Goal: Task Accomplishment & Management: Manage account settings

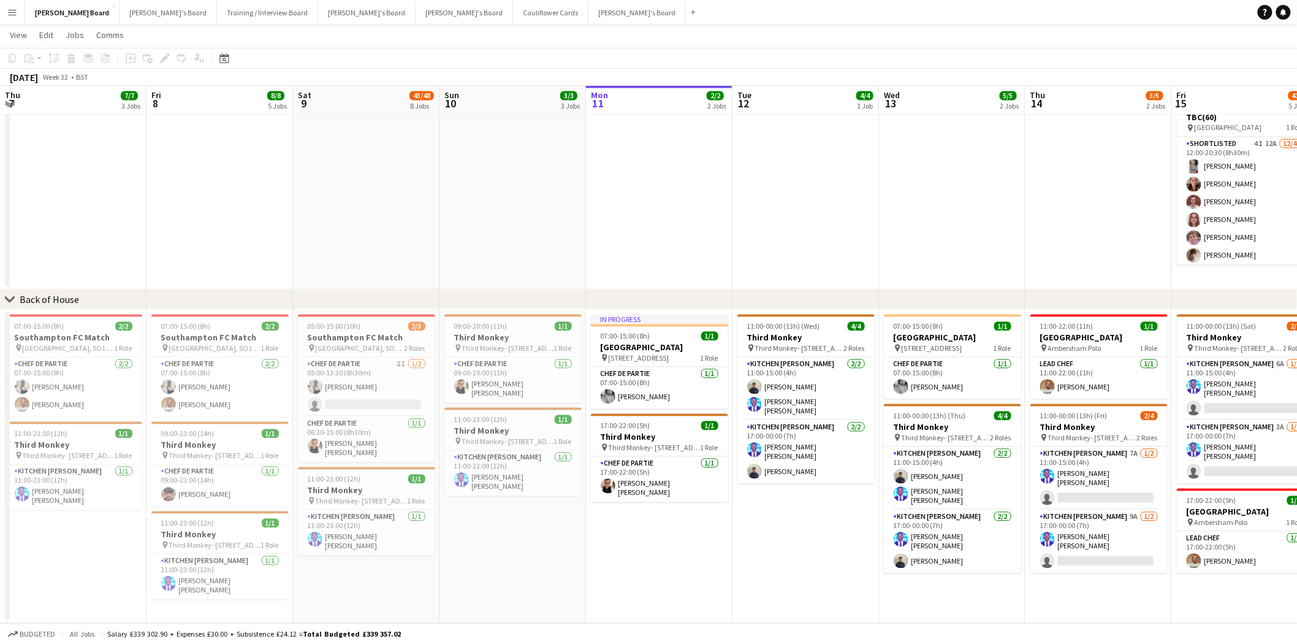
scroll to position [0, 292]
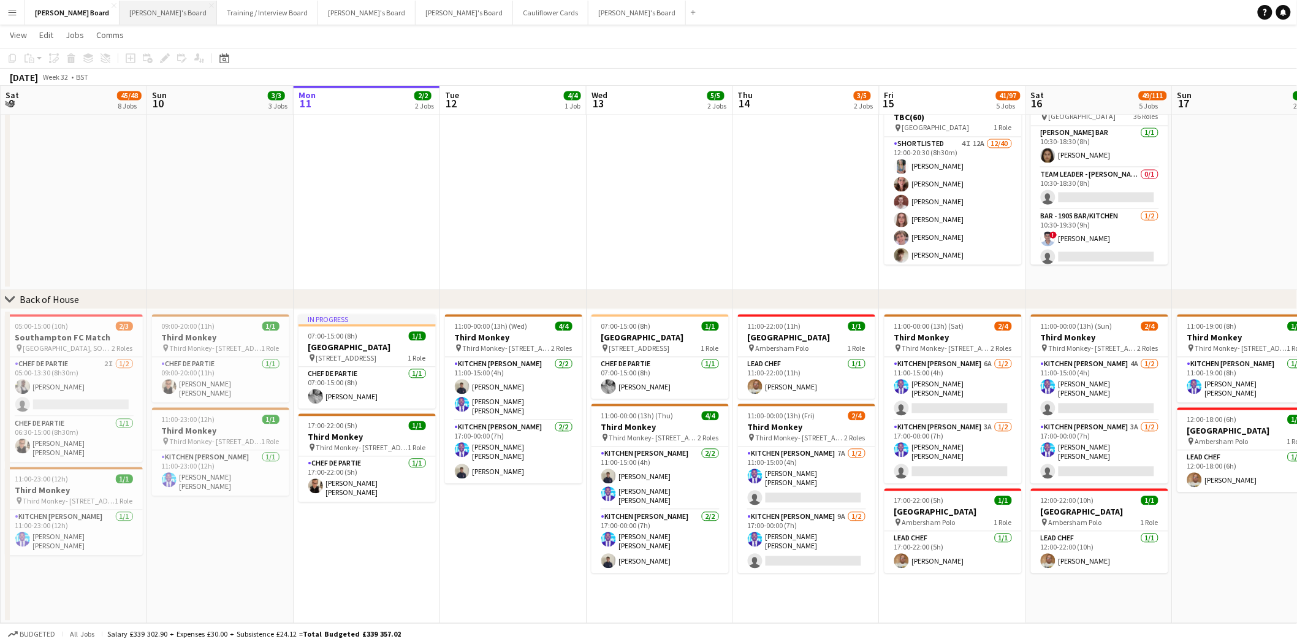
click at [124, 13] on button "[PERSON_NAME]'s Board Close" at bounding box center [168, 13] width 97 height 24
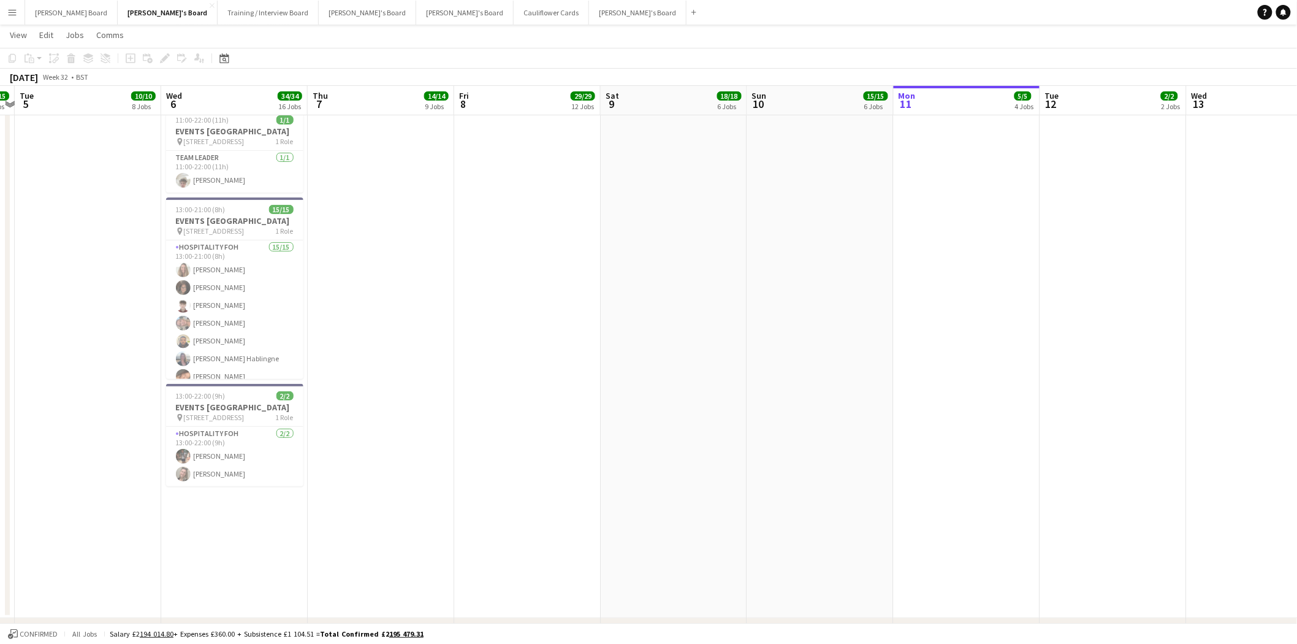
scroll to position [0, 400]
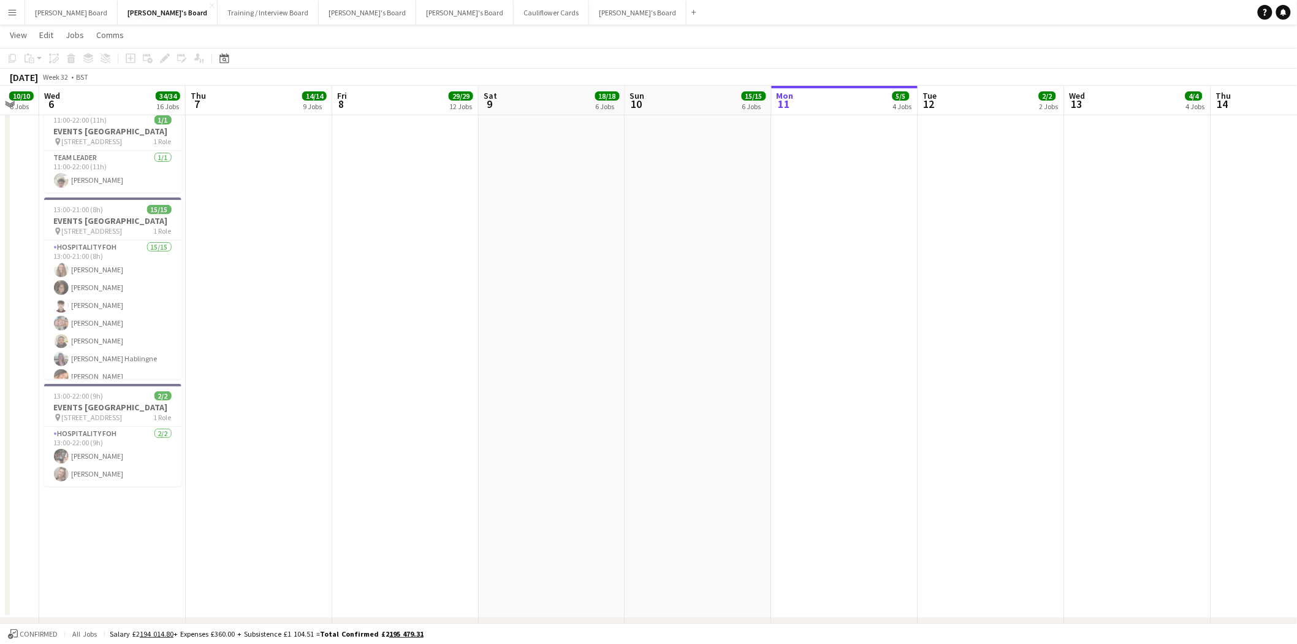
drag, startPoint x: 172, startPoint y: 338, endPoint x: 737, endPoint y: 399, distance: 568.5
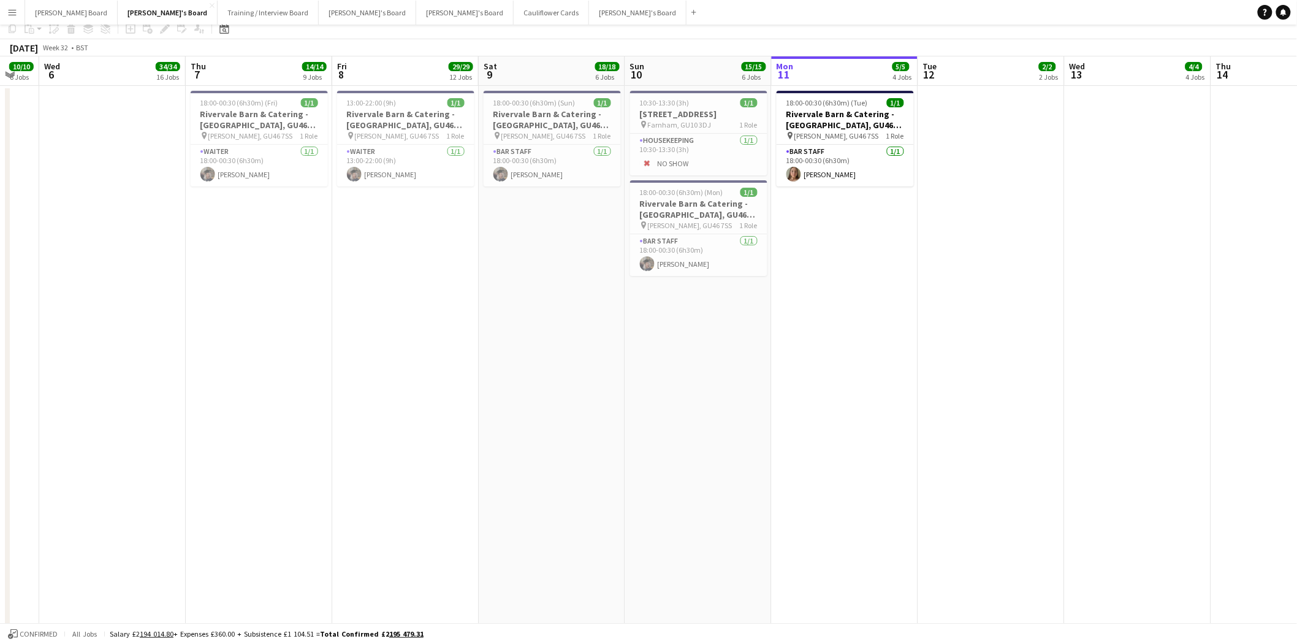
scroll to position [0, 0]
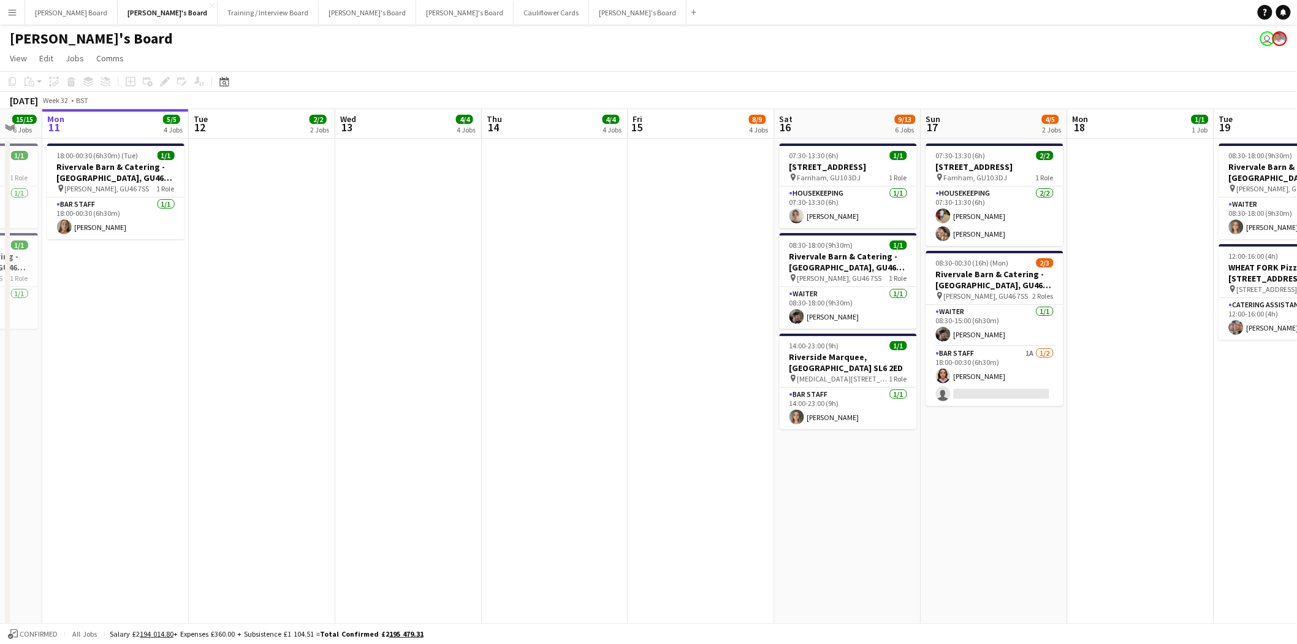
drag, startPoint x: 1081, startPoint y: 219, endPoint x: 341, endPoint y: 240, distance: 740.3
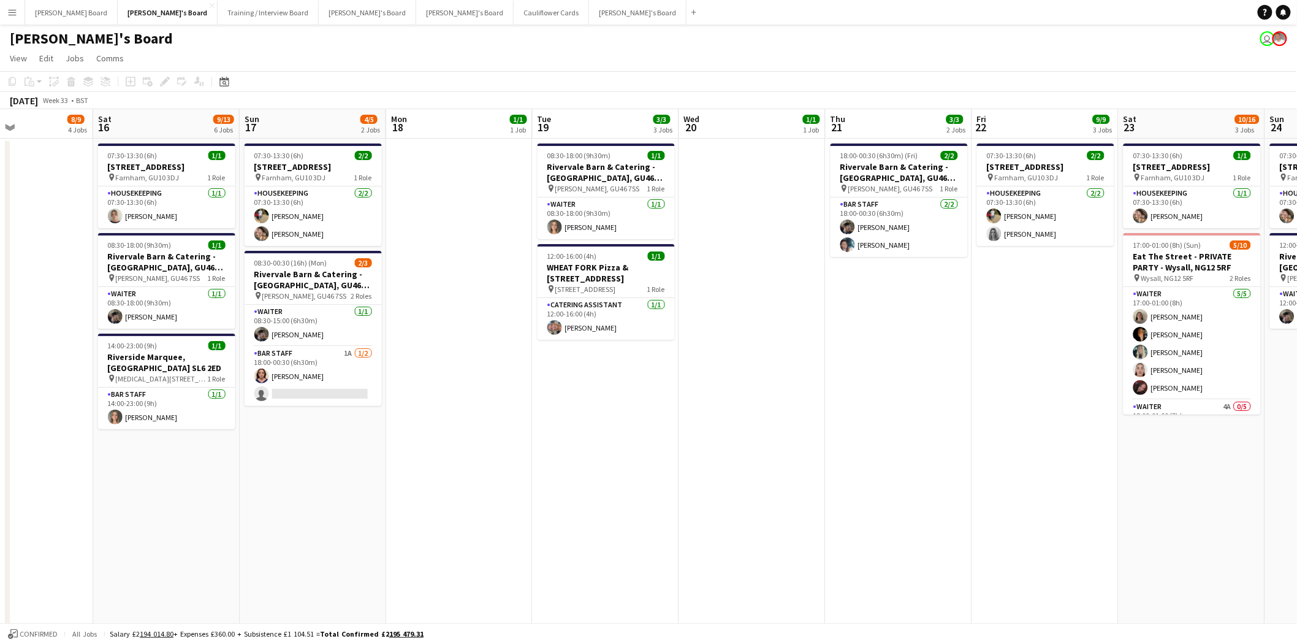
scroll to position [0, 446]
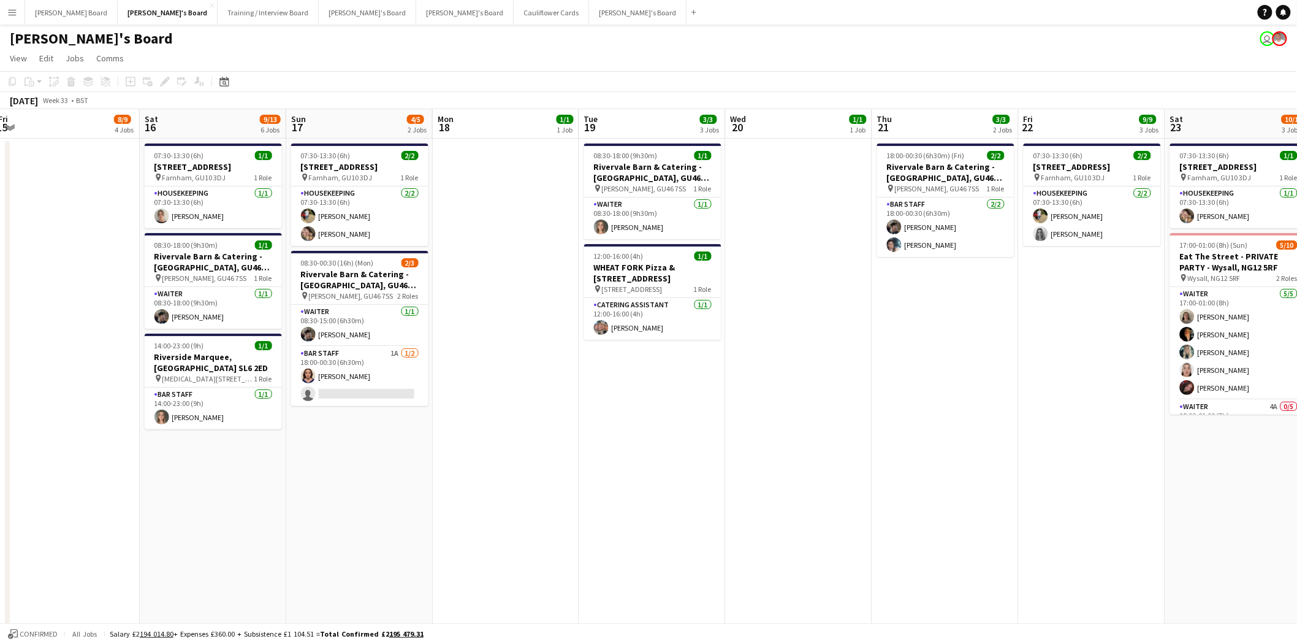
drag, startPoint x: 1124, startPoint y: 217, endPoint x: 494, endPoint y: 218, distance: 630.3
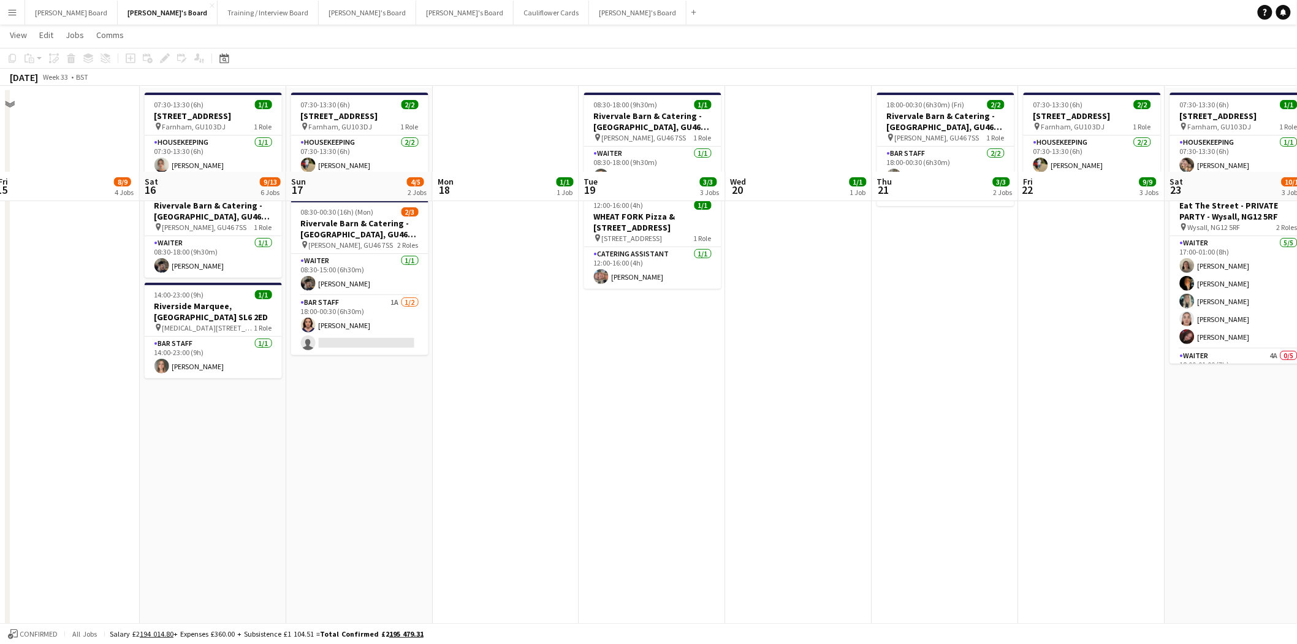
scroll to position [0, 0]
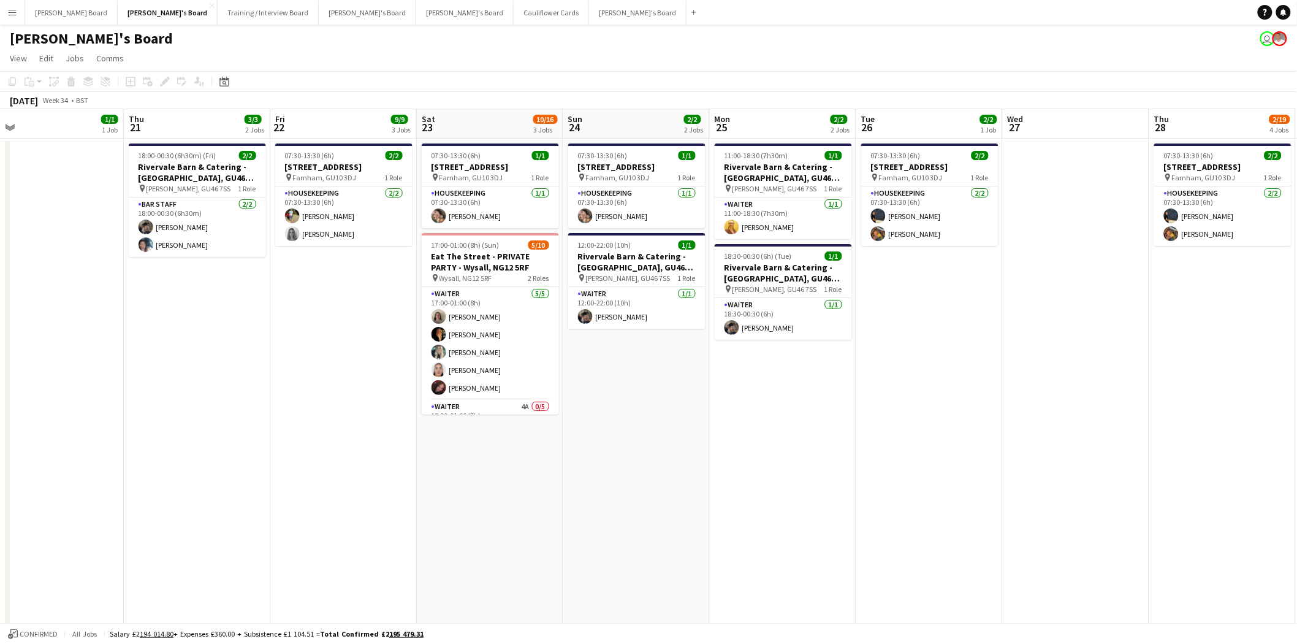
drag, startPoint x: 1035, startPoint y: 381, endPoint x: 294, endPoint y: 364, distance: 740.8
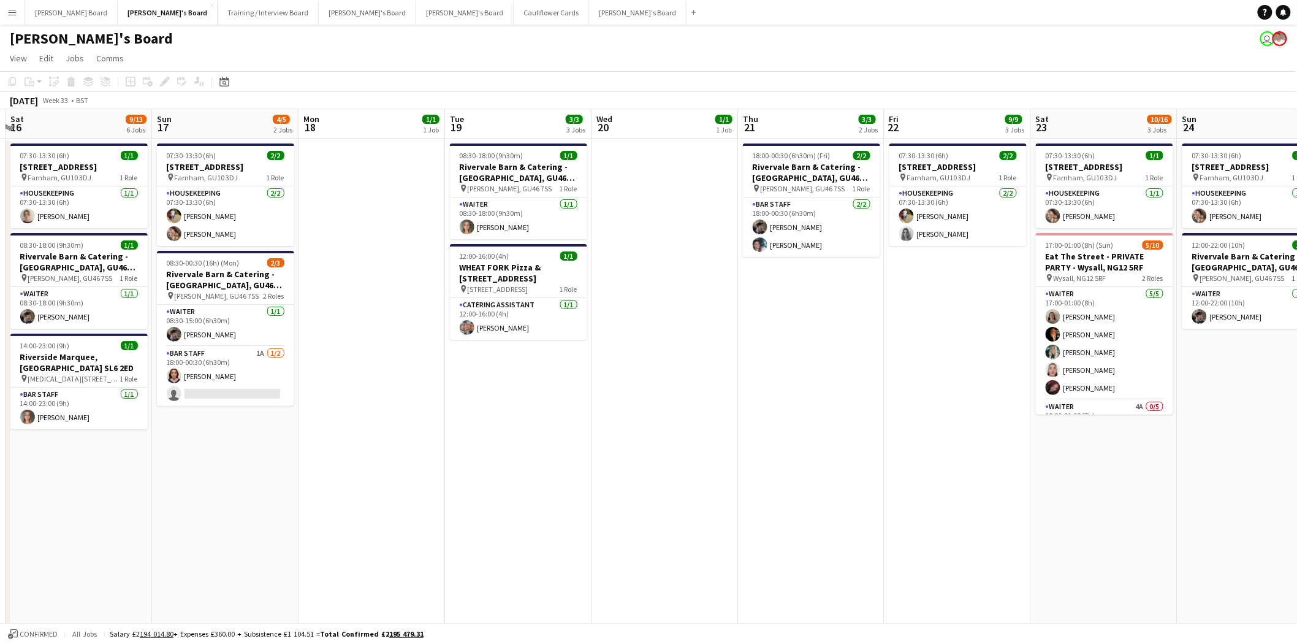
scroll to position [0, 330]
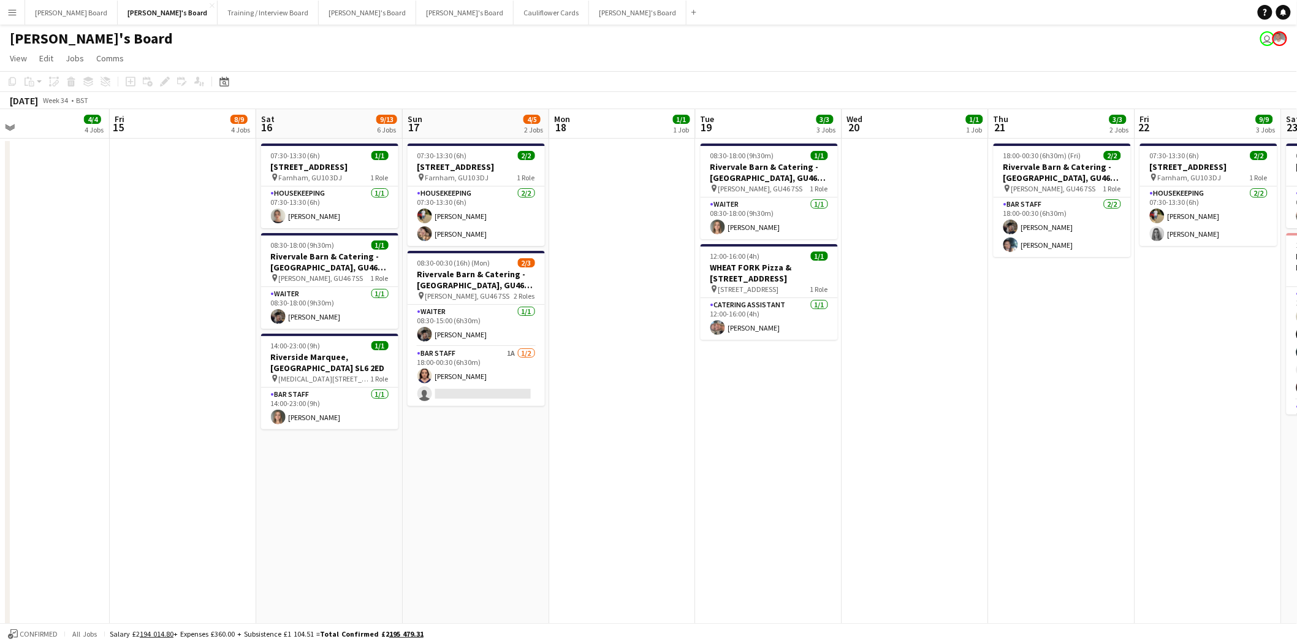
drag, startPoint x: 180, startPoint y: 346, endPoint x: 1043, endPoint y: 411, distance: 865.7
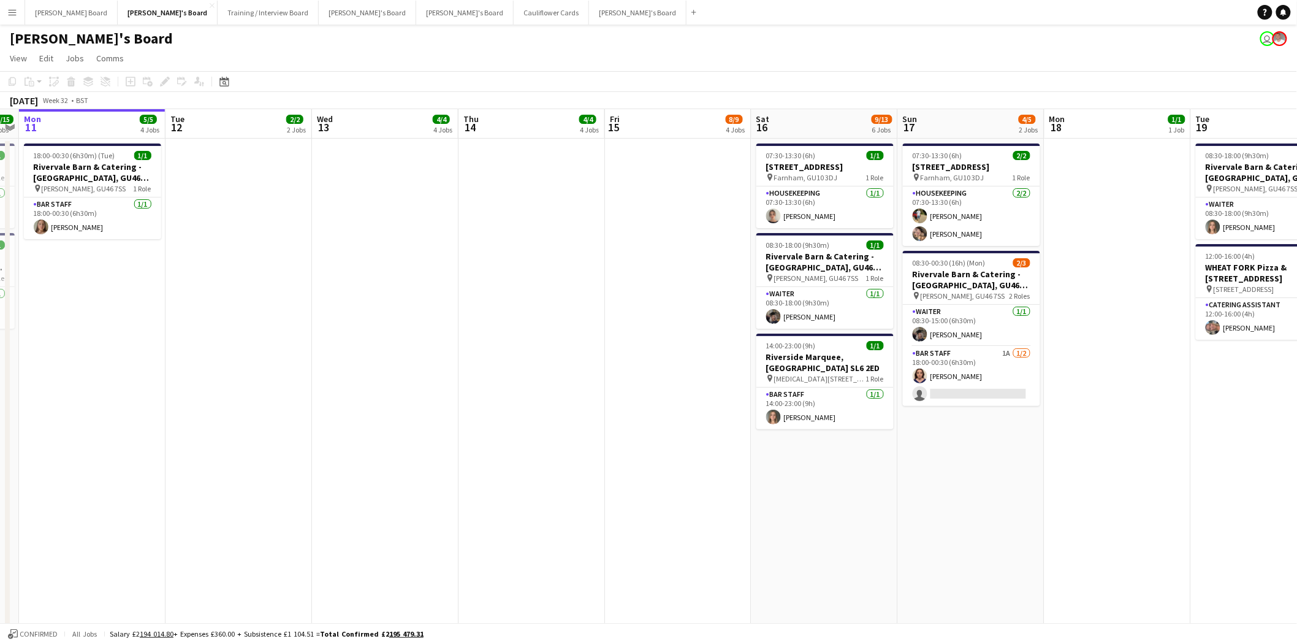
drag, startPoint x: 186, startPoint y: 332, endPoint x: 682, endPoint y: 371, distance: 497.5
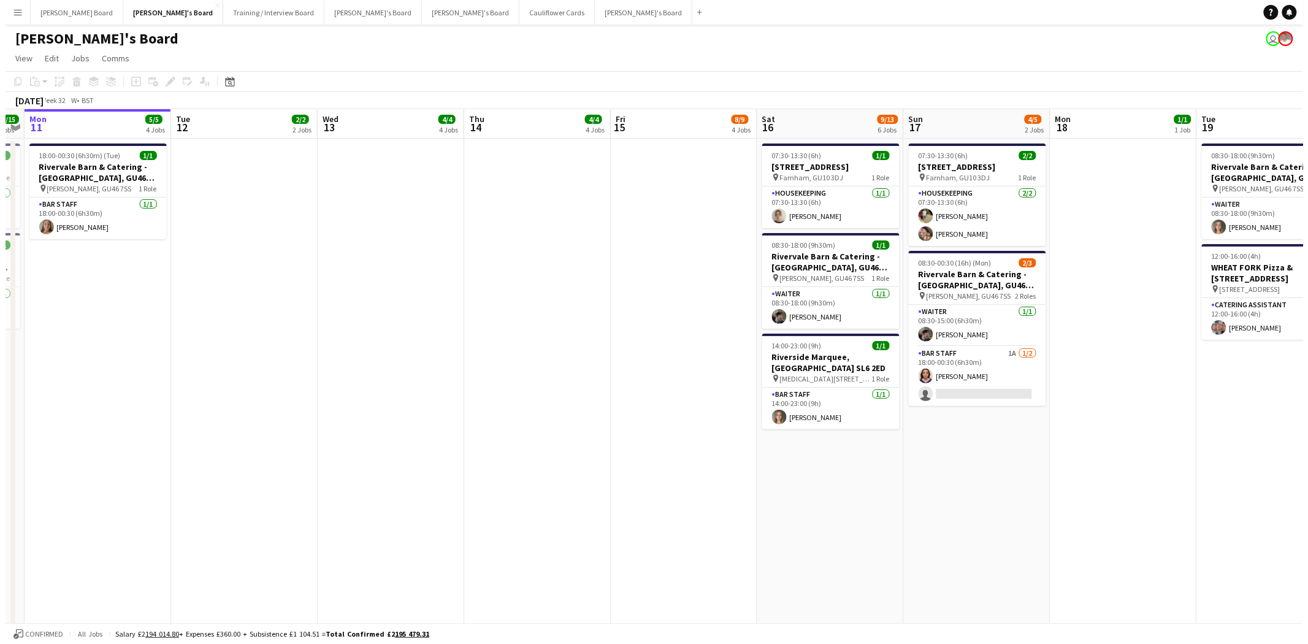
scroll to position [0, 273]
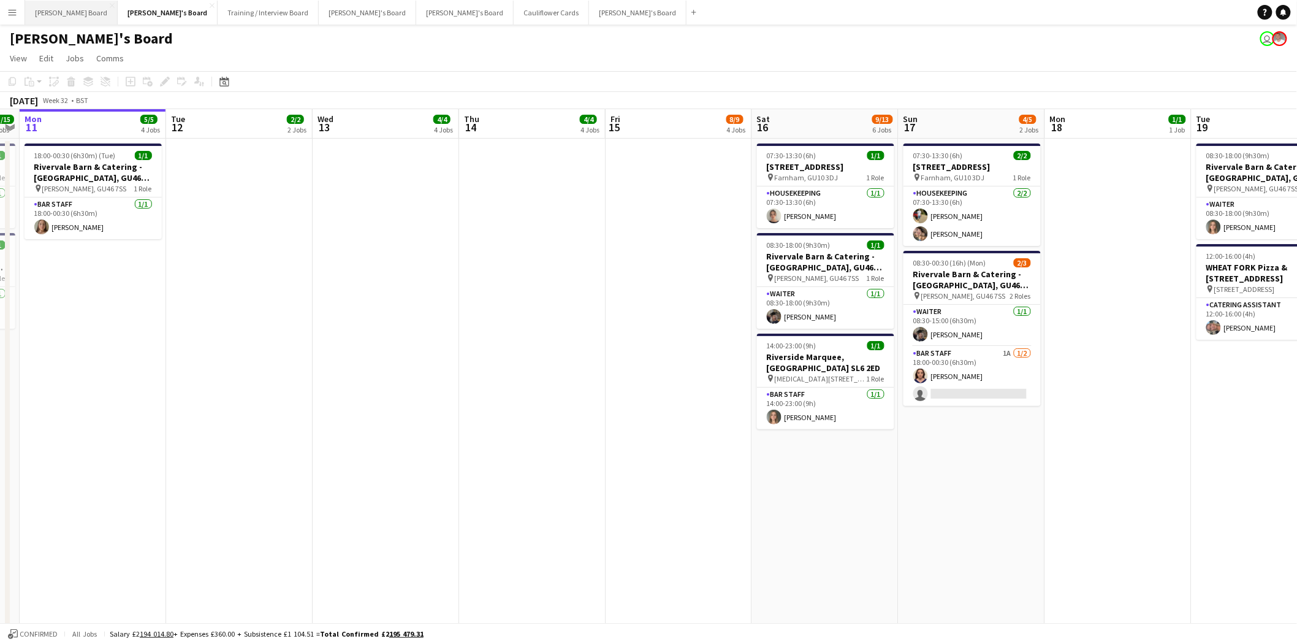
click at [46, 12] on button "[PERSON_NAME] Board Close" at bounding box center [71, 13] width 93 height 24
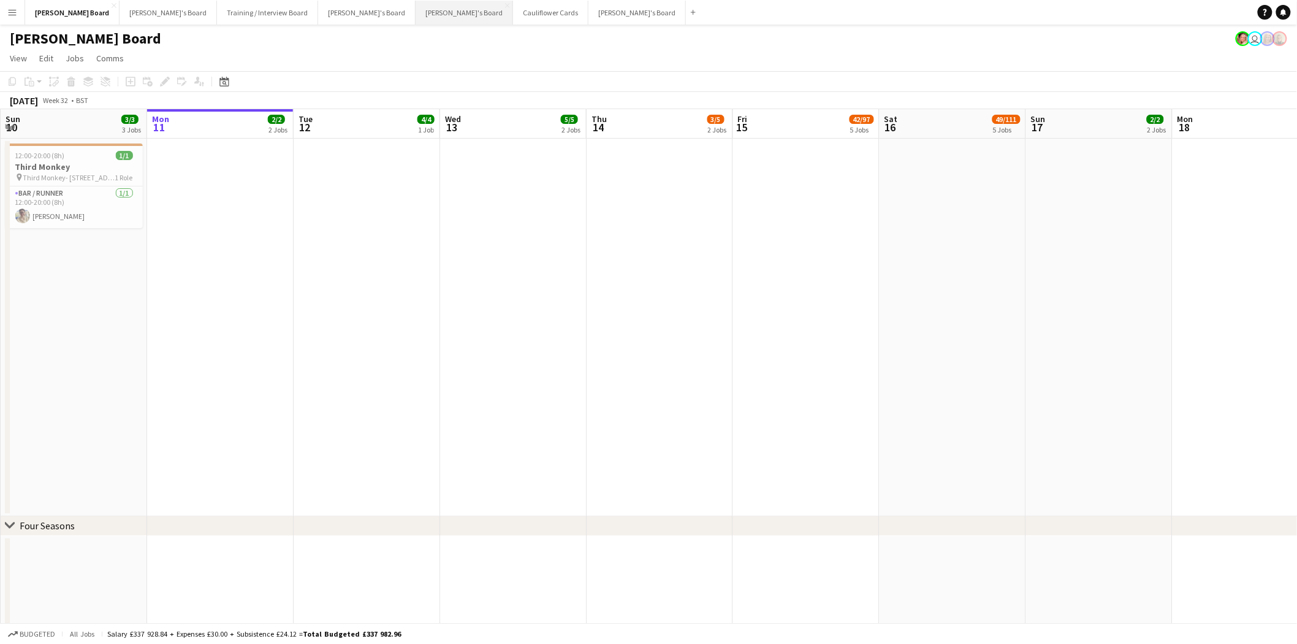
click at [416, 7] on button "[PERSON_NAME]'s Board Close" at bounding box center [464, 13] width 97 height 24
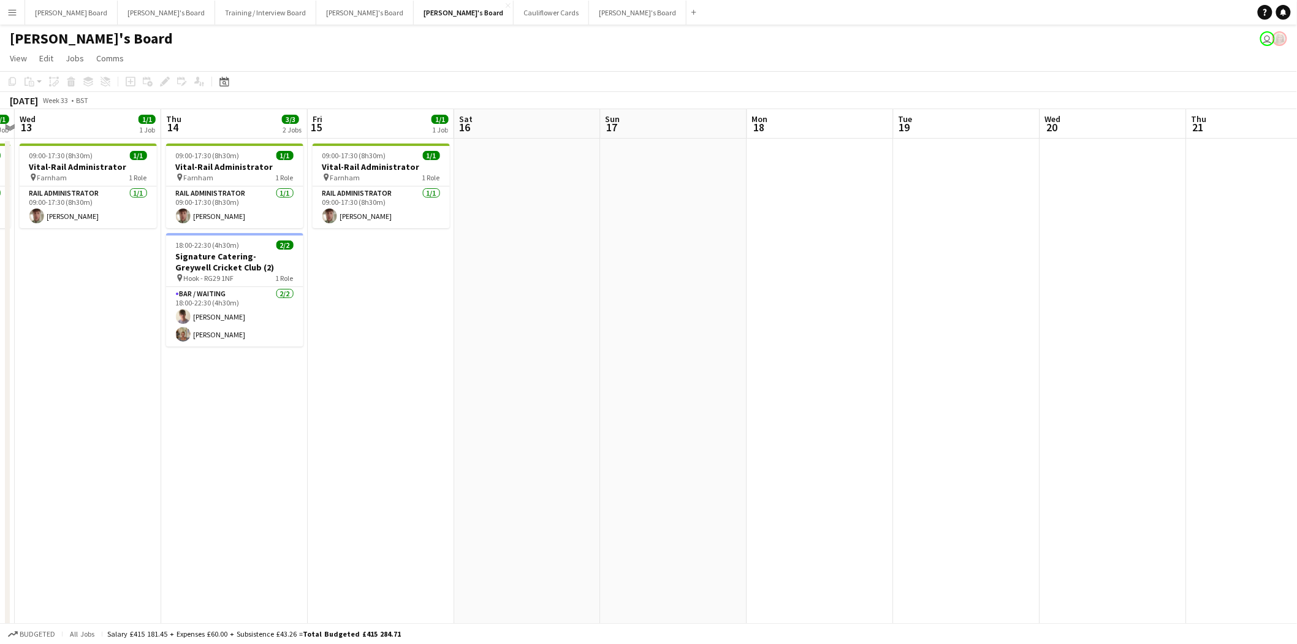
scroll to position [0, 488]
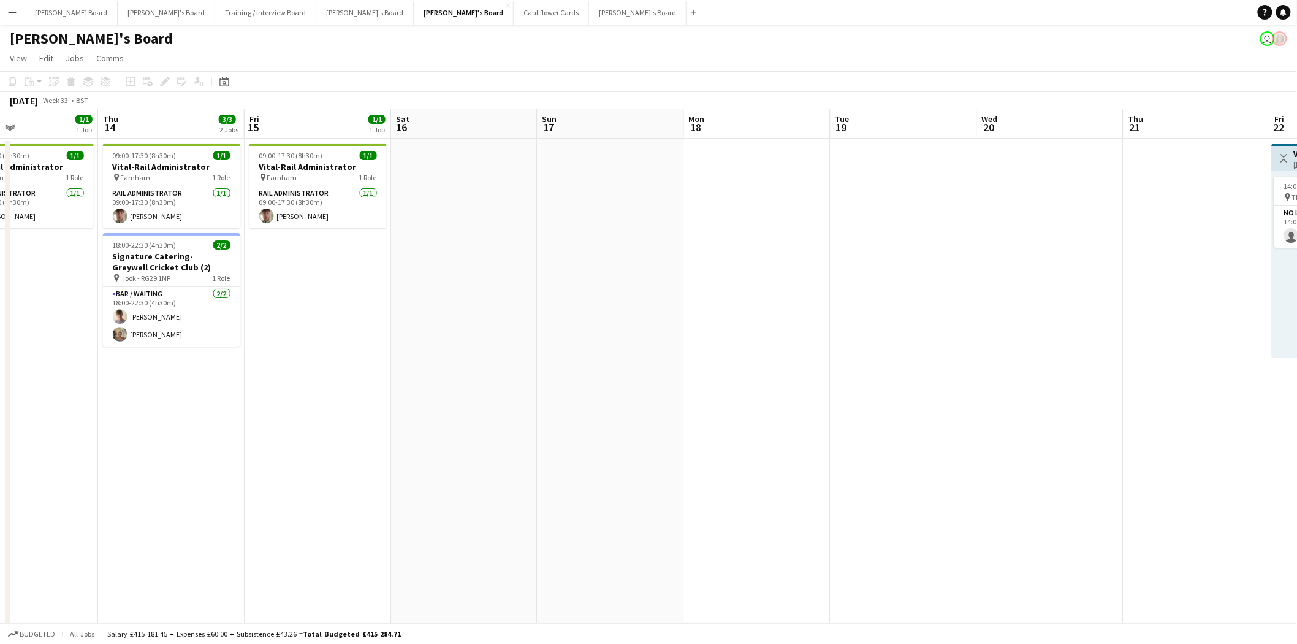
drag, startPoint x: 1161, startPoint y: 296, endPoint x: 672, endPoint y: 335, distance: 490.3
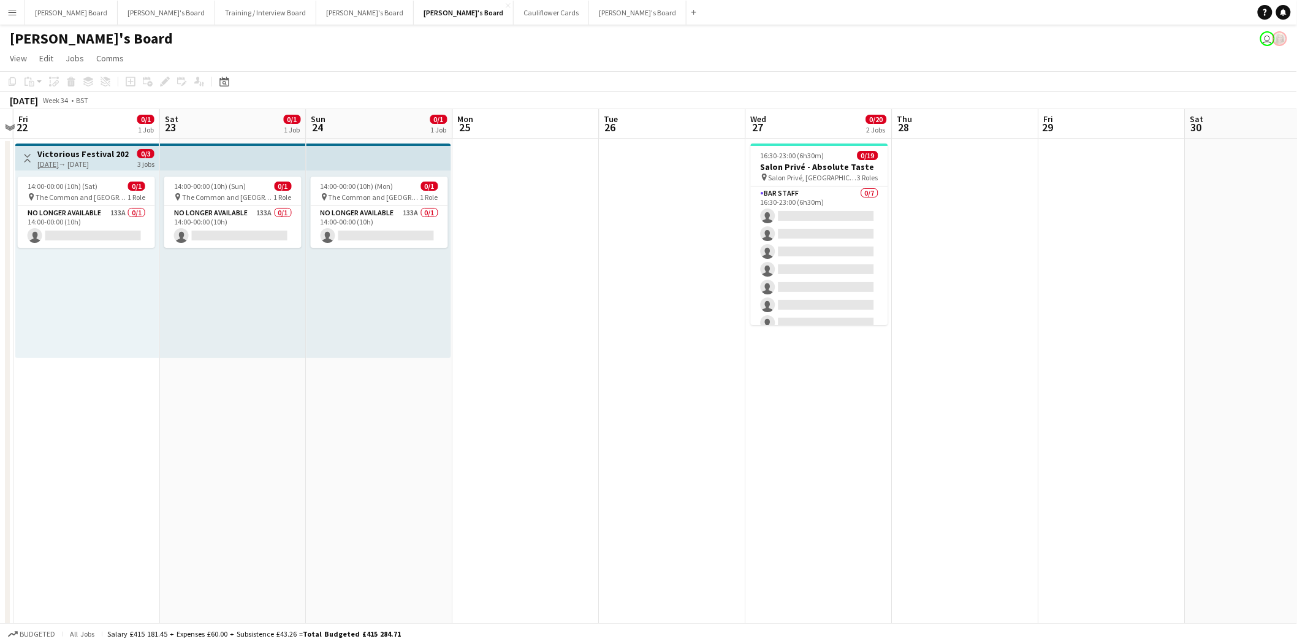
scroll to position [0, 455]
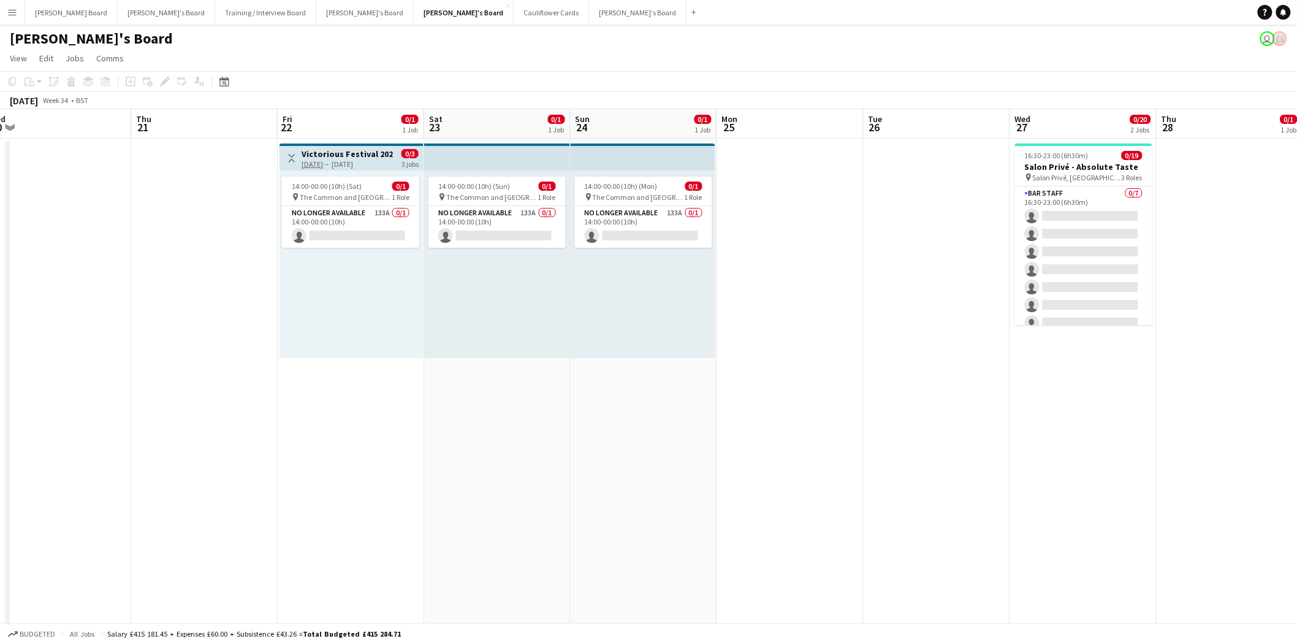
drag, startPoint x: 1135, startPoint y: 316, endPoint x: 142, endPoint y: 340, distance: 992.9
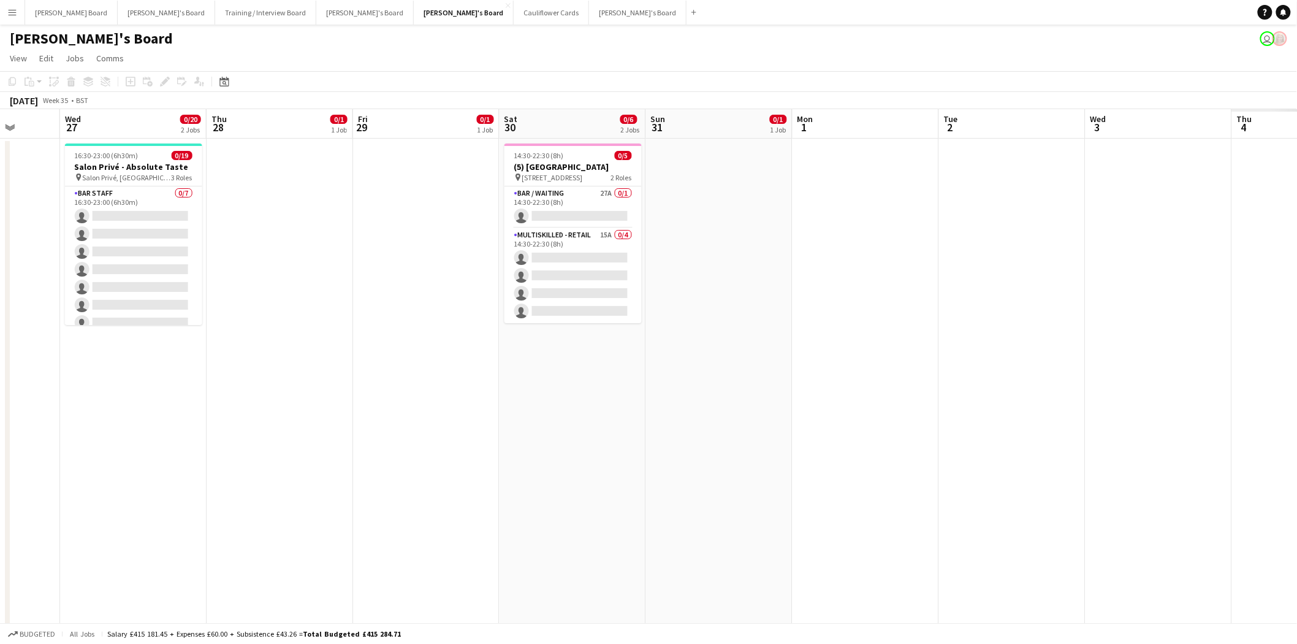
scroll to position [0, 340]
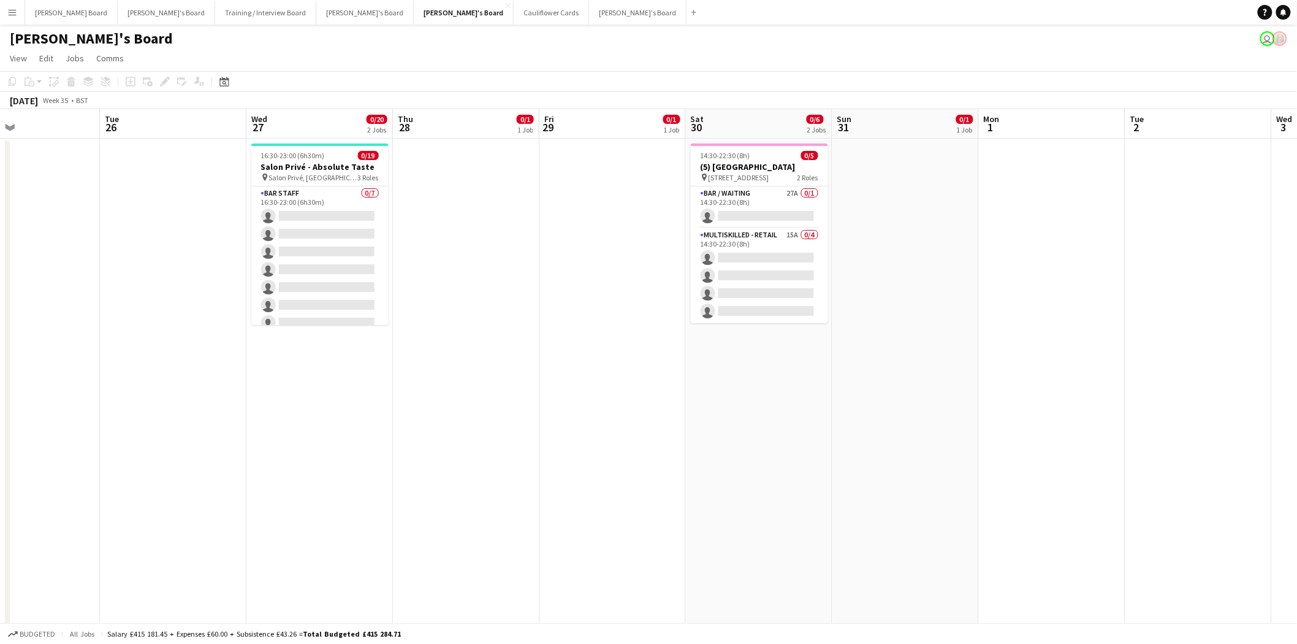
drag, startPoint x: 892, startPoint y: 339, endPoint x: 191, endPoint y: 331, distance: 700.8
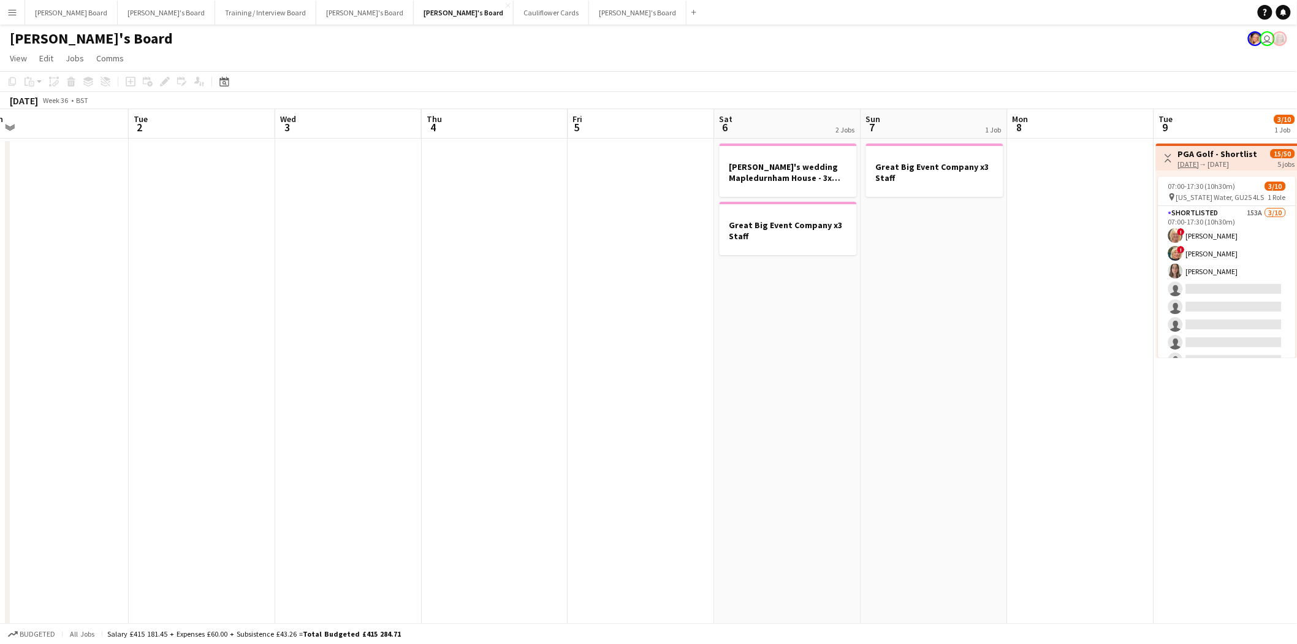
drag, startPoint x: 1159, startPoint y: 264, endPoint x: 169, endPoint y: 247, distance: 989.7
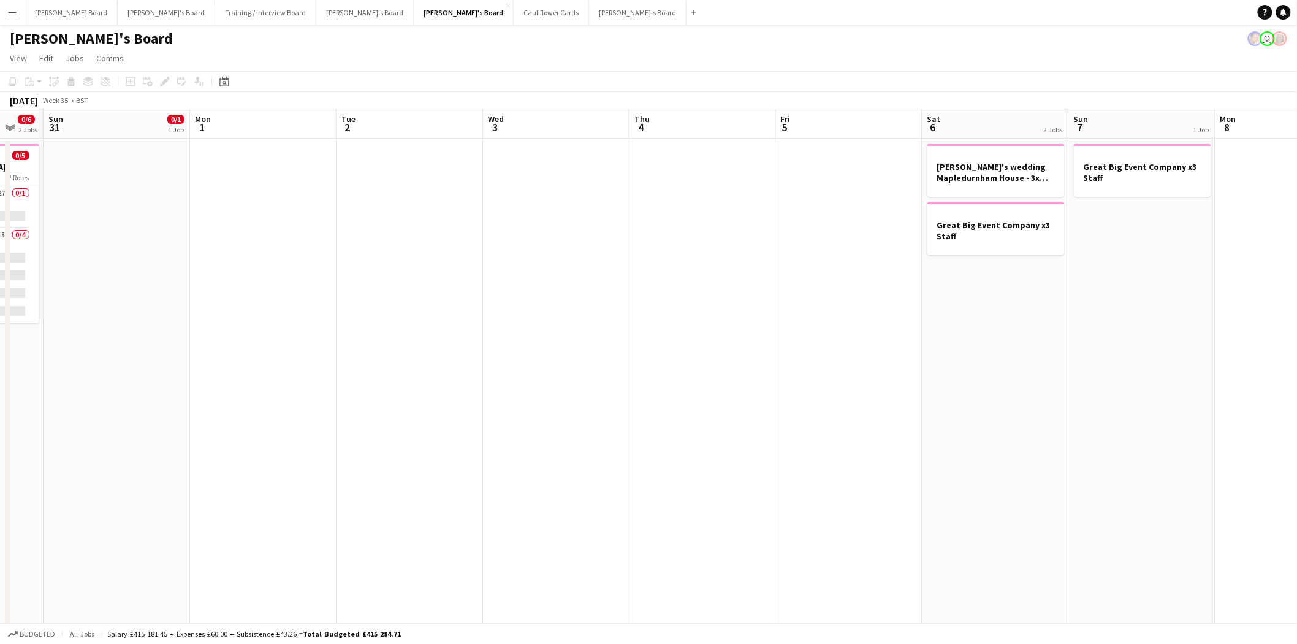
scroll to position [0, 302]
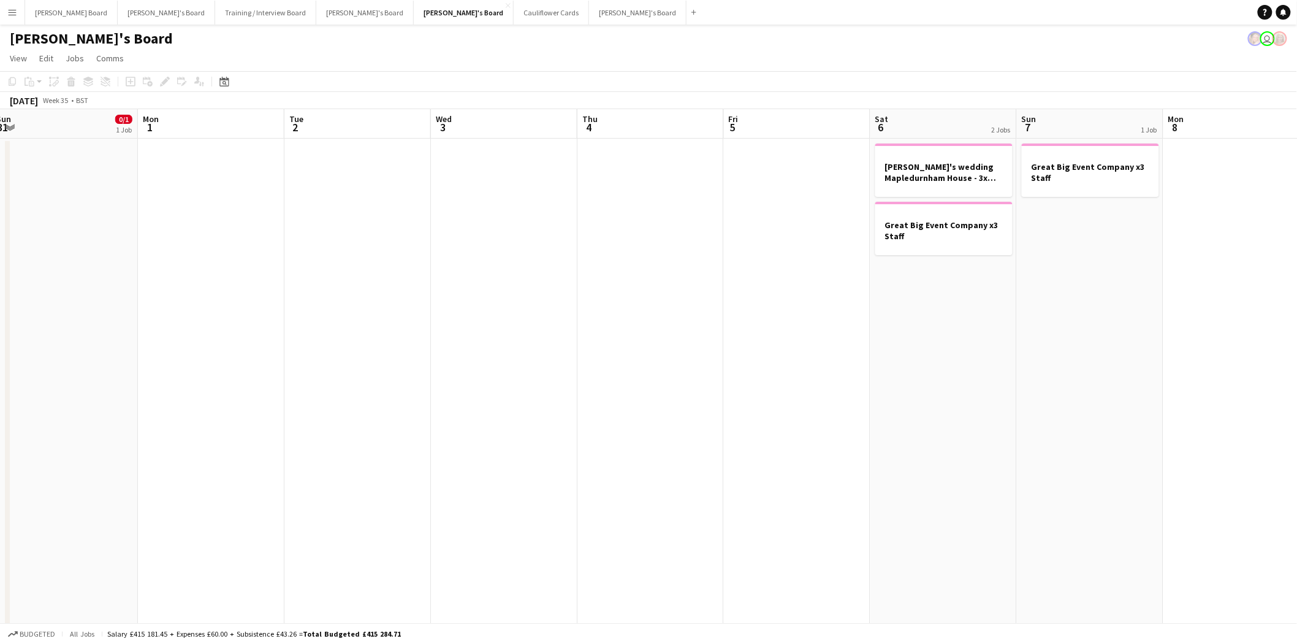
drag, startPoint x: 1045, startPoint y: 215, endPoint x: 1205, endPoint y: 248, distance: 163.4
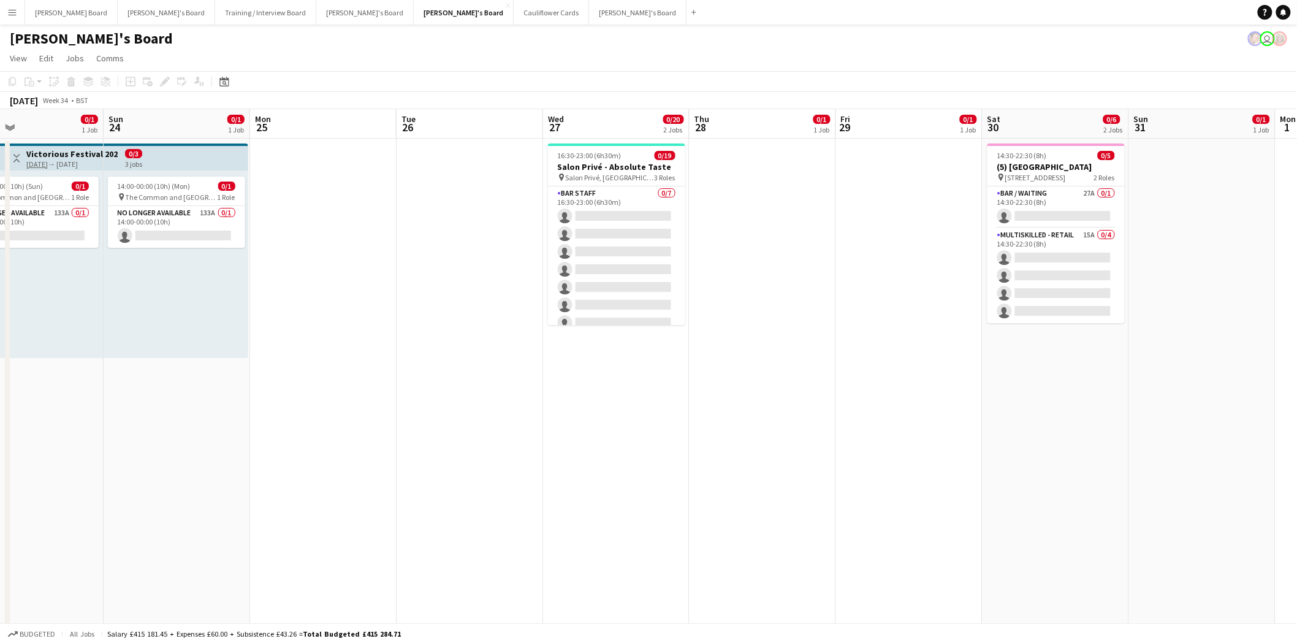
scroll to position [0, 335]
drag, startPoint x: 20, startPoint y: 243, endPoint x: 1158, endPoint y: 259, distance: 1138.0
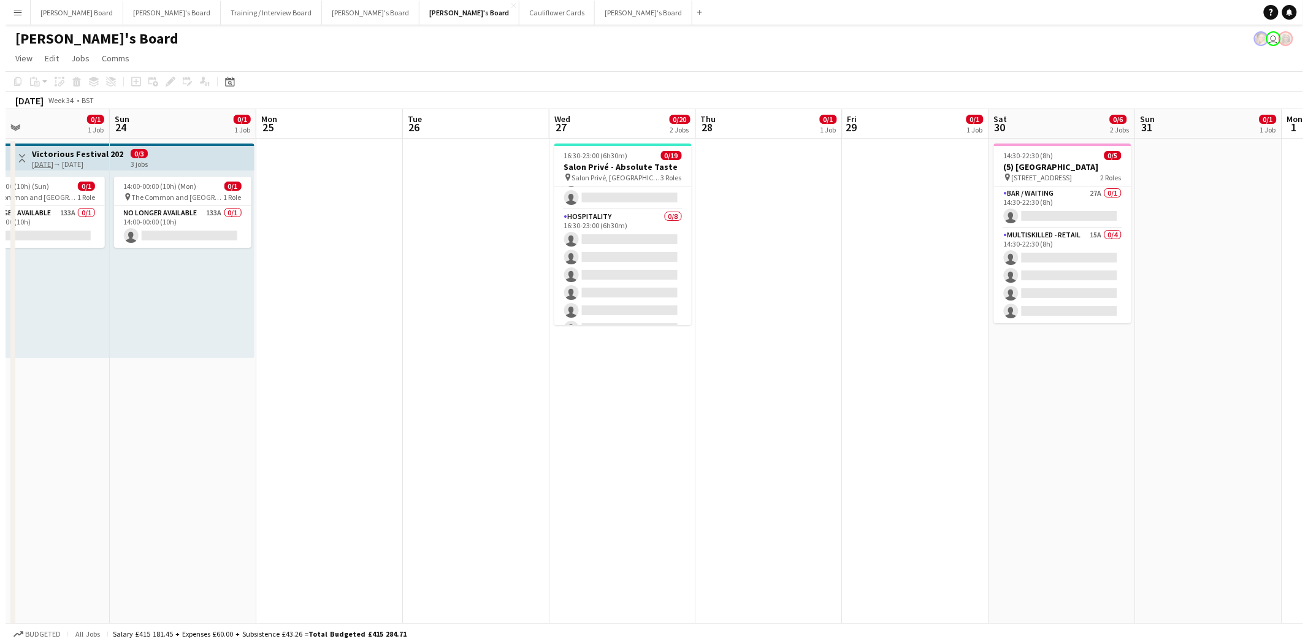
scroll to position [0, 0]
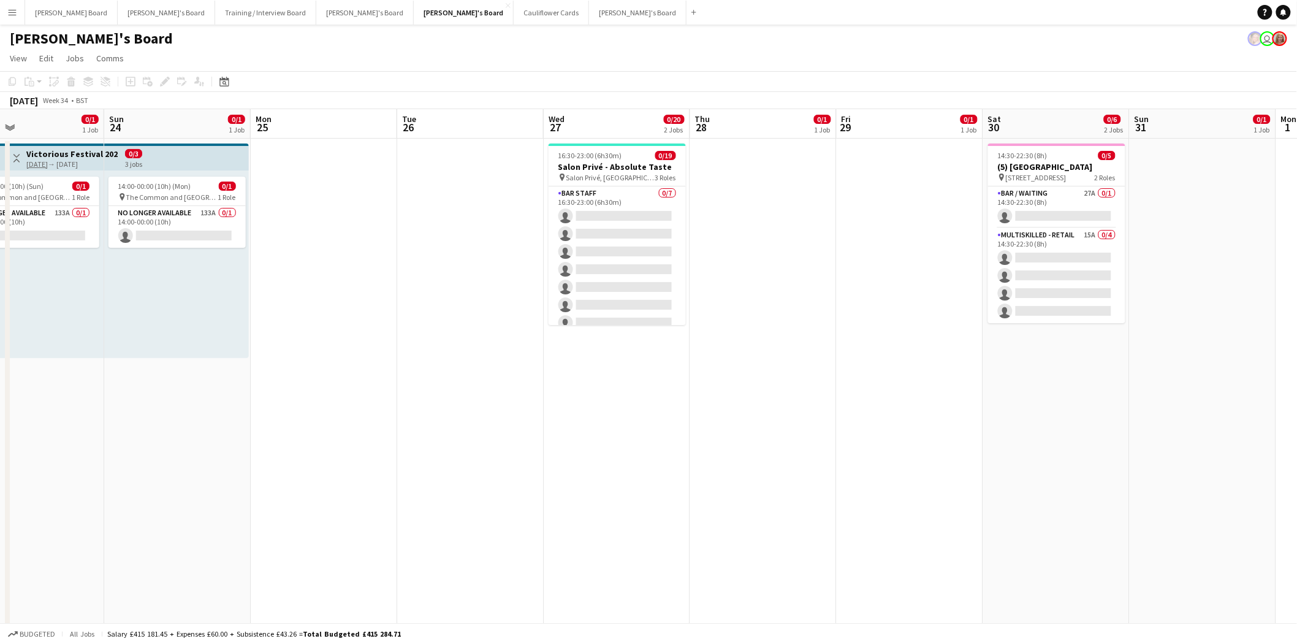
click at [7, 18] on button "Menu" at bounding box center [12, 12] width 25 height 25
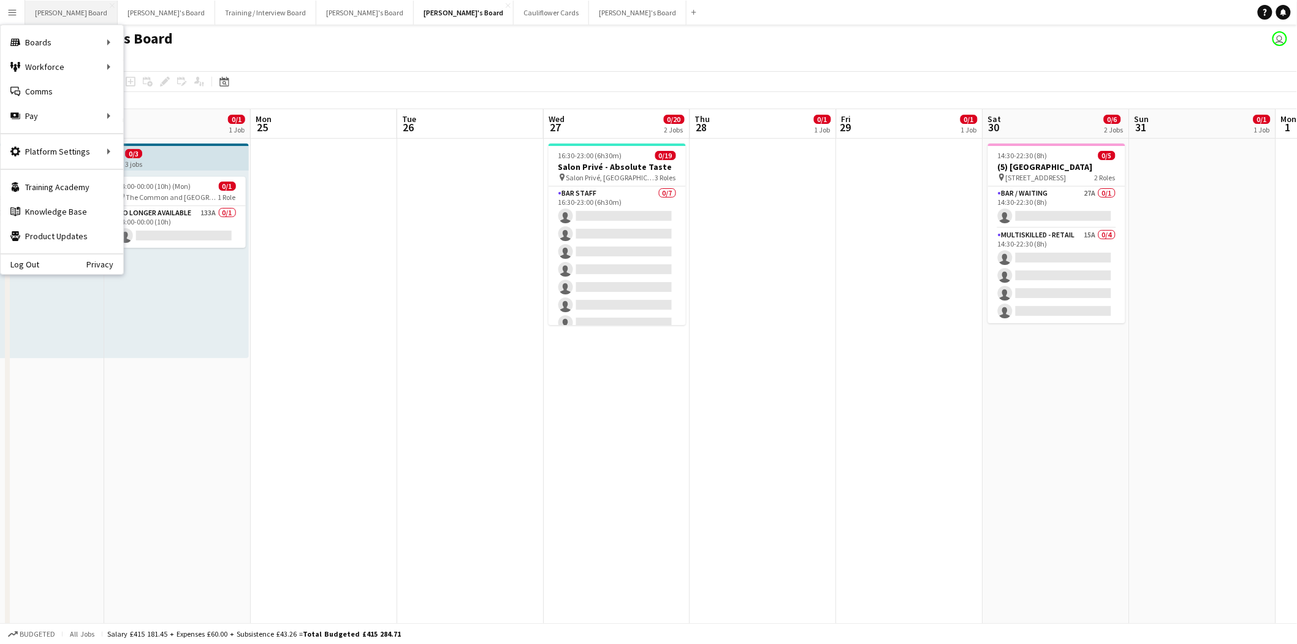
click at [64, 15] on button "[PERSON_NAME] Board Close" at bounding box center [71, 13] width 93 height 24
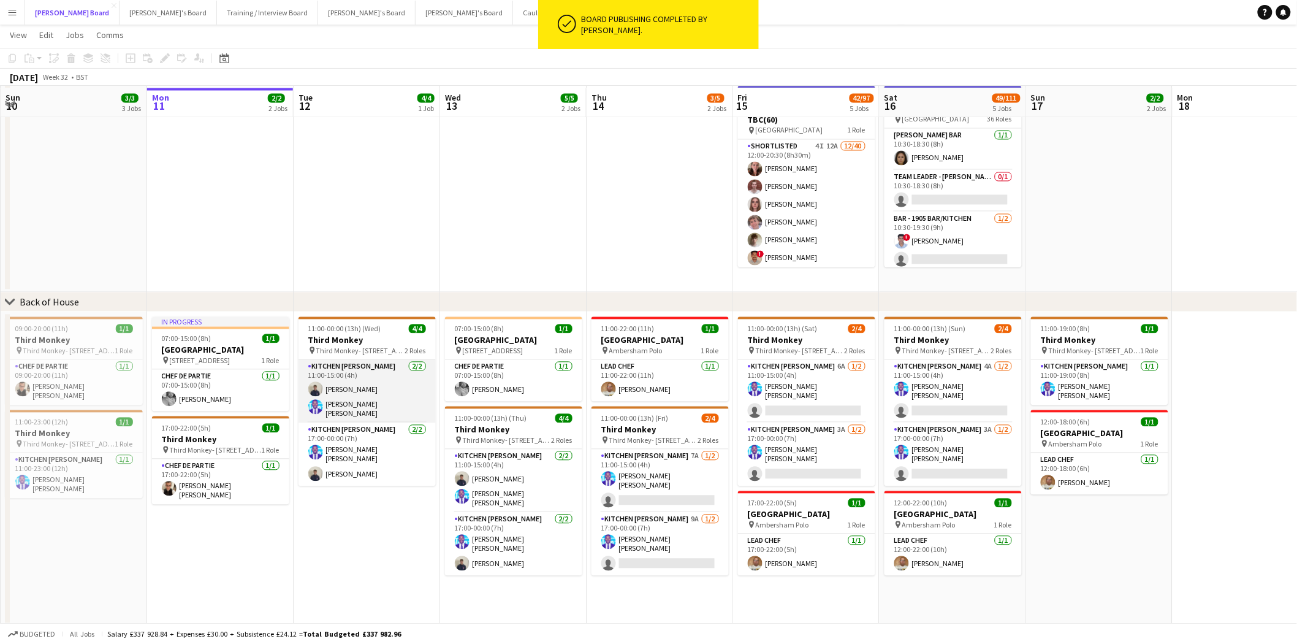
scroll to position [963, 0]
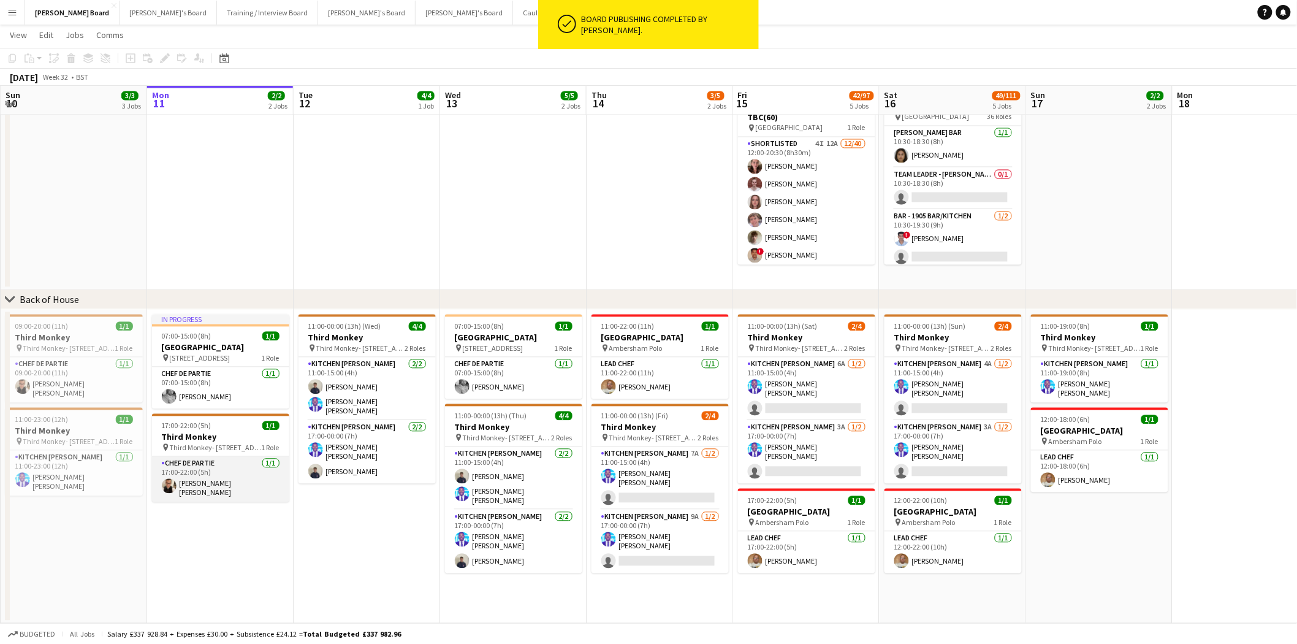
drag, startPoint x: 219, startPoint y: 479, endPoint x: 337, endPoint y: 522, distance: 125.9
click at [219, 479] on app-card-role "Chef de Partie [DATE] 17:00-22:00 (5h) [PERSON_NAME] [PERSON_NAME]" at bounding box center [220, 479] width 137 height 45
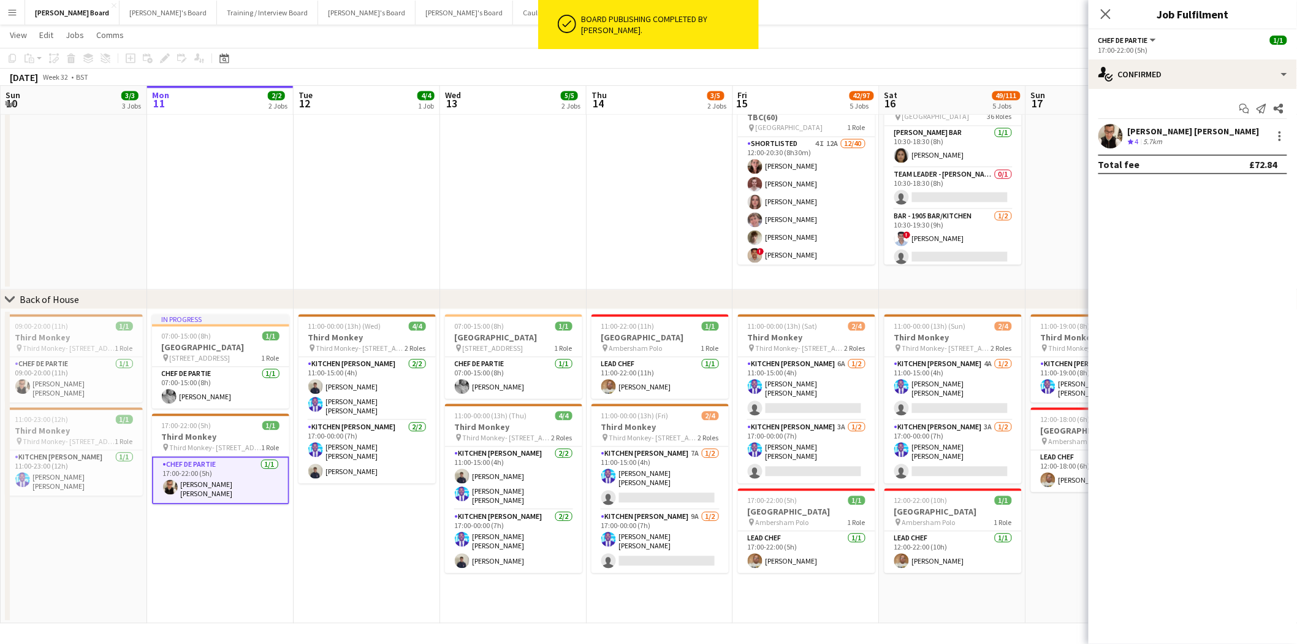
click at [1180, 131] on div "[PERSON_NAME] [PERSON_NAME]" at bounding box center [1194, 131] width 132 height 11
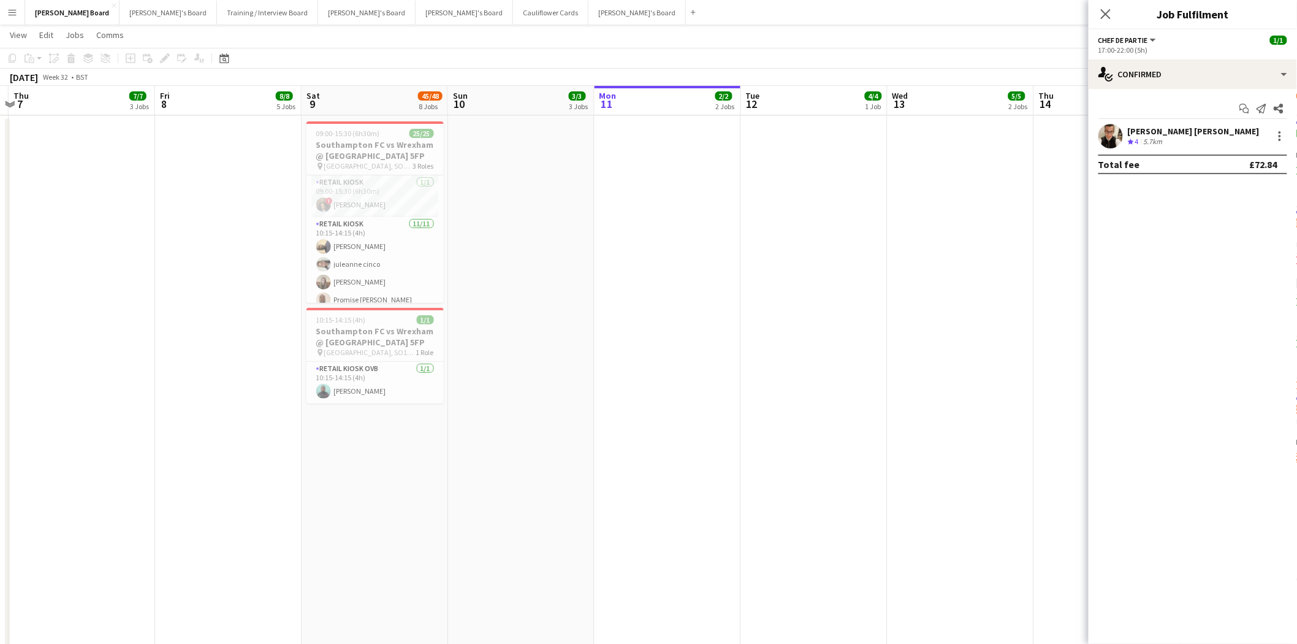
scroll to position [0, 413]
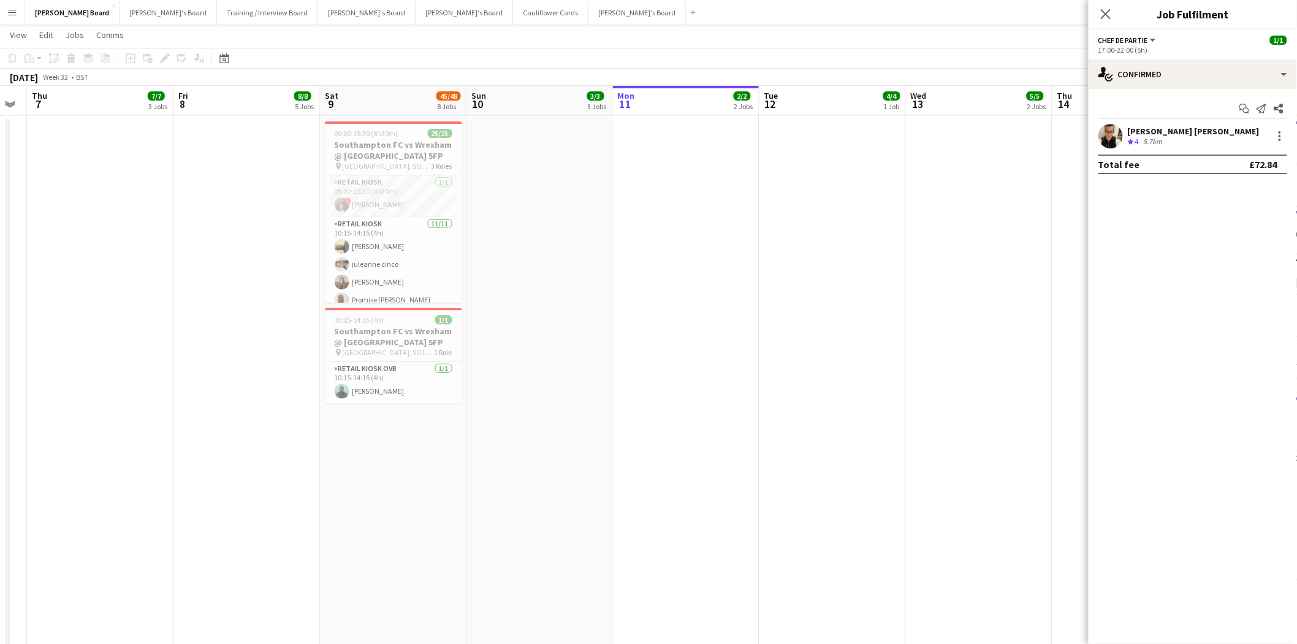
drag, startPoint x: 504, startPoint y: 581, endPoint x: 543, endPoint y: 549, distance: 50.2
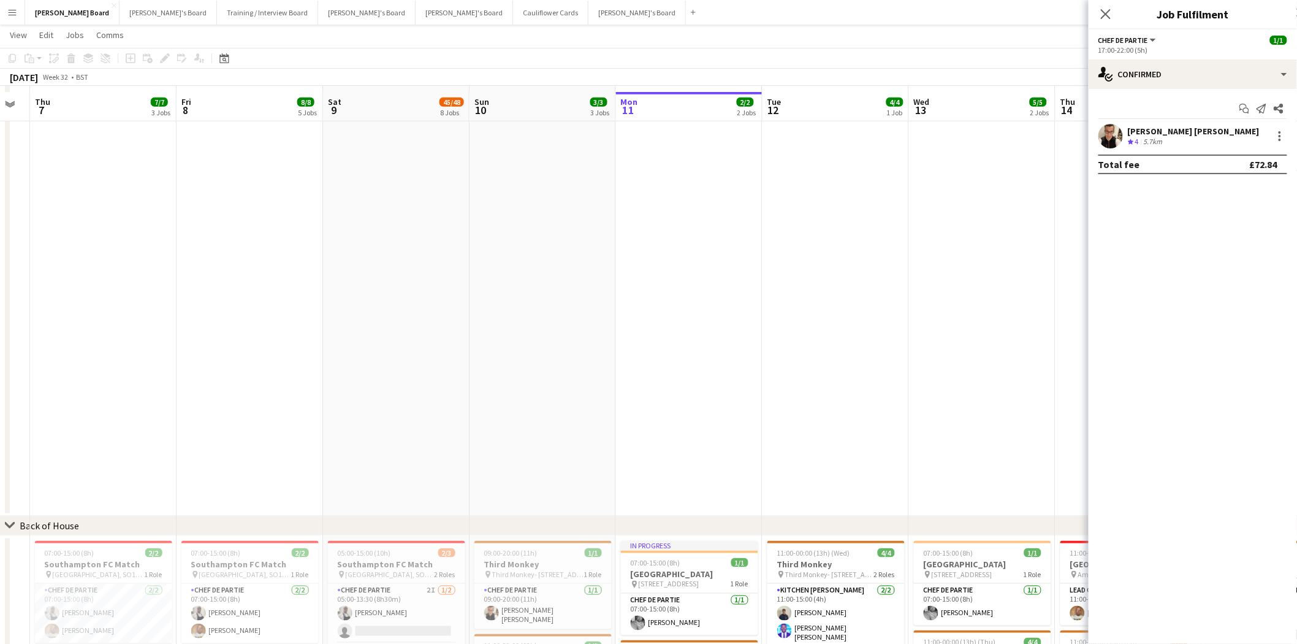
scroll to position [2589, 0]
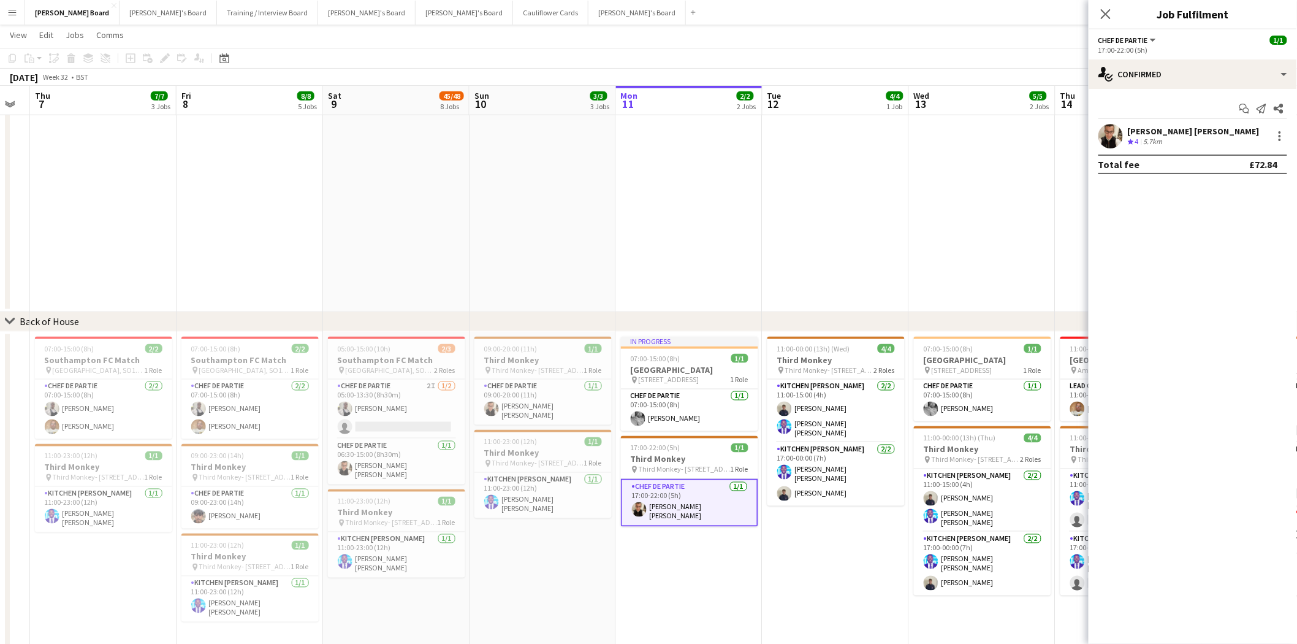
drag, startPoint x: 1108, startPoint y: 15, endPoint x: 902, endPoint y: 284, distance: 339.3
click at [1108, 15] on icon "Close pop-in" at bounding box center [1106, 14] width 10 height 10
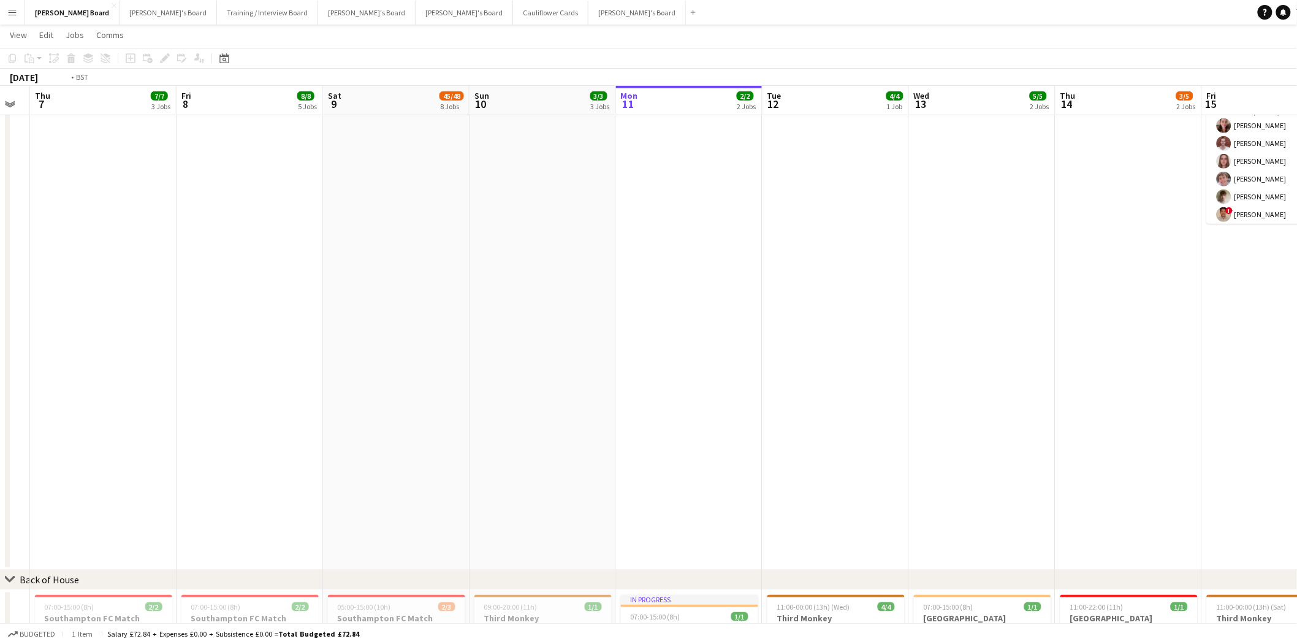
scroll to position [0, 418]
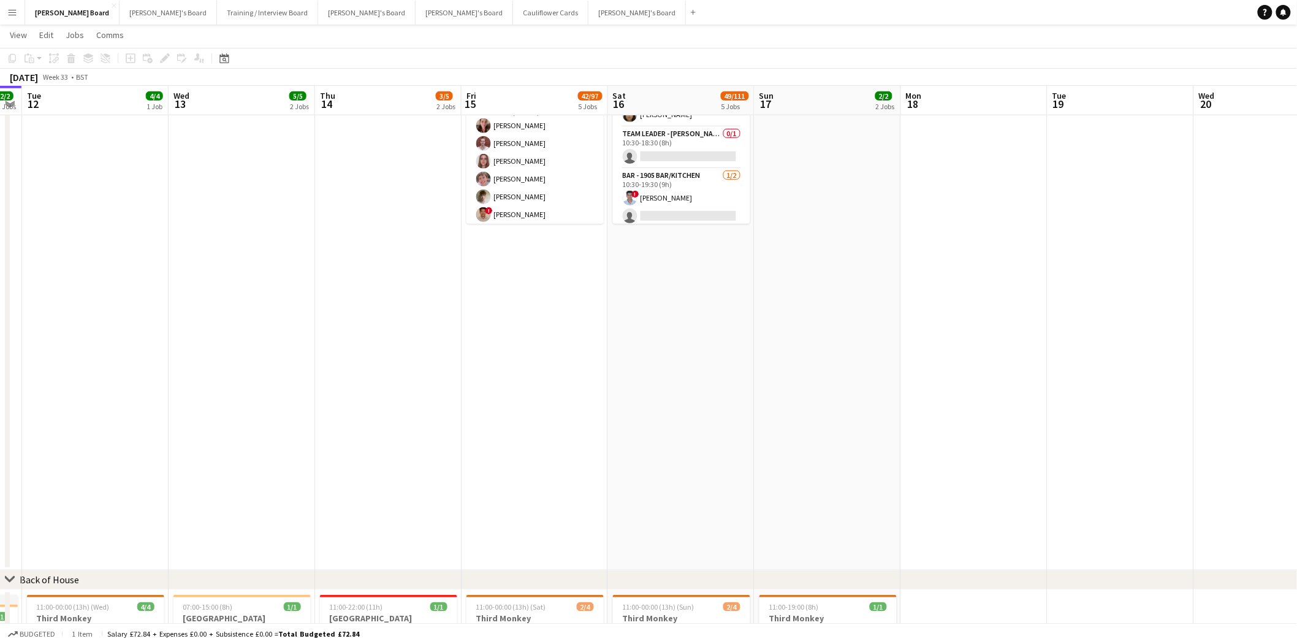
drag, startPoint x: 671, startPoint y: 366, endPoint x: 652, endPoint y: 335, distance: 36.3
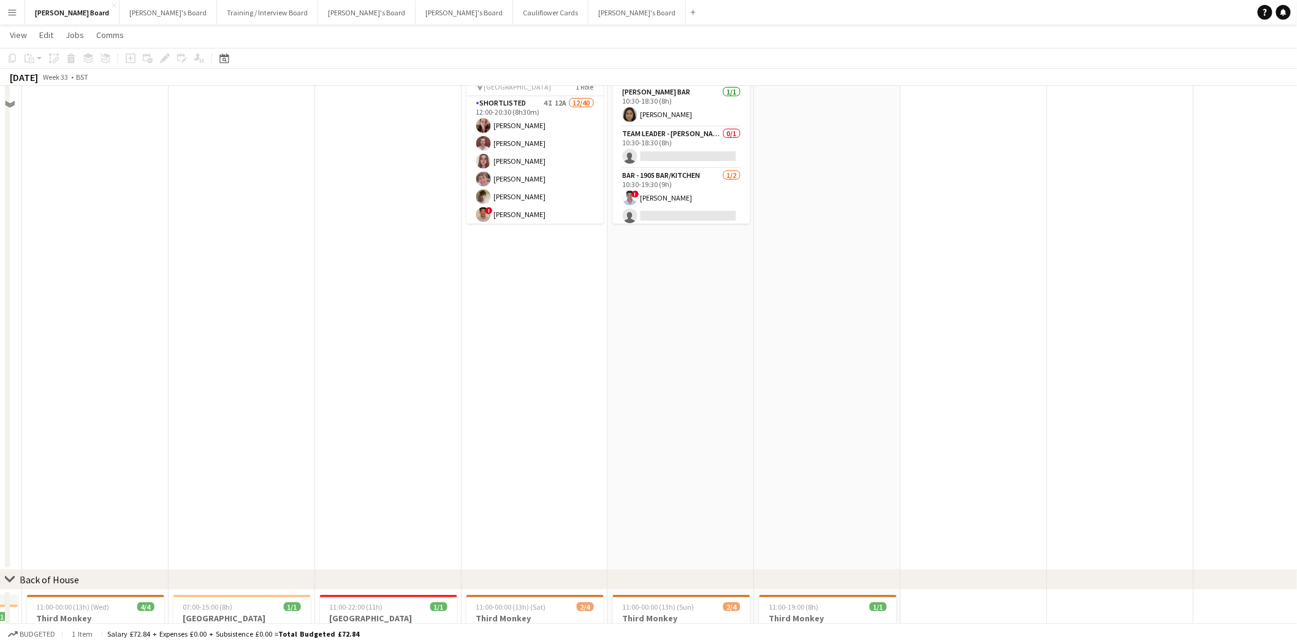
scroll to position [0, 417]
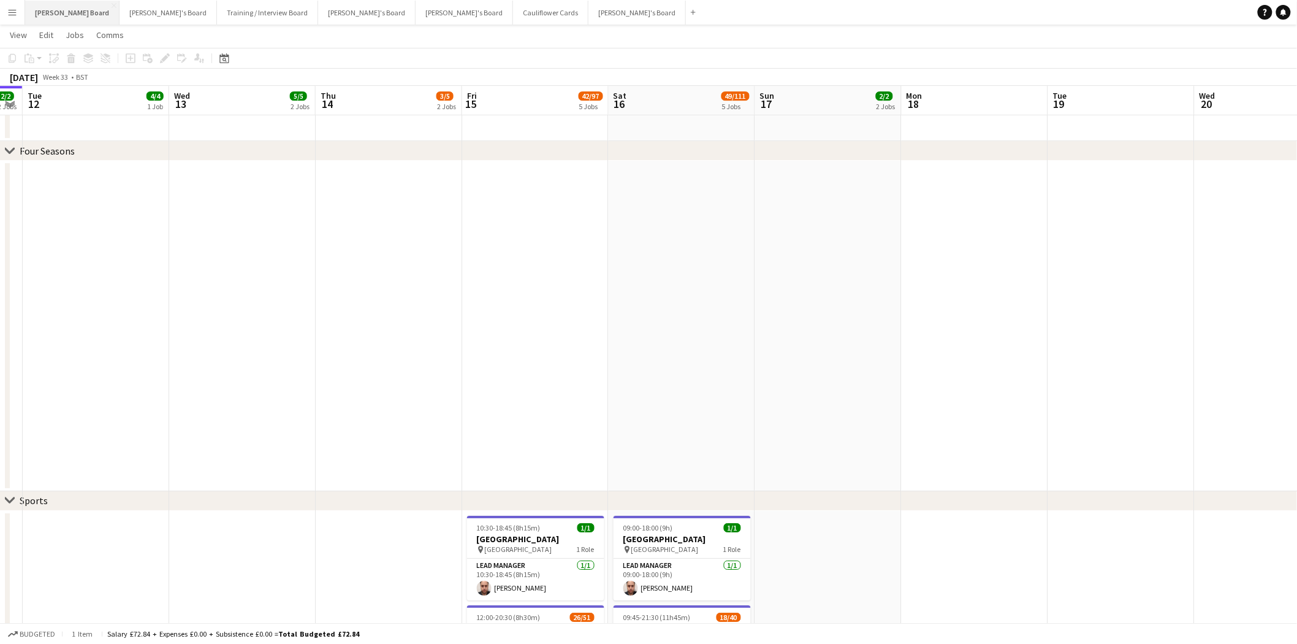
click at [49, 15] on button "[PERSON_NAME] Board Close" at bounding box center [72, 13] width 94 height 24
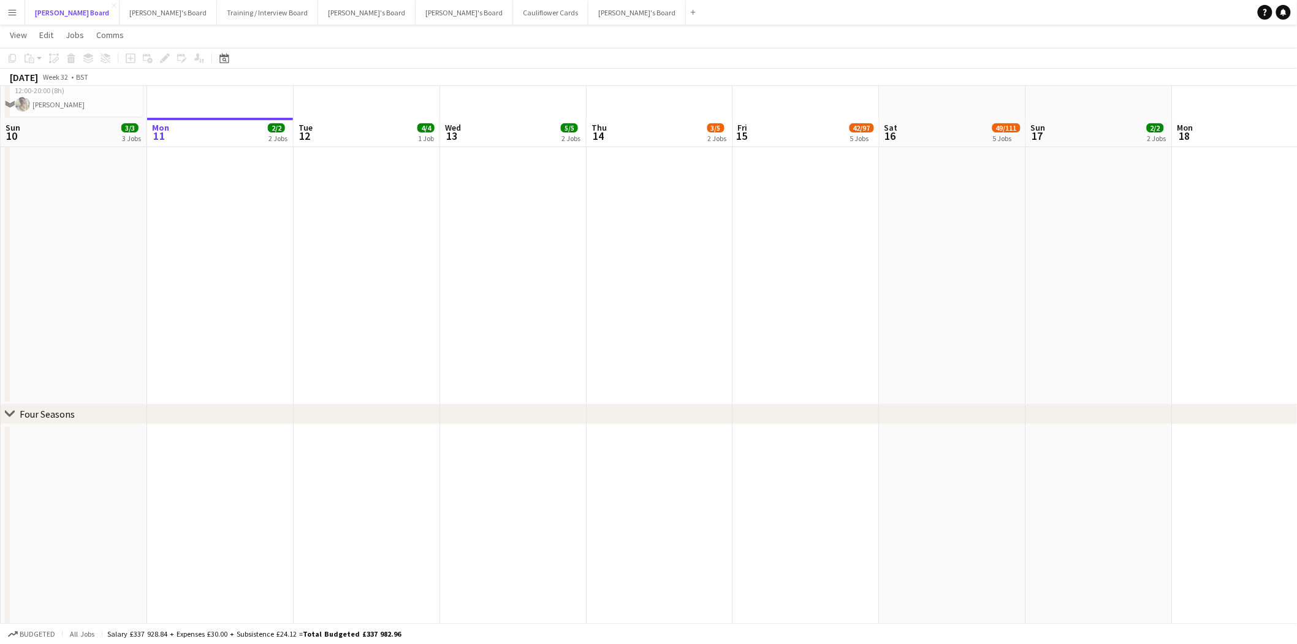
scroll to position [0, 0]
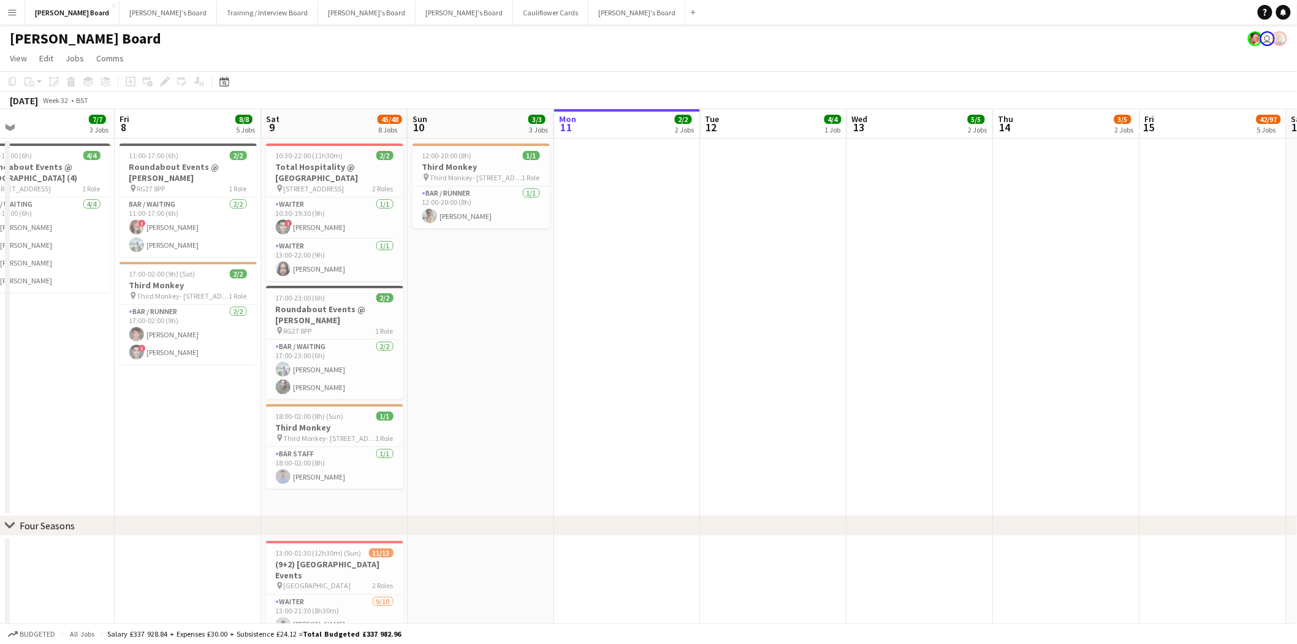
drag, startPoint x: 99, startPoint y: 299, endPoint x: 291, endPoint y: 326, distance: 193.9
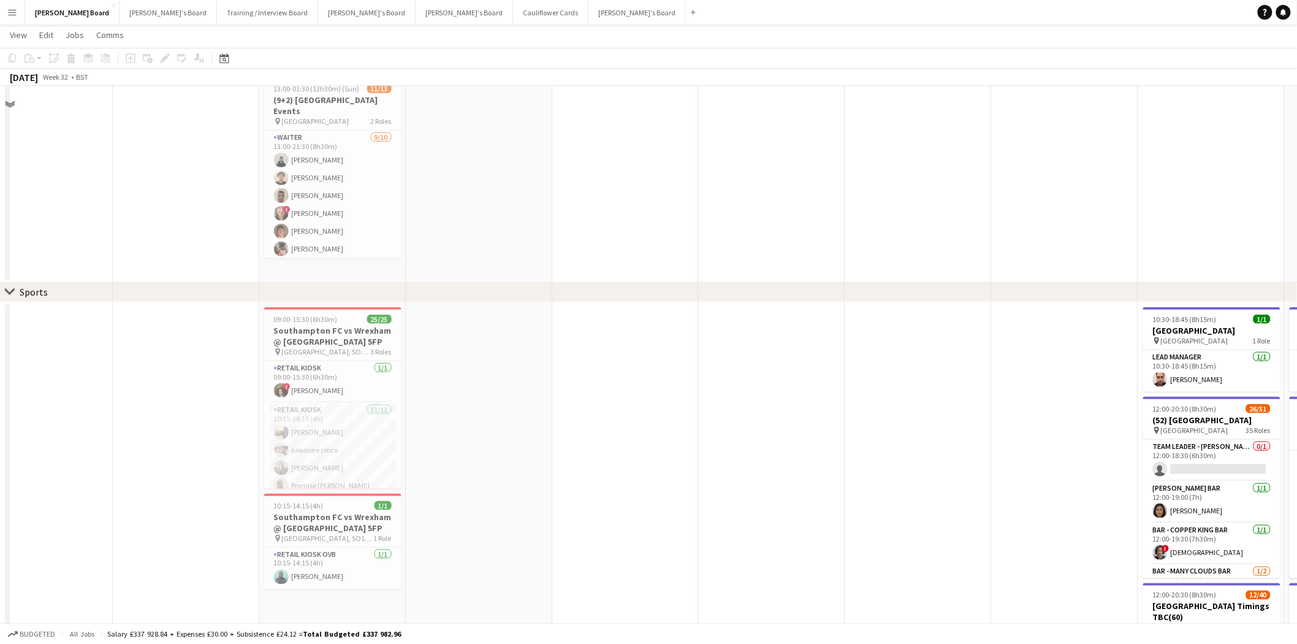
scroll to position [544, 0]
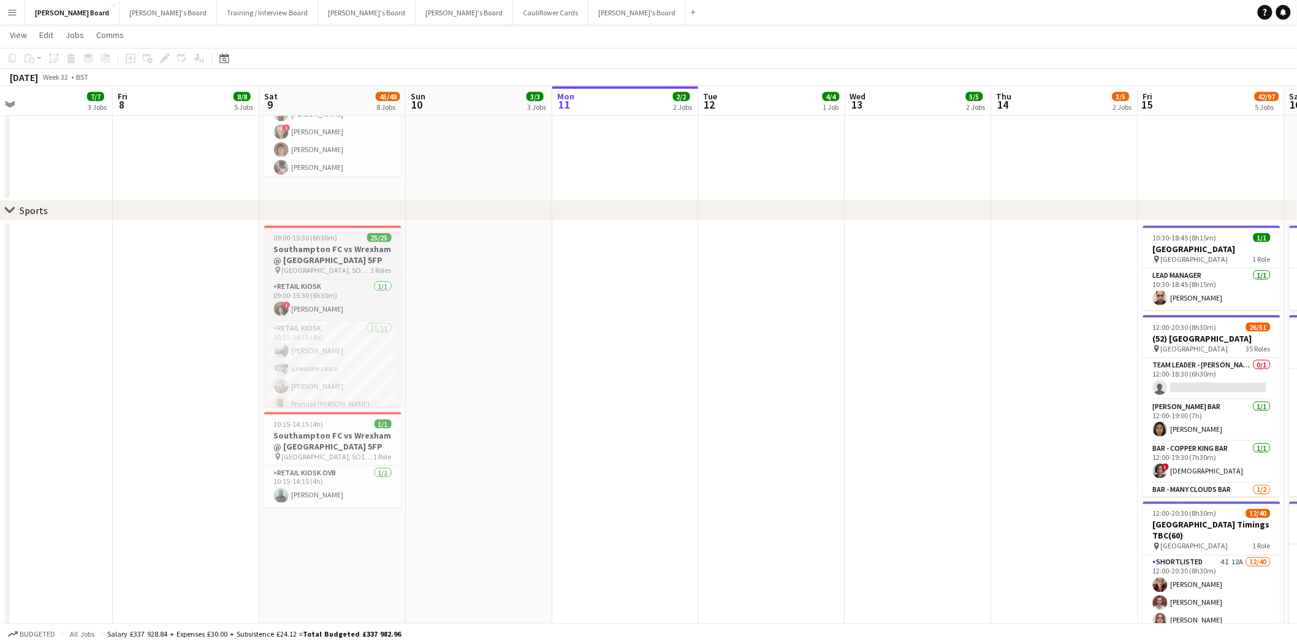
click at [332, 256] on h3 "Southampton FC vs Wrexham @ [GEOGRAPHIC_DATA] 5FP" at bounding box center [332, 254] width 137 height 22
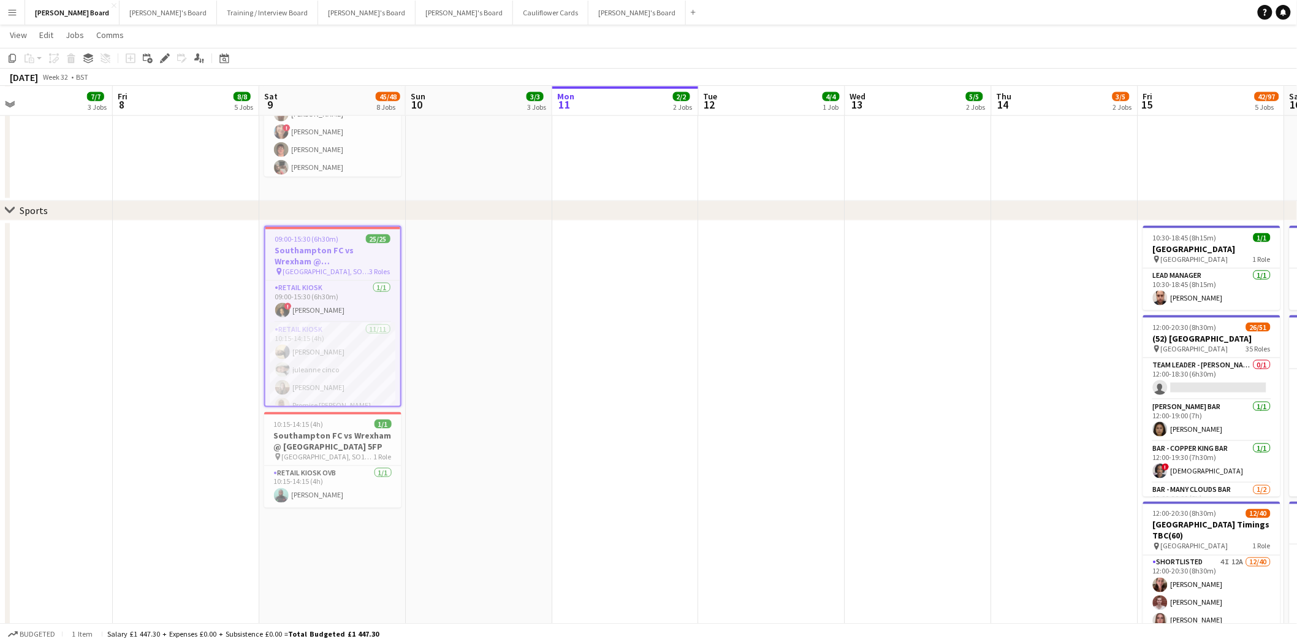
drag, startPoint x: 328, startPoint y: 348, endPoint x: 1062, endPoint y: 339, distance: 733.9
click at [331, 350] on app-card-role "Retail Kiosk [DATE] 10:15-14:15 (4h) [PERSON_NAME] [PERSON_NAME] [PERSON_NAME] …" at bounding box center [332, 431] width 135 height 219
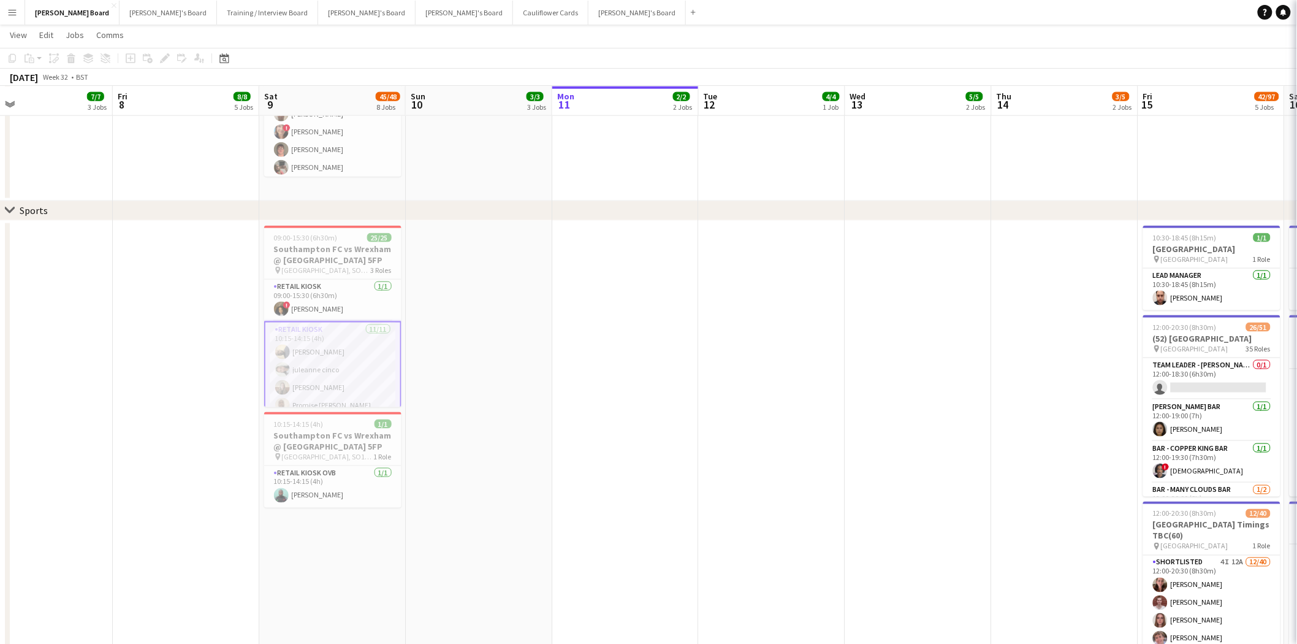
scroll to position [0, 324]
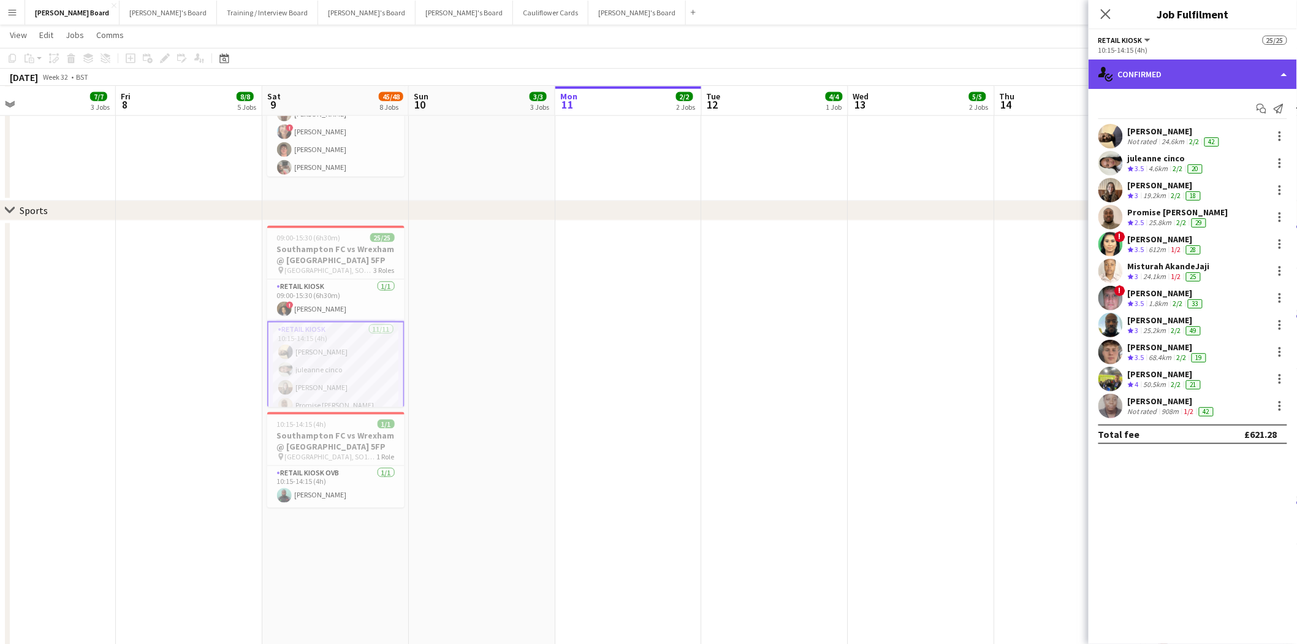
click at [1197, 80] on div "single-neutral-actions-check-2 Confirmed" at bounding box center [1193, 73] width 208 height 29
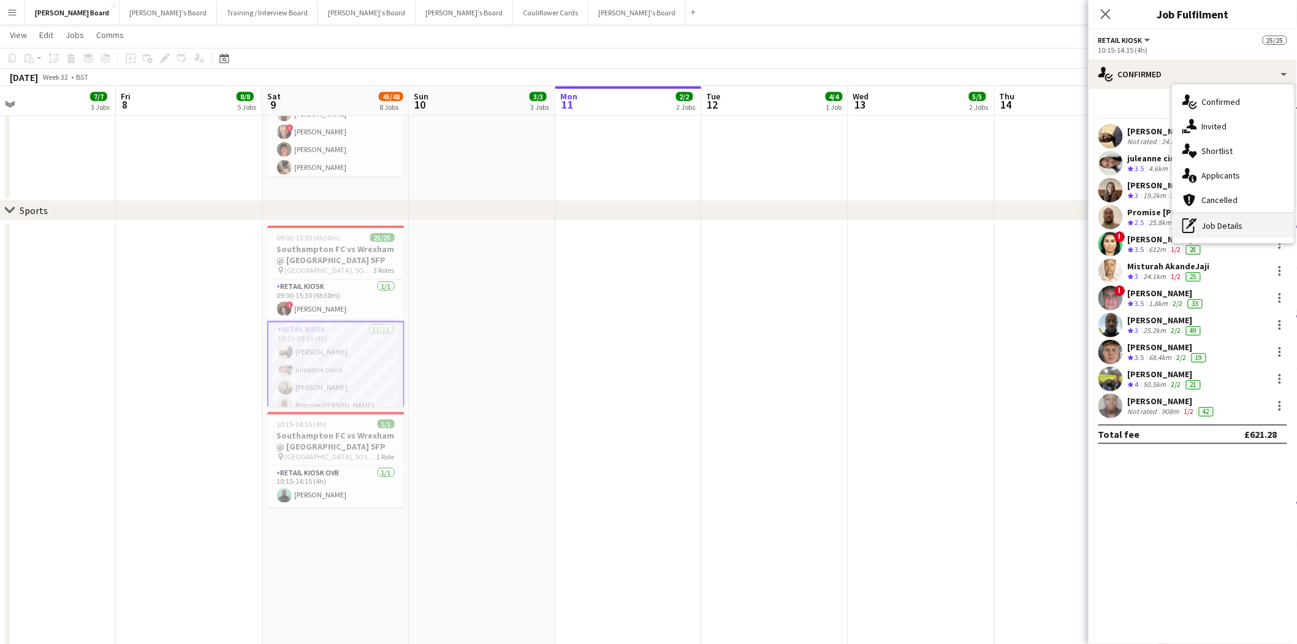
click at [1218, 232] on div "pen-write Job Details" at bounding box center [1233, 225] width 121 height 25
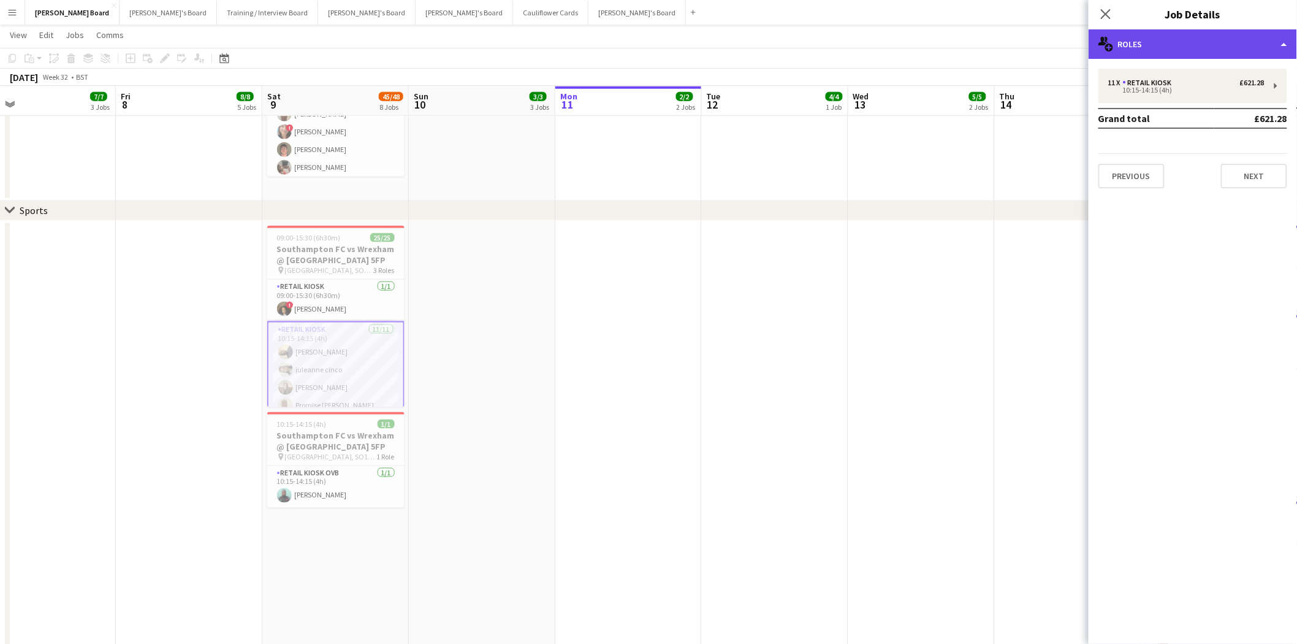
click at [1181, 51] on div "multiple-users-add Roles" at bounding box center [1193, 43] width 208 height 29
click at [1233, 71] on div "multiple-users-add Roles" at bounding box center [1233, 71] width 121 height 25
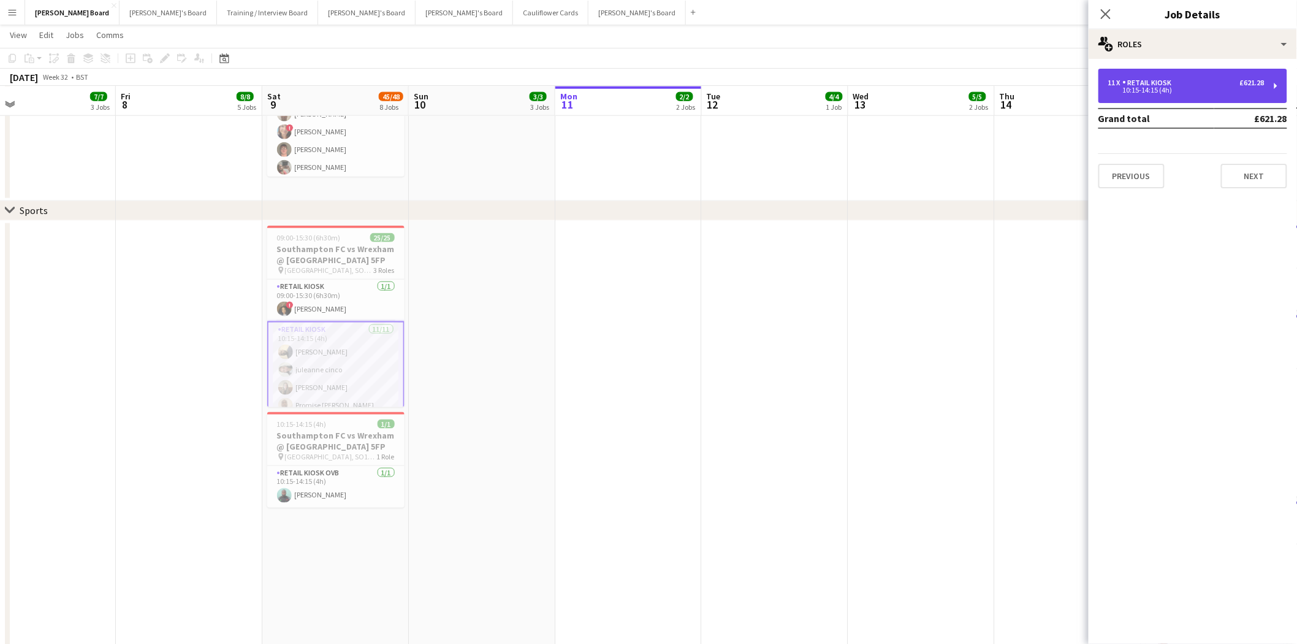
drag, startPoint x: 1176, startPoint y: 91, endPoint x: 1130, endPoint y: 192, distance: 111.1
click at [1176, 92] on div "10:15-14:15 (4h)" at bounding box center [1186, 90] width 156 height 6
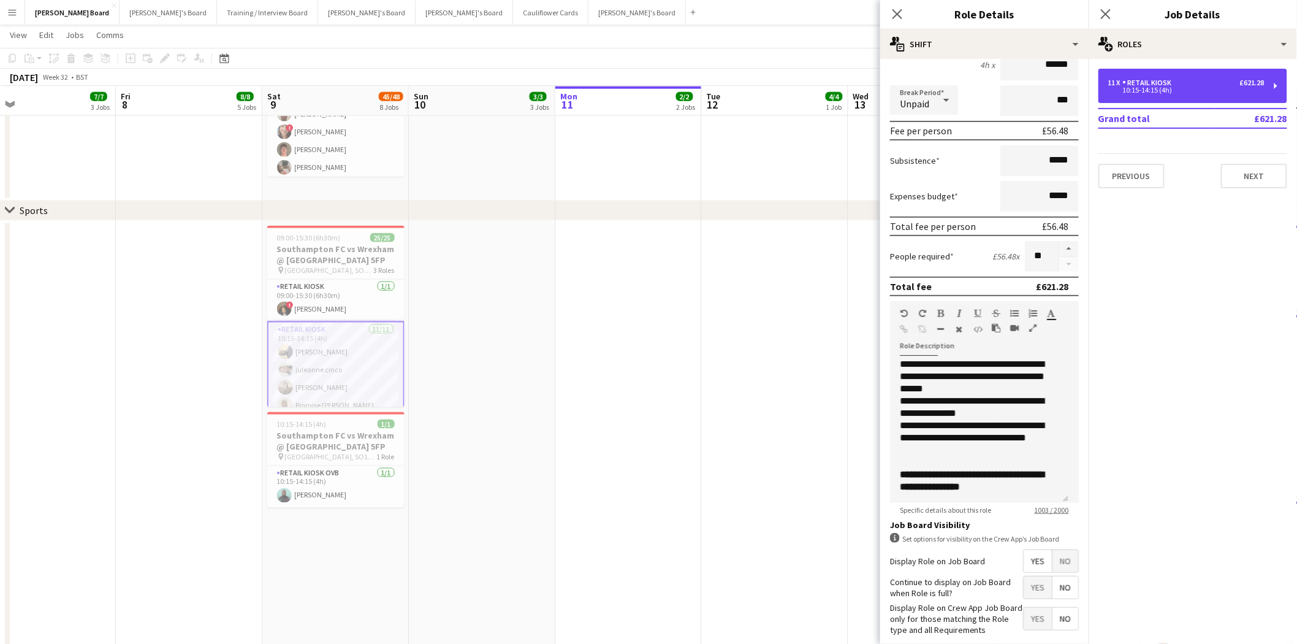
scroll to position [181, 0]
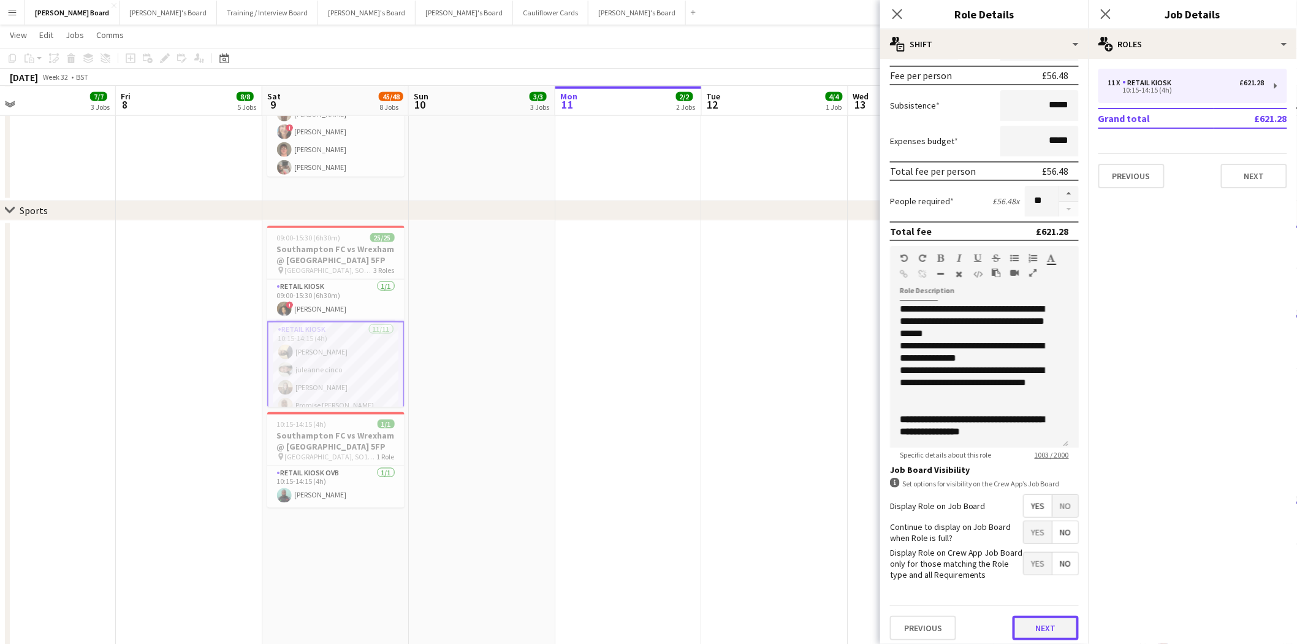
click at [1044, 618] on button "Next" at bounding box center [1046, 628] width 66 height 25
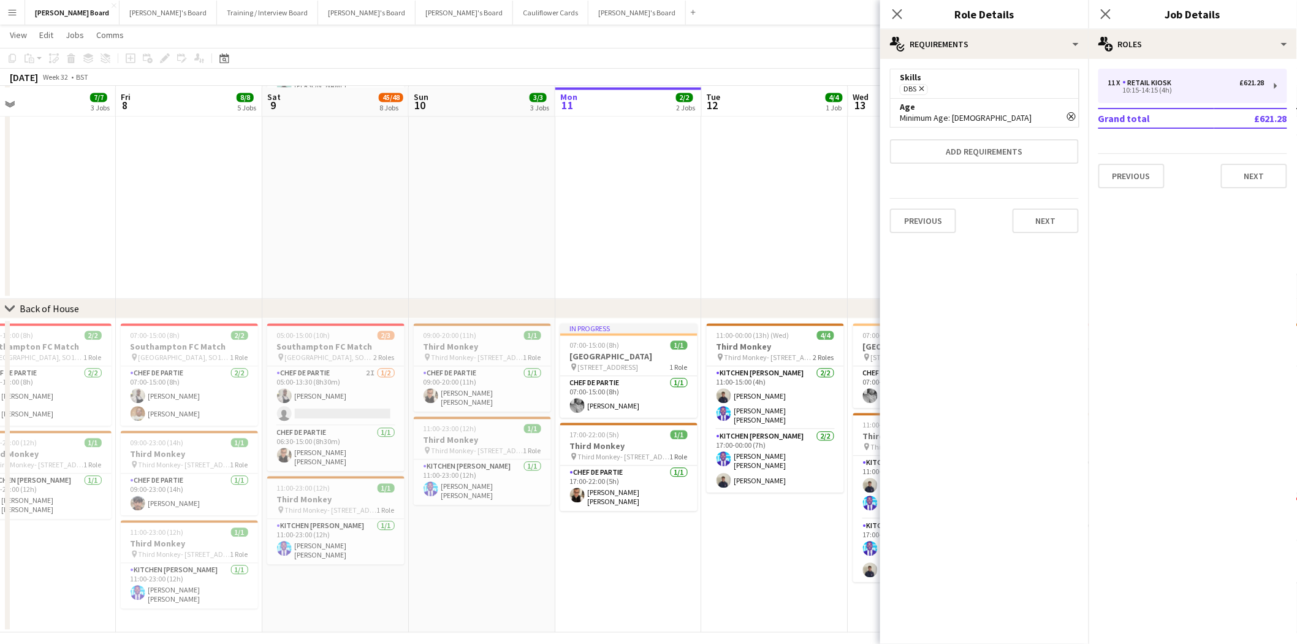
scroll to position [963, 0]
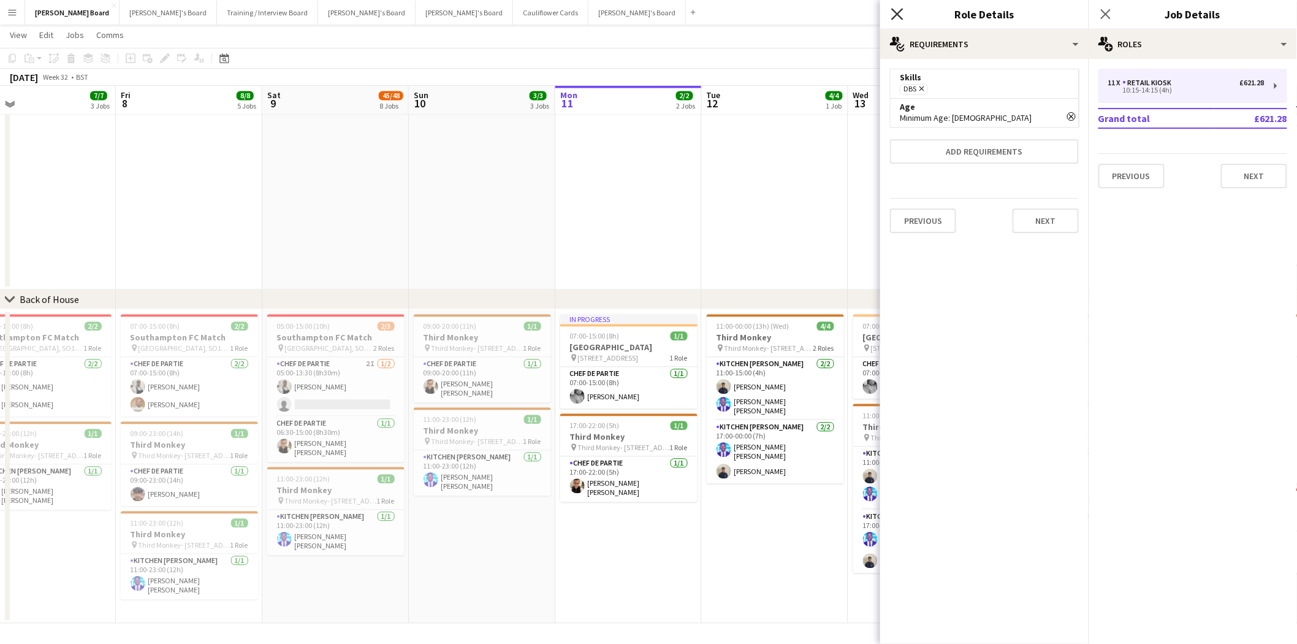
drag, startPoint x: 899, startPoint y: 16, endPoint x: 906, endPoint y: 101, distance: 84.9
click at [899, 17] on icon "Close pop-in" at bounding box center [898, 14] width 10 height 10
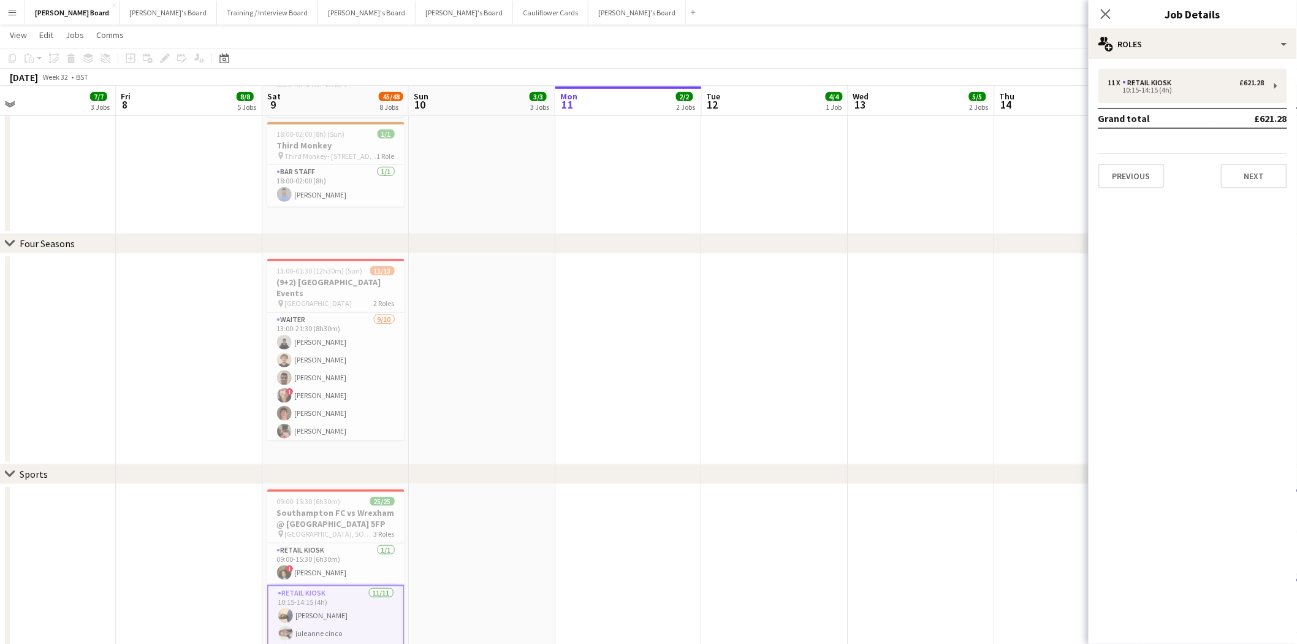
scroll to position [0, 292]
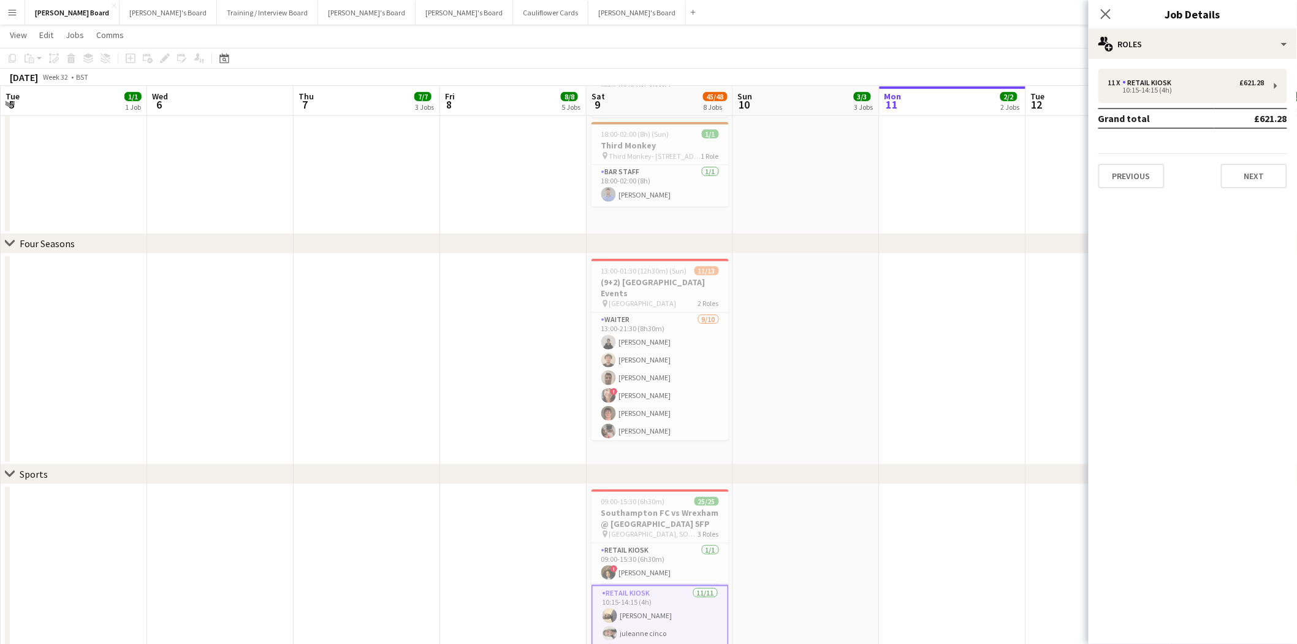
drag, startPoint x: 167, startPoint y: 334, endPoint x: 1156, endPoint y: 378, distance: 989.3
click at [1156, 378] on body "Menu Boards Boards Boards All jobs Status Workforce Workforce My Workforce Recr…" at bounding box center [648, 522] width 1297 height 1607
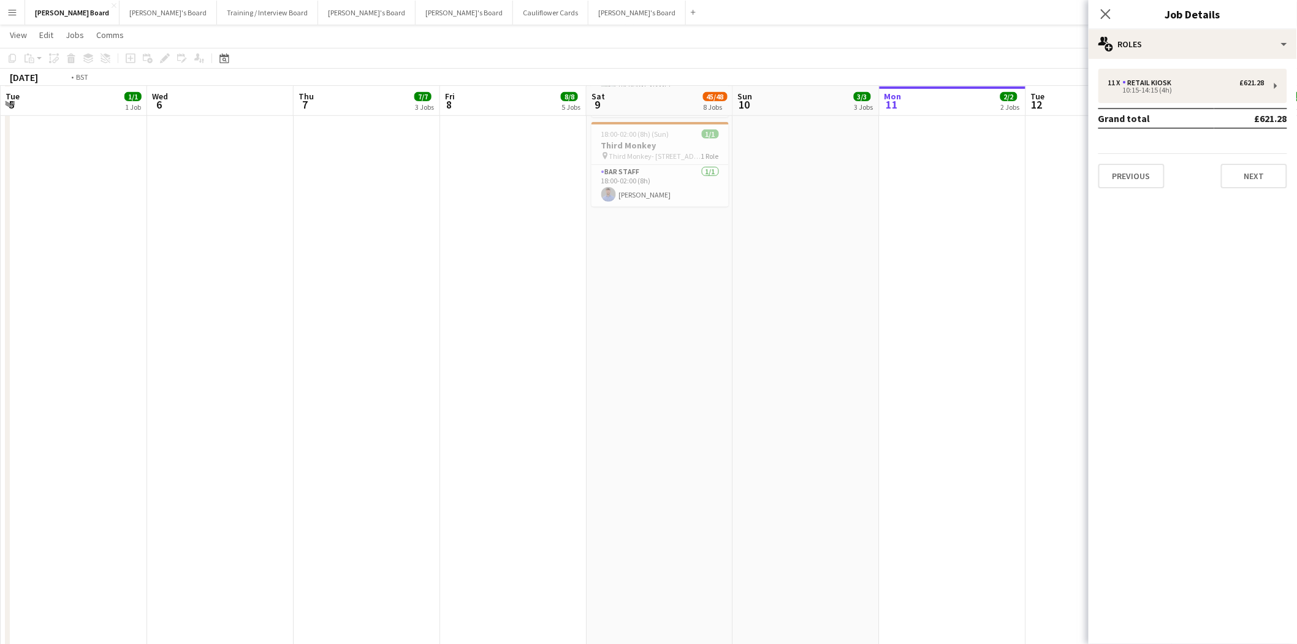
drag, startPoint x: 90, startPoint y: 194, endPoint x: 557, endPoint y: 185, distance: 467.3
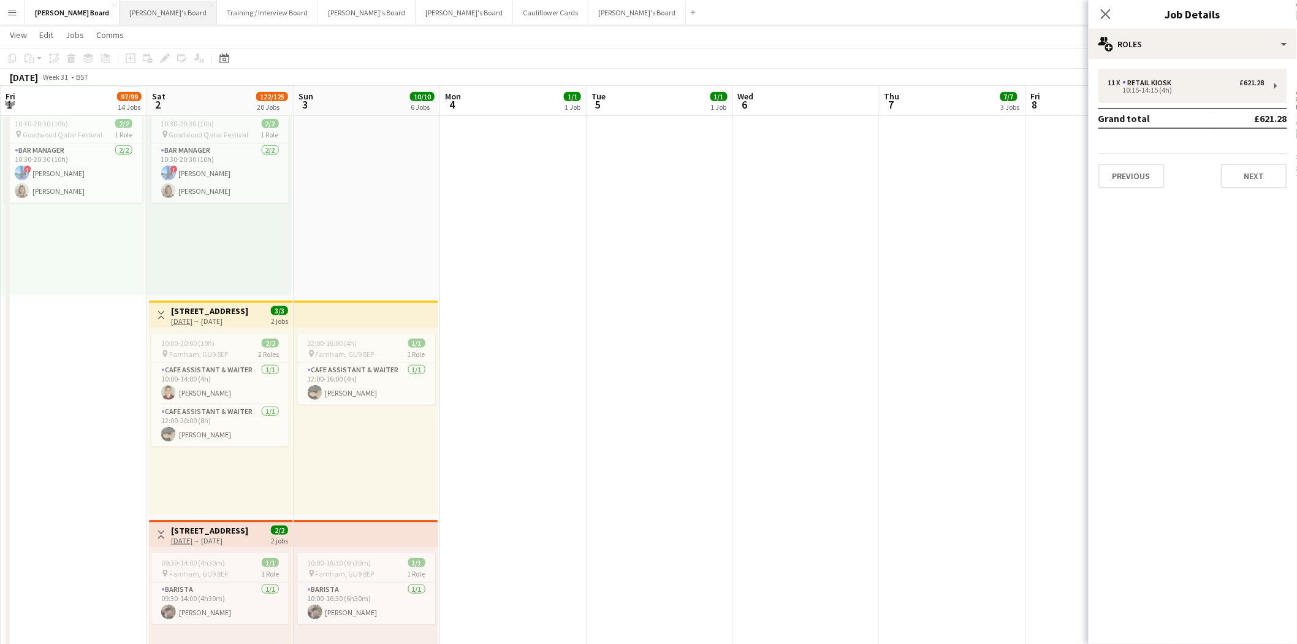
click at [140, 9] on button "[PERSON_NAME]'s Board Close" at bounding box center [168, 13] width 97 height 24
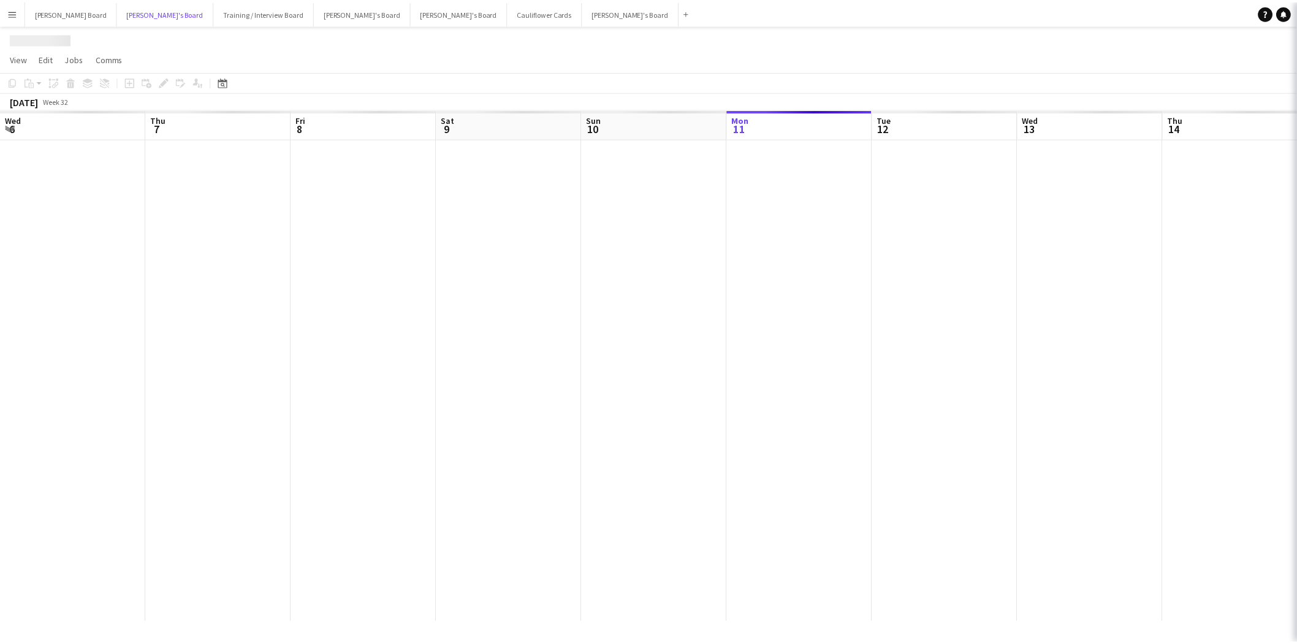
scroll to position [0, 292]
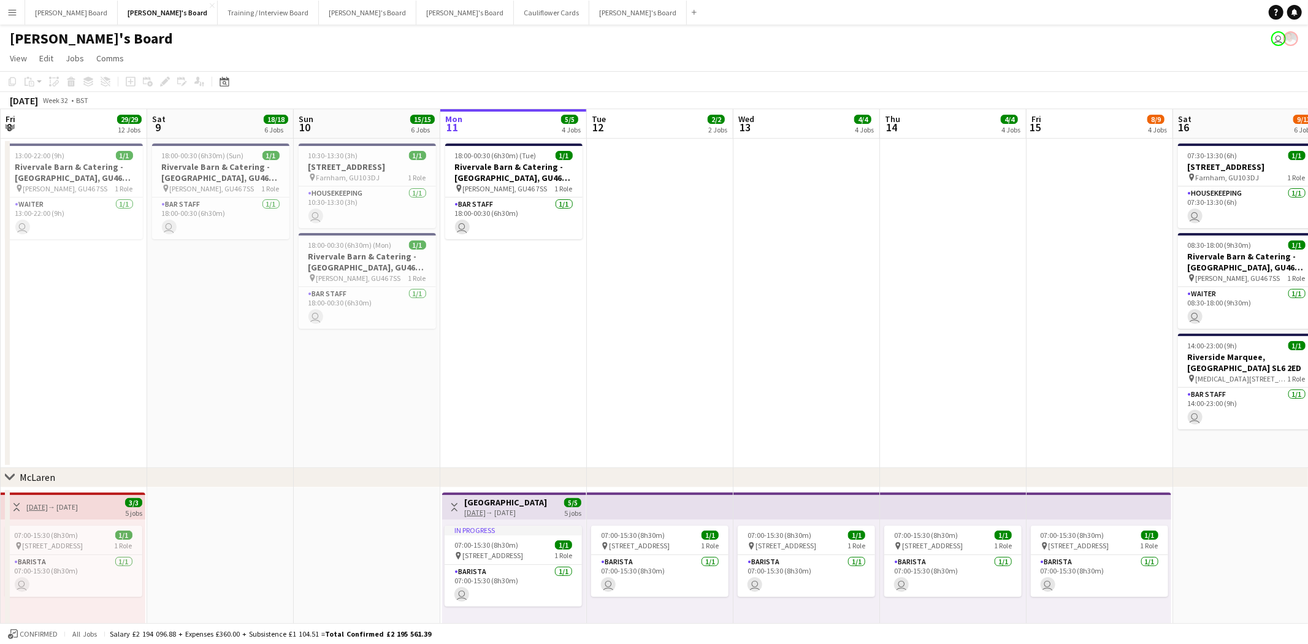
drag, startPoint x: 201, startPoint y: 296, endPoint x: 871, endPoint y: 335, distance: 670.6
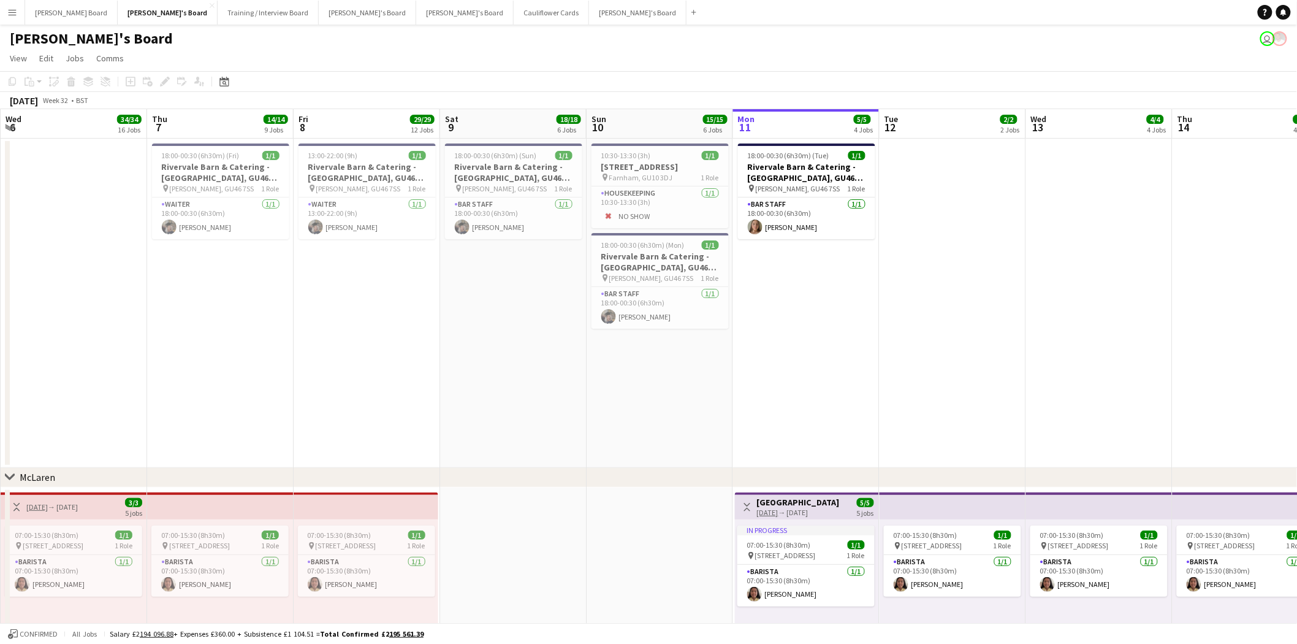
scroll to position [0, 0]
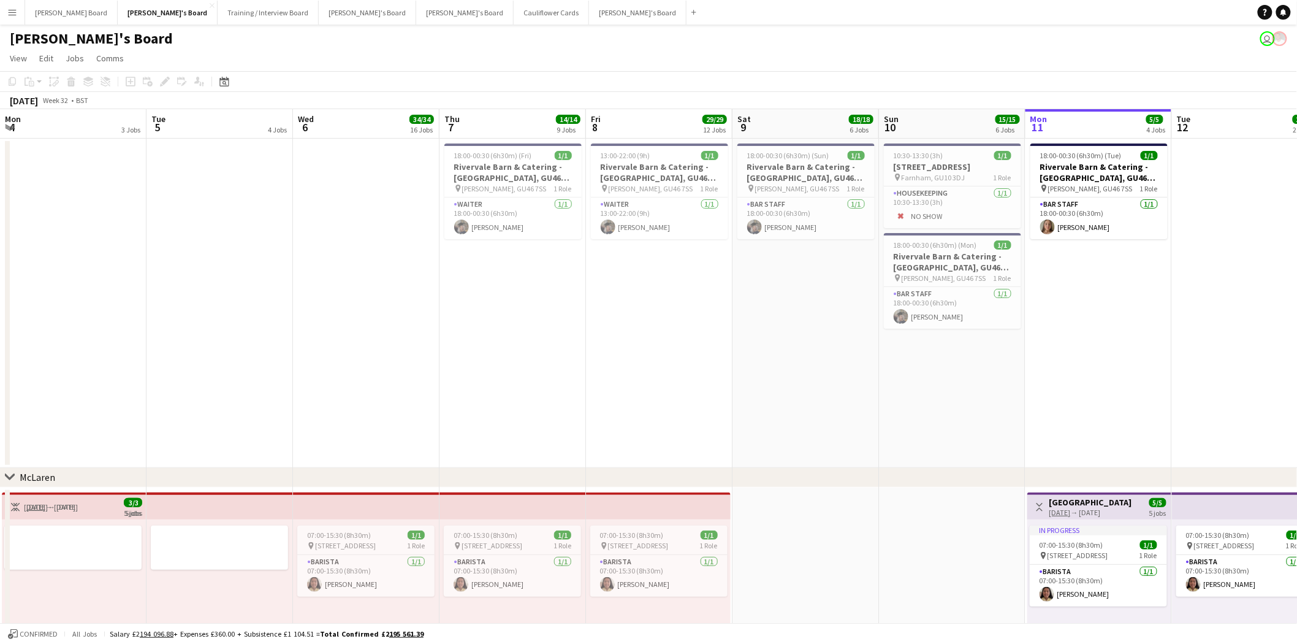
drag, startPoint x: 248, startPoint y: 340, endPoint x: 71, endPoint y: 316, distance: 179.4
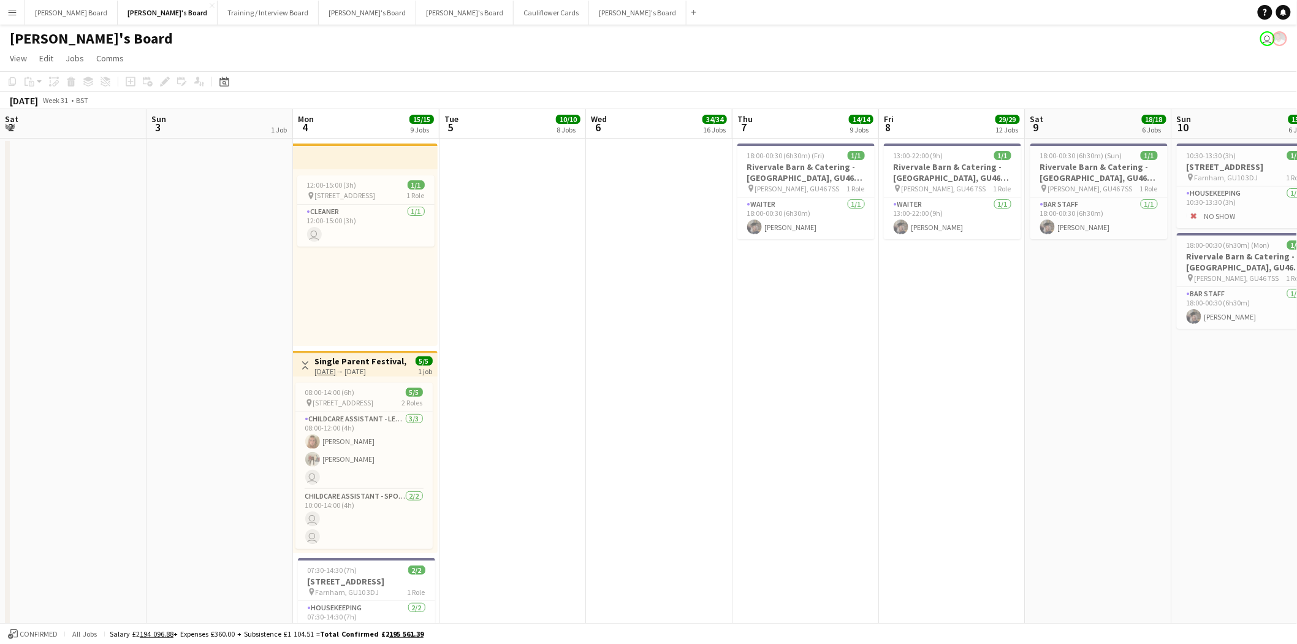
scroll to position [0, 292]
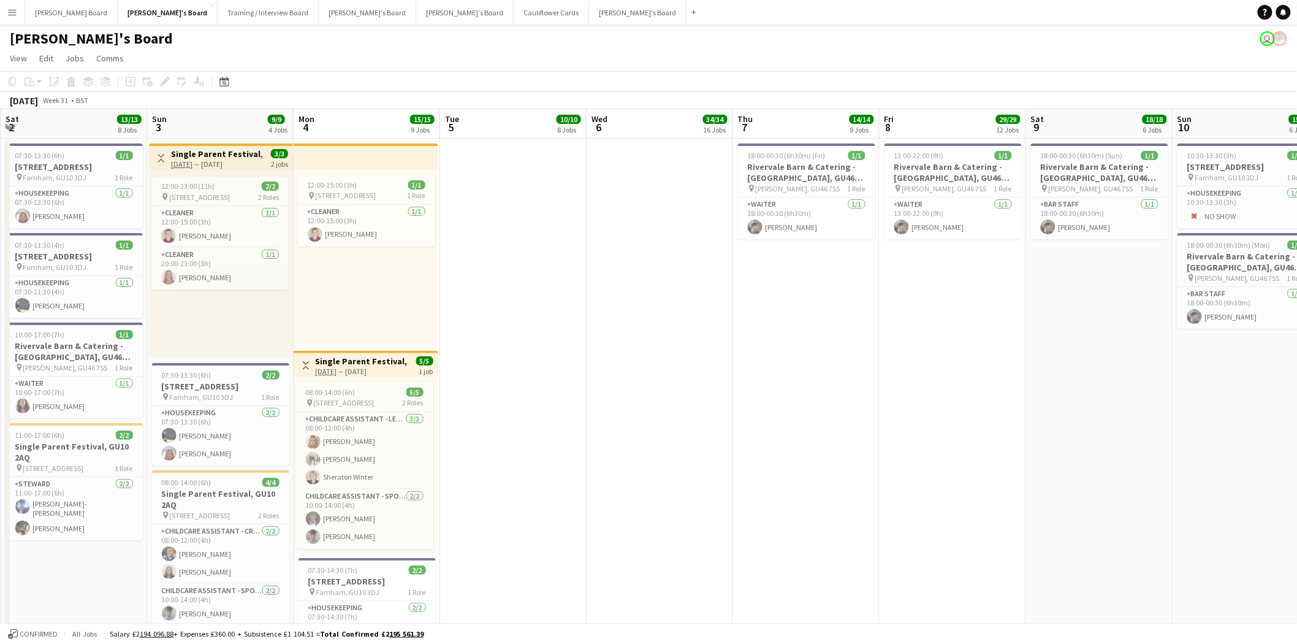
drag, startPoint x: 71, startPoint y: 316, endPoint x: 761, endPoint y: 323, distance: 690.4
click at [356, 400] on span "[STREET_ADDRESS]" at bounding box center [344, 403] width 61 height 9
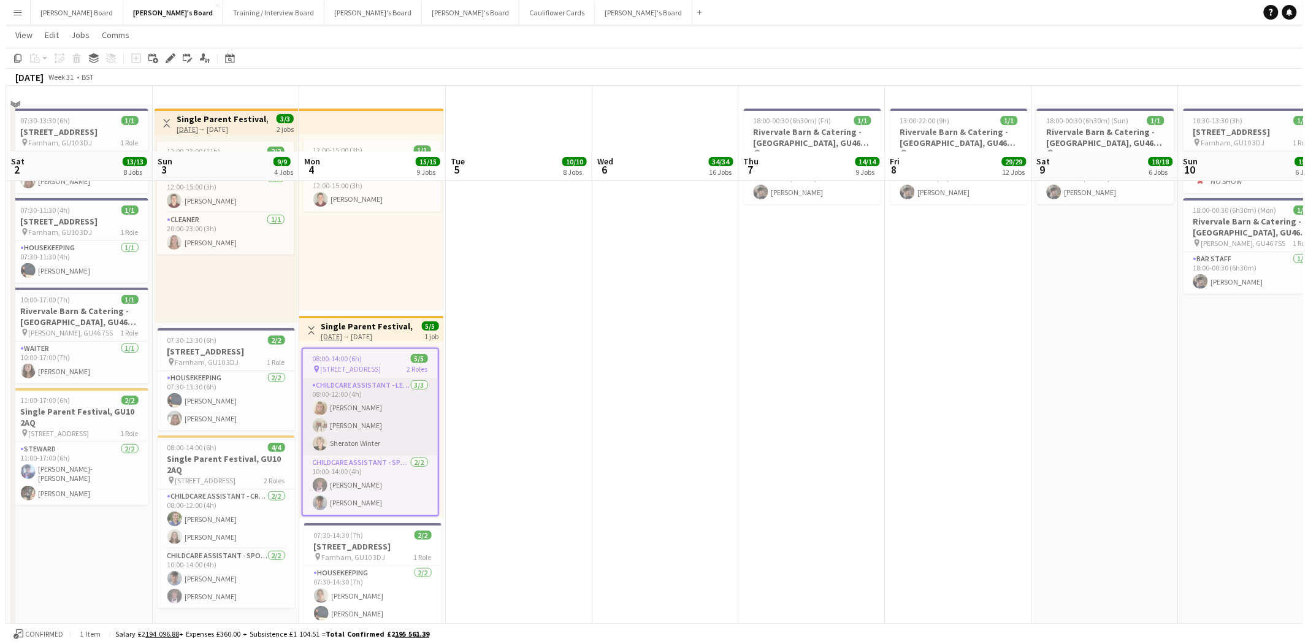
scroll to position [0, 0]
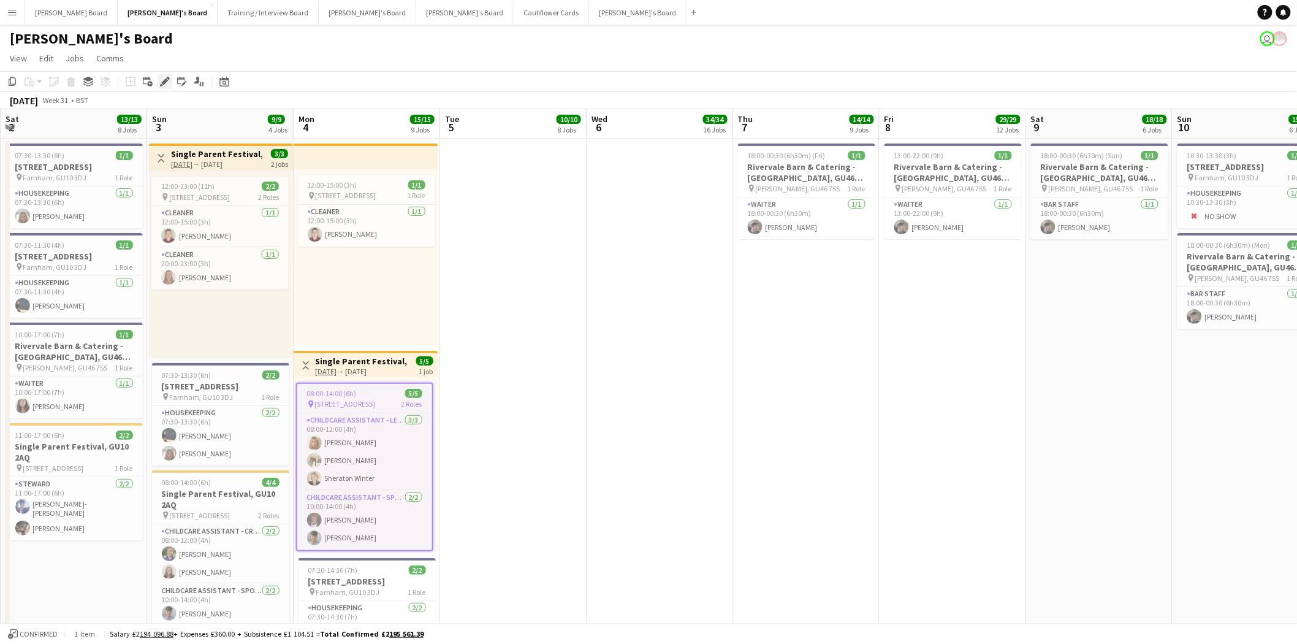
click at [162, 82] on icon at bounding box center [164, 81] width 7 height 7
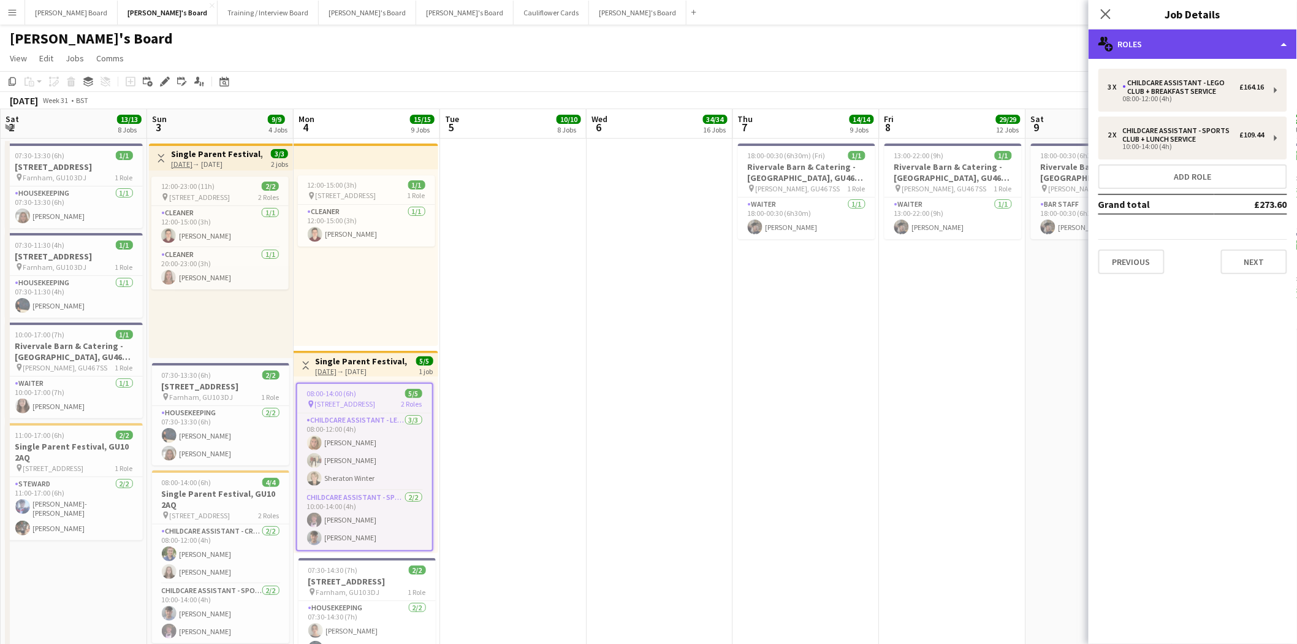
click at [1214, 45] on div "multiple-users-add Roles" at bounding box center [1193, 43] width 208 height 29
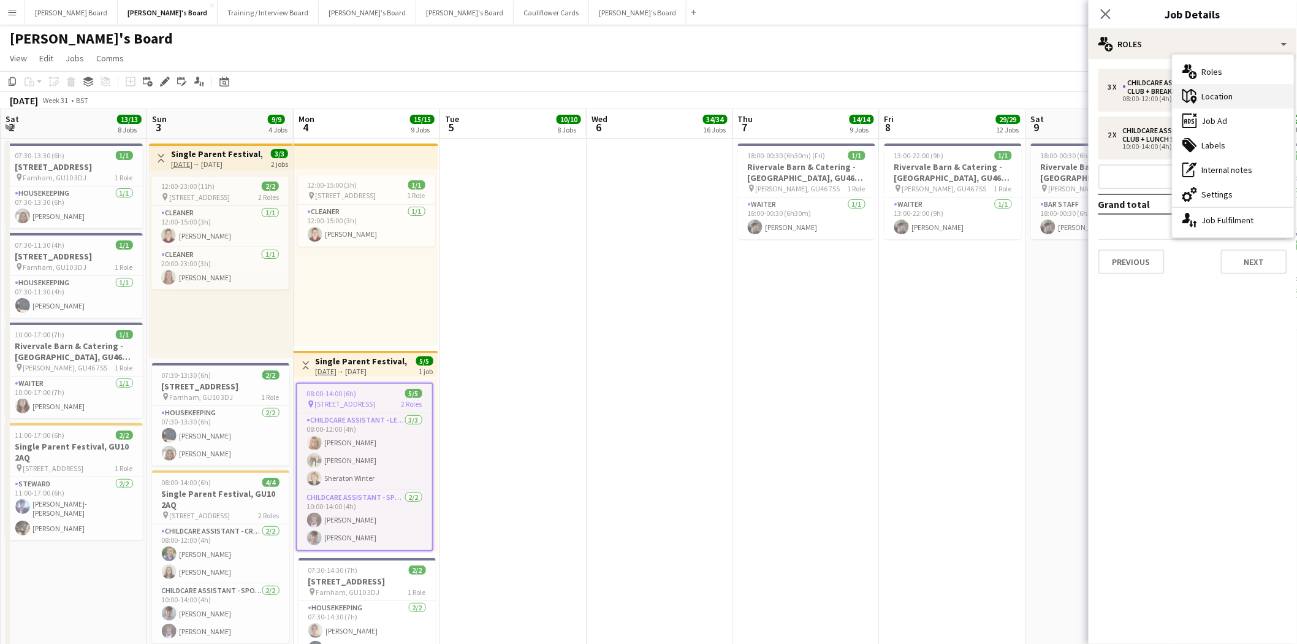
click at [1229, 94] on div "maps-pin-1 Location" at bounding box center [1233, 96] width 121 height 25
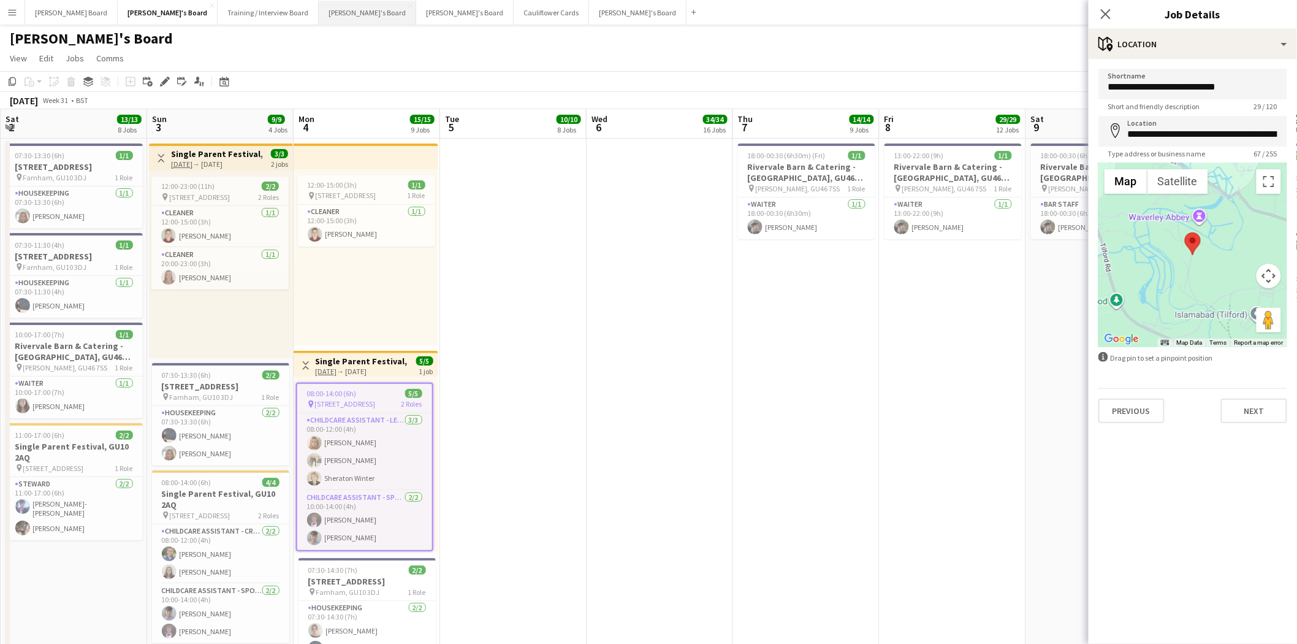
click at [319, 21] on button "[PERSON_NAME]'s Board Close" at bounding box center [367, 13] width 97 height 24
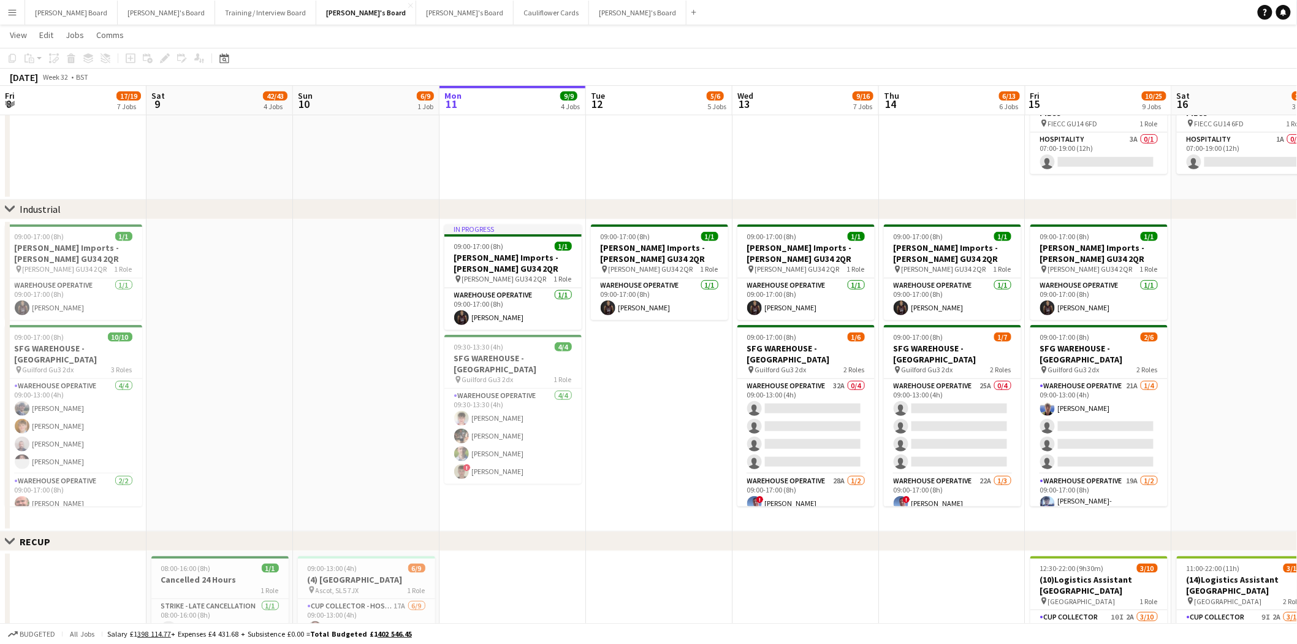
drag, startPoint x: 46, startPoint y: 335, endPoint x: 661, endPoint y: 357, distance: 615.3
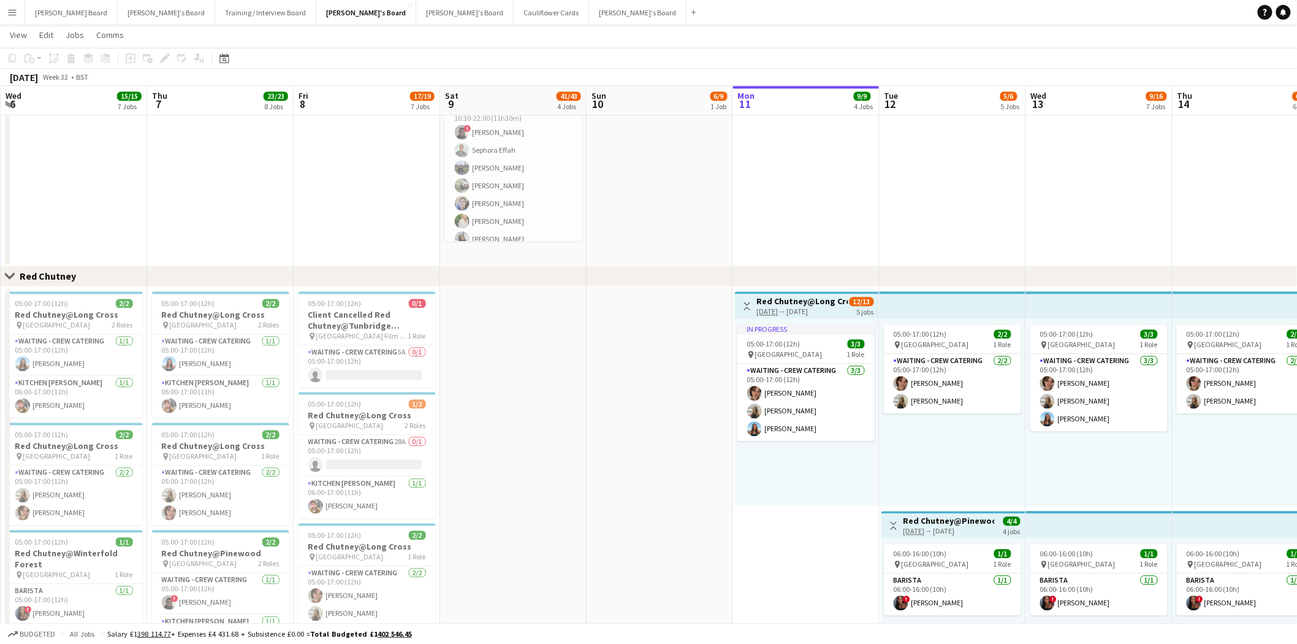
scroll to position [1089, 0]
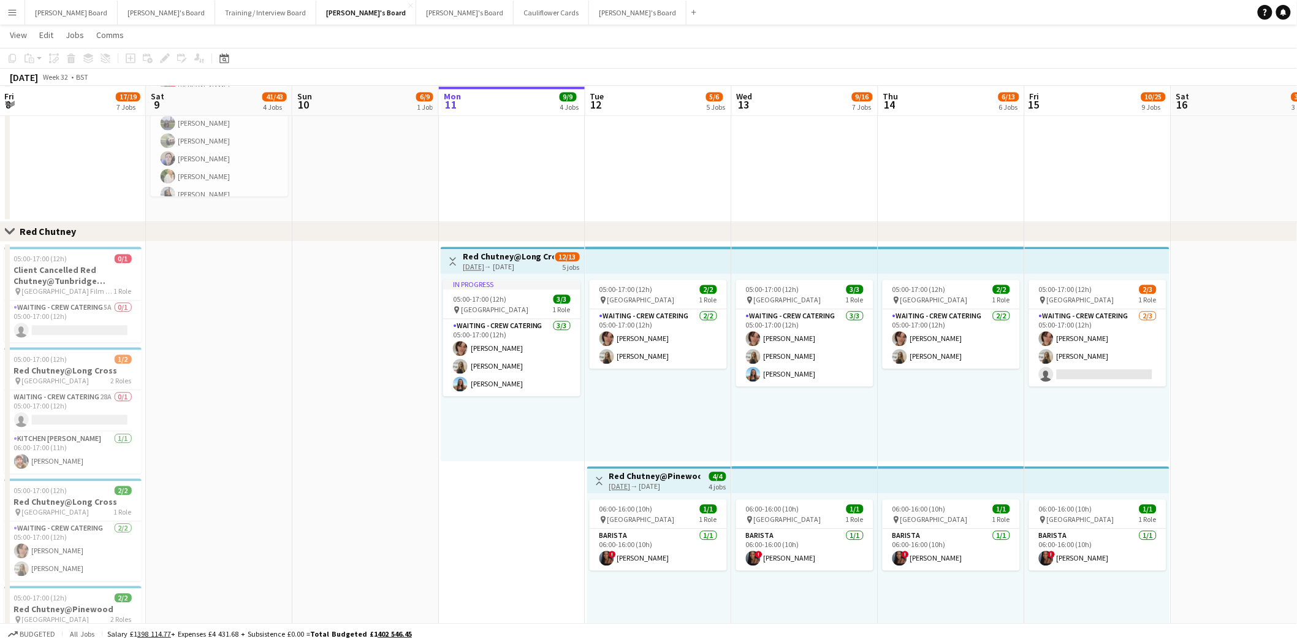
drag, startPoint x: 592, startPoint y: 476, endPoint x: 521, endPoint y: 455, distance: 74.1
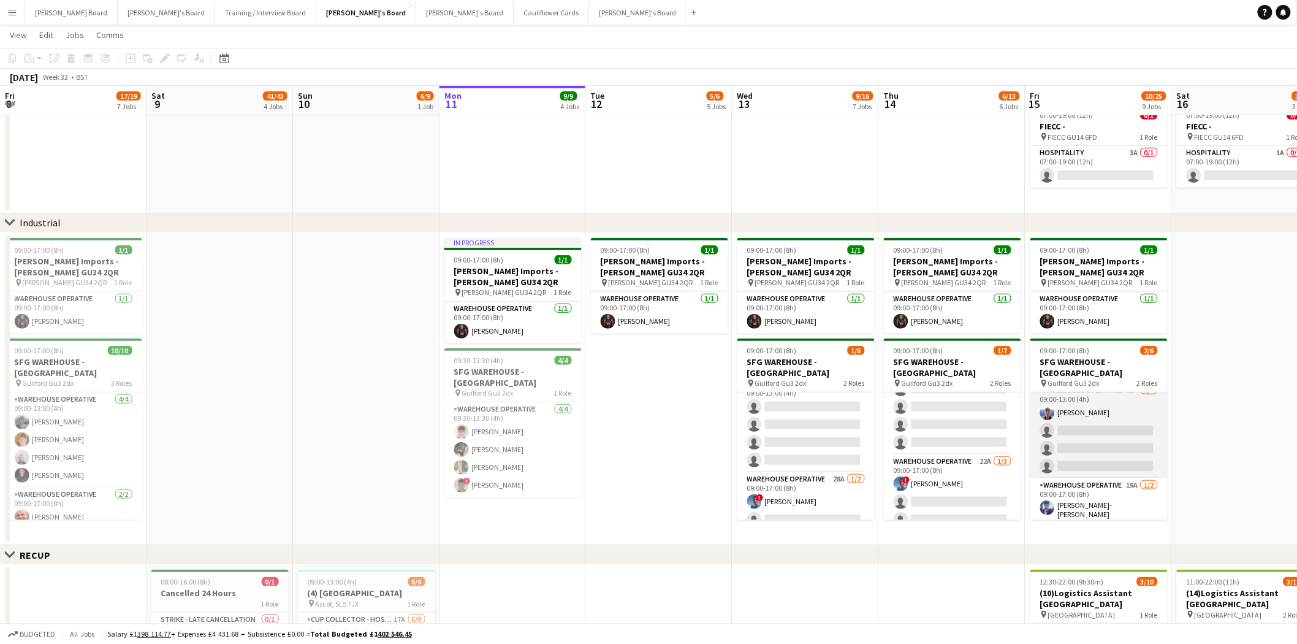
scroll to position [15, 0]
click at [39, 16] on button "[PERSON_NAME] Board Close" at bounding box center [71, 13] width 93 height 24
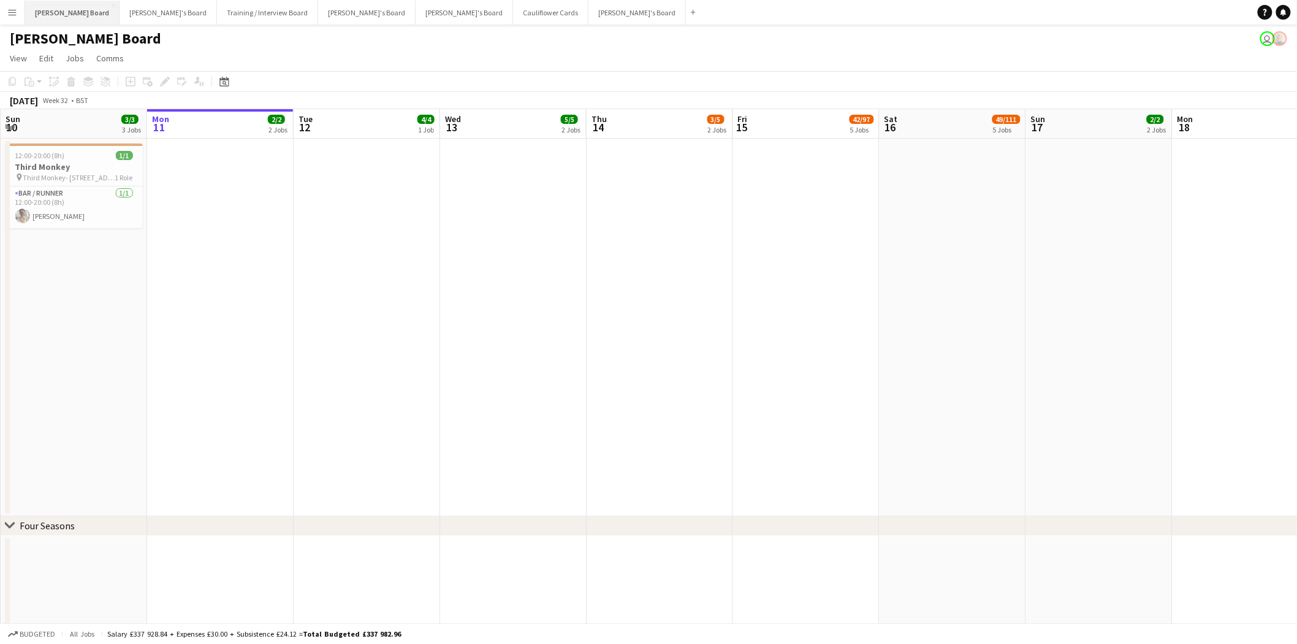
click at [47, 11] on button "[PERSON_NAME] Board Close" at bounding box center [72, 13] width 94 height 24
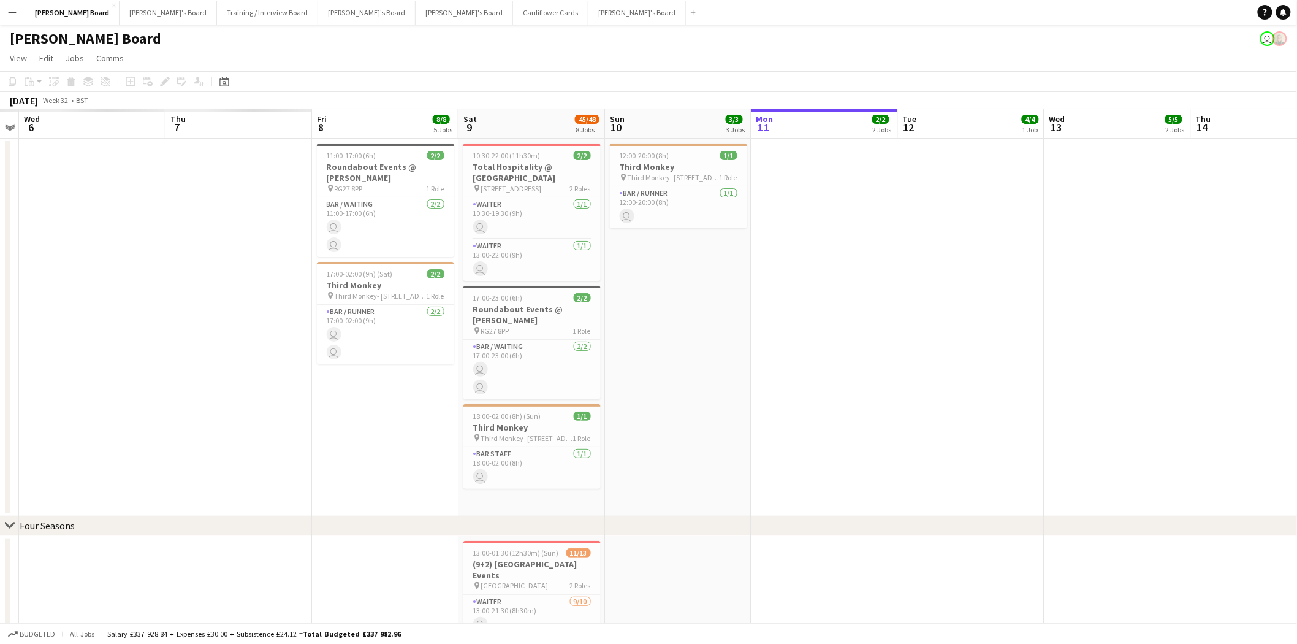
drag, startPoint x: 194, startPoint y: 291, endPoint x: 799, endPoint y: 330, distance: 606.3
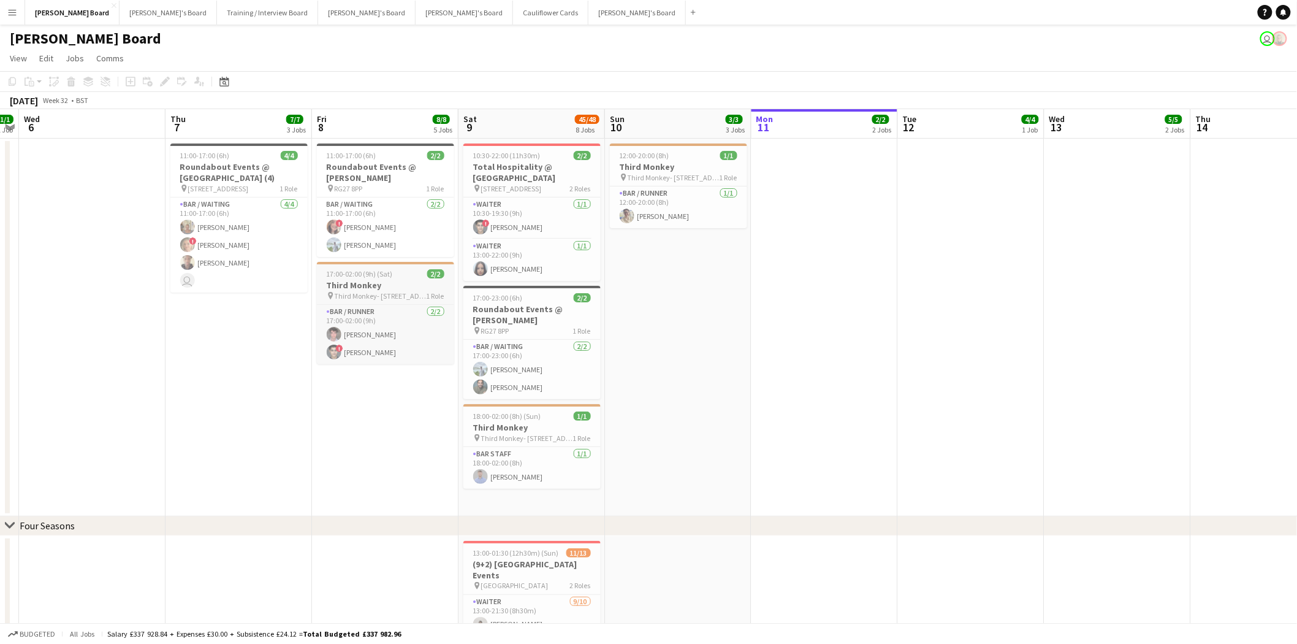
scroll to position [0, 273]
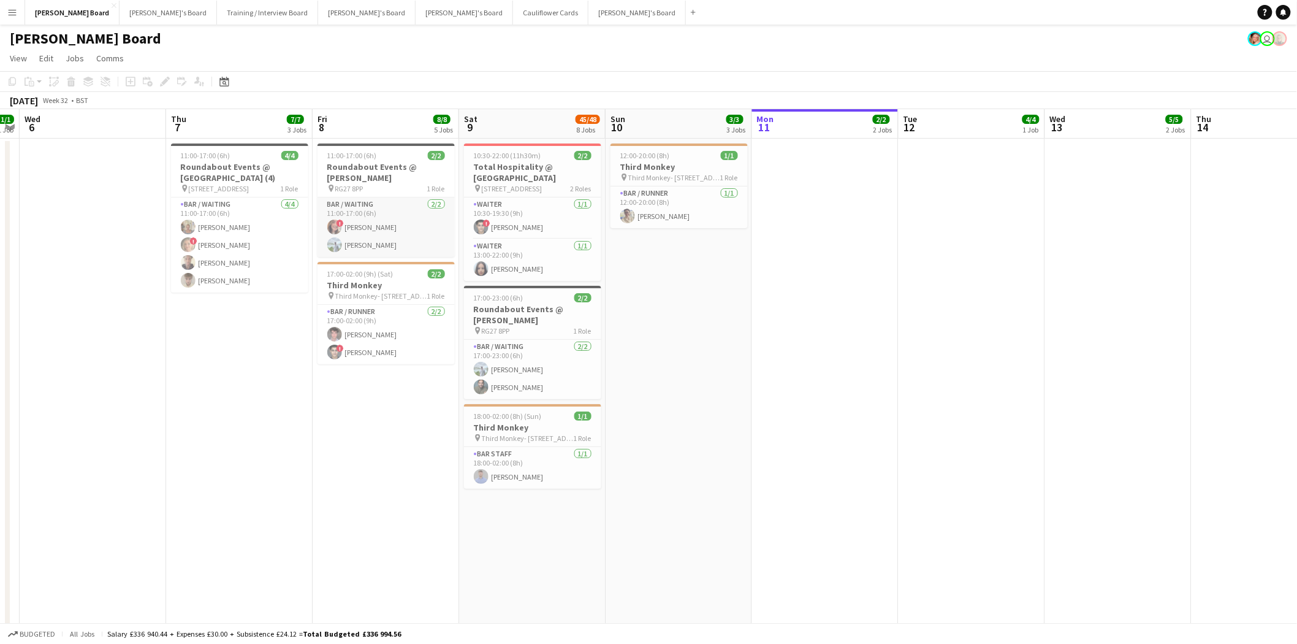
click at [386, 243] on app-card-role "Bar / Waiting [DATE] 11:00-17:00 (6h) ! [PERSON_NAME] [PERSON_NAME]" at bounding box center [386, 226] width 137 height 59
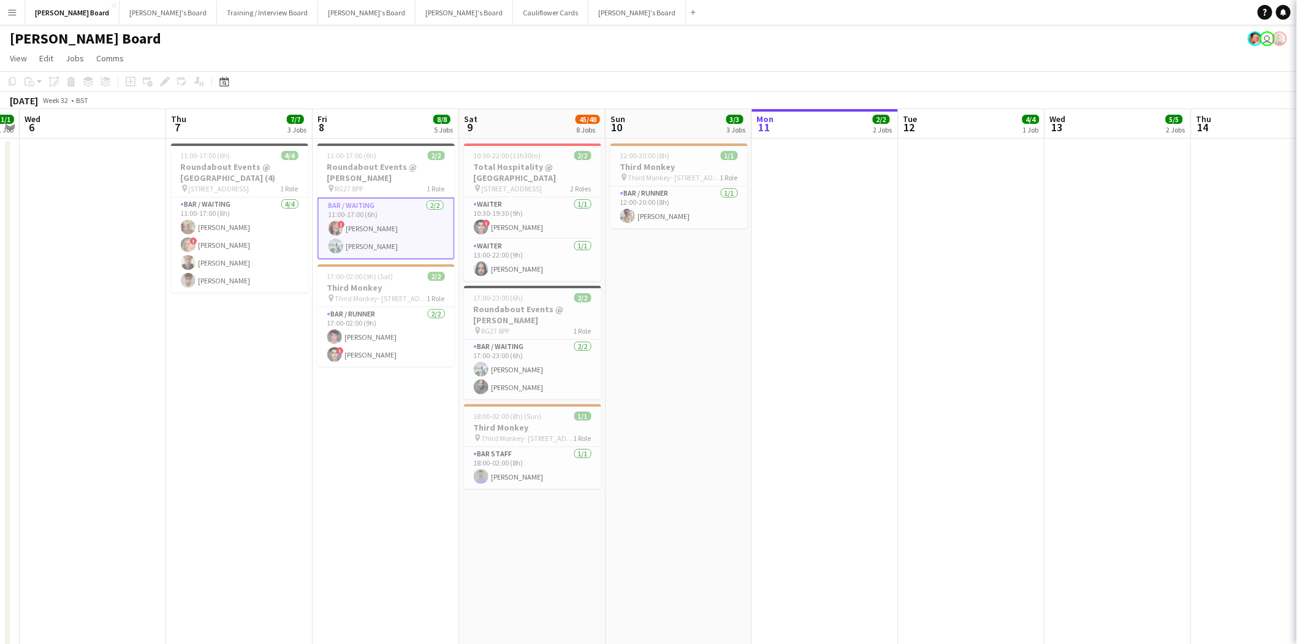
scroll to position [0, 272]
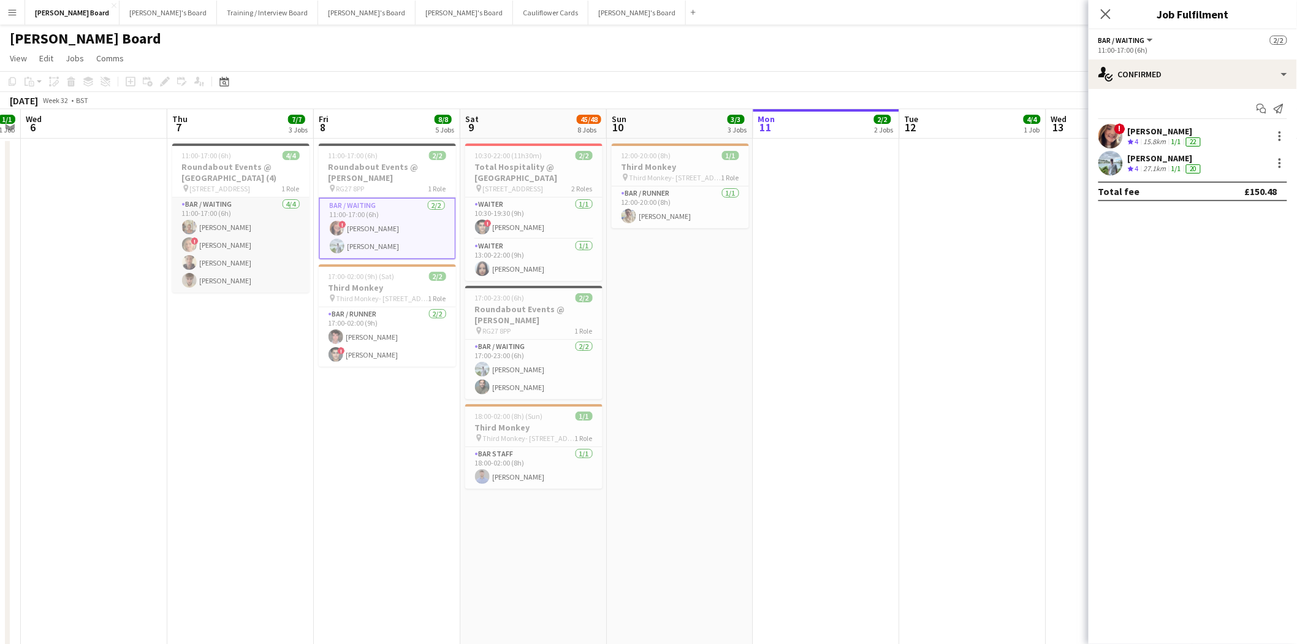
click at [243, 281] on app-card-role "Bar / Waiting [DATE] 11:00-17:00 (6h) [PERSON_NAME] ! [PERSON_NAME] [PERSON_NAM…" at bounding box center [240, 244] width 137 height 95
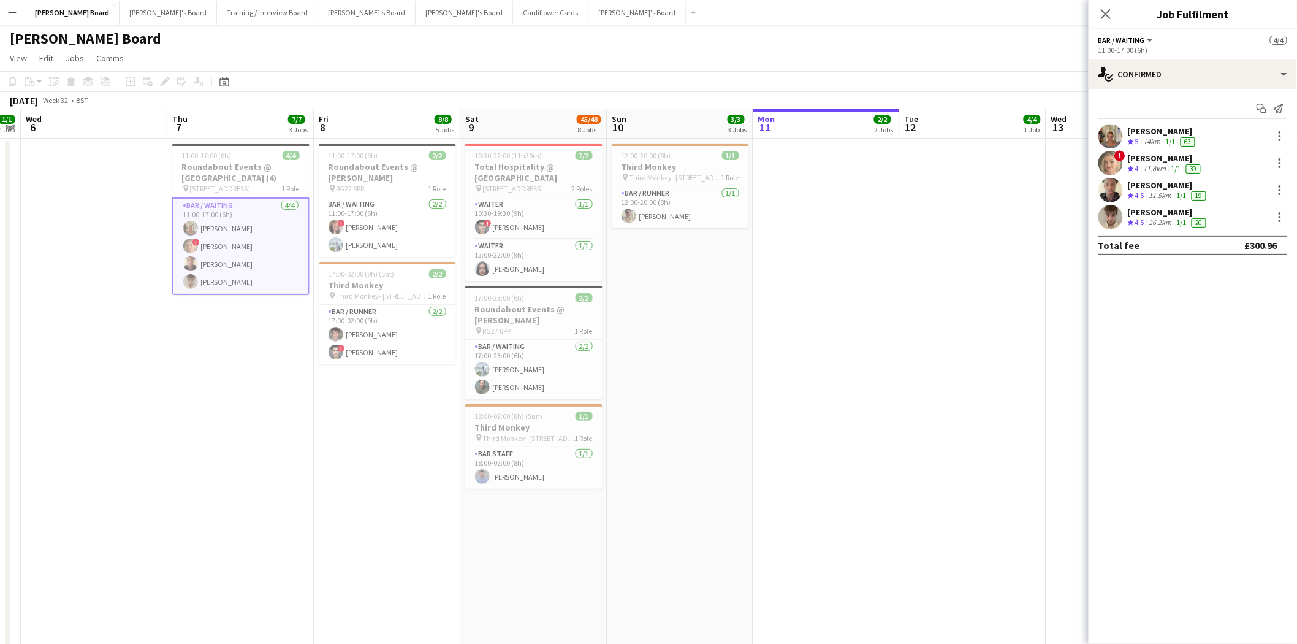
drag, startPoint x: 410, startPoint y: 229, endPoint x: 609, endPoint y: 408, distance: 268.3
click at [412, 231] on app-card-role "Bar / Waiting [DATE] 11:00-17:00 (6h) ! [PERSON_NAME] [PERSON_NAME]" at bounding box center [387, 226] width 137 height 59
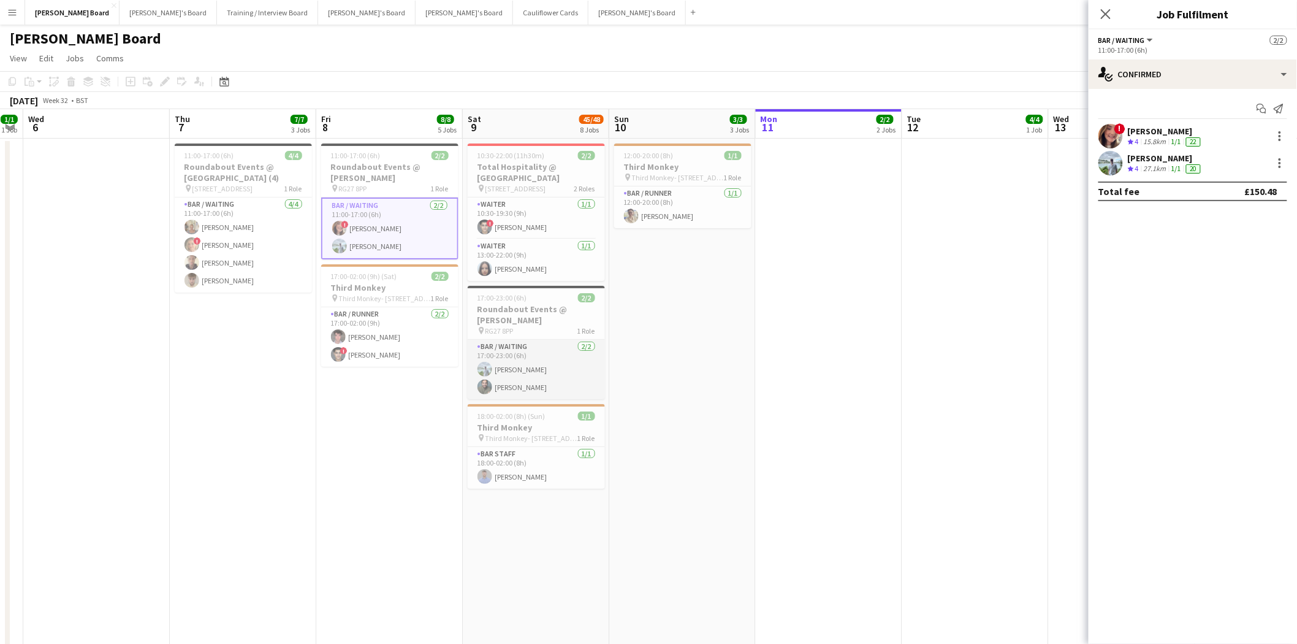
drag, startPoint x: 568, startPoint y: 397, endPoint x: 557, endPoint y: 389, distance: 13.6
click at [566, 396] on app-card-role "Bar / Waiting [DATE] 17:00-23:00 (6h) [PERSON_NAME] [PERSON_NAME]" at bounding box center [536, 369] width 137 height 59
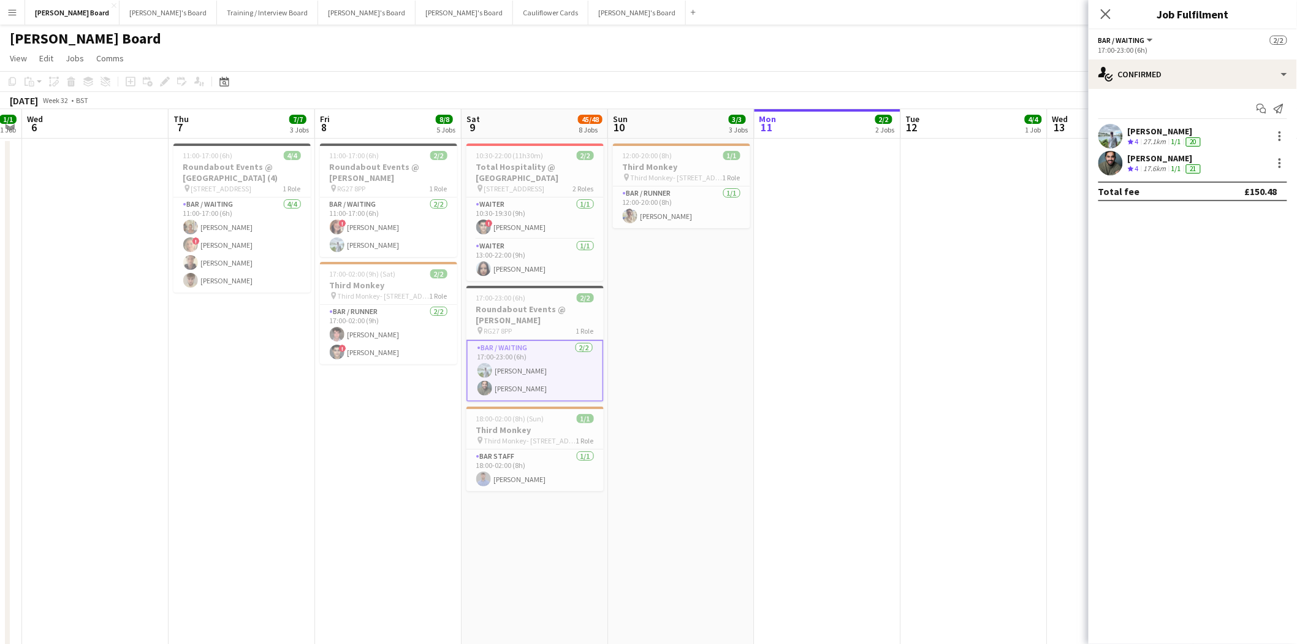
click at [540, 372] on app-card-role "Bar / Waiting [DATE] 17:00-23:00 (6h) [PERSON_NAME] [PERSON_NAME]" at bounding box center [535, 371] width 137 height 62
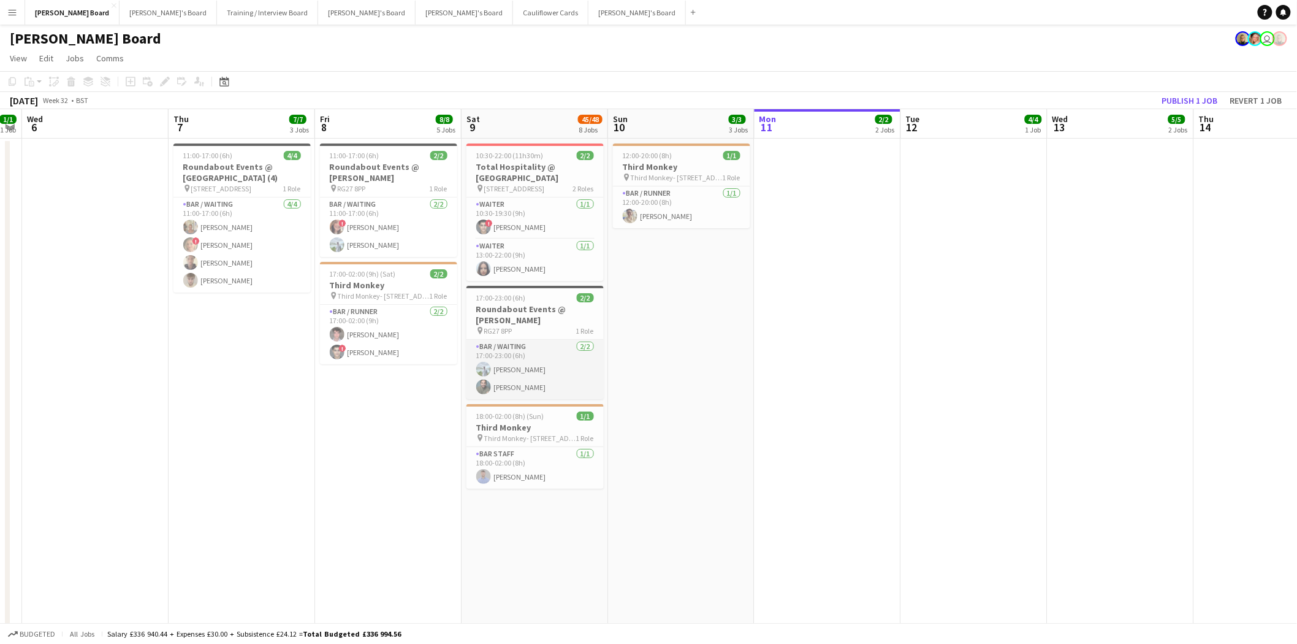
click at [578, 362] on app-card-role "Bar / Waiting [DATE] 17:00-23:00 (6h) [PERSON_NAME] [PERSON_NAME]" at bounding box center [535, 369] width 137 height 59
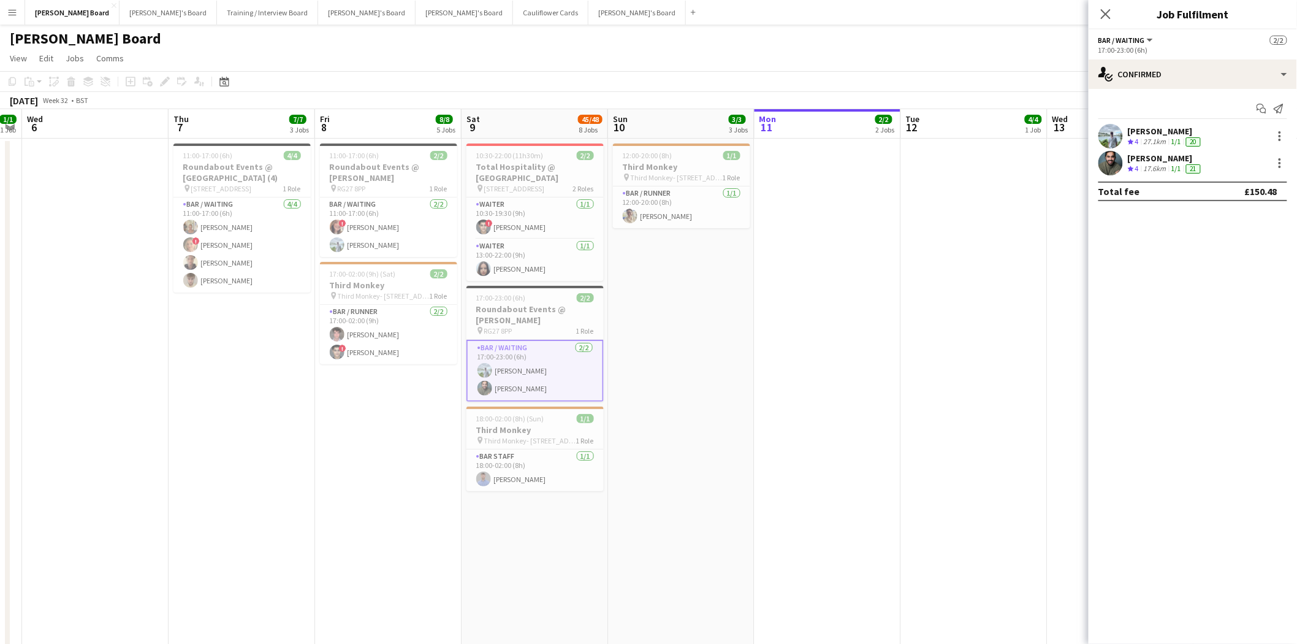
click at [1146, 128] on div "[PERSON_NAME]" at bounding box center [1165, 131] width 75 height 11
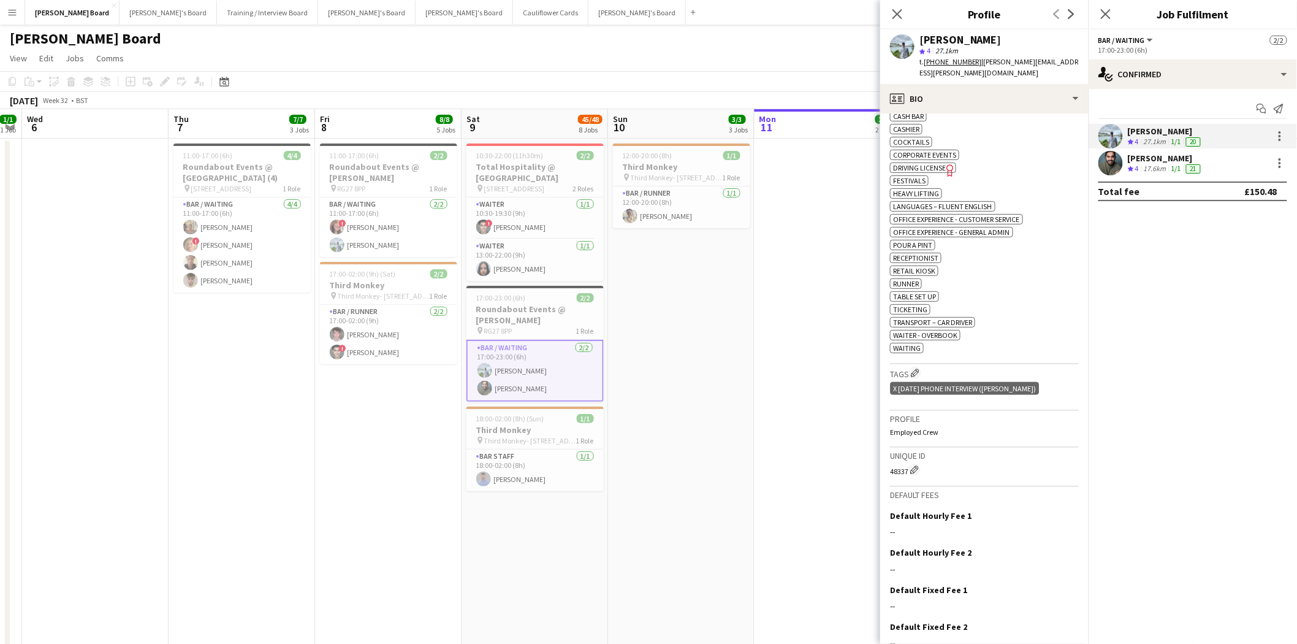
scroll to position [560, 0]
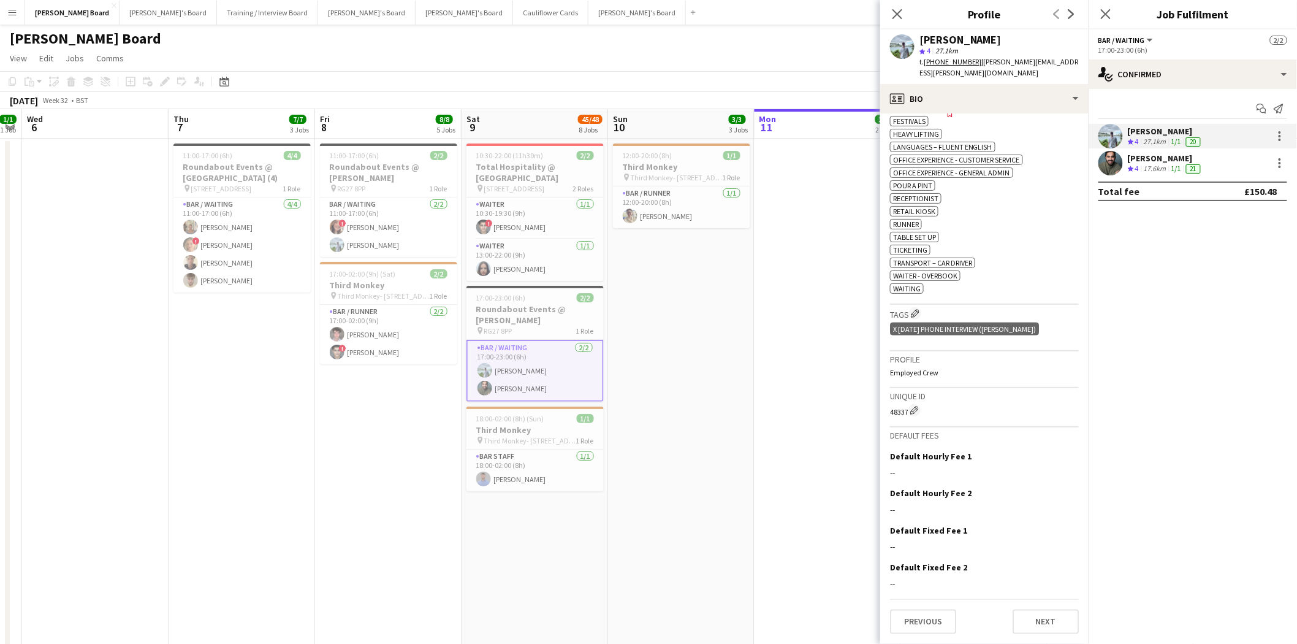
click at [546, 384] on app-card-role "Bar / Waiting [DATE] 17:00-23:00 (6h) [PERSON_NAME] [PERSON_NAME]" at bounding box center [535, 371] width 137 height 62
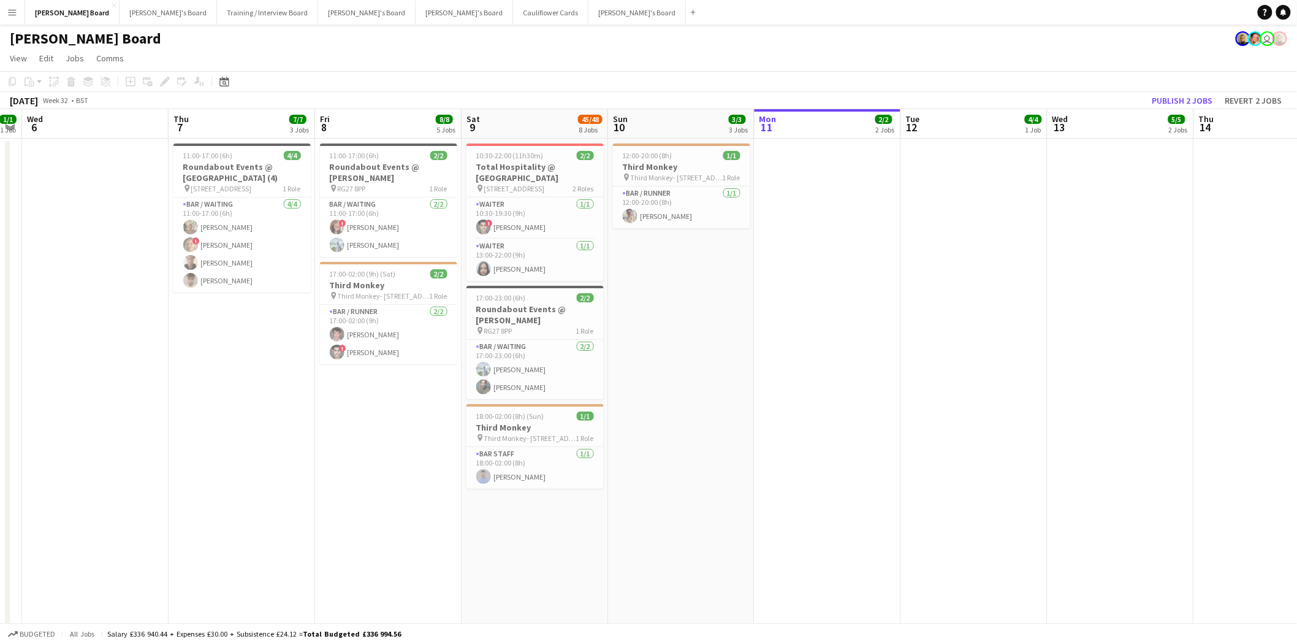
drag, startPoint x: 557, startPoint y: 386, endPoint x: 888, endPoint y: 242, distance: 361.1
click at [557, 385] on app-card-role "Bar / Waiting [DATE] 17:00-23:00 (6h) [PERSON_NAME] [PERSON_NAME]" at bounding box center [535, 369] width 137 height 59
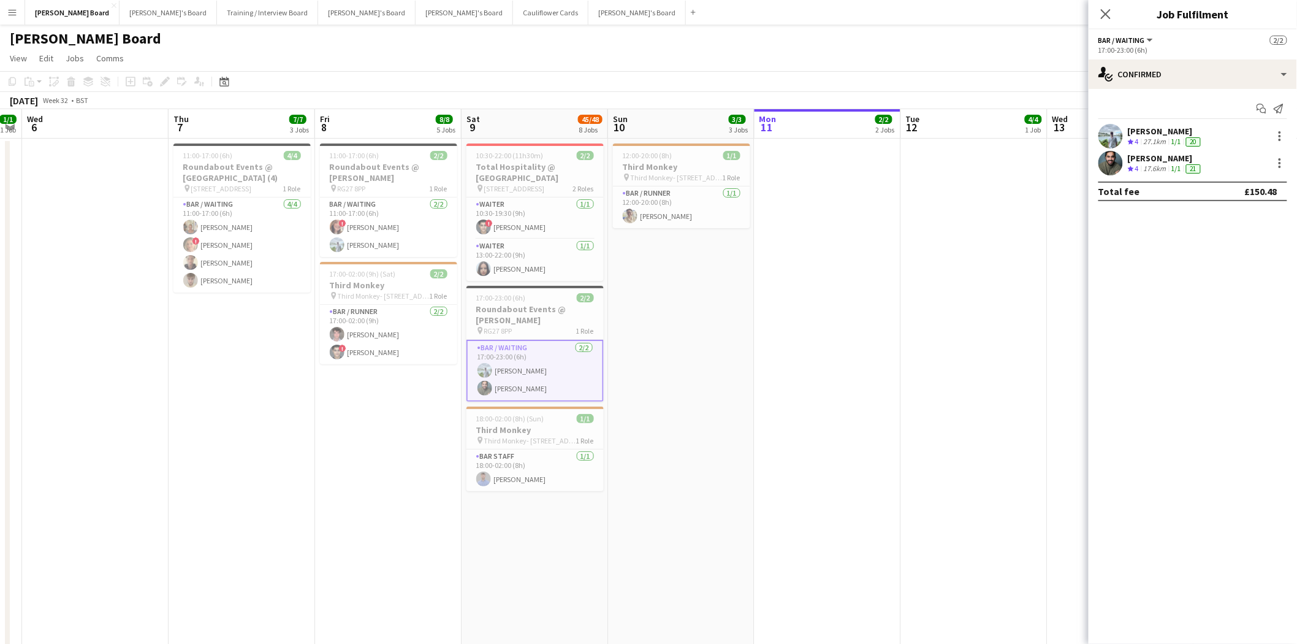
click at [1168, 157] on div "[PERSON_NAME]" at bounding box center [1165, 158] width 75 height 11
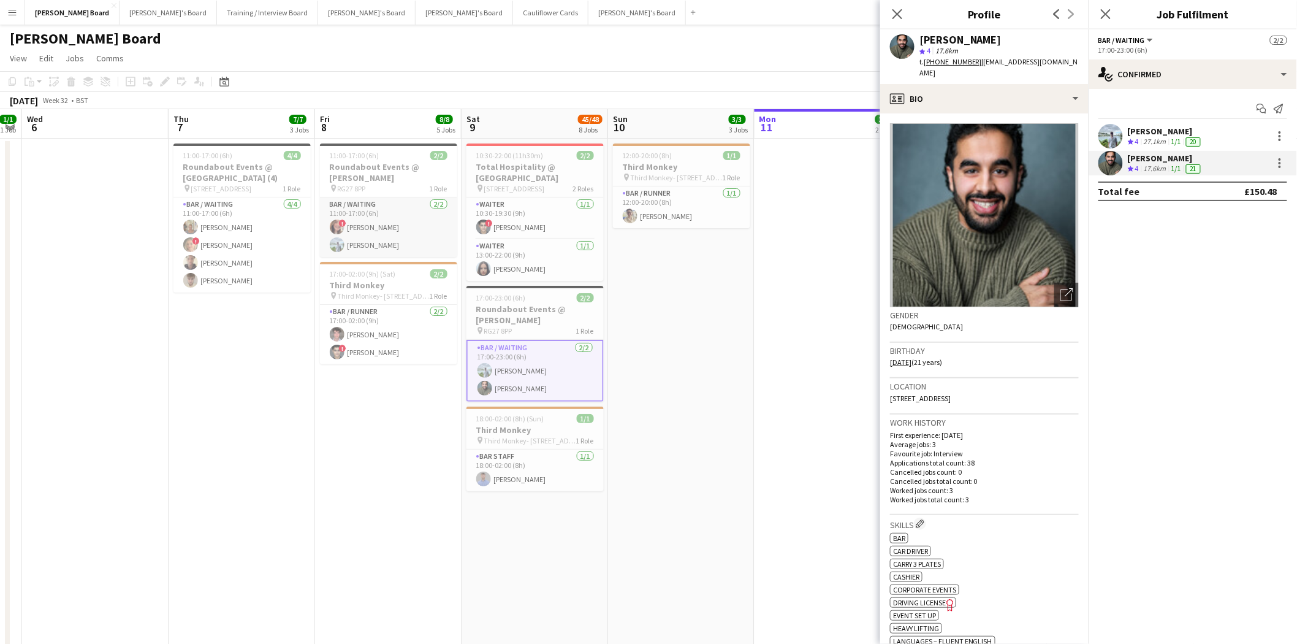
click at [395, 243] on app-card-role "Bar / Waiting [DATE] 11:00-17:00 (6h) ! [PERSON_NAME] [PERSON_NAME]" at bounding box center [388, 226] width 137 height 59
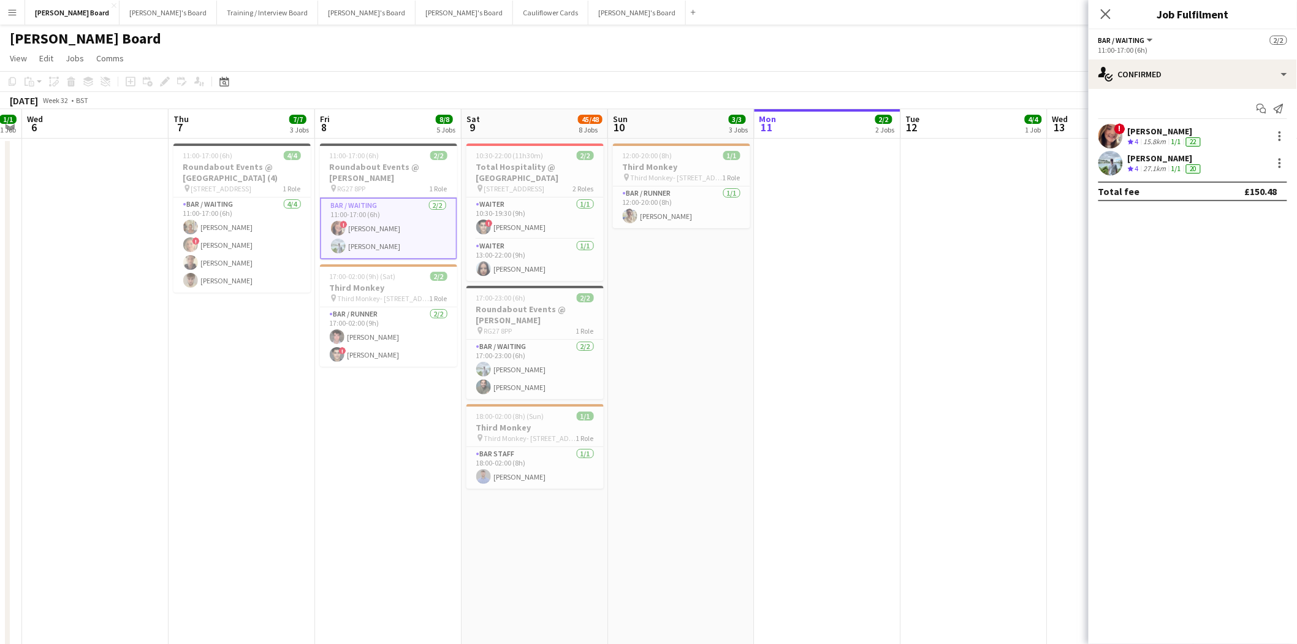
click at [1143, 134] on div "[PERSON_NAME]" at bounding box center [1165, 131] width 75 height 11
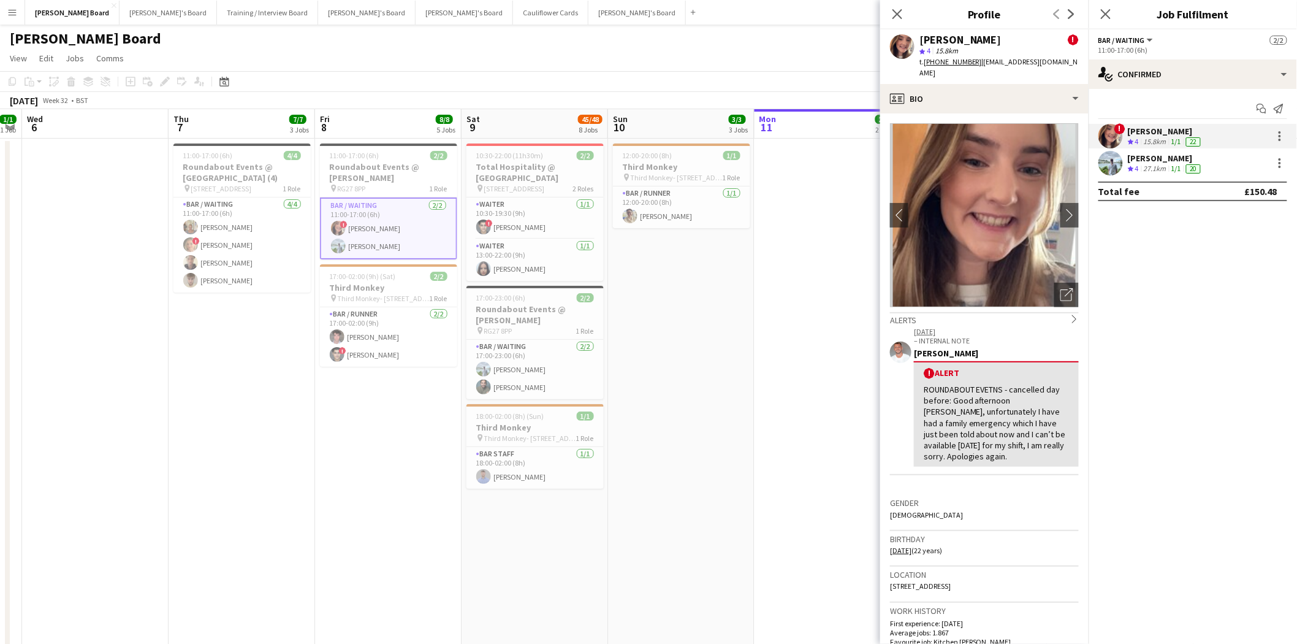
drag, startPoint x: 541, startPoint y: 380, endPoint x: 723, endPoint y: 381, distance: 182.7
click at [542, 380] on app-card-role "Bar / Waiting [DATE] 17:00-23:00 (6h) [PERSON_NAME] [PERSON_NAME]" at bounding box center [535, 369] width 137 height 59
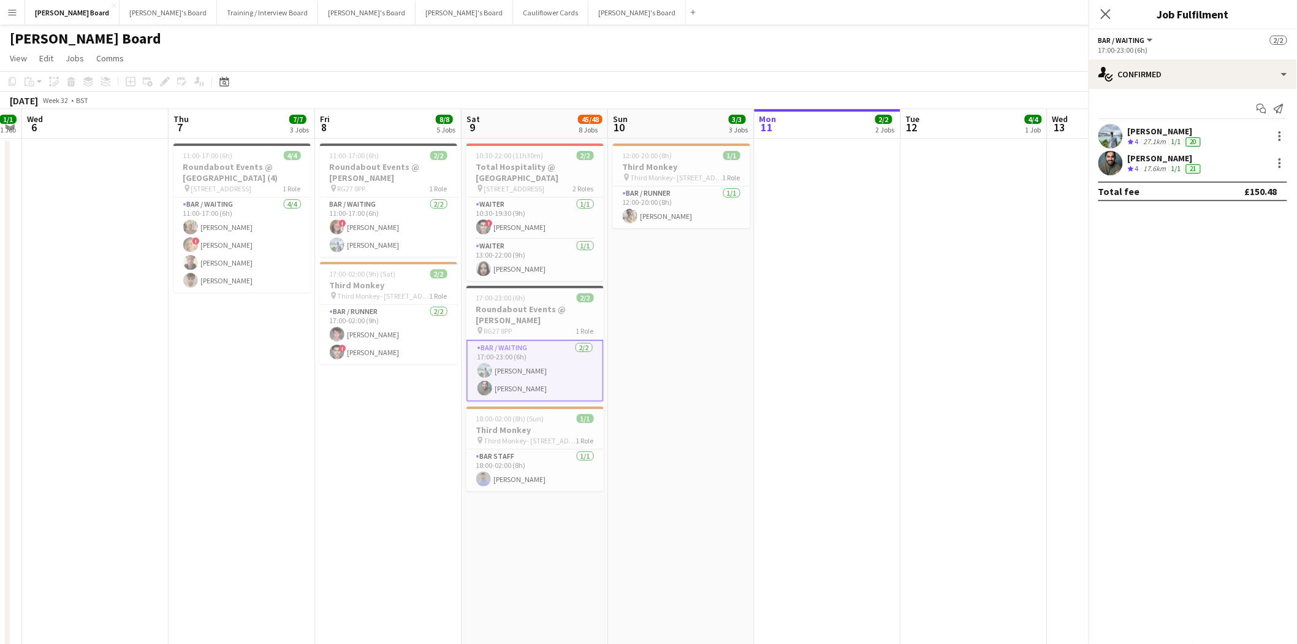
scroll to position [0, 270]
click at [403, 219] on app-card-role "Bar / Waiting [DATE] 11:00-17:00 (6h) ! [PERSON_NAME] [PERSON_NAME]" at bounding box center [389, 226] width 137 height 59
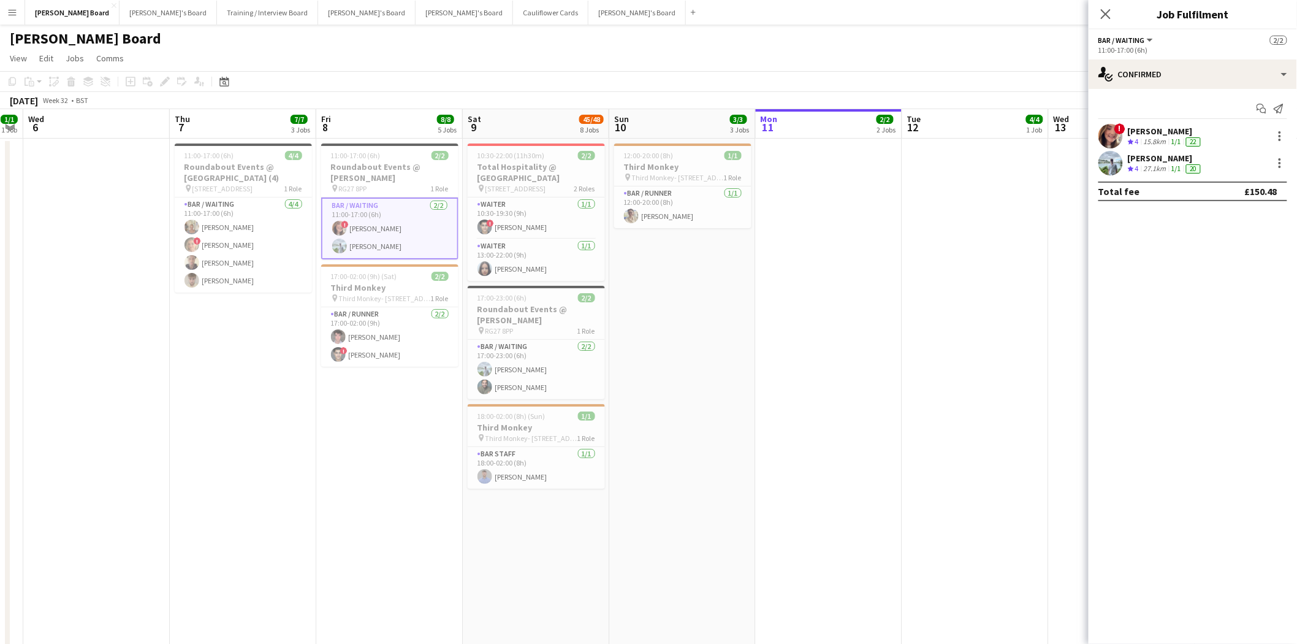
click at [1160, 126] on div "[PERSON_NAME]" at bounding box center [1165, 131] width 75 height 11
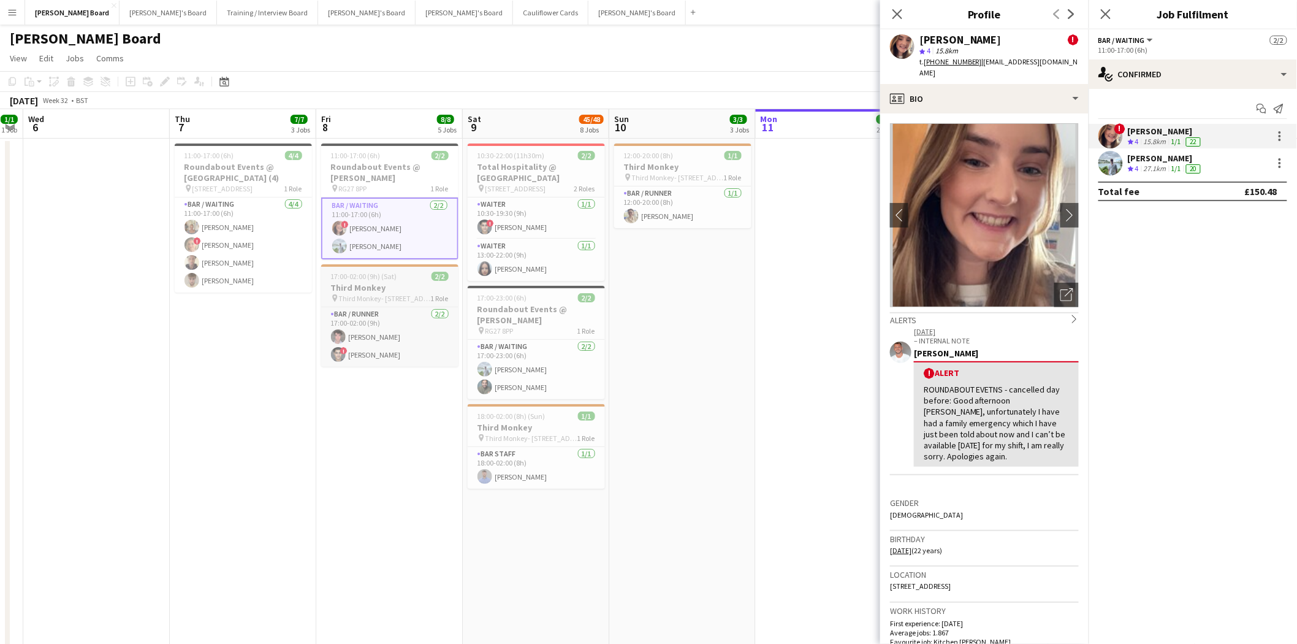
click at [380, 240] on app-card-role "Bar / Waiting [DATE] 11:00-17:00 (6h) ! [PERSON_NAME] [PERSON_NAME]" at bounding box center [389, 228] width 137 height 62
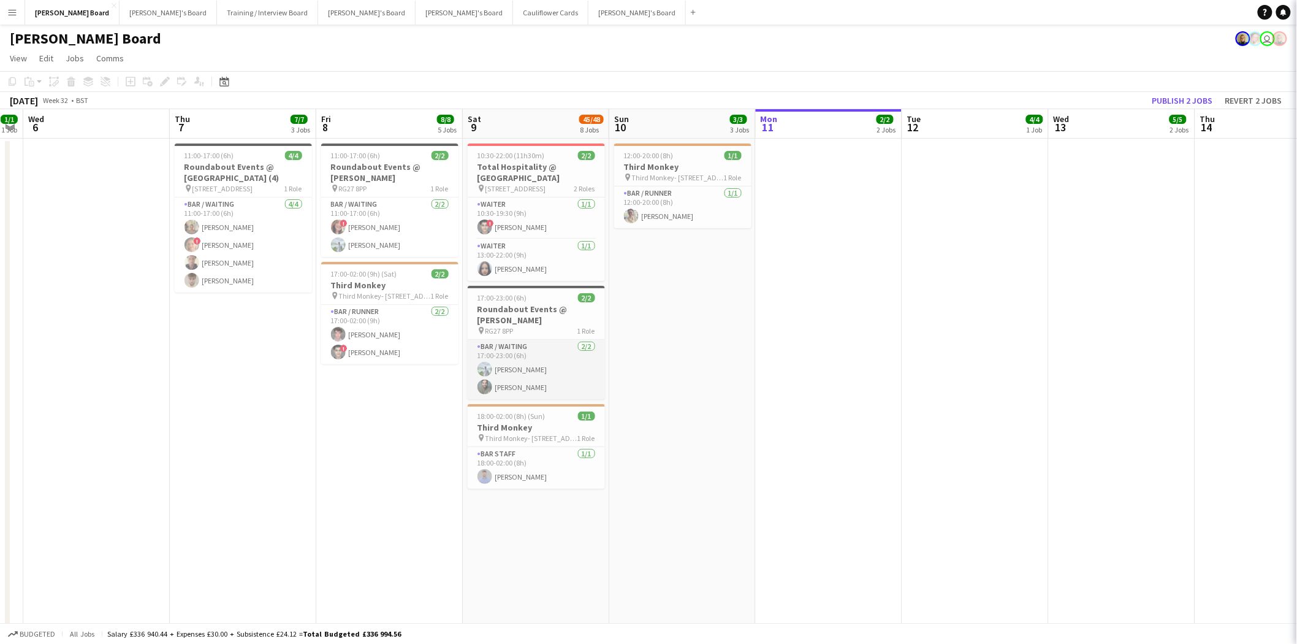
scroll to position [0, 267]
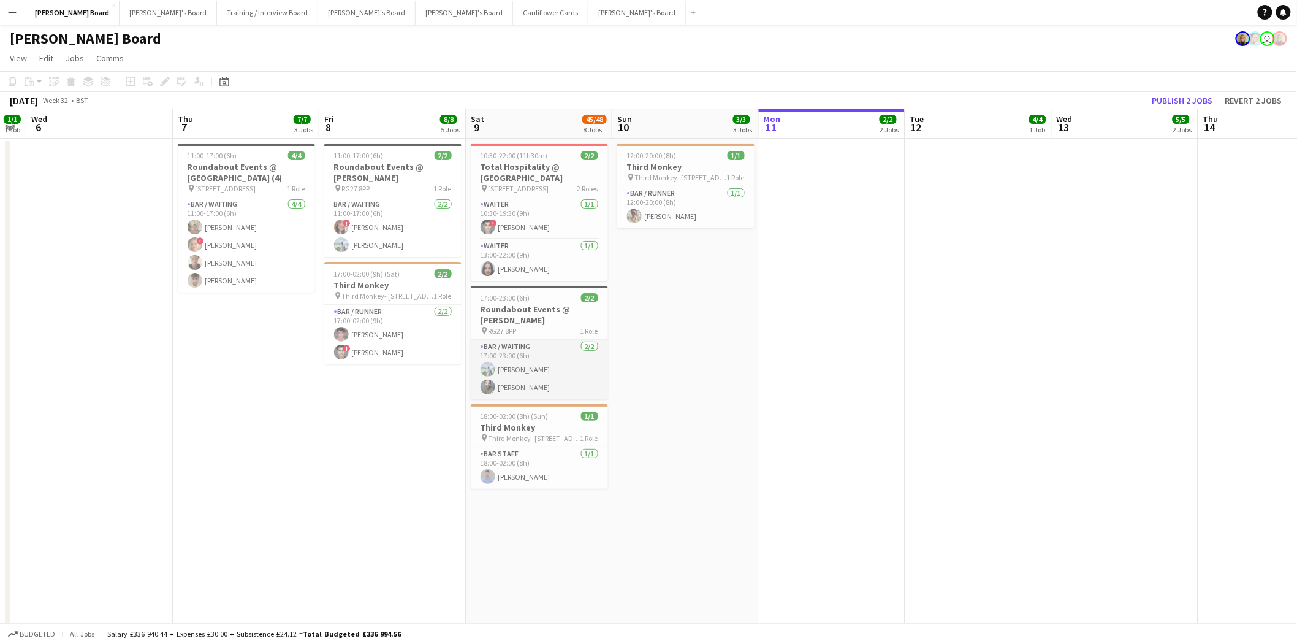
click at [542, 362] on app-card-role "Bar / Waiting [DATE] 17:00-23:00 (6h) [PERSON_NAME] [PERSON_NAME]" at bounding box center [539, 369] width 137 height 59
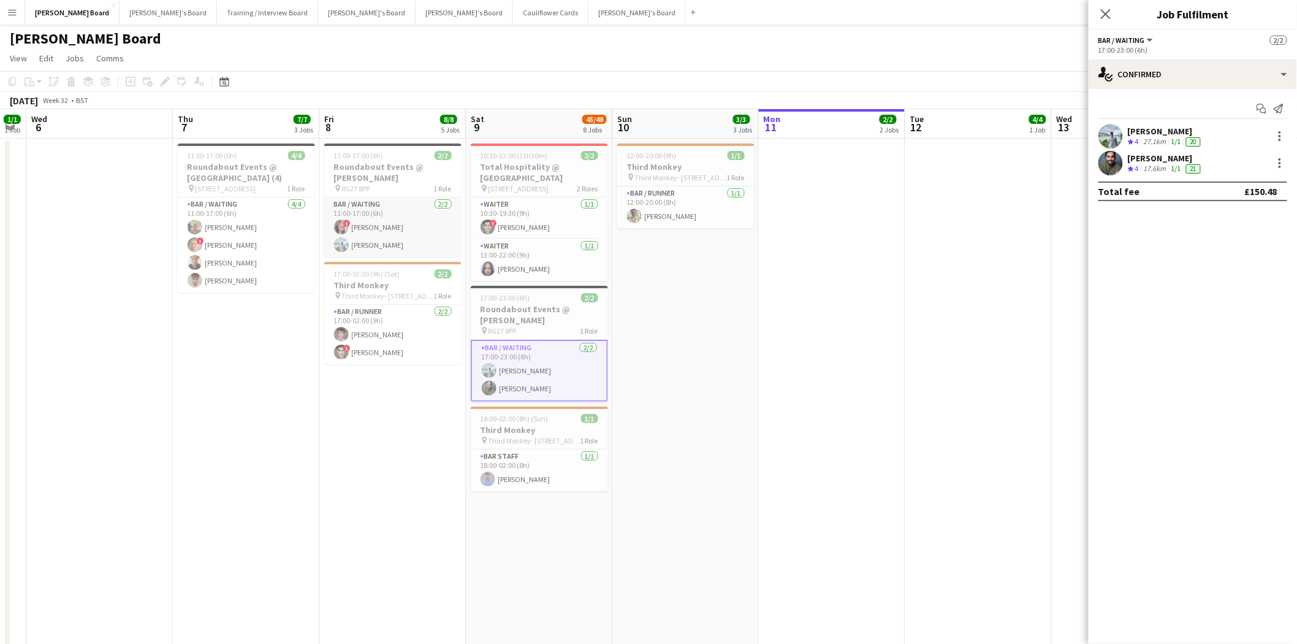
click at [379, 225] on app-card-role "Bar / Waiting [DATE] 11:00-17:00 (6h) ! [PERSON_NAME] [PERSON_NAME]" at bounding box center [392, 226] width 137 height 59
click at [544, 353] on app-card-role "Bar / Waiting [DATE] 17:00-23:00 (6h) [PERSON_NAME] [PERSON_NAME]" at bounding box center [539, 369] width 137 height 59
drag, startPoint x: 383, startPoint y: 235, endPoint x: 231, endPoint y: 232, distance: 152.1
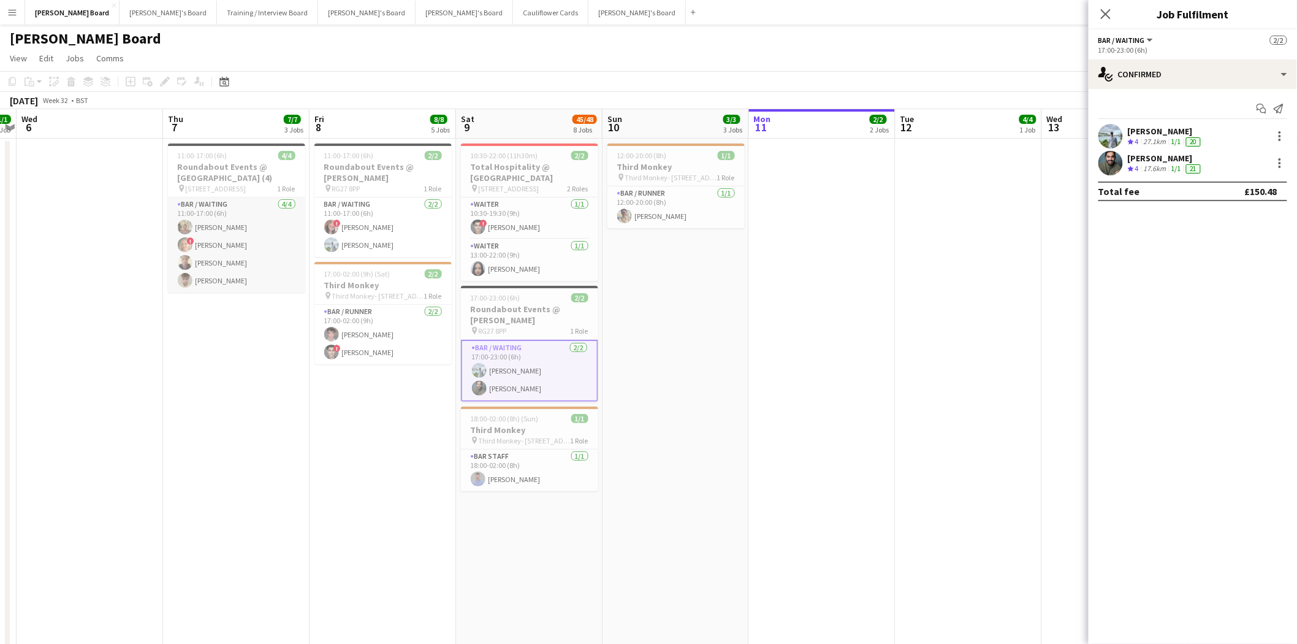
click at [236, 231] on app-card-role "Bar / Waiting [DATE] 11:00-17:00 (6h) [PERSON_NAME] ! [PERSON_NAME] [PERSON_NAM…" at bounding box center [236, 244] width 137 height 95
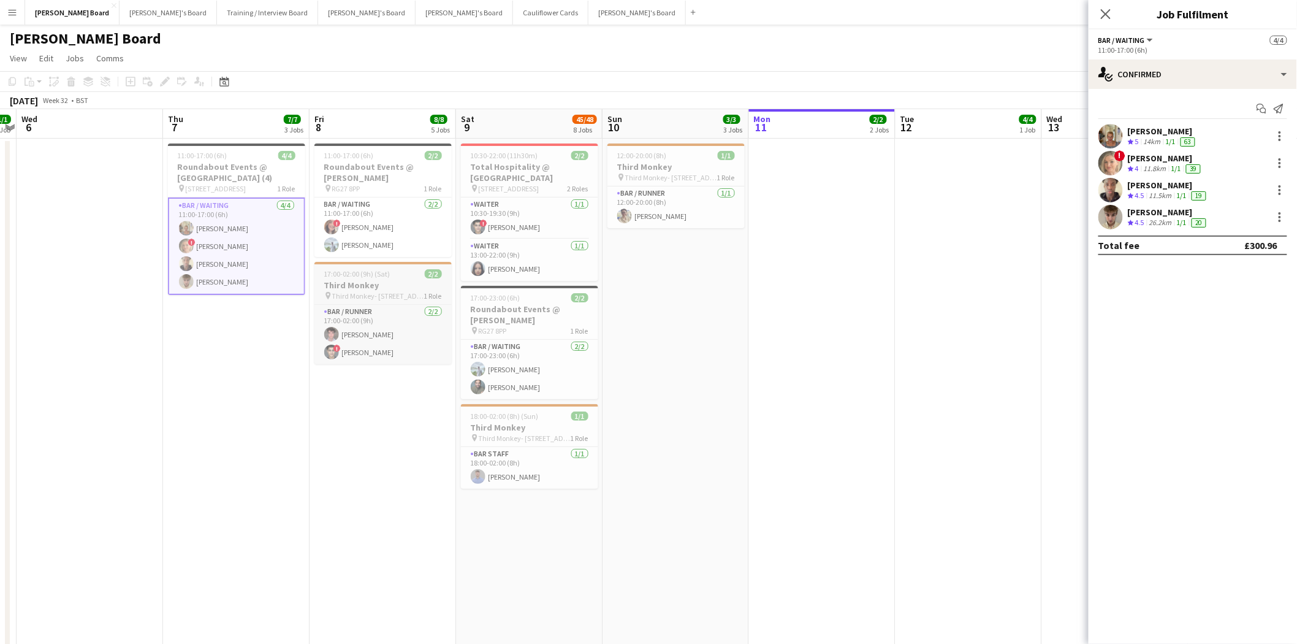
drag, startPoint x: 357, startPoint y: 223, endPoint x: 425, endPoint y: 283, distance: 90.8
click at [357, 223] on app-card-role "Bar / Waiting [DATE] 11:00-17:00 (6h) ! [PERSON_NAME] [PERSON_NAME]" at bounding box center [383, 226] width 137 height 59
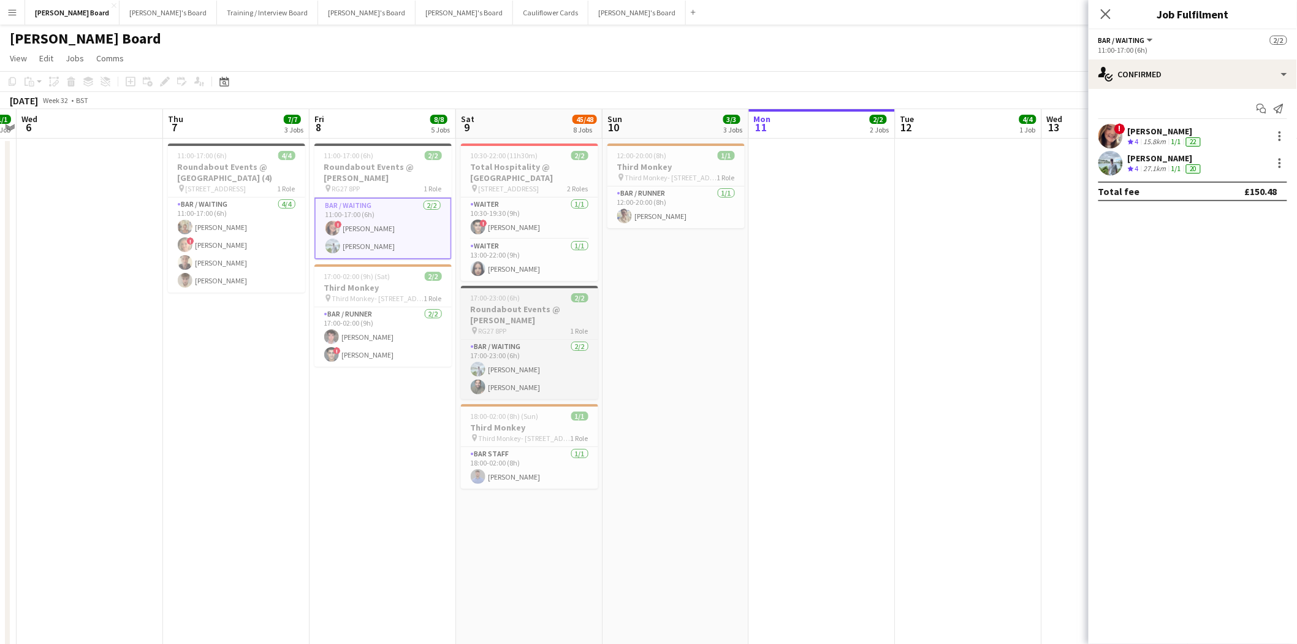
drag, startPoint x: 511, startPoint y: 333, endPoint x: 575, endPoint y: 323, distance: 65.1
click at [511, 337] on app-job-card "17:00-23:00 (6h) 2/2 Roundabout Events @ [PERSON_NAME] pin RG27 8PP 1 Role Bar …" at bounding box center [529, 342] width 137 height 113
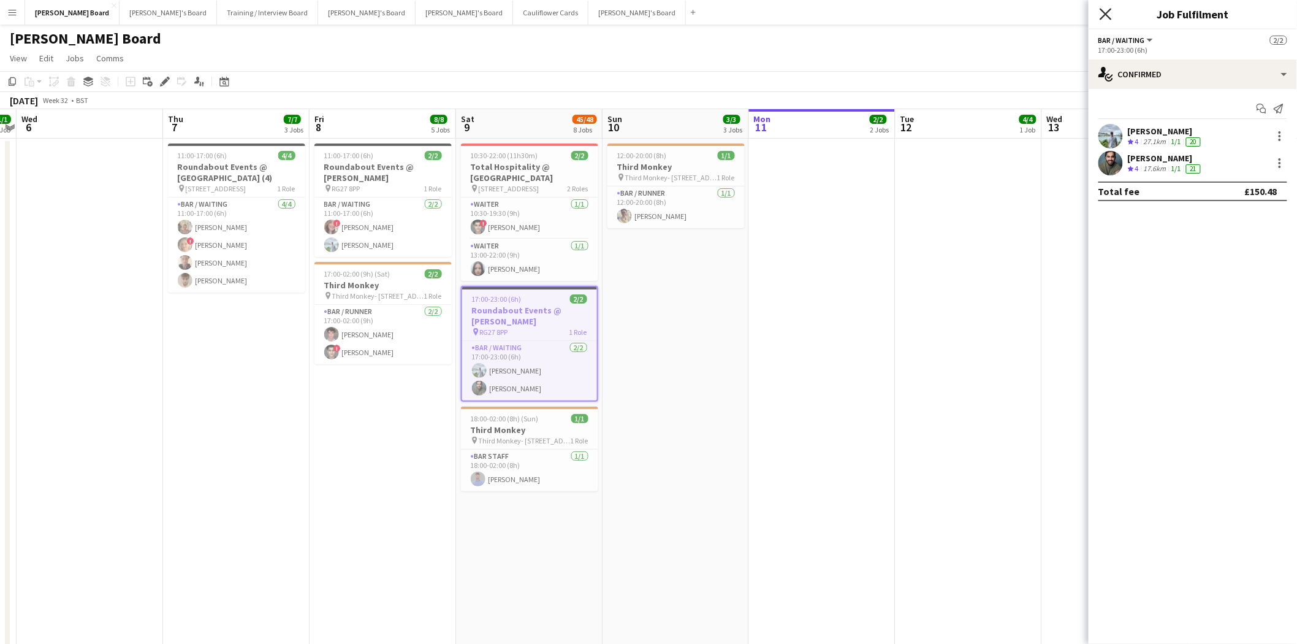
drag, startPoint x: 1107, startPoint y: 17, endPoint x: 1083, endPoint y: 29, distance: 26.6
click at [1107, 17] on icon "Close pop-in" at bounding box center [1106, 14] width 10 height 10
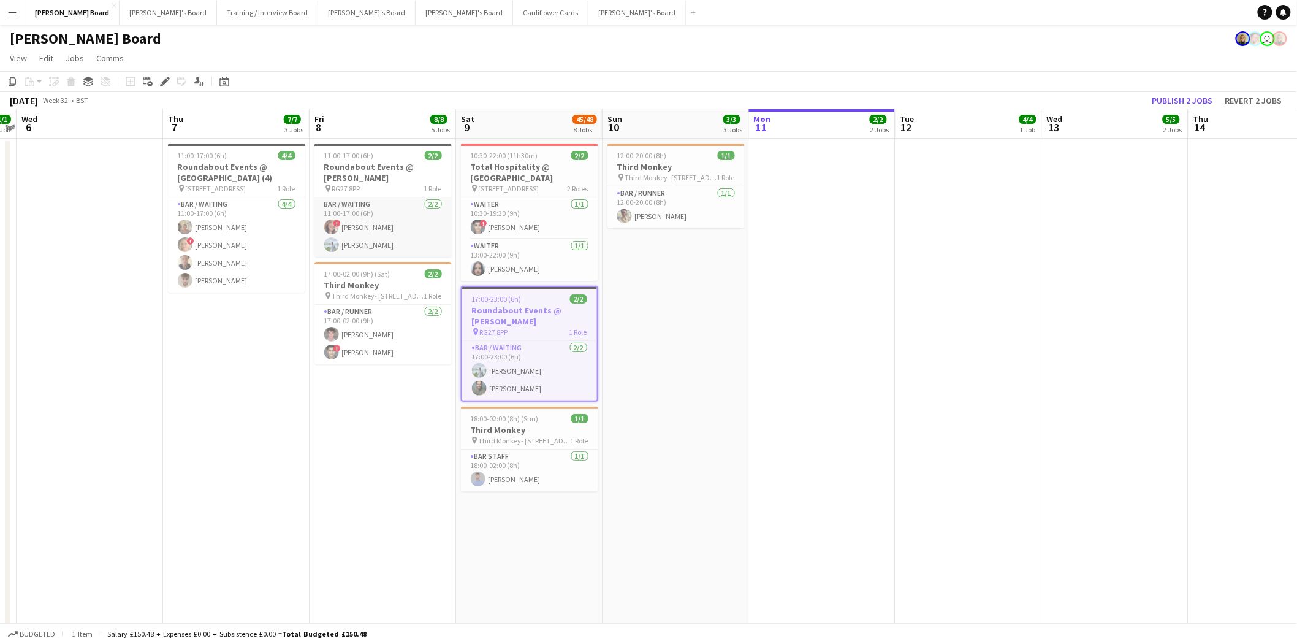
click at [380, 237] on app-card-role "Bar / Waiting [DATE] 11:00-17:00 (6h) ! [PERSON_NAME] [PERSON_NAME]" at bounding box center [383, 226] width 137 height 59
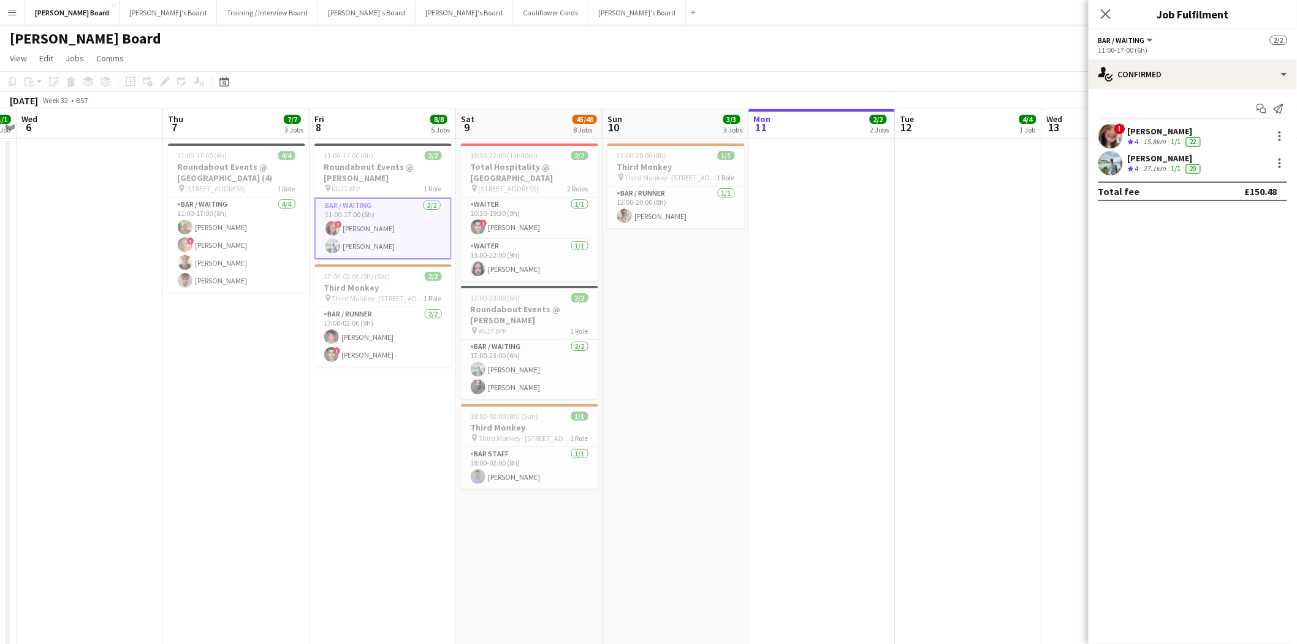
click at [1158, 130] on div "[PERSON_NAME]" at bounding box center [1165, 131] width 75 height 11
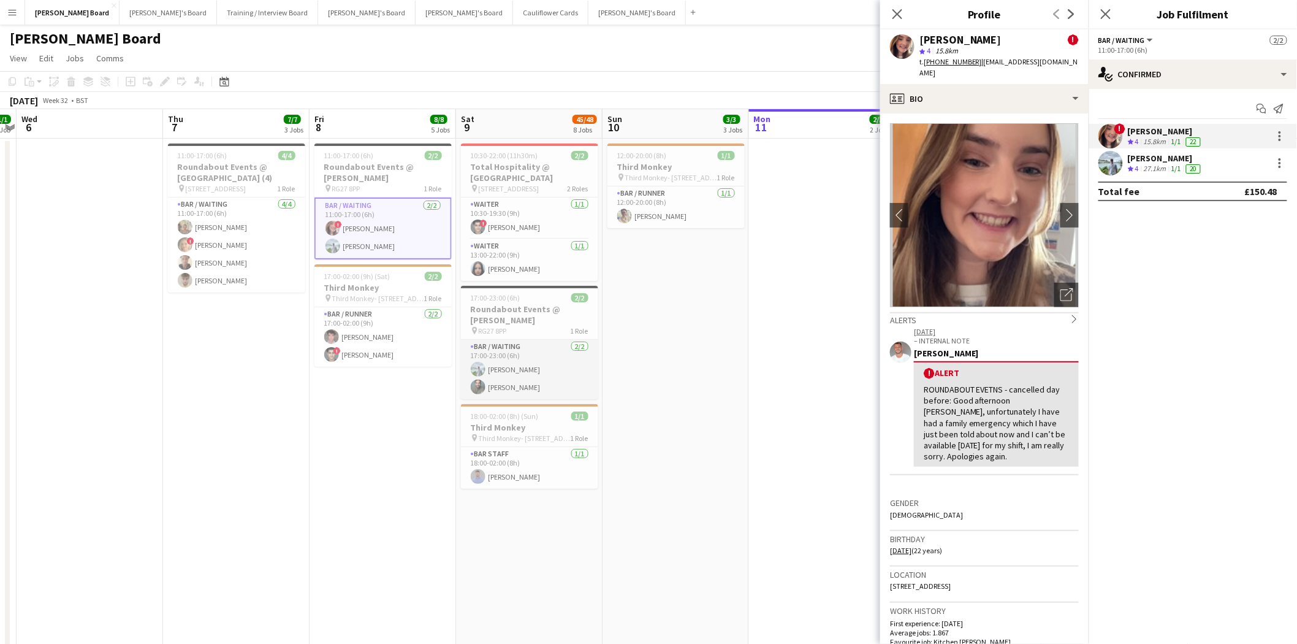
click at [525, 359] on app-card-role "Bar / Waiting [DATE] 17:00-23:00 (6h) [PERSON_NAME] [PERSON_NAME]" at bounding box center [529, 369] width 137 height 59
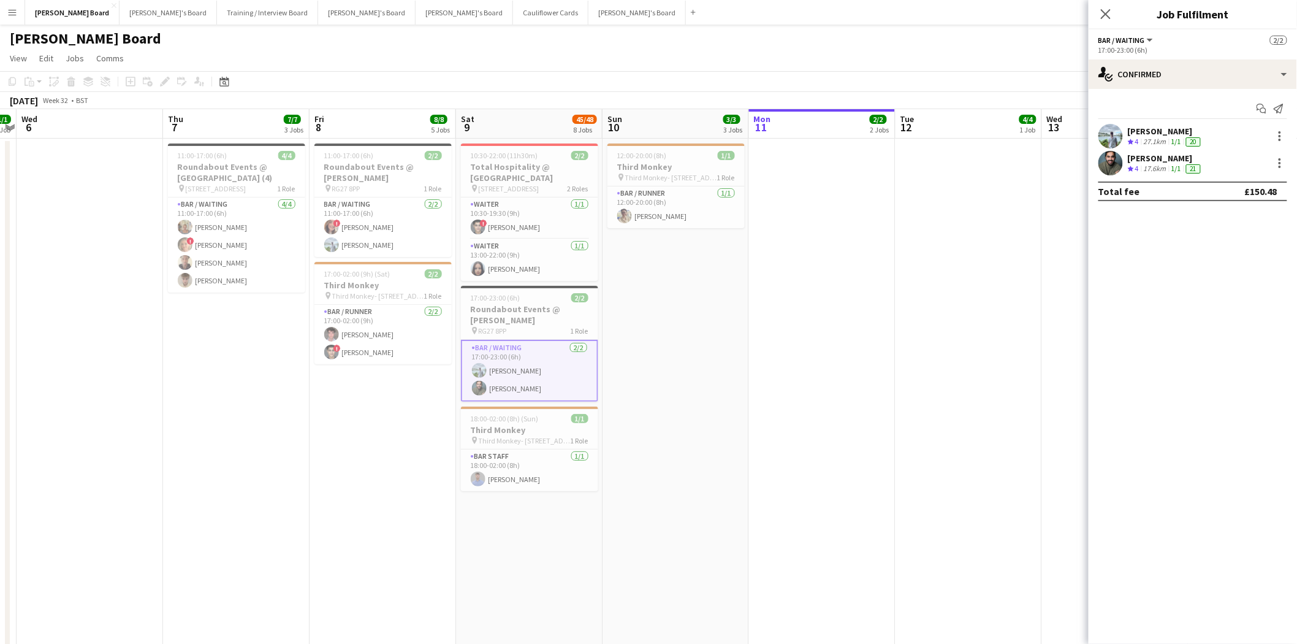
drag, startPoint x: 389, startPoint y: 231, endPoint x: 863, endPoint y: 258, distance: 475.3
click at [389, 231] on app-card-role "Bar / Waiting [DATE] 11:00-17:00 (6h) ! [PERSON_NAME] [PERSON_NAME]" at bounding box center [383, 226] width 137 height 59
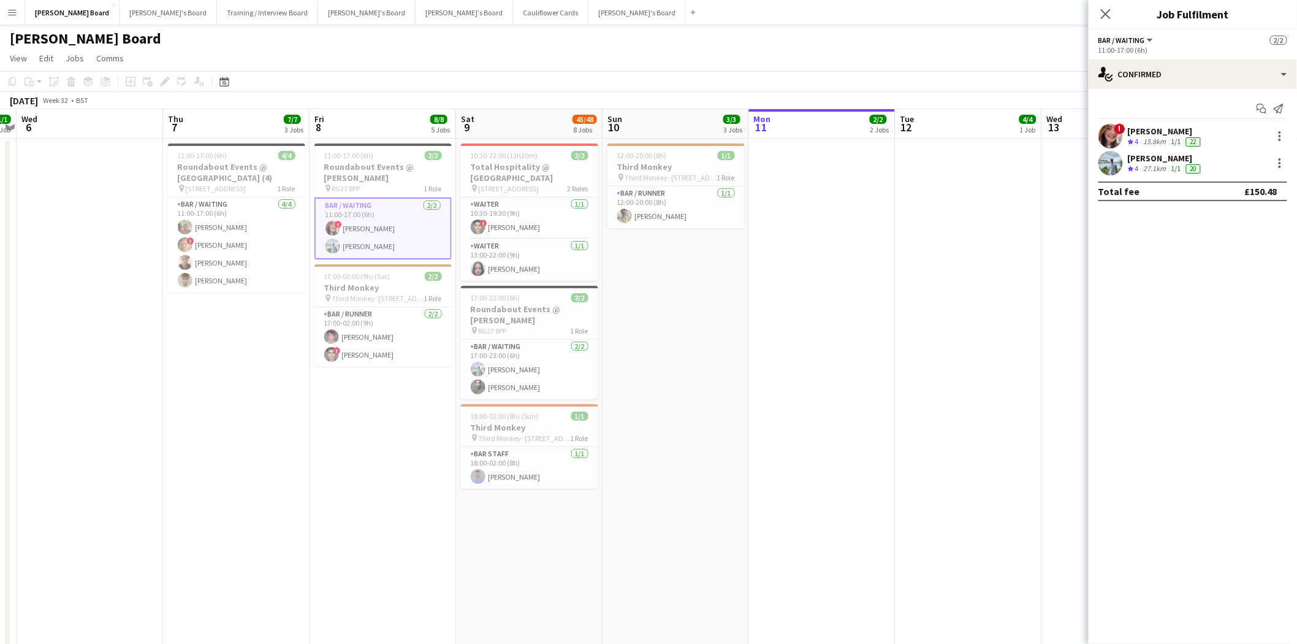
scroll to position [0, 276]
click at [1155, 129] on div "[PERSON_NAME]" at bounding box center [1165, 131] width 75 height 11
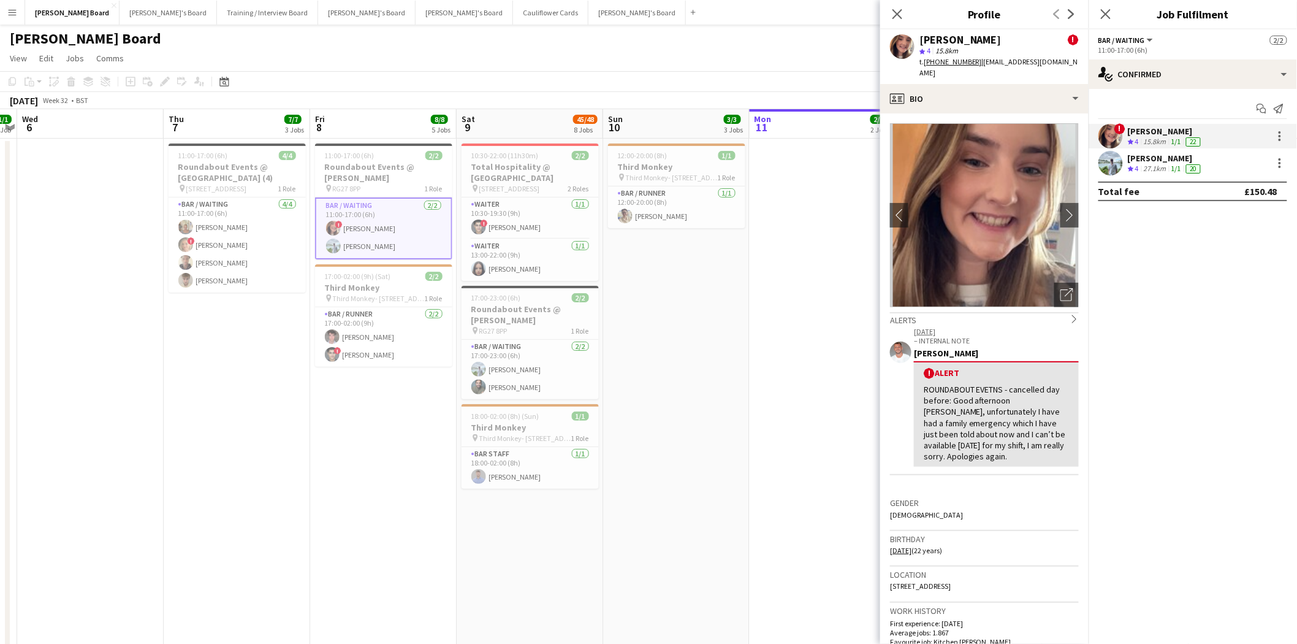
drag, startPoint x: 1150, startPoint y: 161, endPoint x: 1145, endPoint y: 166, distance: 7.0
click at [1150, 161] on div "[PERSON_NAME]" at bounding box center [1165, 158] width 75 height 11
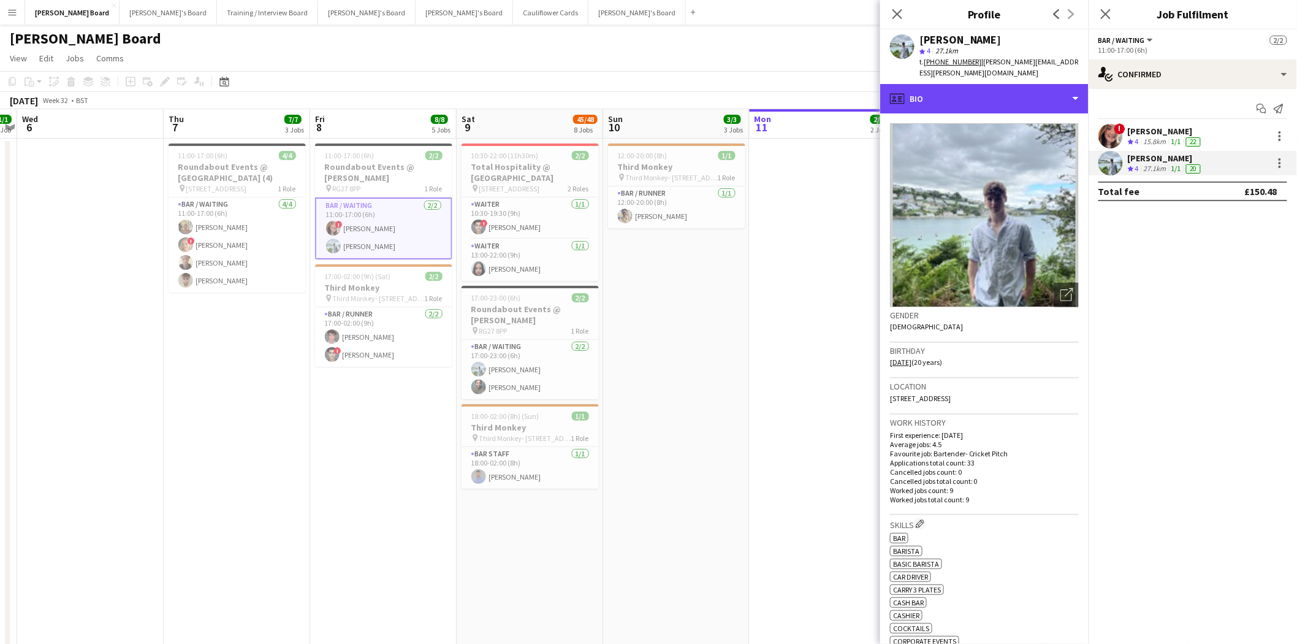
drag, startPoint x: 952, startPoint y: 75, endPoint x: 971, endPoint y: 131, distance: 58.6
click at [952, 84] on div "profile Bio" at bounding box center [984, 98] width 208 height 29
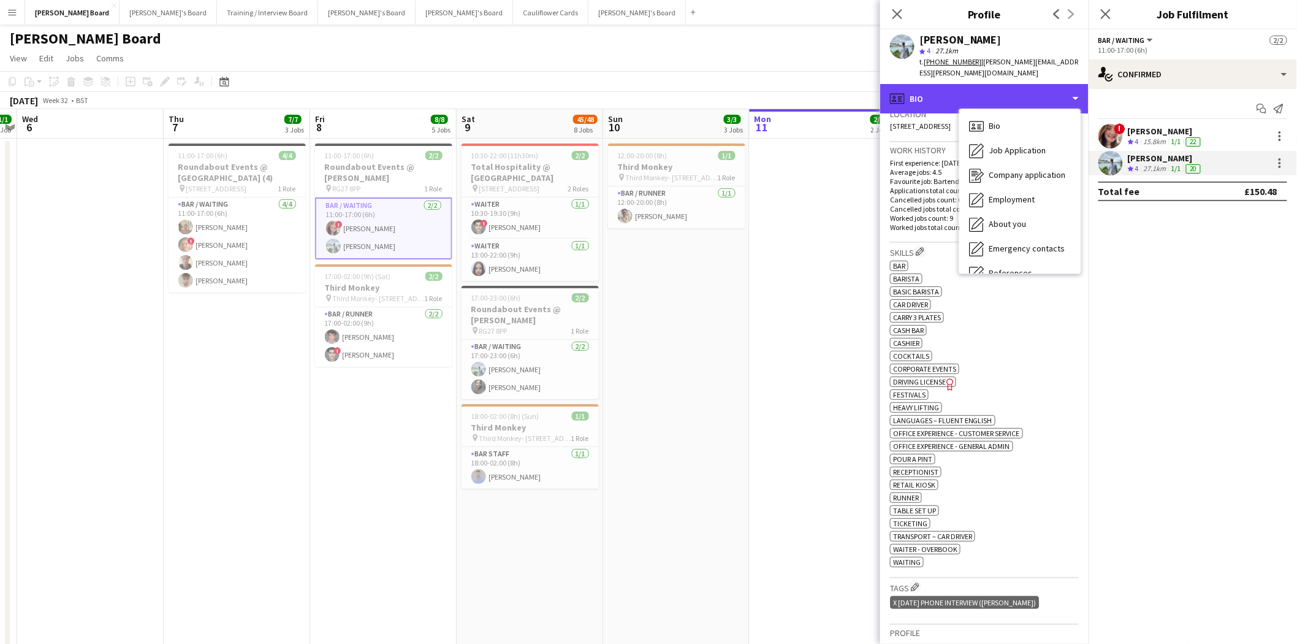
scroll to position [188, 0]
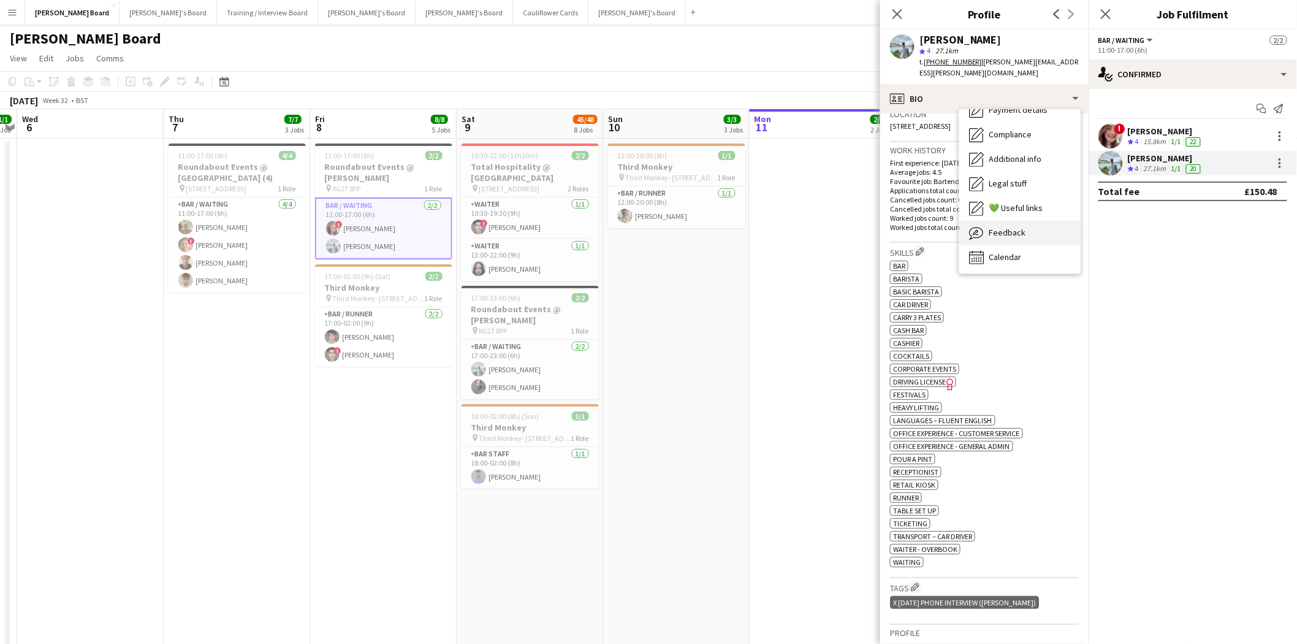
click at [1018, 227] on span "Feedback" at bounding box center [1007, 232] width 37 height 11
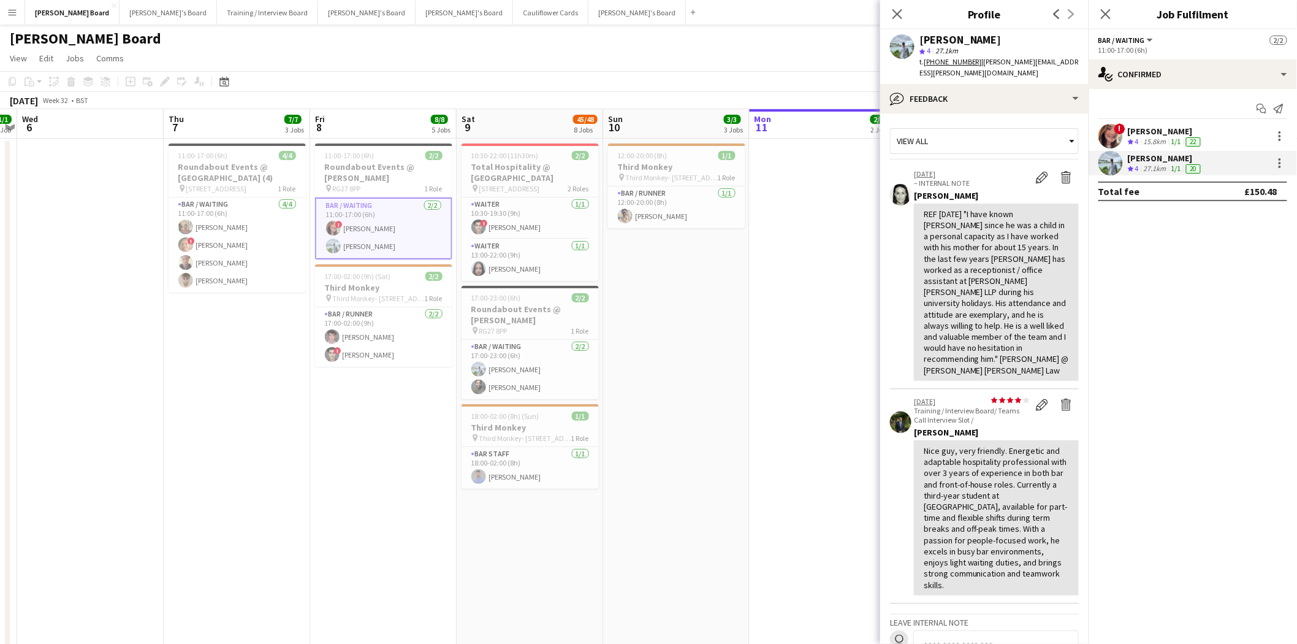
scroll to position [161, 0]
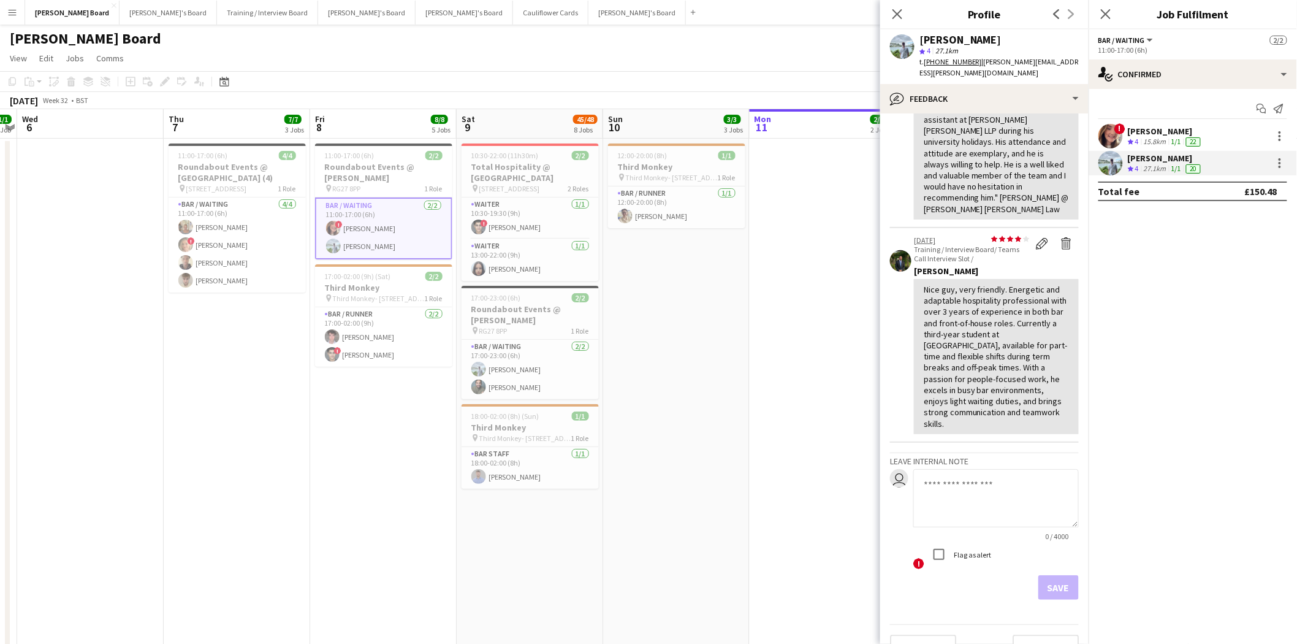
click at [958, 469] on textarea at bounding box center [997, 498] width 166 height 58
drag, startPoint x: 955, startPoint y: 472, endPoint x: 963, endPoint y: 472, distance: 8.0
click at [955, 472] on textarea "**********" at bounding box center [991, 498] width 155 height 58
drag, startPoint x: 1013, startPoint y: 458, endPoint x: 1026, endPoint y: 457, distance: 12.9
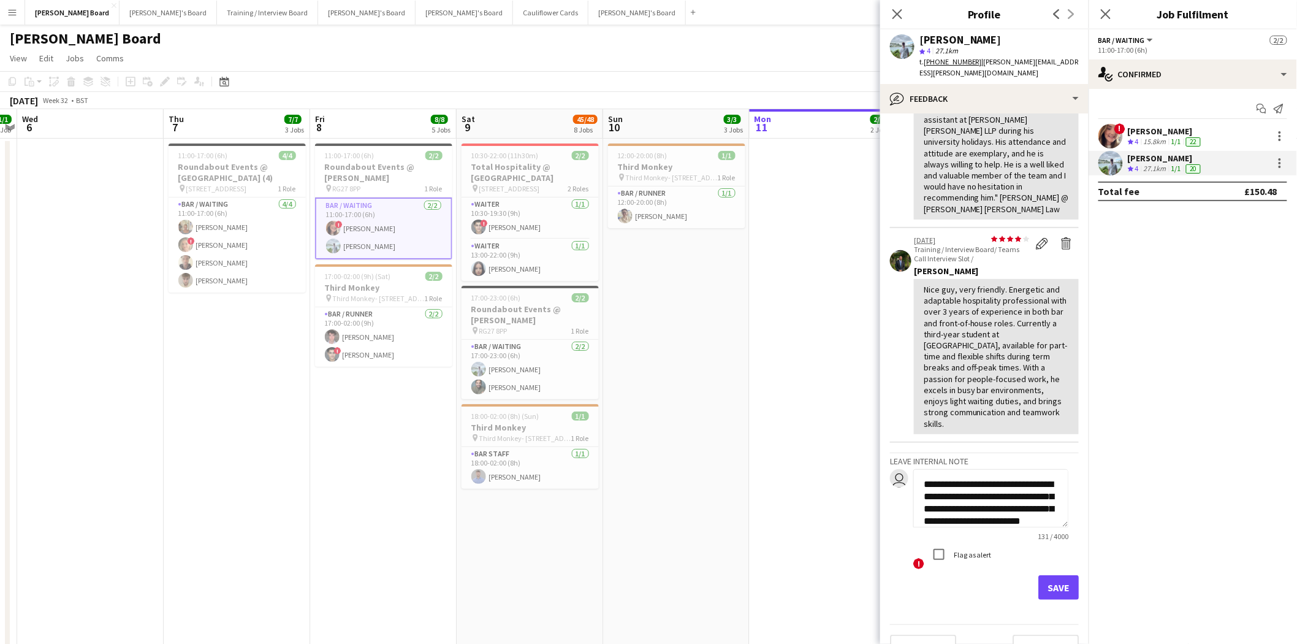
click at [1013, 469] on textarea "**********" at bounding box center [991, 498] width 155 height 58
type textarea "**********"
click at [1050, 575] on button "Save" at bounding box center [1059, 587] width 40 height 25
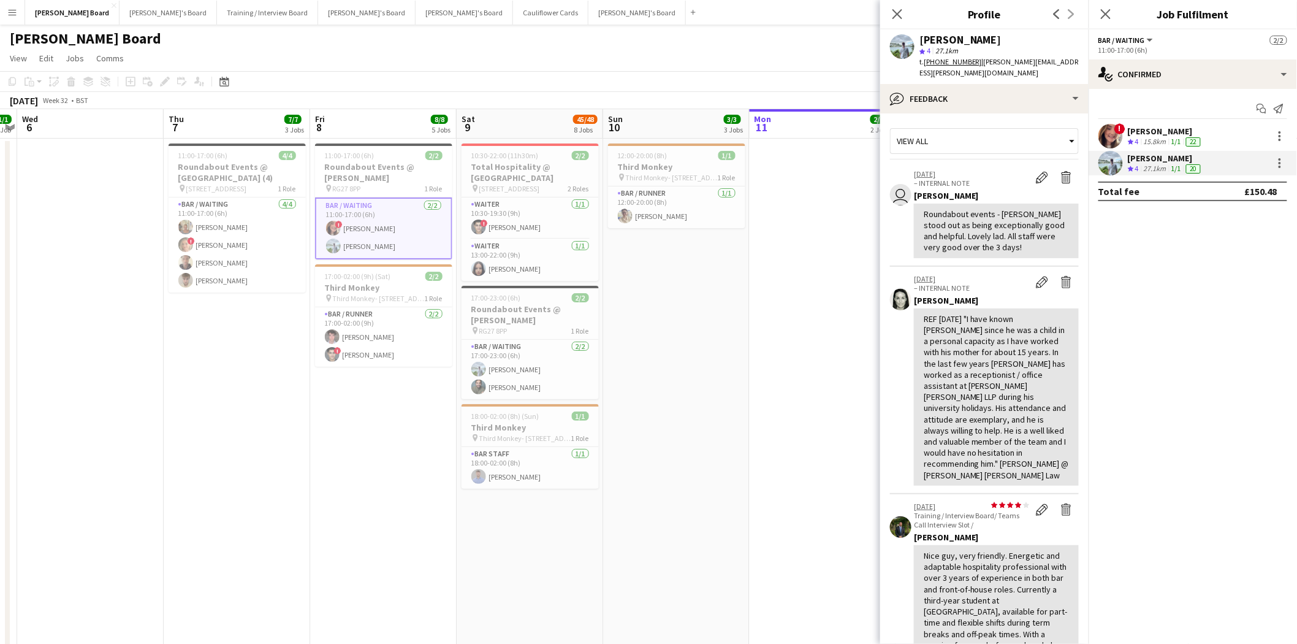
drag, startPoint x: 893, startPoint y: 11, endPoint x: 838, endPoint y: 0, distance: 55.7
click at [893, 11] on icon "Close pop-in" at bounding box center [898, 14] width 10 height 10
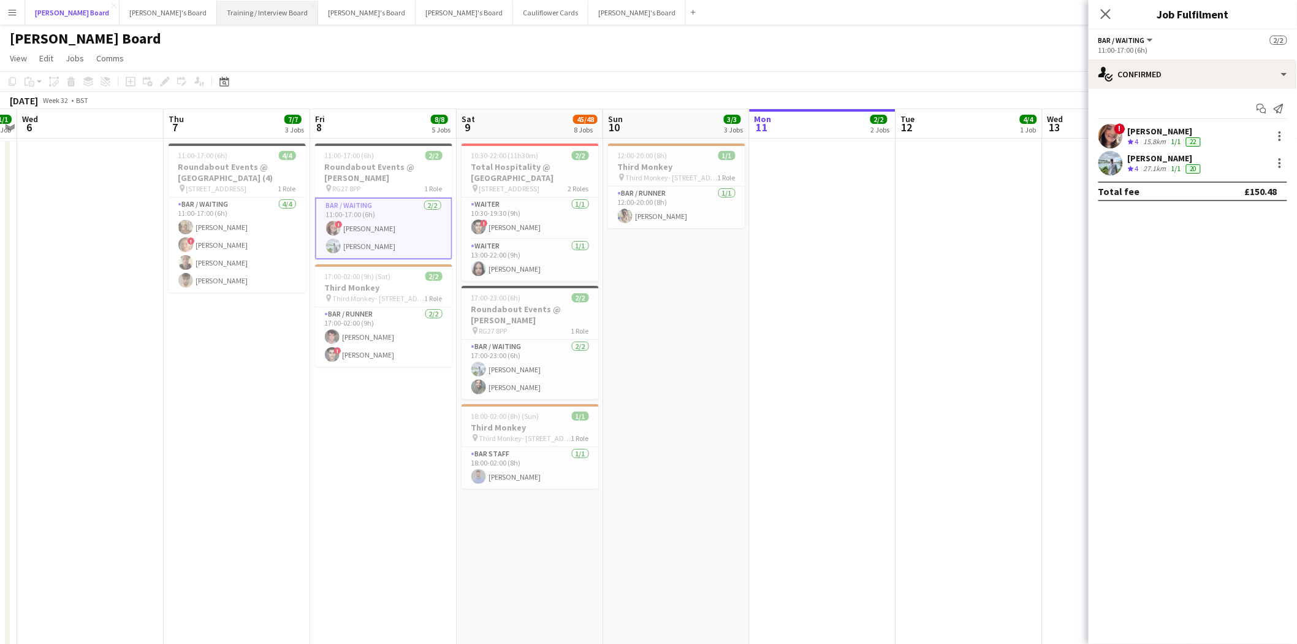
drag, startPoint x: 50, startPoint y: 1, endPoint x: 150, endPoint y: 19, distance: 101.5
click at [51, 1] on button "[PERSON_NAME] Board Close" at bounding box center [72, 13] width 94 height 24
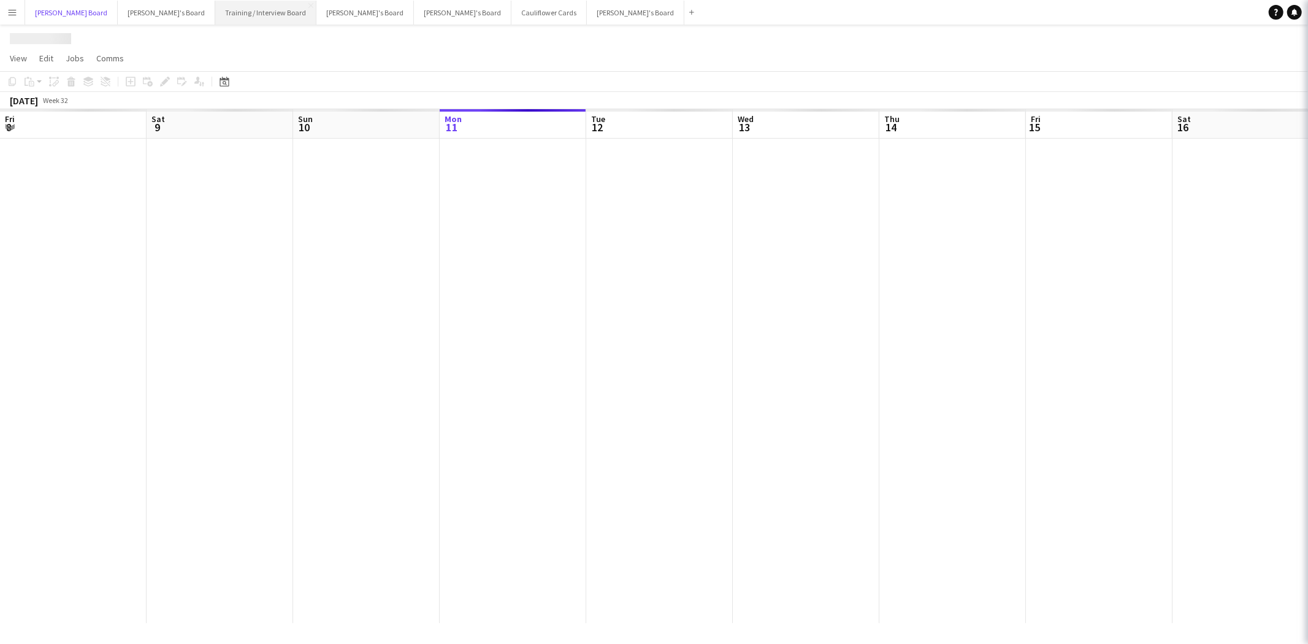
scroll to position [0, 292]
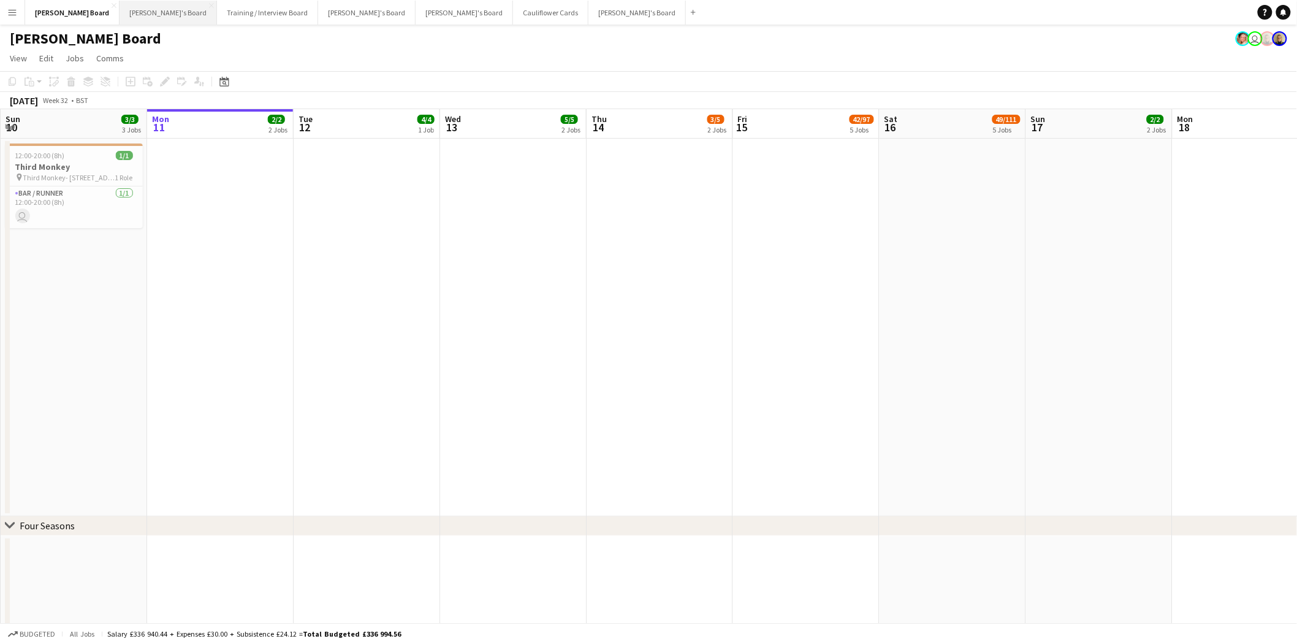
click at [120, 14] on button "[PERSON_NAME]'s Board Close" at bounding box center [168, 13] width 97 height 24
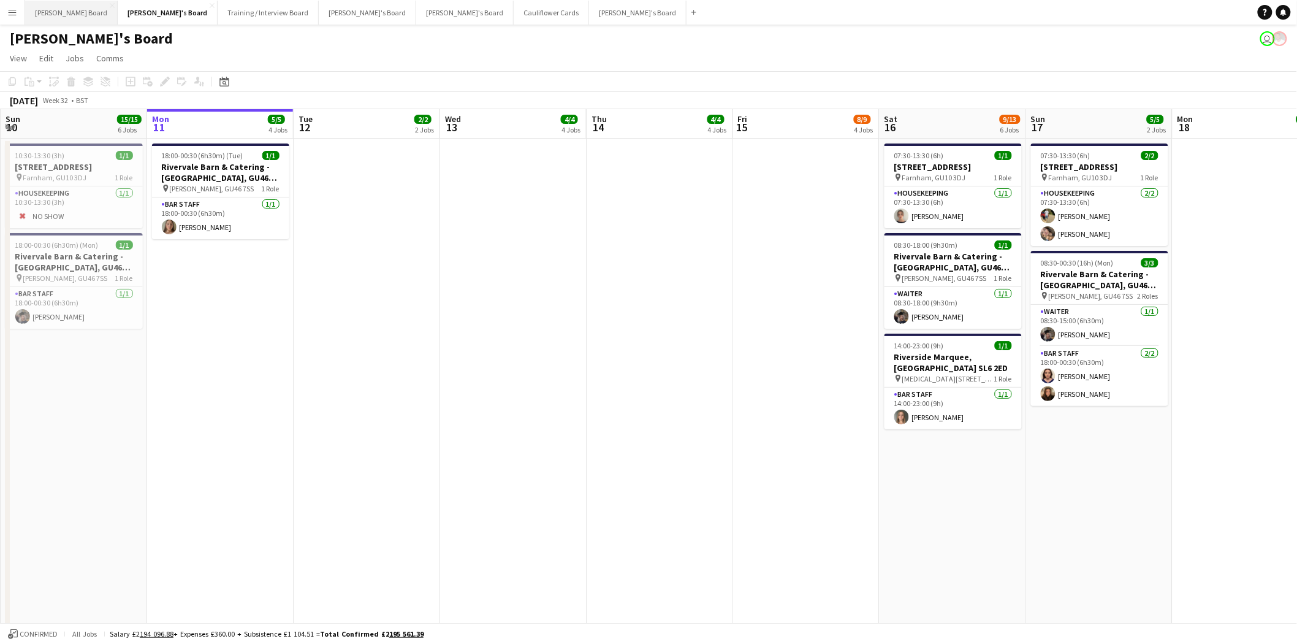
click at [49, 21] on button "[PERSON_NAME] Board Close" at bounding box center [71, 13] width 93 height 24
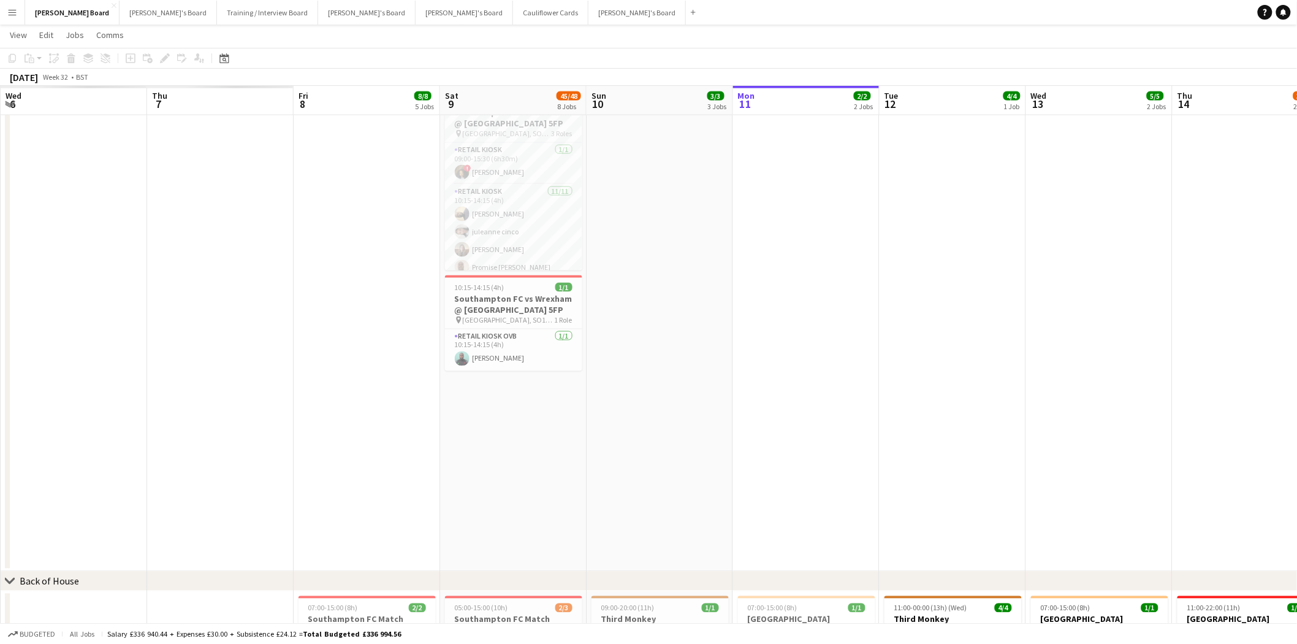
scroll to position [0, 376]
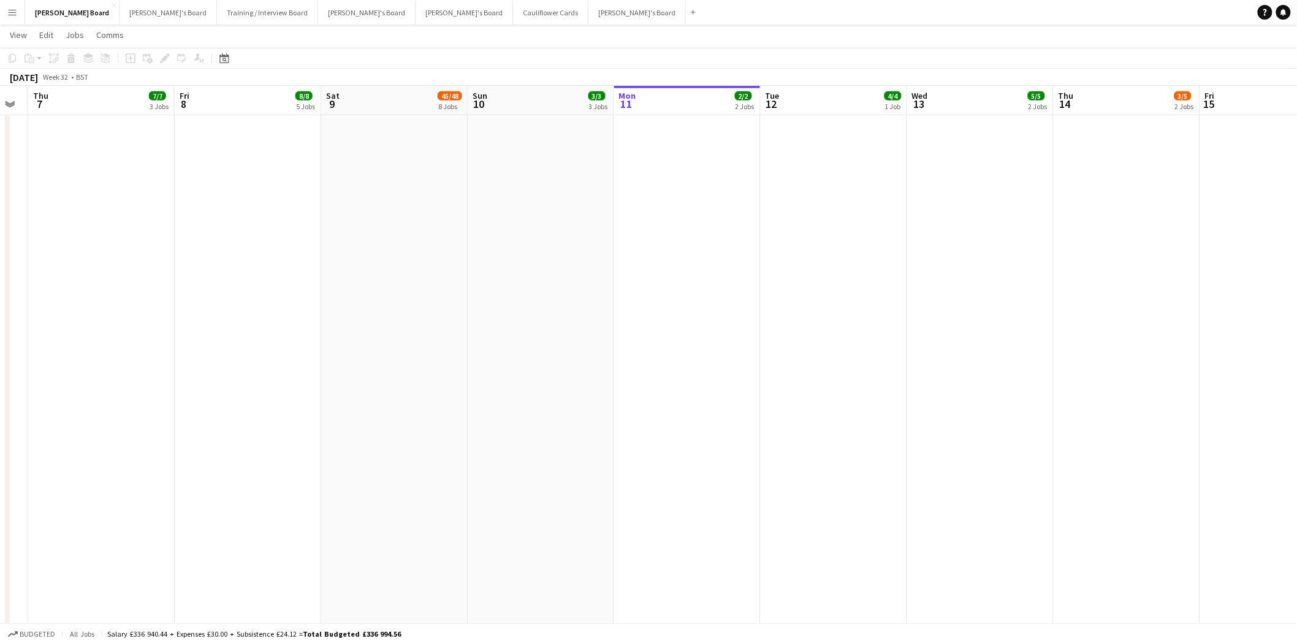
drag, startPoint x: 498, startPoint y: 358, endPoint x: 853, endPoint y: 362, distance: 354.4
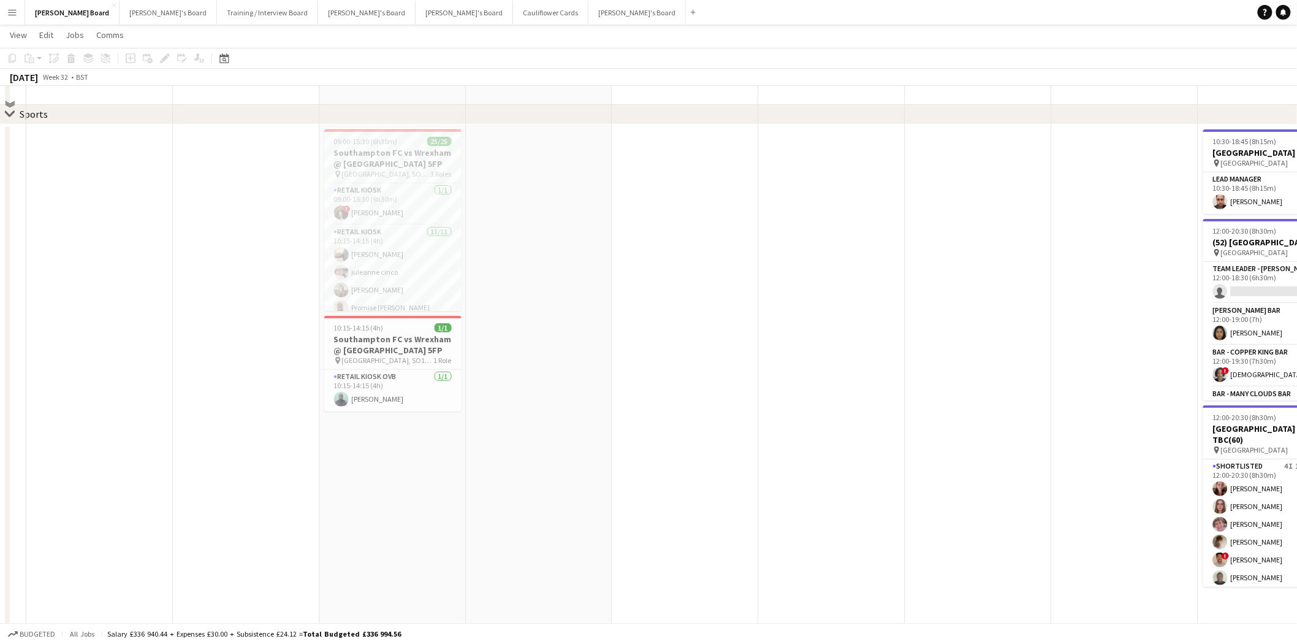
scroll to position [1975, 0]
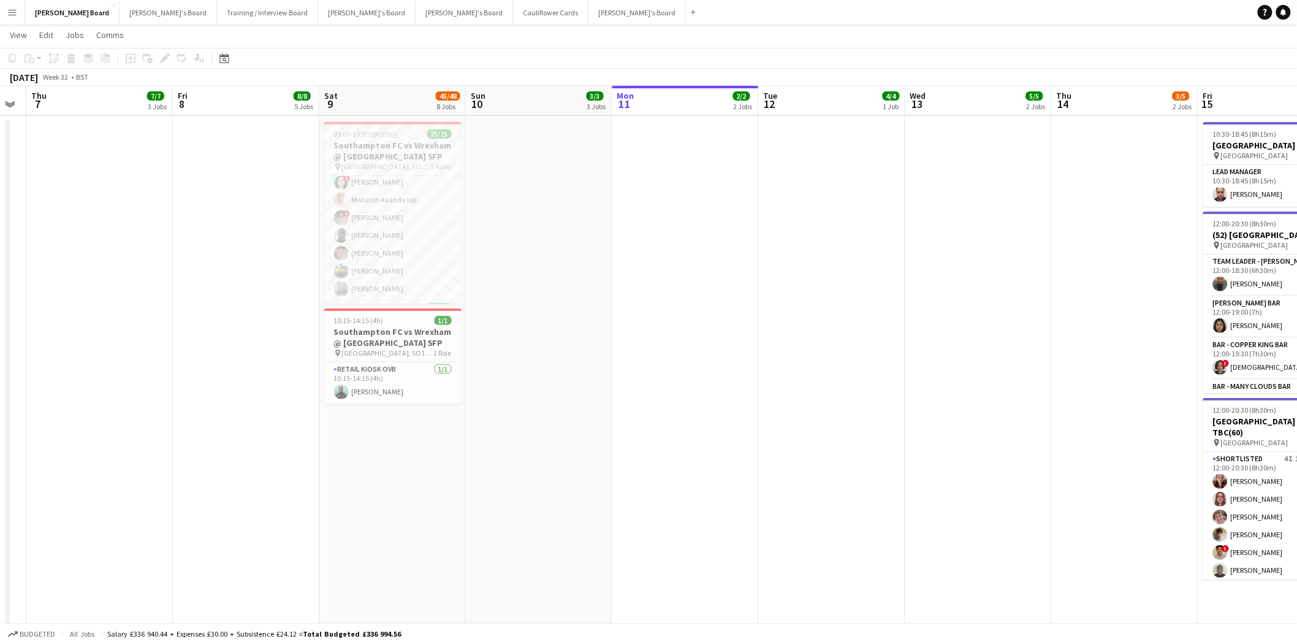
drag, startPoint x: 396, startPoint y: 248, endPoint x: 552, endPoint y: 259, distance: 156.1
click at [396, 248] on app-card-role "Retail Kiosk [DATE] 10:15-14:15 (4h) [PERSON_NAME] [PERSON_NAME] [PERSON_NAME] …" at bounding box center [392, 191] width 137 height 219
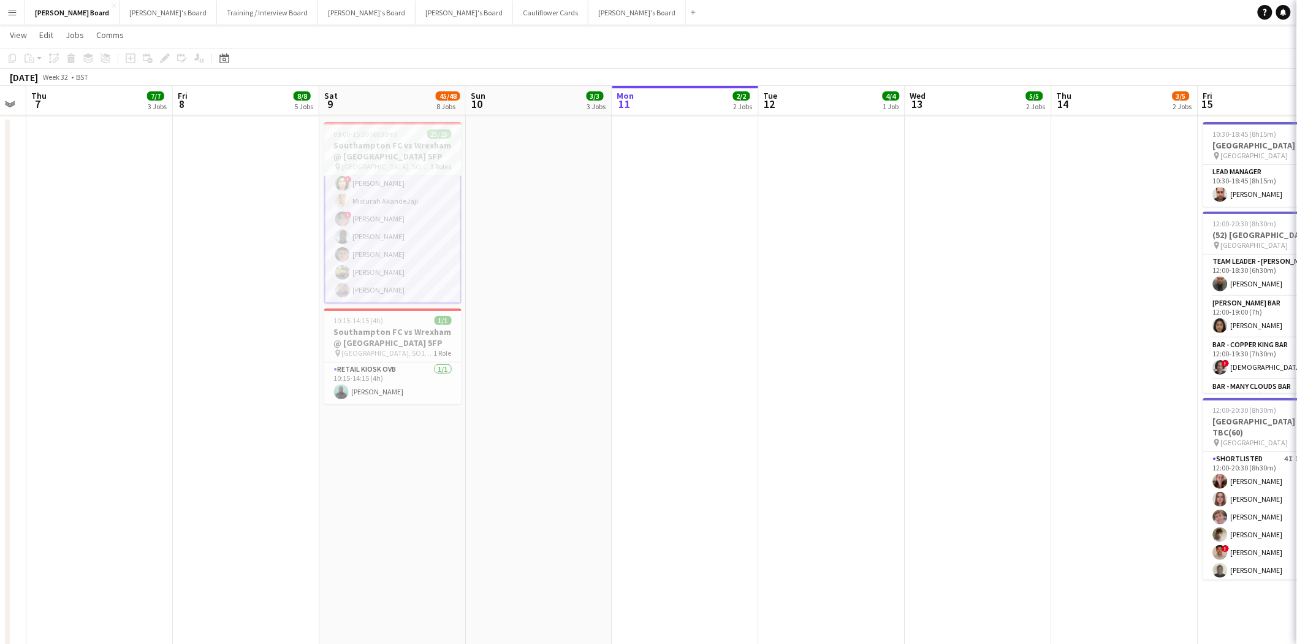
scroll to position [137, 0]
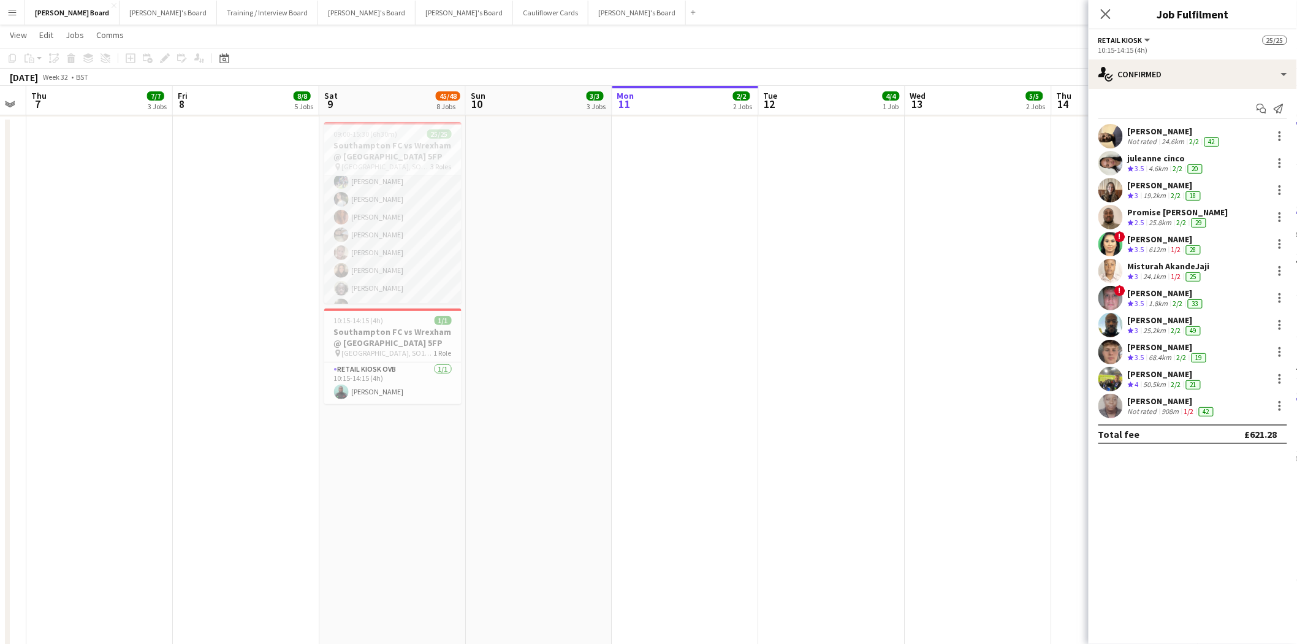
click at [403, 241] on app-card-role "Retail Kiosk 13/13 10:30-14:30 (4h) [PERSON_NAME] [PERSON_NAME] ! [PERSON_NAME]…" at bounding box center [392, 226] width 137 height 255
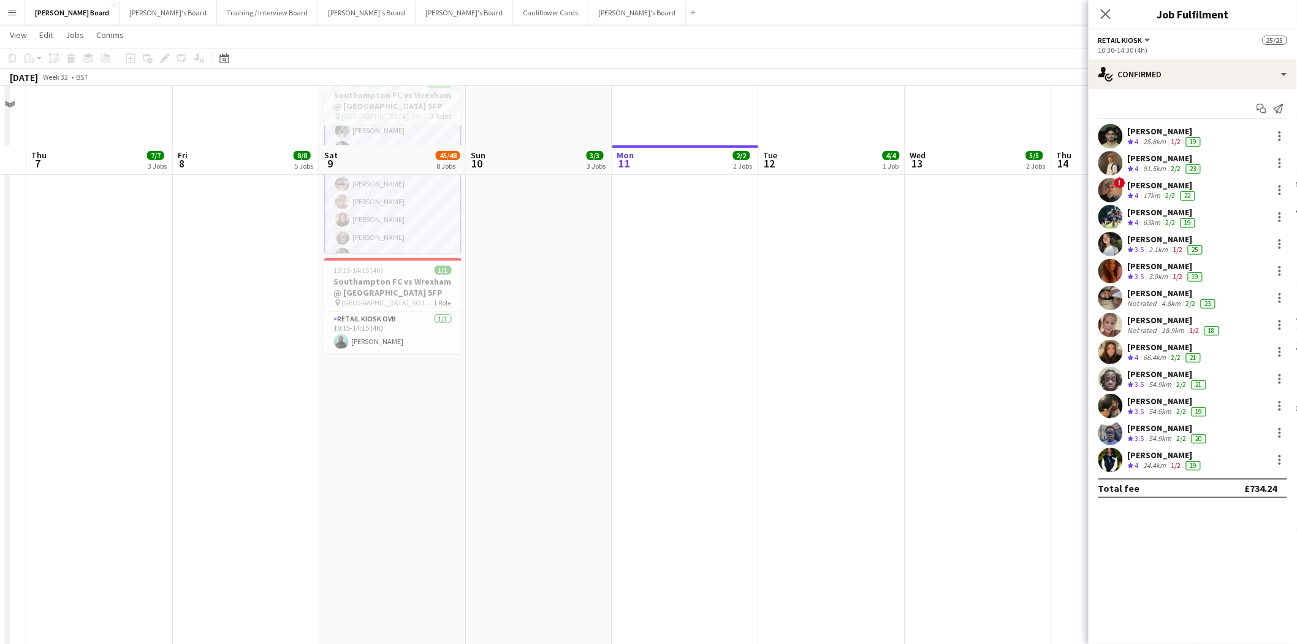
scroll to position [2111, 0]
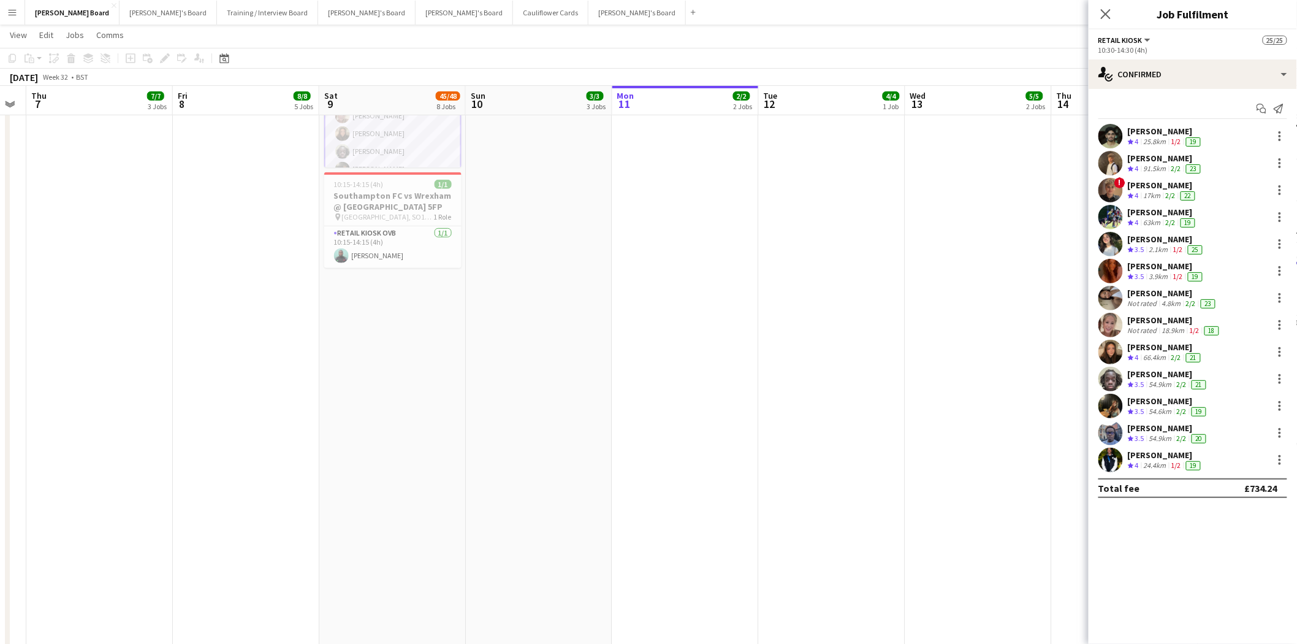
click at [1148, 320] on div "[PERSON_NAME]" at bounding box center [1175, 320] width 94 height 11
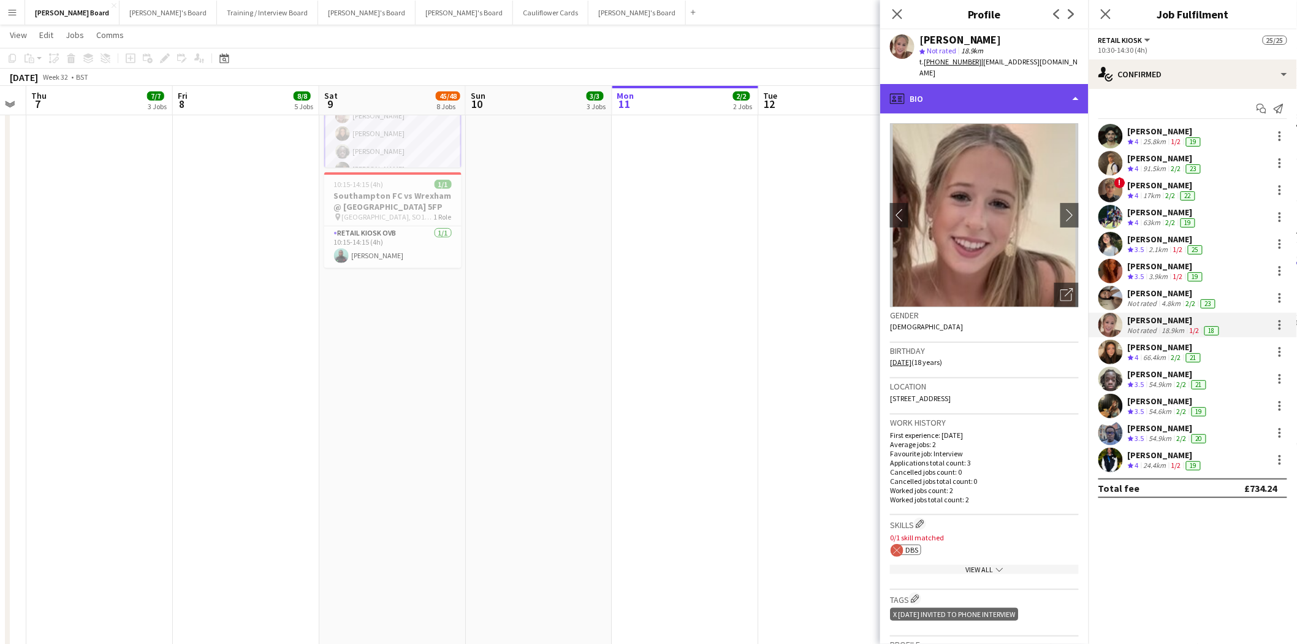
drag, startPoint x: 964, startPoint y: 82, endPoint x: 975, endPoint y: 114, distance: 34.5
click at [964, 84] on div "profile Bio" at bounding box center [984, 98] width 208 height 29
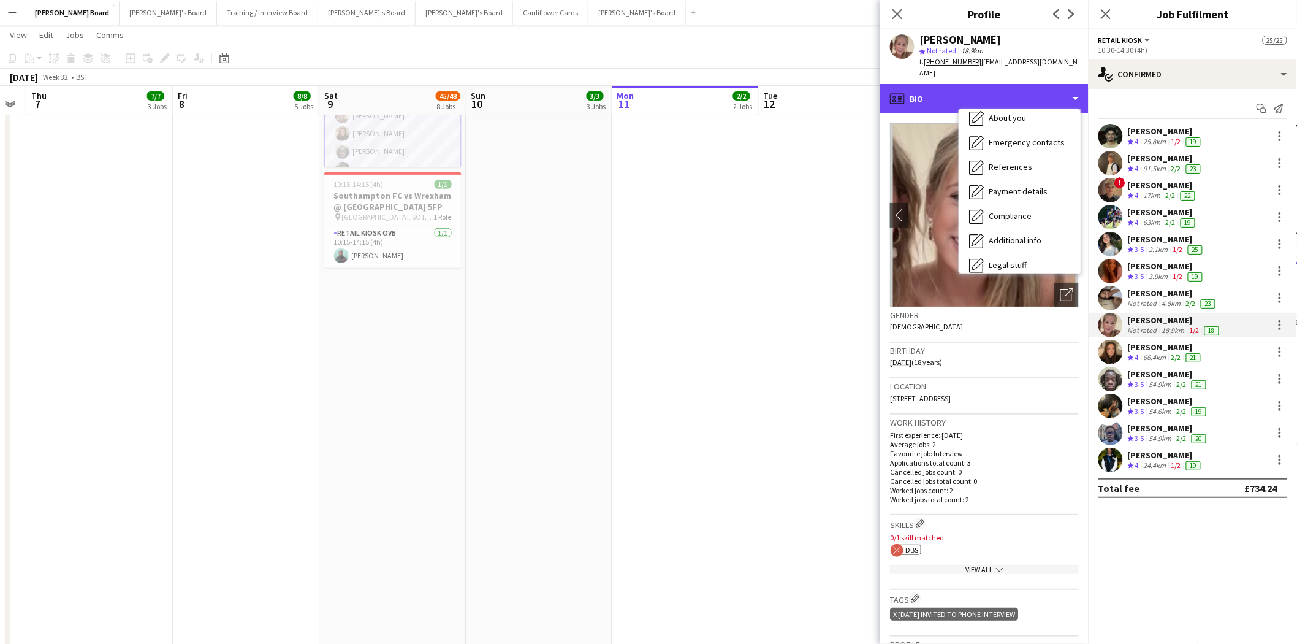
scroll to position [188, 0]
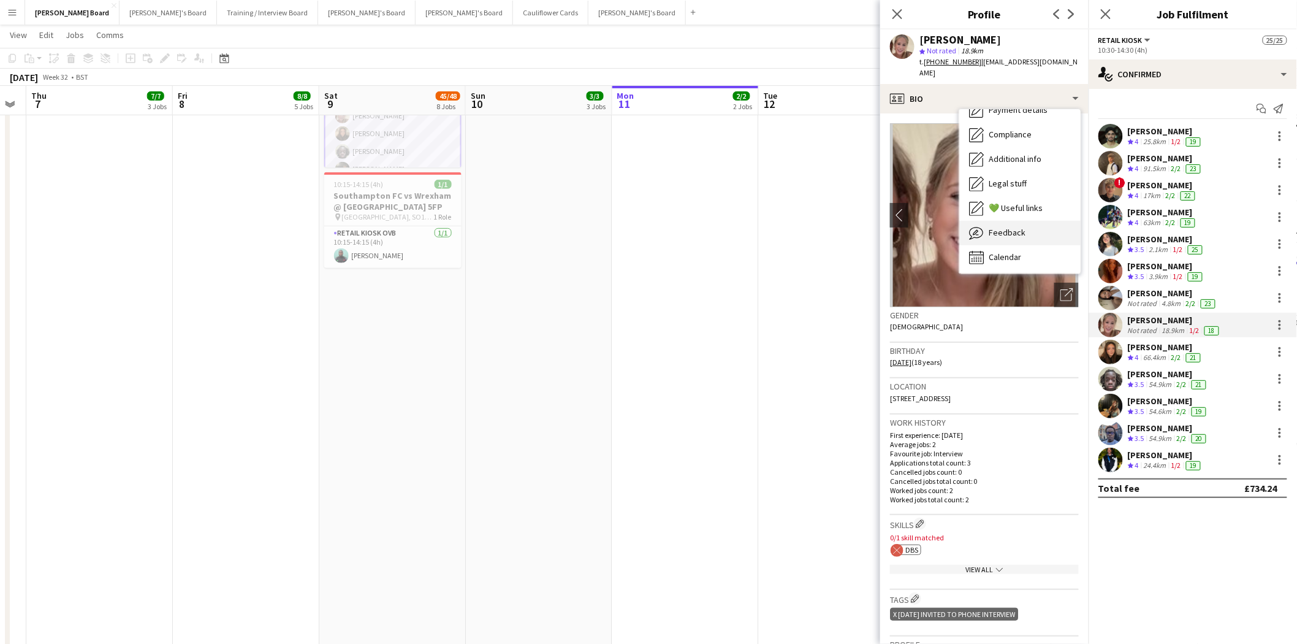
click at [1012, 231] on div "Feedback Feedback" at bounding box center [1019, 233] width 121 height 25
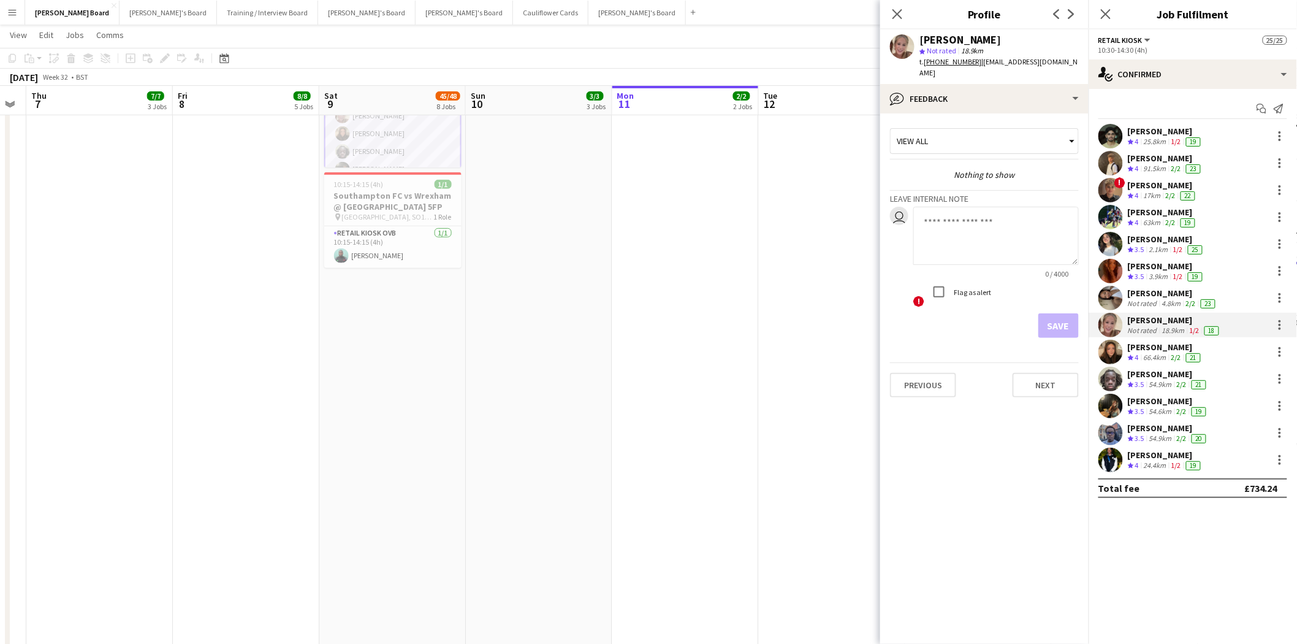
click at [1150, 270] on div "[PERSON_NAME]" at bounding box center [1166, 266] width 77 height 11
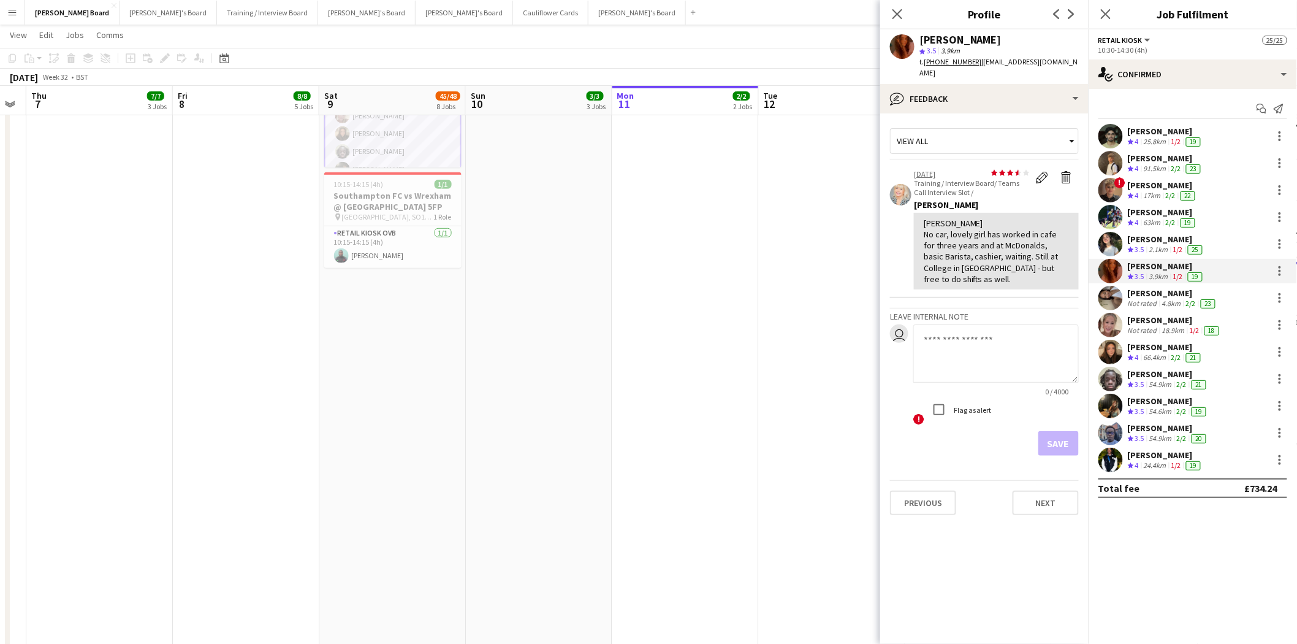
click at [1142, 211] on div "[PERSON_NAME]" at bounding box center [1163, 212] width 70 height 11
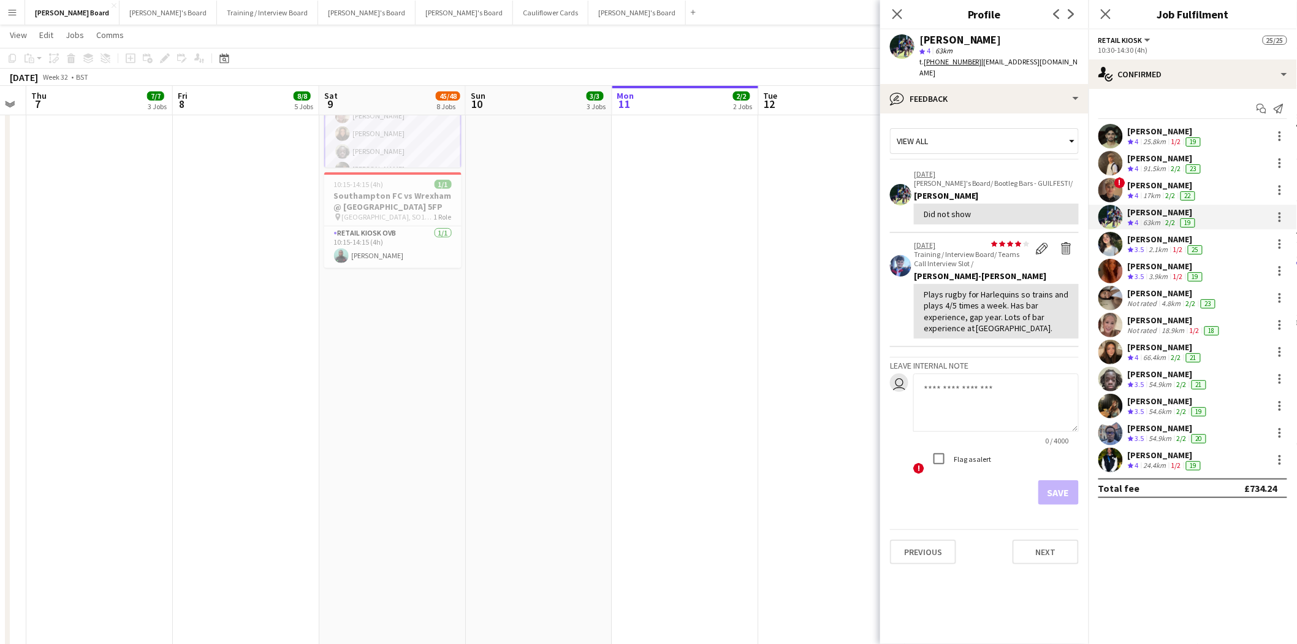
click at [1144, 156] on div "[PERSON_NAME]" at bounding box center [1165, 158] width 75 height 11
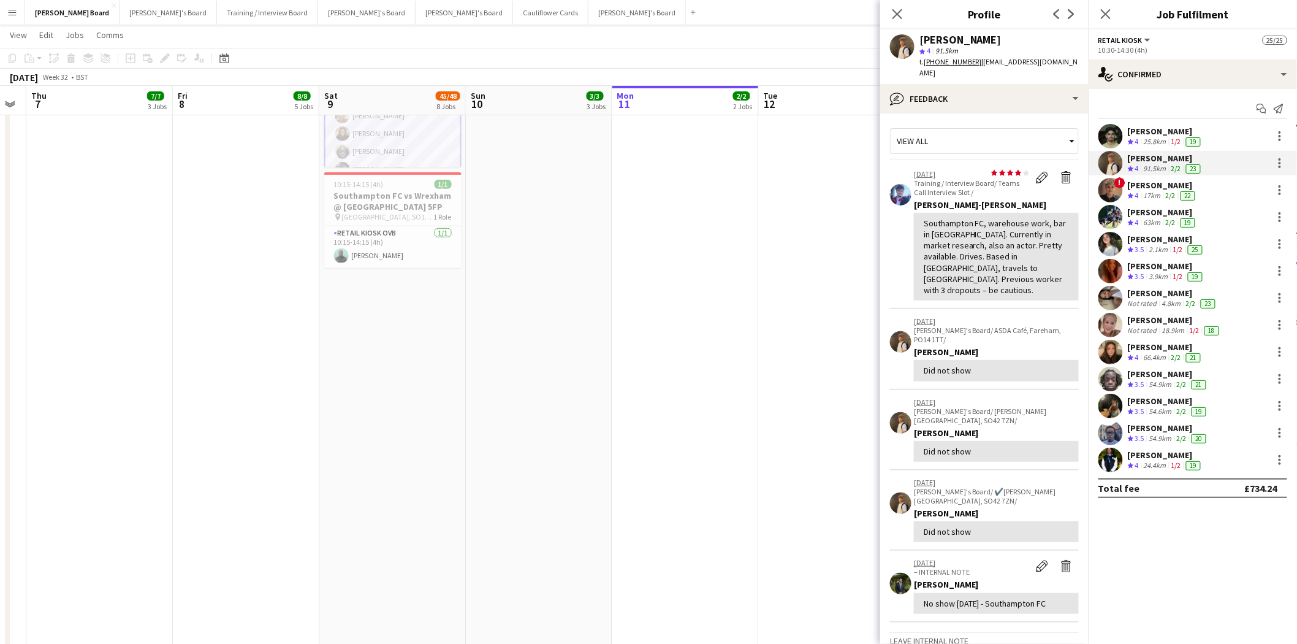
click at [1137, 131] on div "[PERSON_NAME]" at bounding box center [1165, 131] width 75 height 11
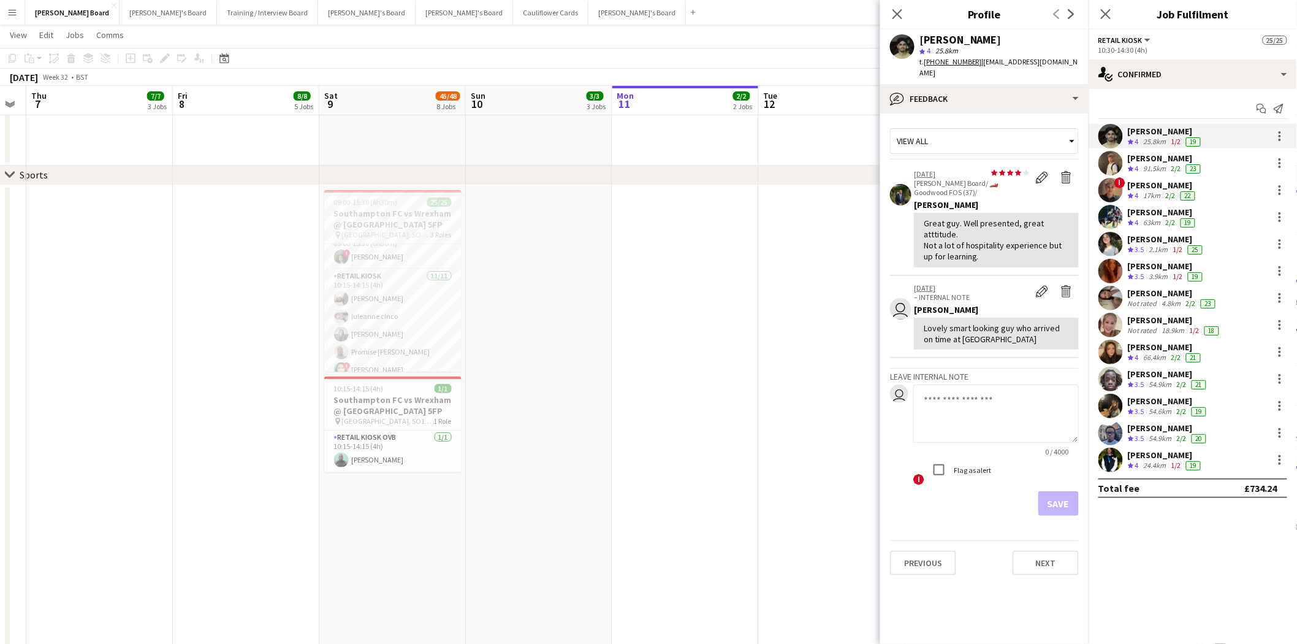
scroll to position [0, 0]
click at [399, 320] on app-card-role "Retail Kiosk [DATE] 10:15-14:15 (4h) [PERSON_NAME] [PERSON_NAME] [PERSON_NAME] …" at bounding box center [392, 395] width 137 height 219
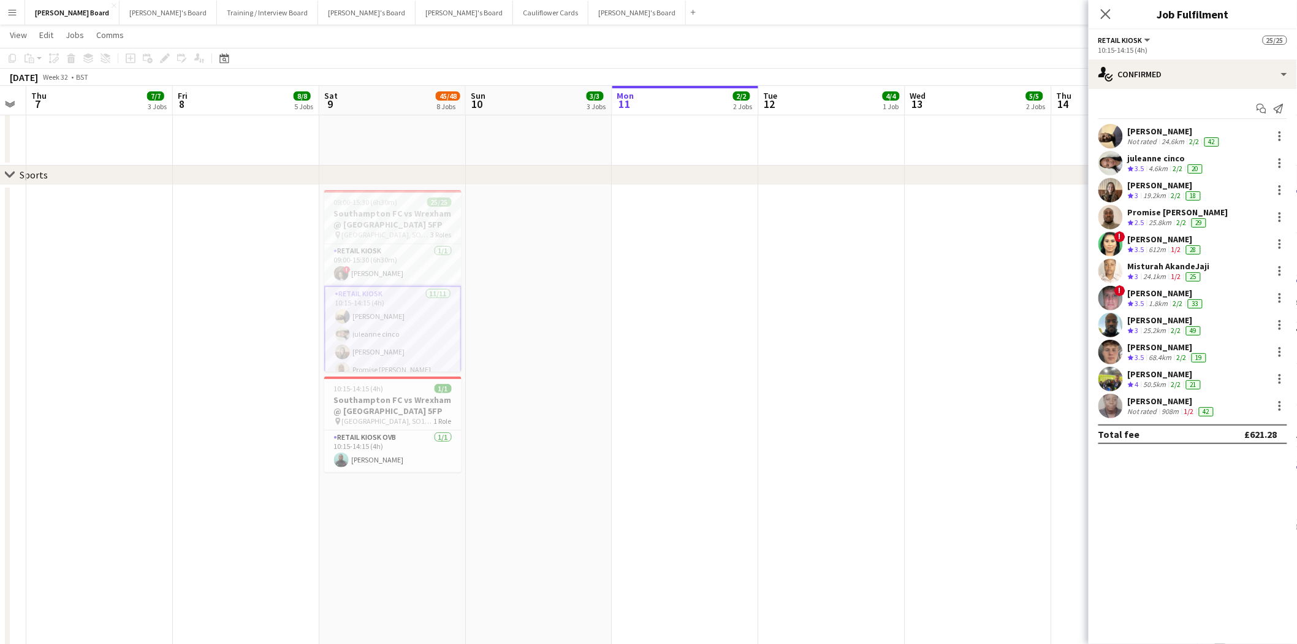
click at [1145, 158] on div "juleanne cinco" at bounding box center [1166, 158] width 77 height 11
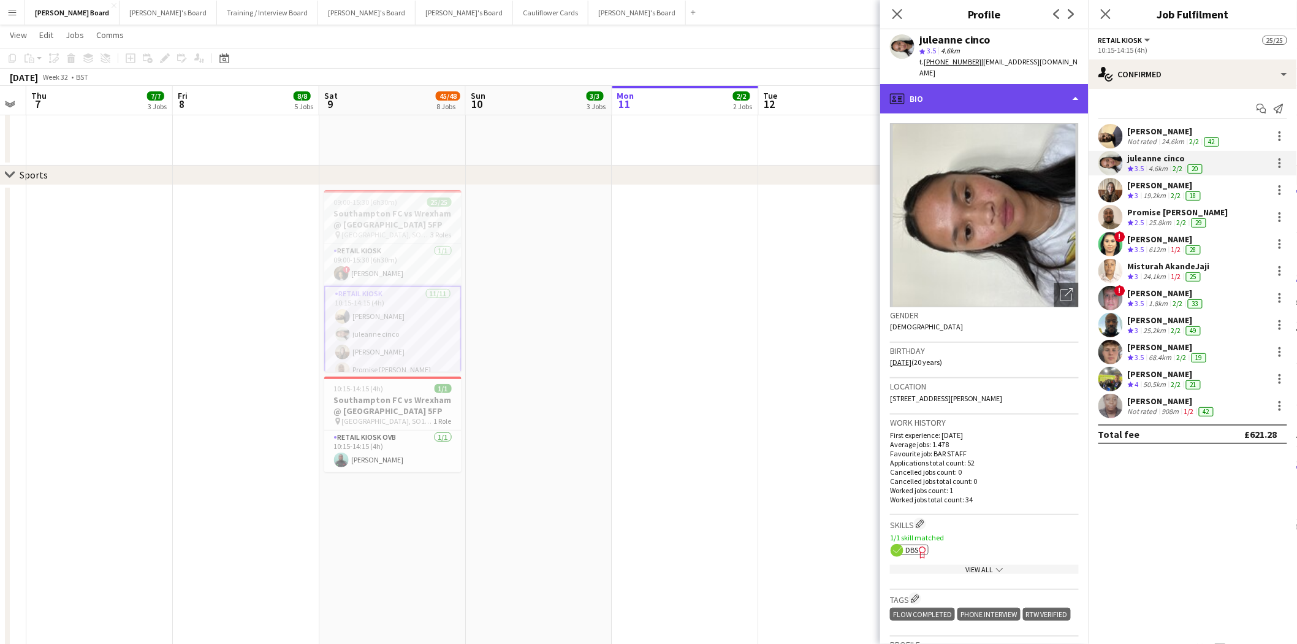
click at [960, 84] on div "profile Bio" at bounding box center [984, 98] width 208 height 29
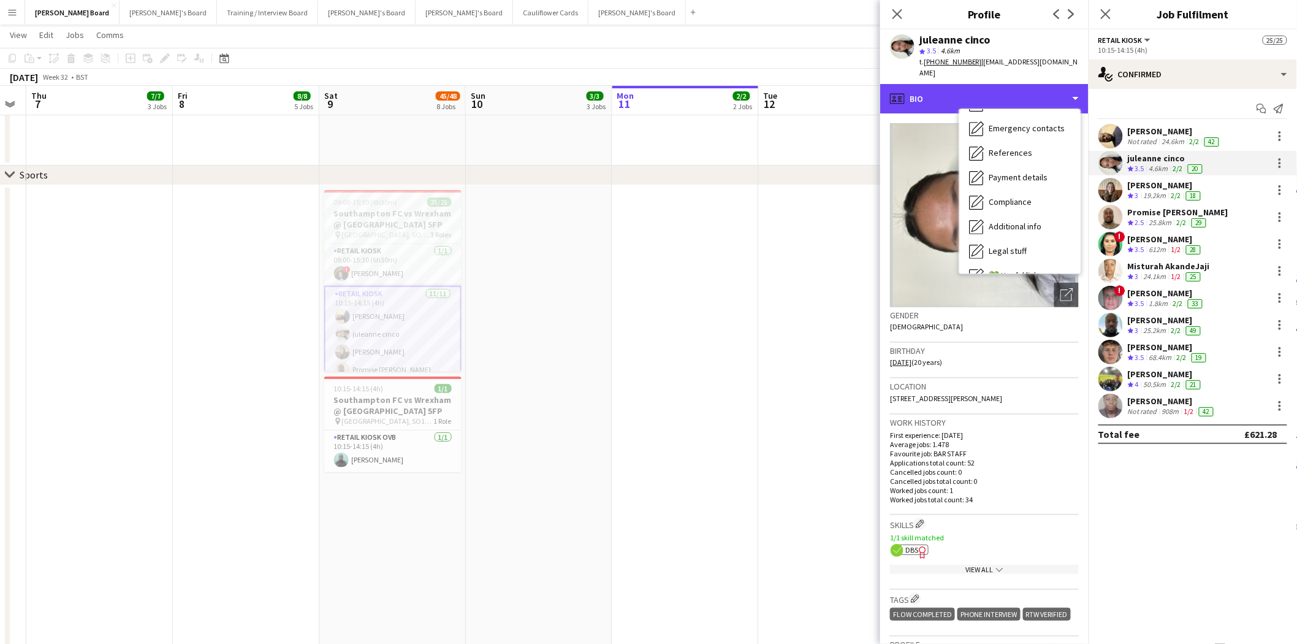
scroll to position [188, 0]
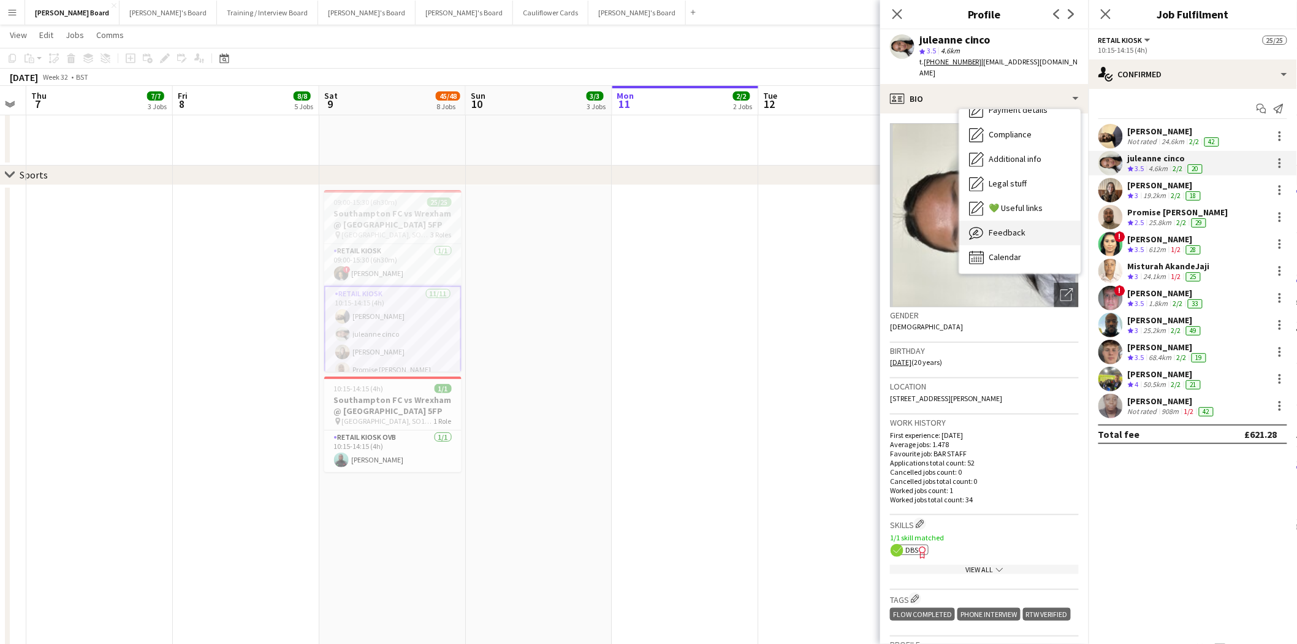
click at [1014, 227] on span "Feedback" at bounding box center [1007, 232] width 37 height 11
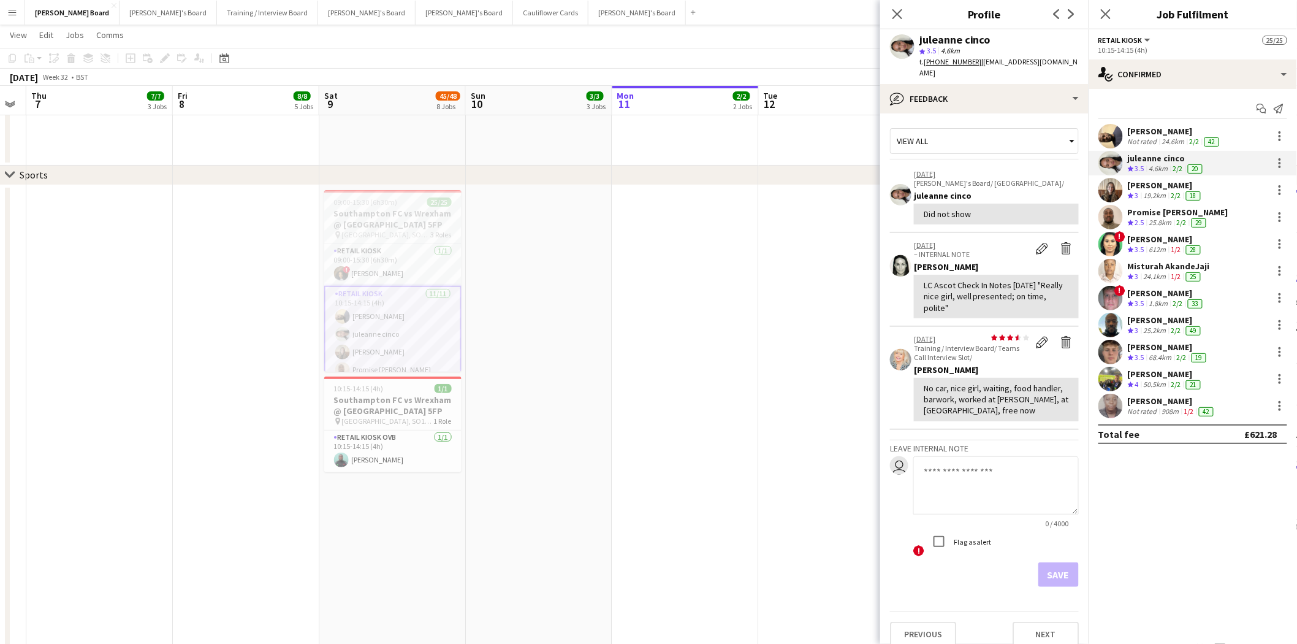
click at [1165, 187] on div "[PERSON_NAME]" at bounding box center [1165, 185] width 75 height 11
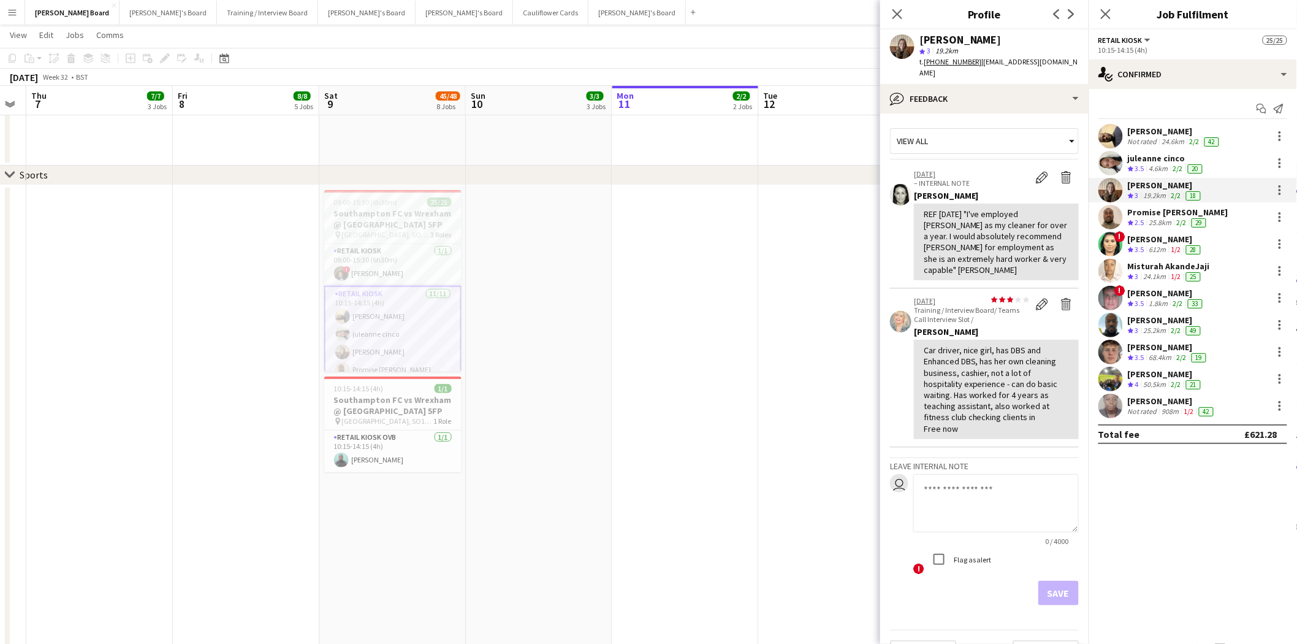
click at [1164, 213] on div "Promise [PERSON_NAME]" at bounding box center [1178, 212] width 101 height 11
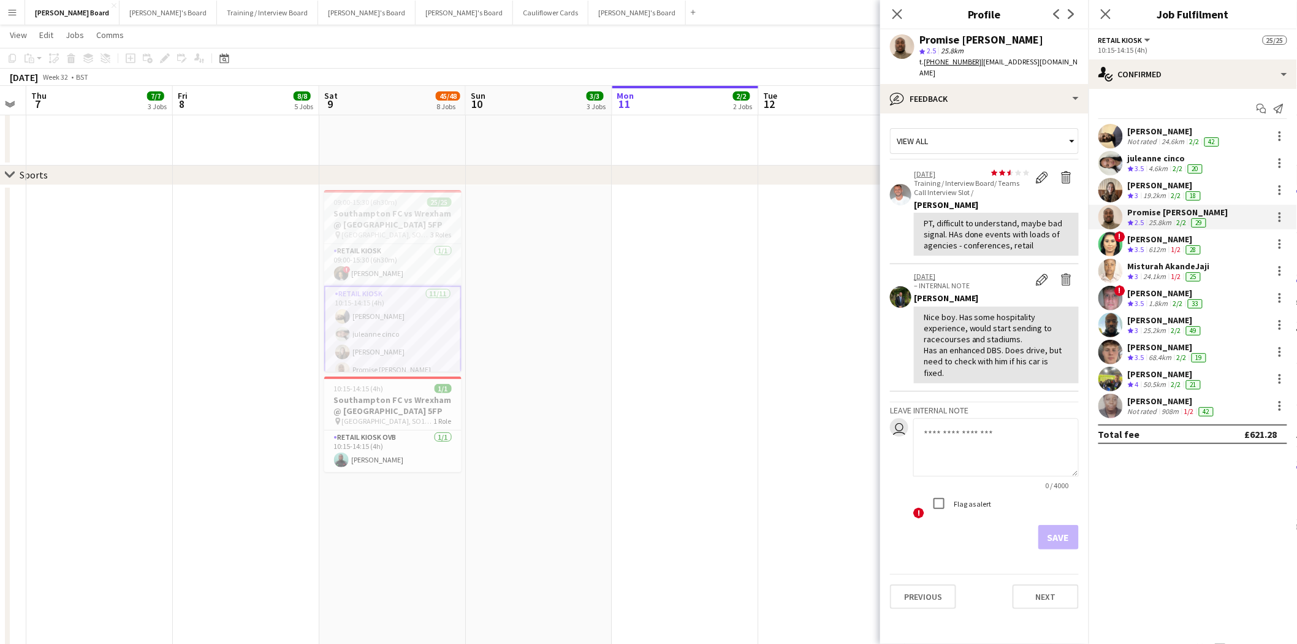
click at [1161, 241] on div "[PERSON_NAME]" at bounding box center [1165, 239] width 75 height 11
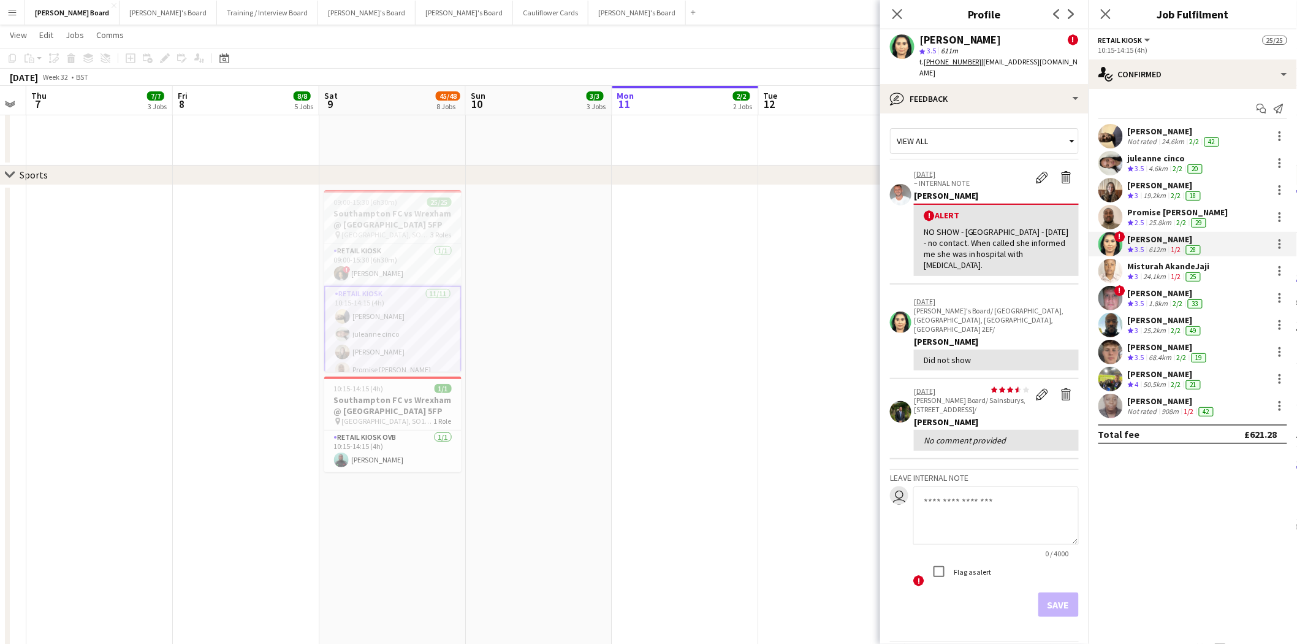
click at [1162, 266] on div "Misturah AkandeJaji" at bounding box center [1169, 266] width 82 height 11
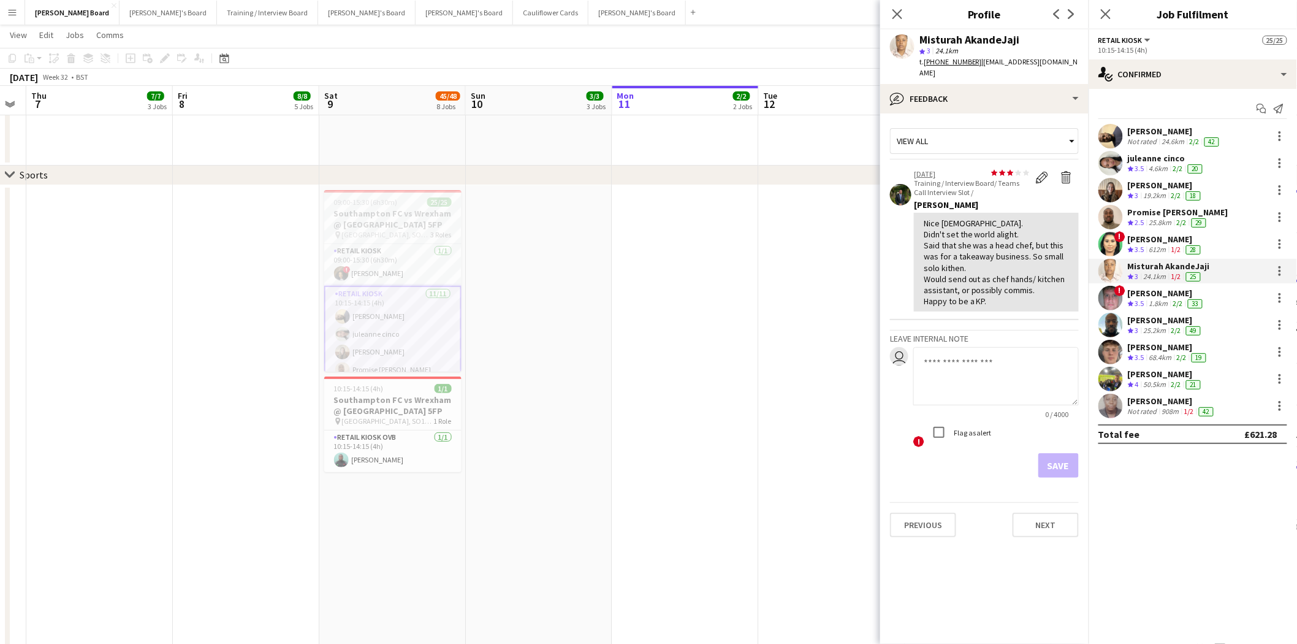
click at [1145, 293] on div "[PERSON_NAME]" at bounding box center [1166, 293] width 77 height 11
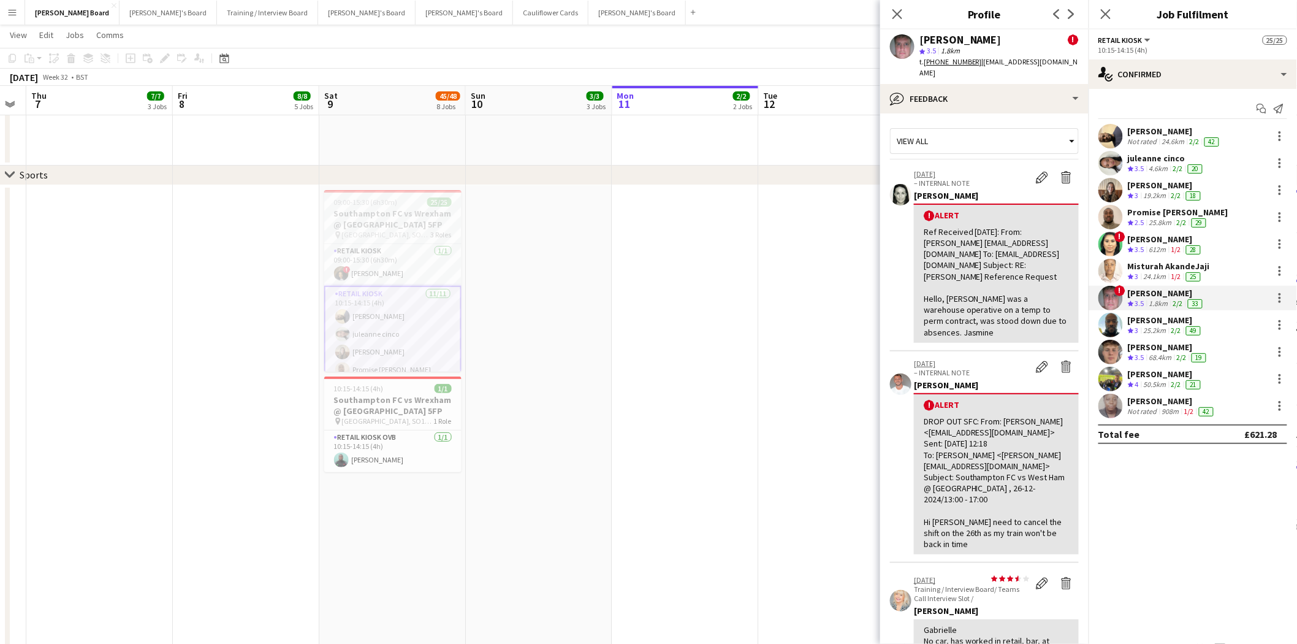
click at [1159, 322] on div "[PERSON_NAME]" at bounding box center [1165, 320] width 75 height 11
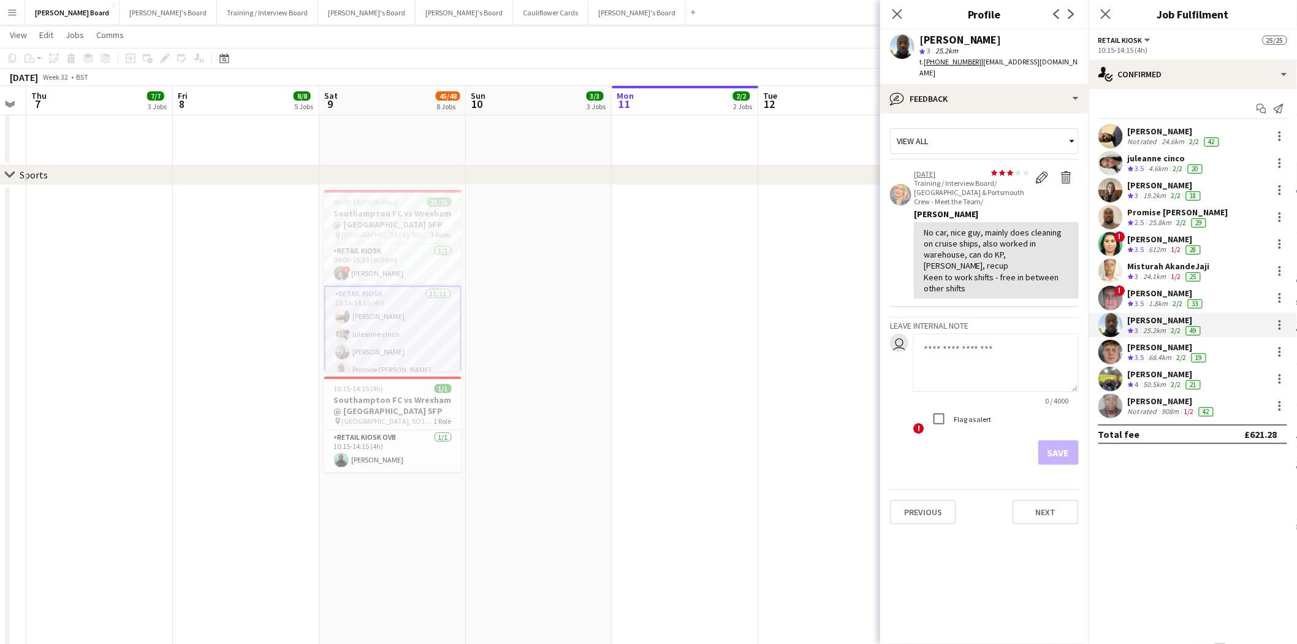
click at [1159, 351] on div "[PERSON_NAME]" at bounding box center [1168, 346] width 81 height 11
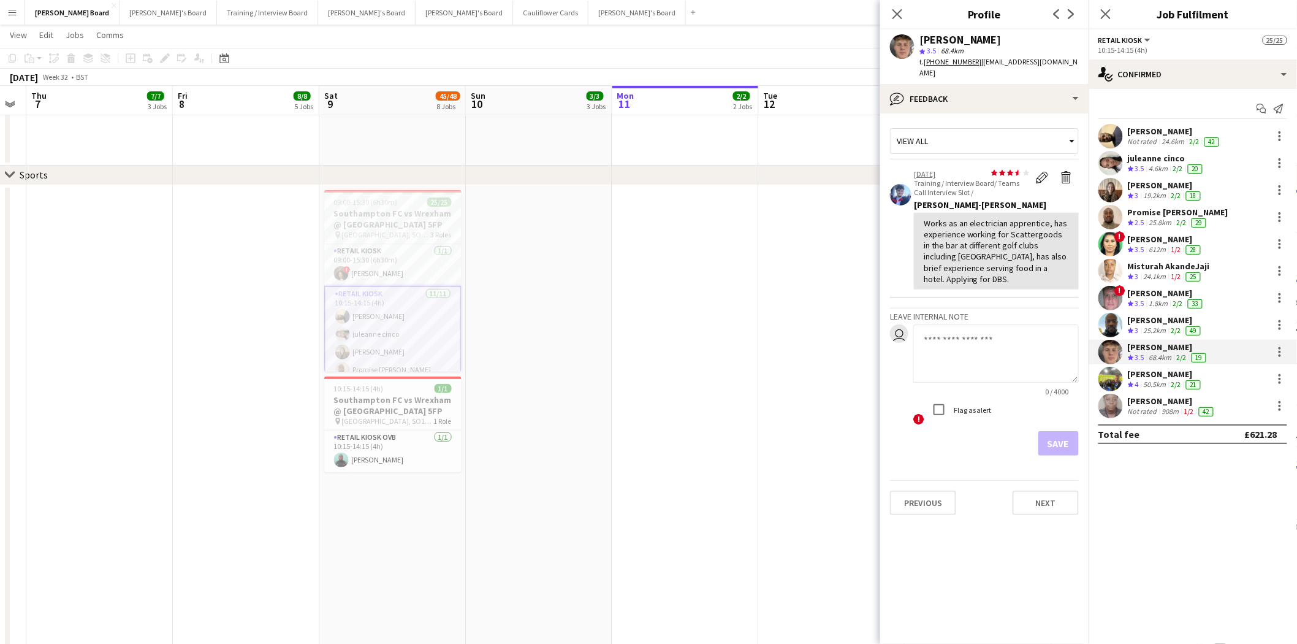
click at [1153, 403] on div "[PERSON_NAME]" at bounding box center [1172, 400] width 88 height 11
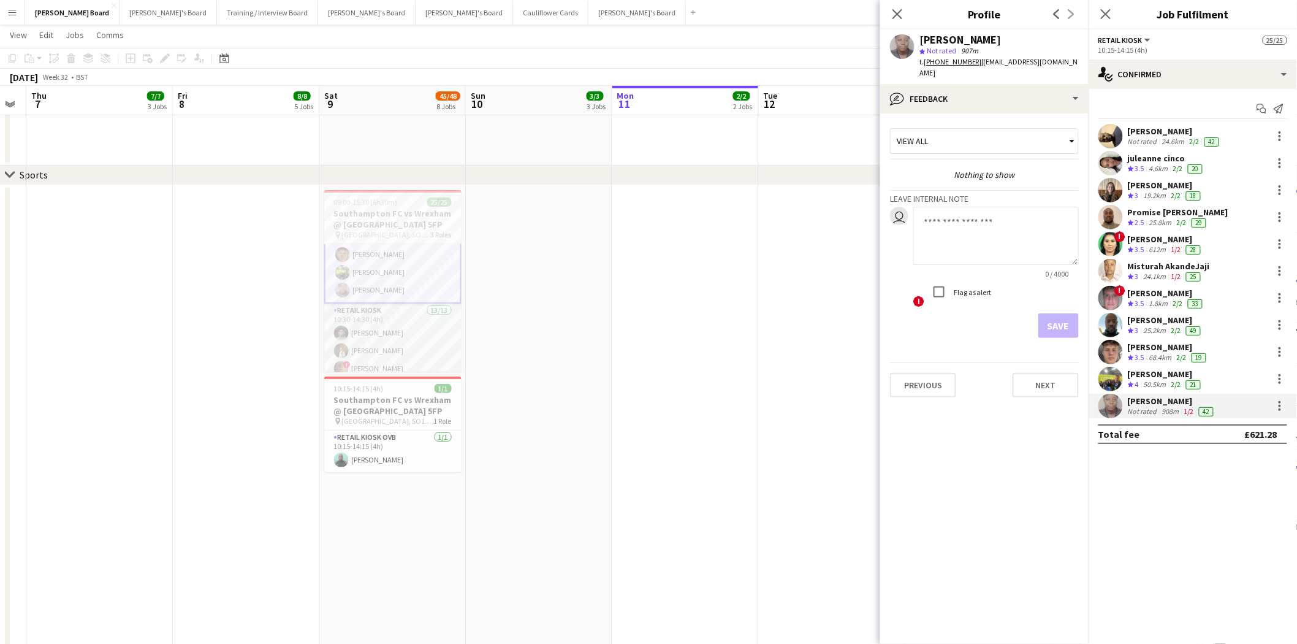
click at [369, 327] on app-card-role "Retail Kiosk 13/13 10:30-14:30 (4h) [PERSON_NAME] [PERSON_NAME] ! [PERSON_NAME]…" at bounding box center [392, 430] width 137 height 255
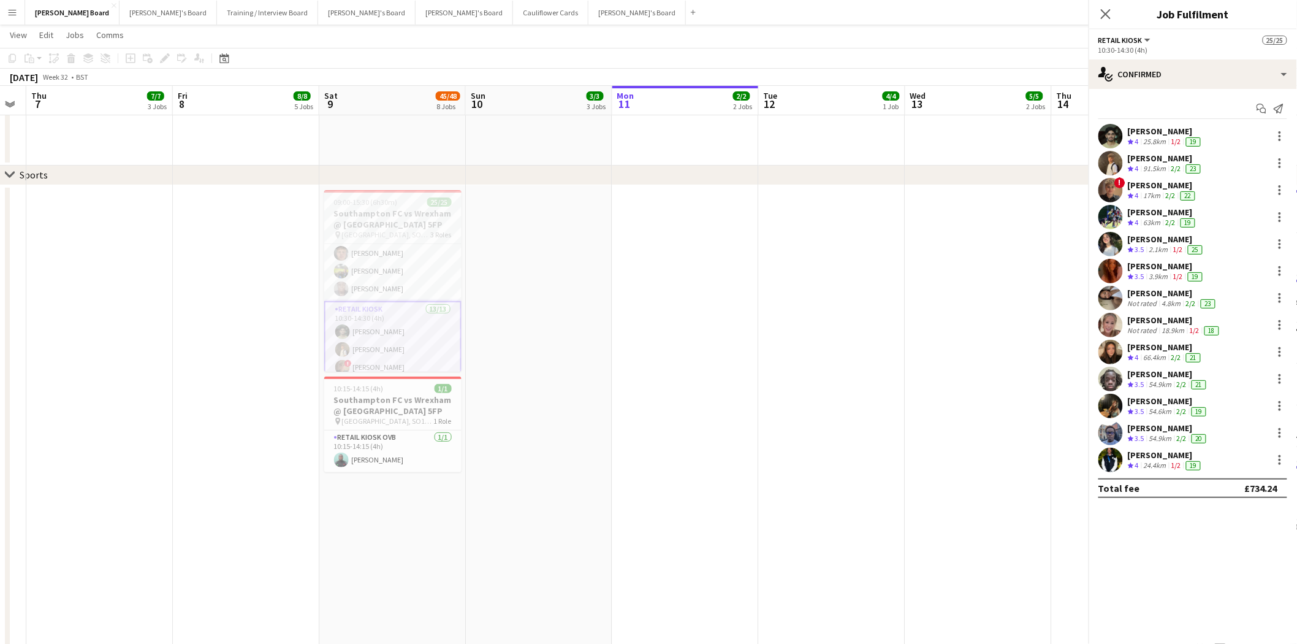
scroll to position [204, 0]
click at [1150, 128] on div "[PERSON_NAME]" at bounding box center [1165, 131] width 75 height 11
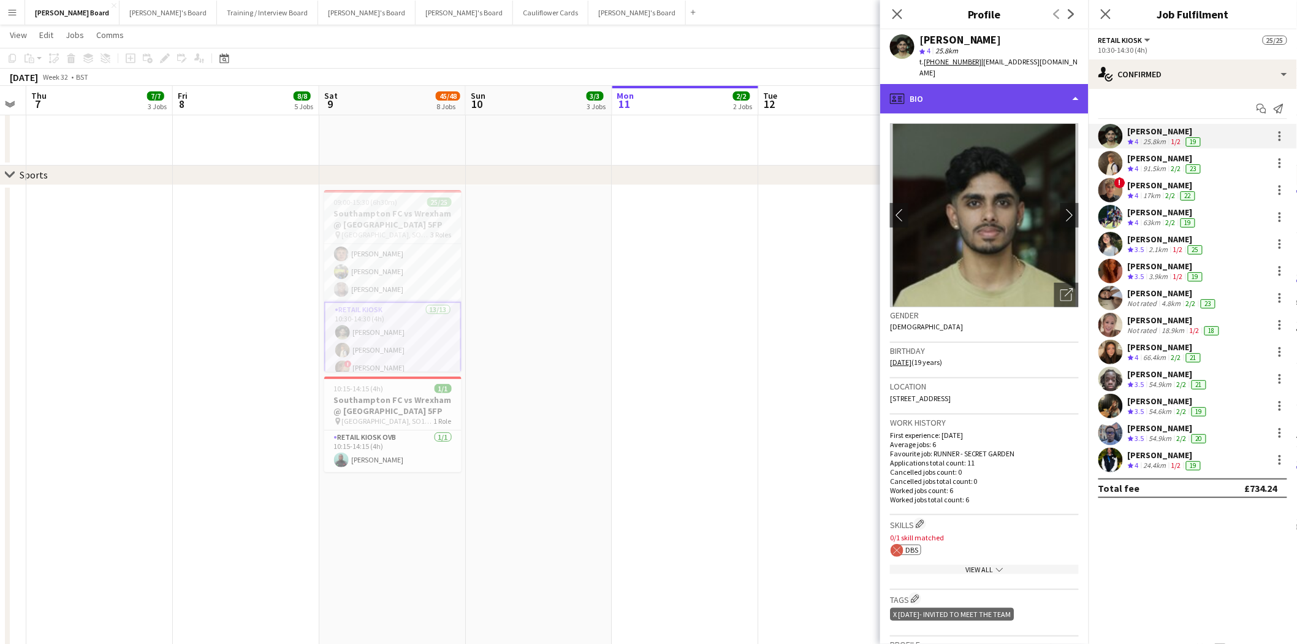
click at [975, 86] on div "profile Bio" at bounding box center [984, 98] width 208 height 29
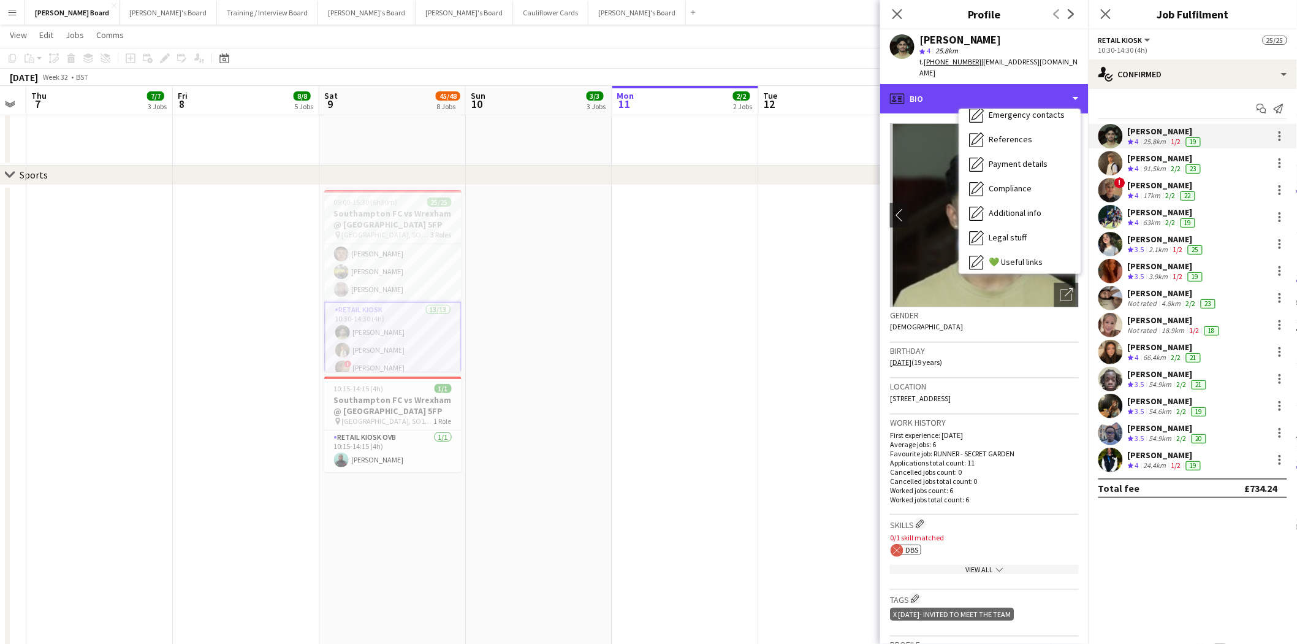
scroll to position [163, 0]
click at [1007, 229] on div "Feedback Feedback" at bounding box center [1019, 233] width 121 height 25
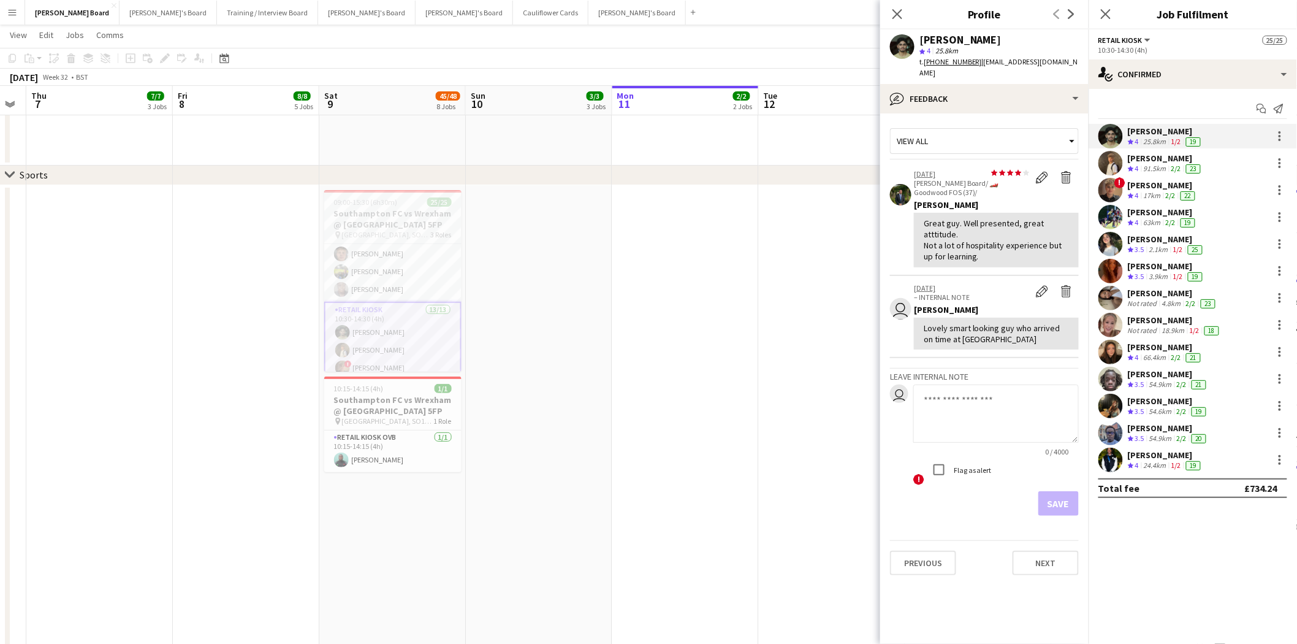
click at [1148, 161] on div "[PERSON_NAME]" at bounding box center [1165, 158] width 75 height 11
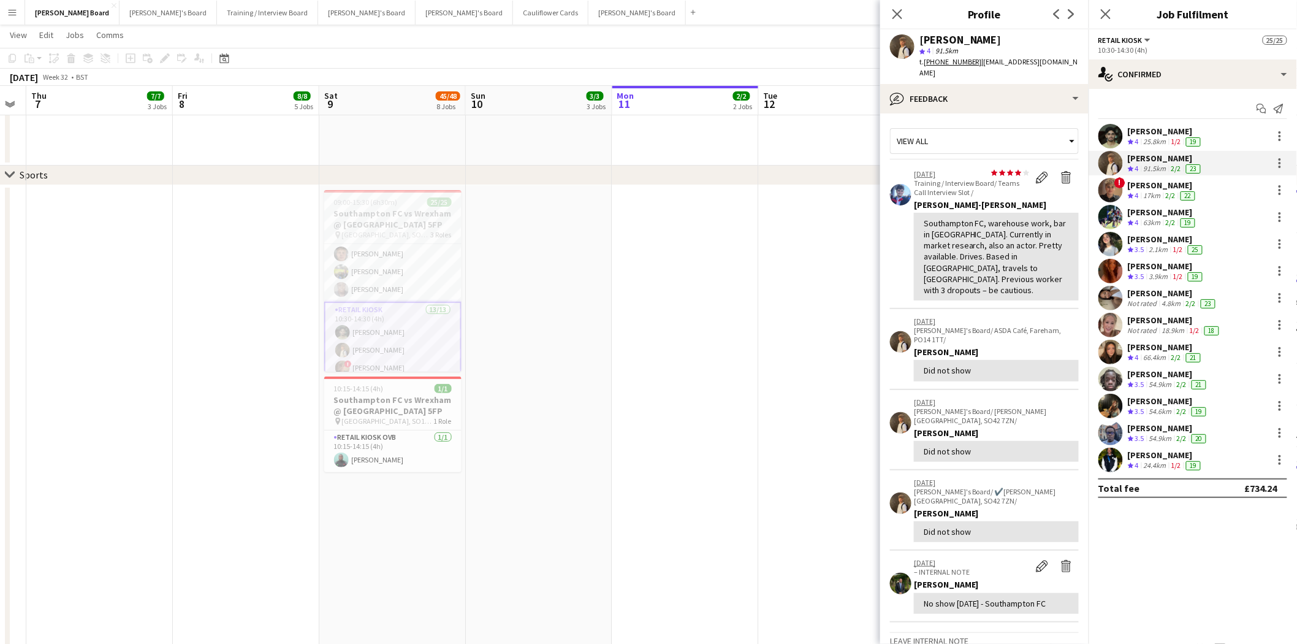
click at [1151, 188] on div "[PERSON_NAME]" at bounding box center [1163, 185] width 70 height 11
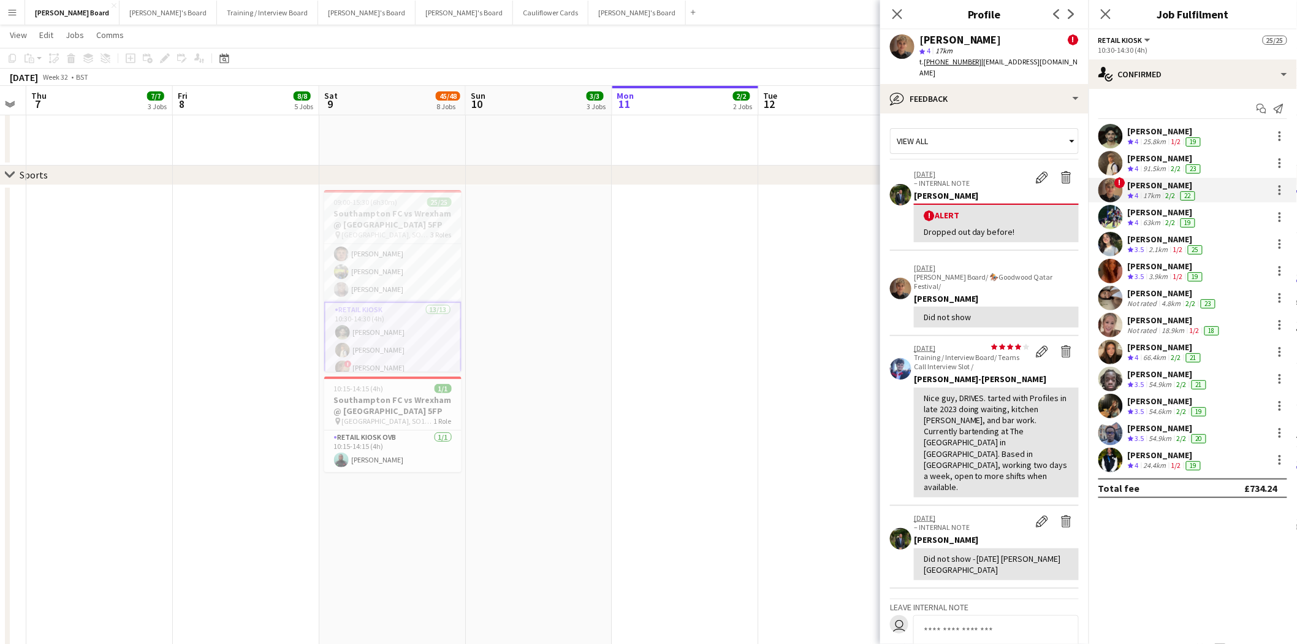
click at [1153, 218] on div "63km" at bounding box center [1153, 223] width 22 height 10
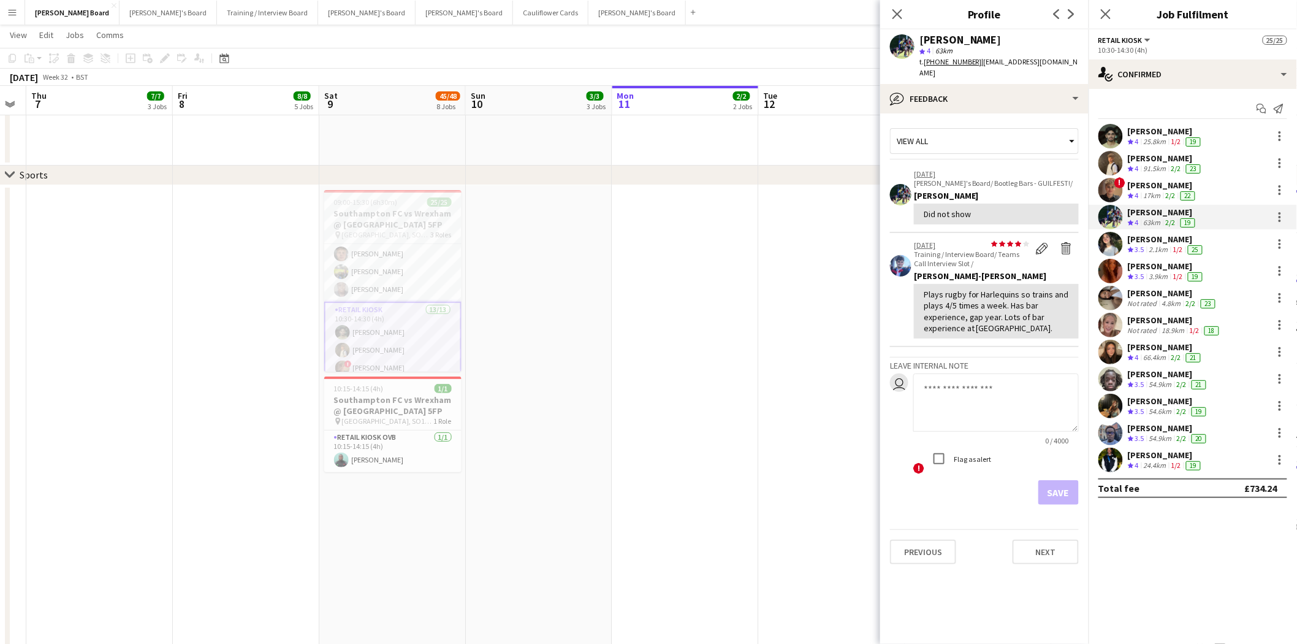
click at [1153, 234] on div "[PERSON_NAME] Crew rating 3.5 2.1km 1/2 25" at bounding box center [1193, 244] width 208 height 25
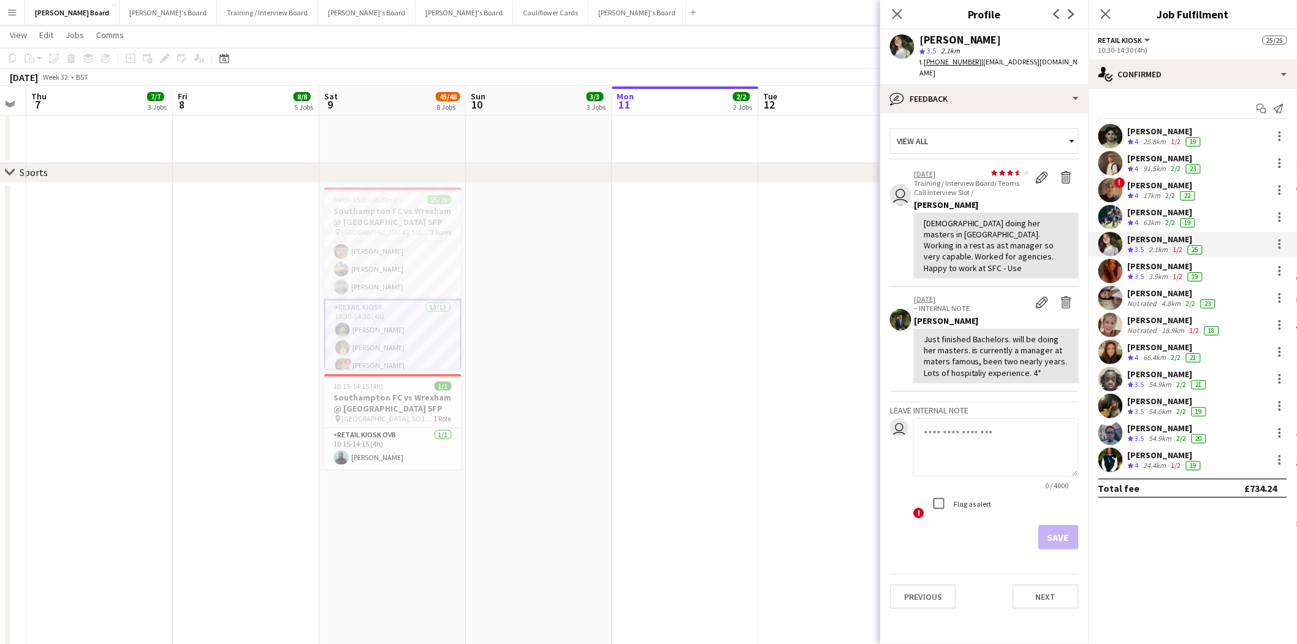
scroll to position [1907, 0]
click at [939, 84] on div "bubble-pencil Feedback" at bounding box center [984, 98] width 208 height 29
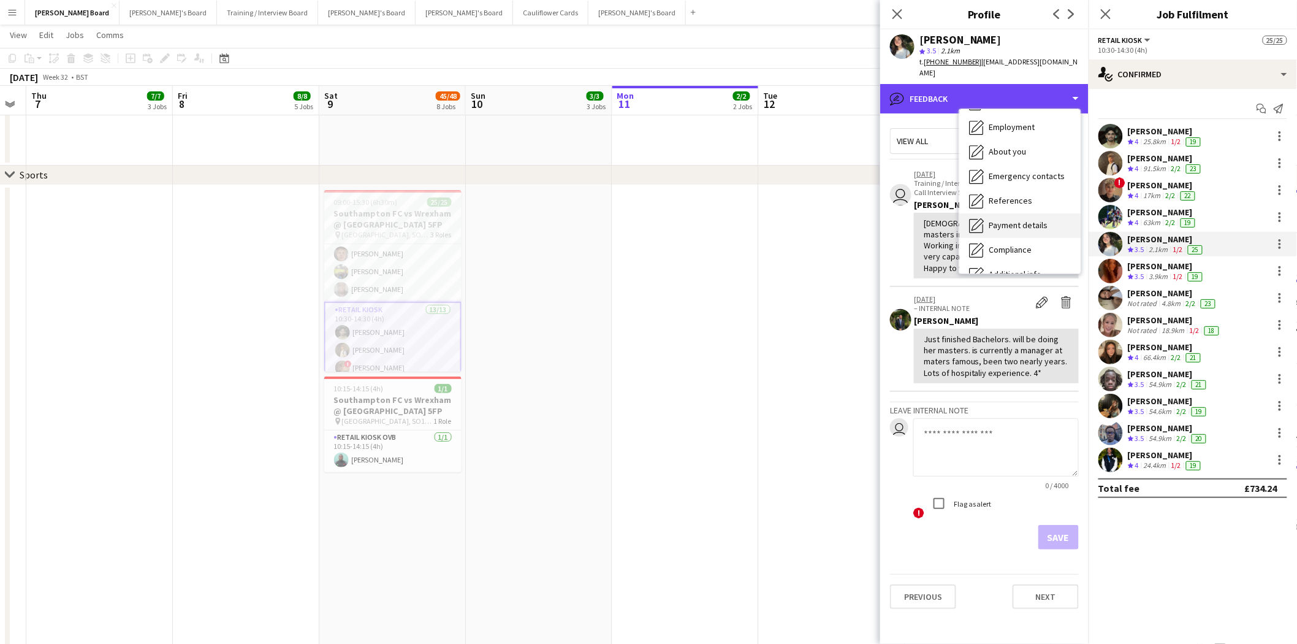
scroll to position [68, 0]
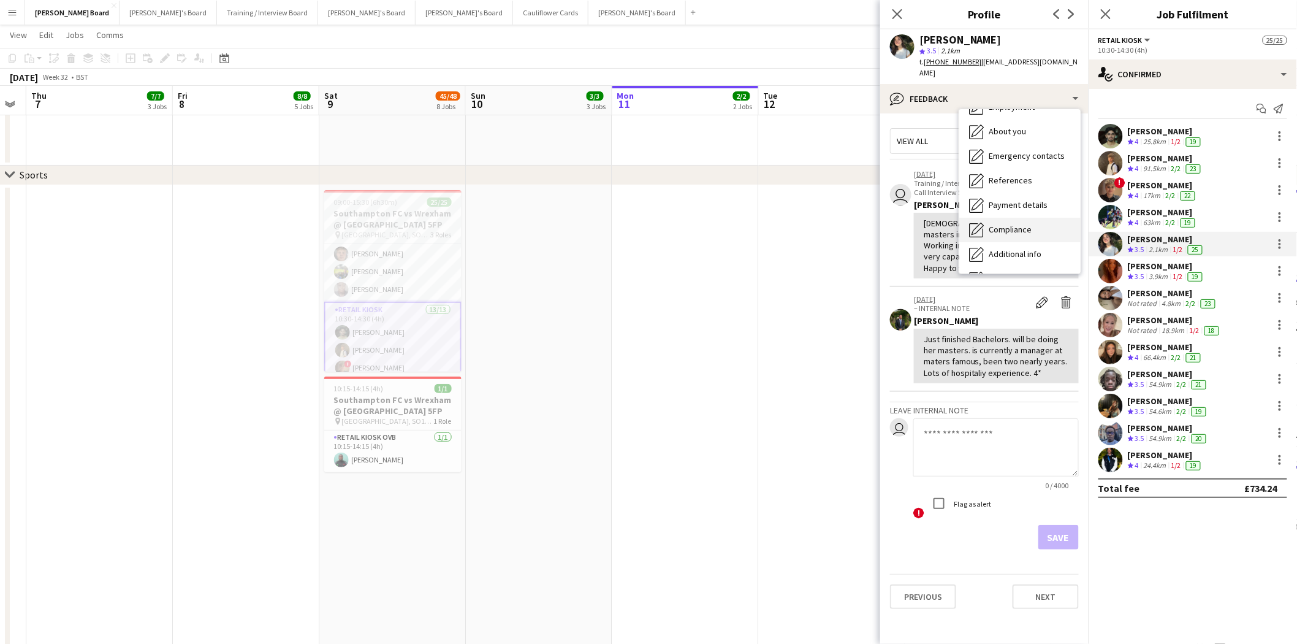
click at [1013, 224] on span "Compliance" at bounding box center [1010, 229] width 43 height 11
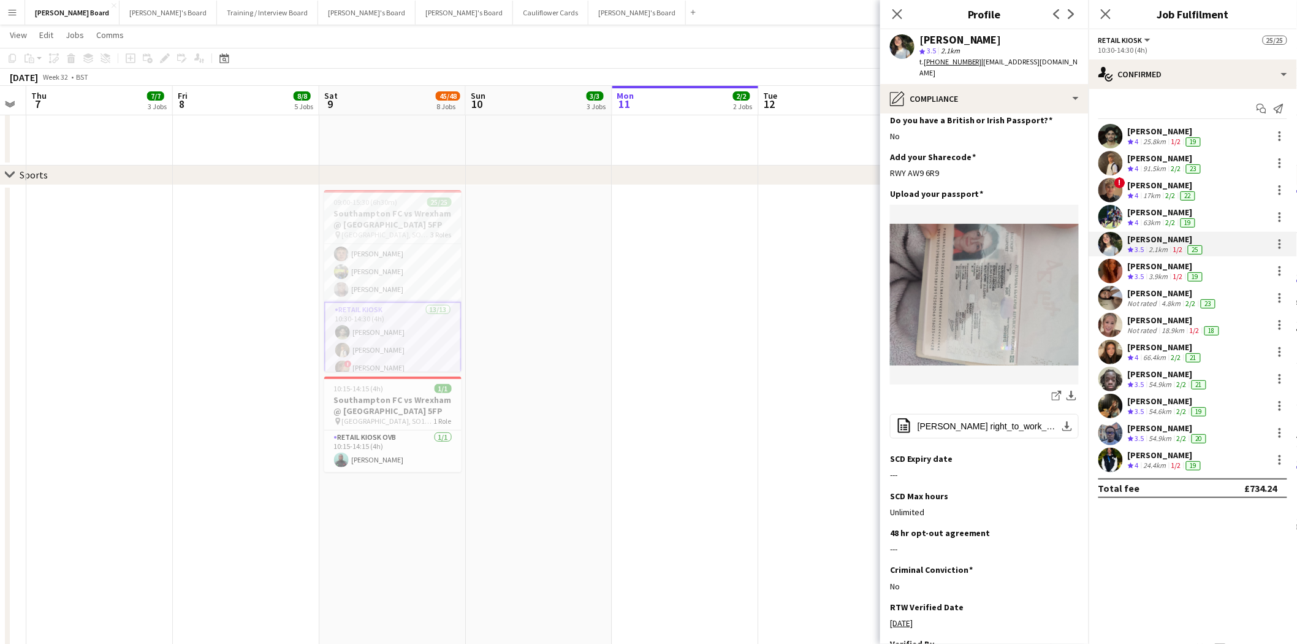
scroll to position [0, 0]
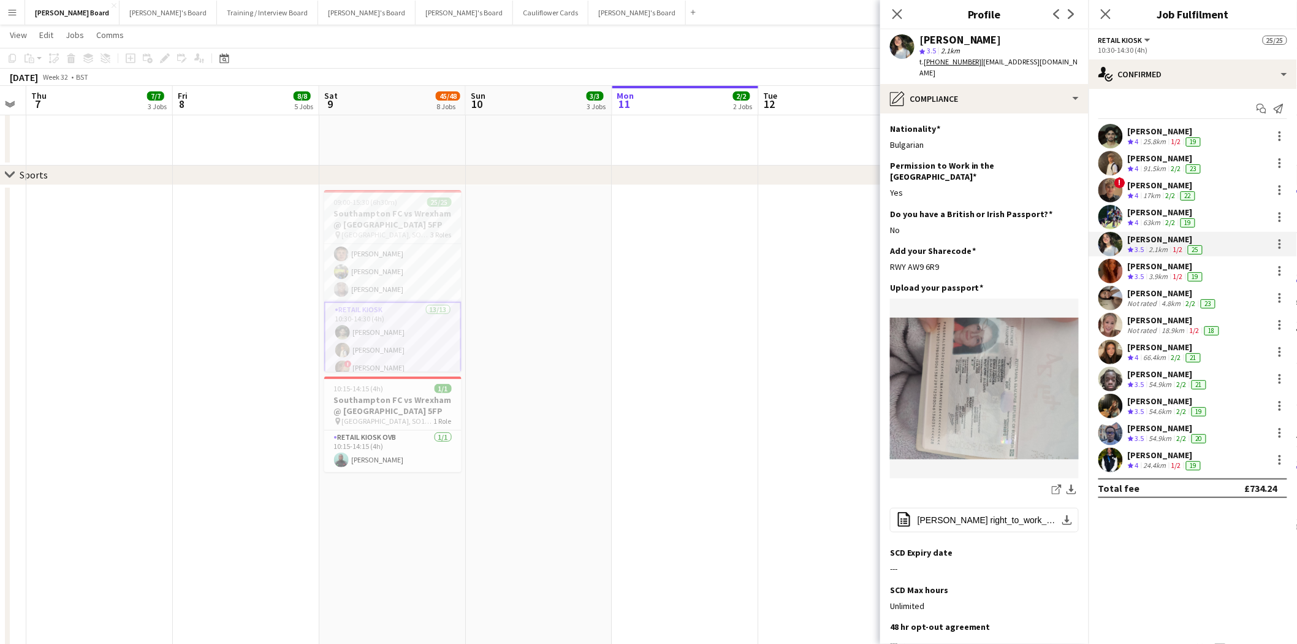
click at [1142, 232] on div "[PERSON_NAME] Crew rating 3.5 2.1km 1/2 25" at bounding box center [1193, 244] width 208 height 25
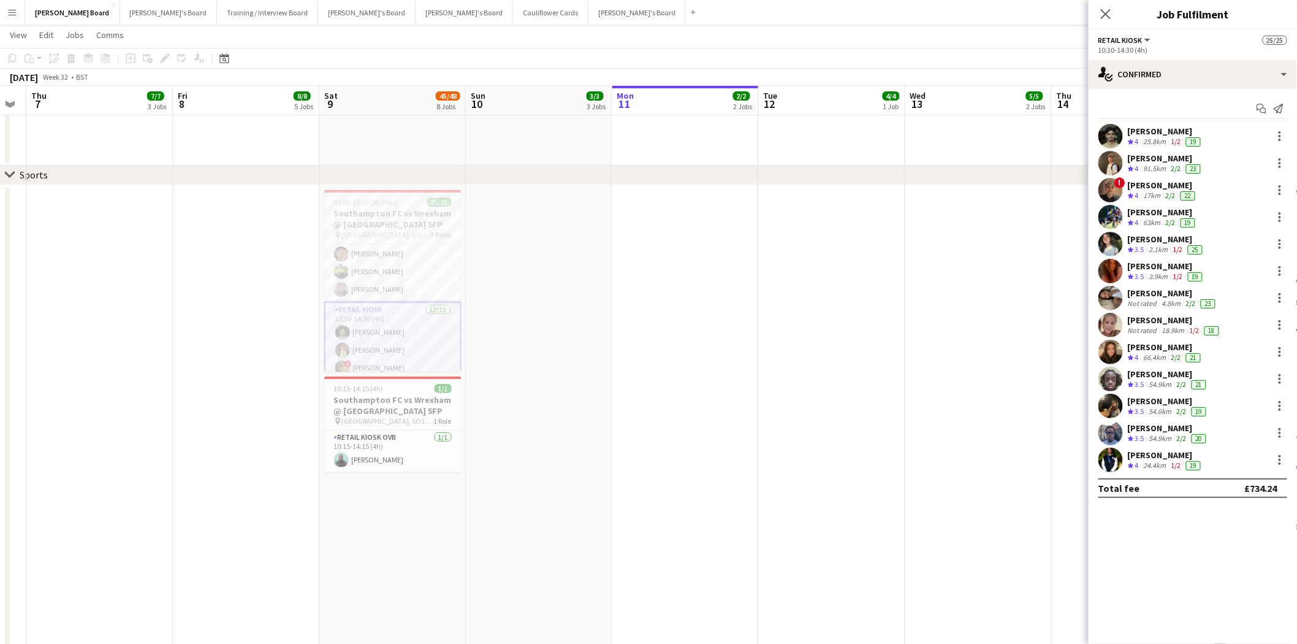
click at [1173, 235] on div "[PERSON_NAME]" at bounding box center [1166, 239] width 77 height 11
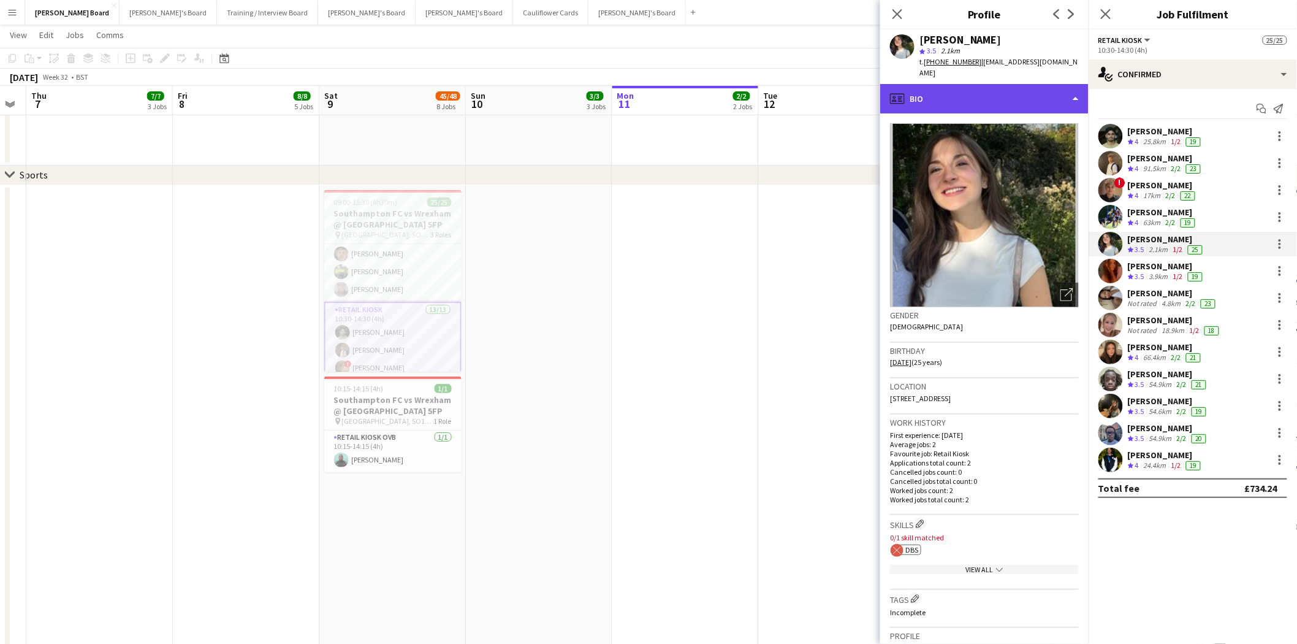
click at [956, 84] on div "profile Bio" at bounding box center [984, 98] width 208 height 29
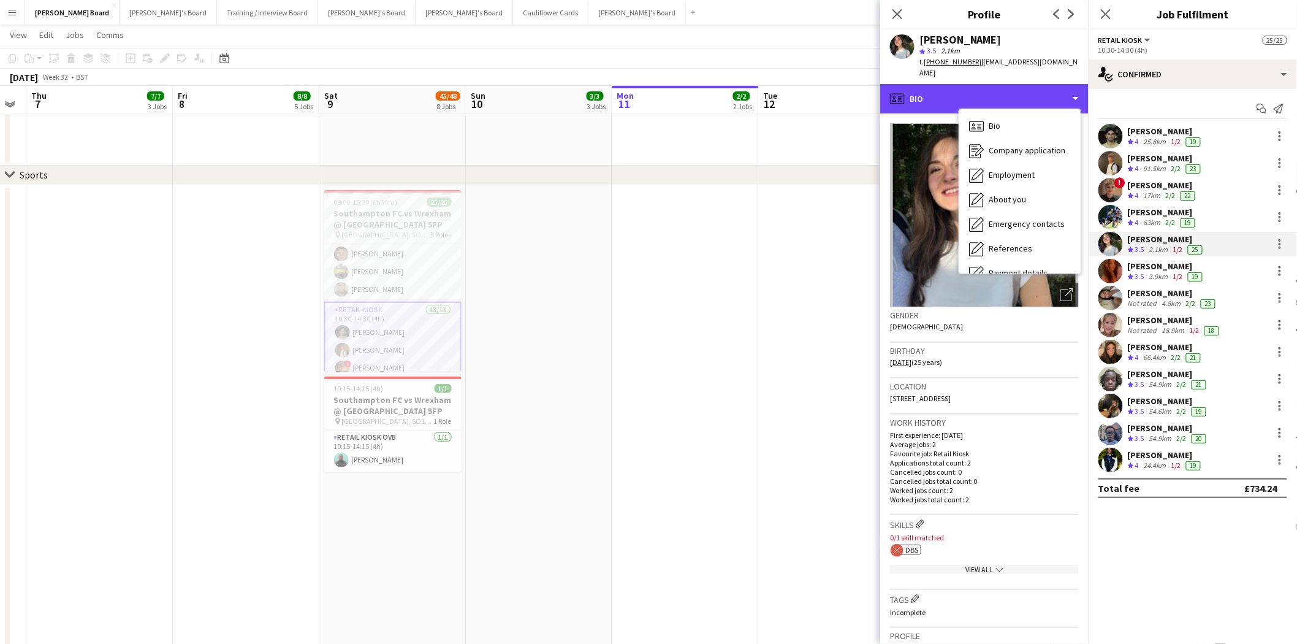
scroll to position [204, 0]
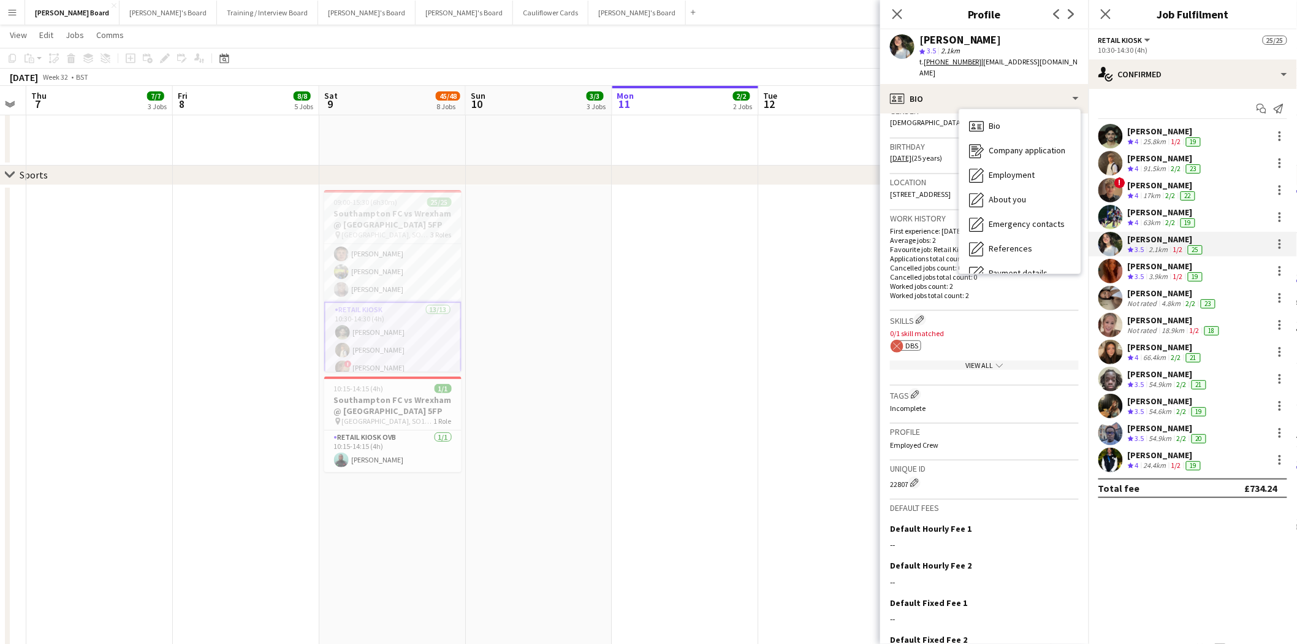
click at [978, 365] on div "View All chevron-down" at bounding box center [984, 364] width 189 height 9
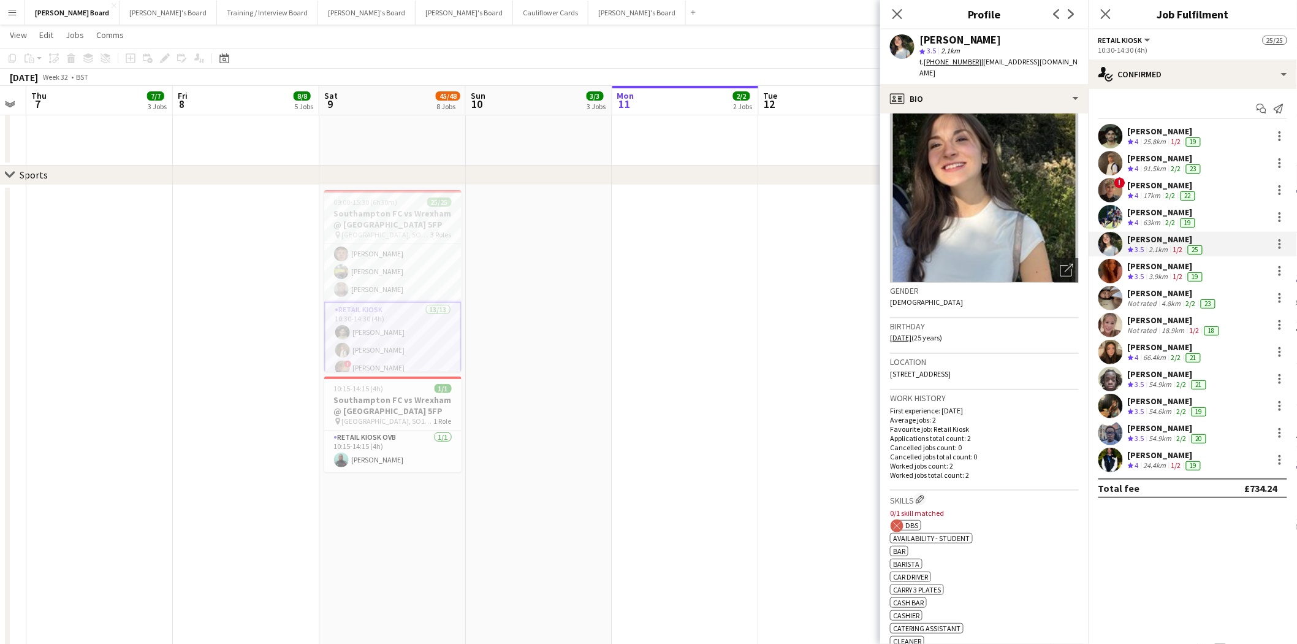
scroll to position [0, 0]
